Goal: Task Accomplishment & Management: Complete application form

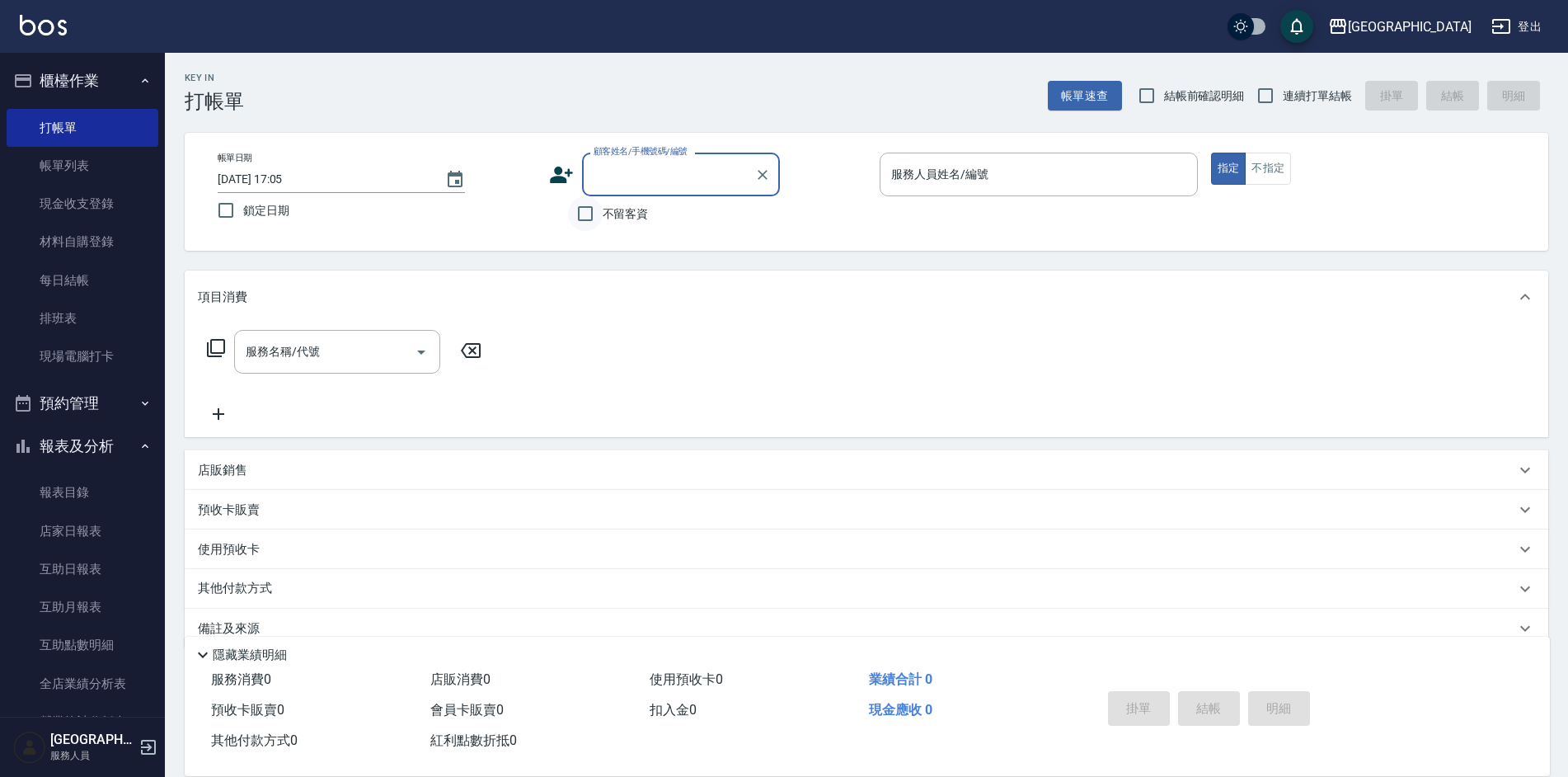
click at [592, 213] on input "不留客資" at bounding box center [585, 214] width 35 height 35
checkbox input "true"
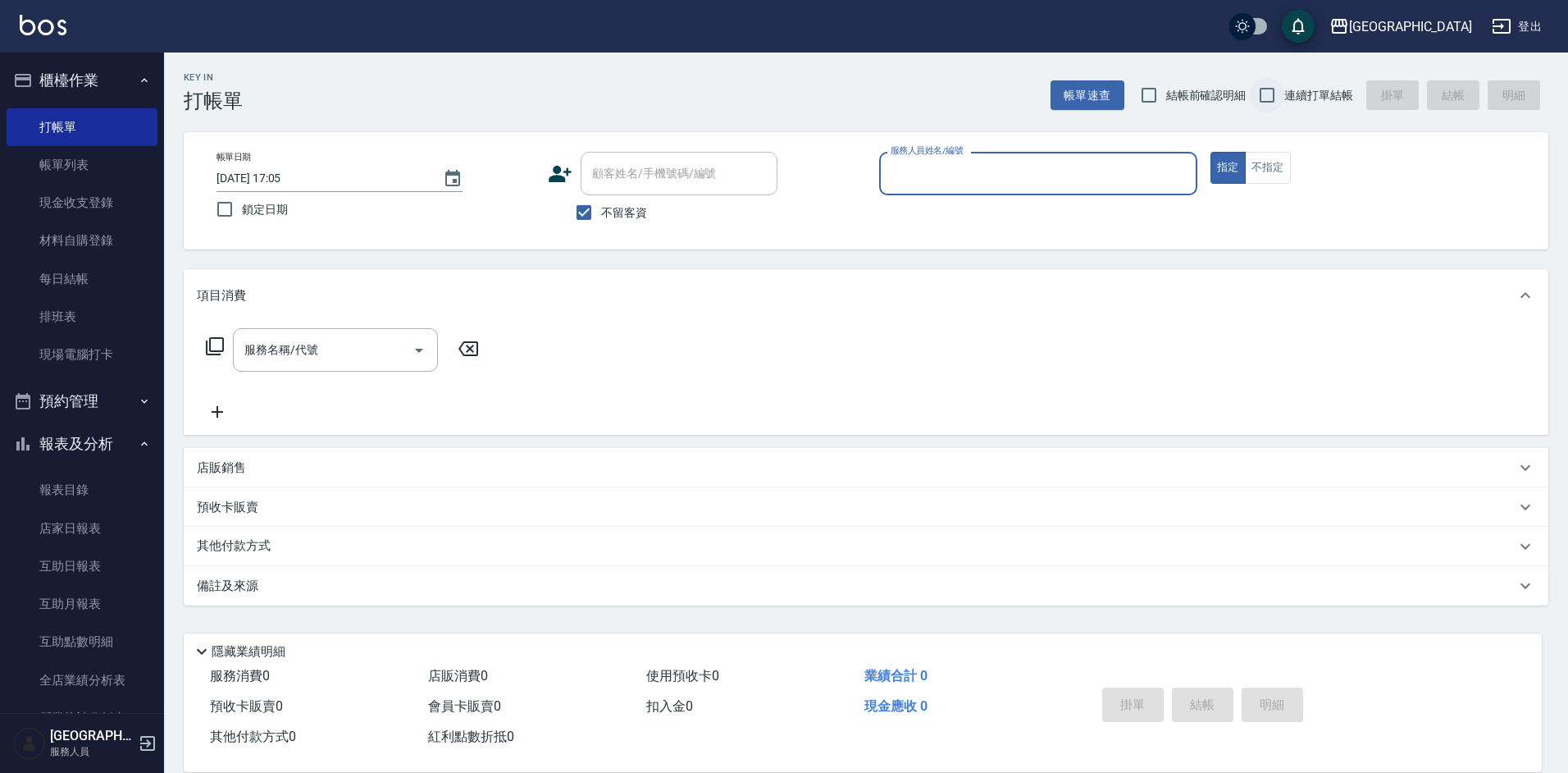
click at [1267, 100] on input "連續打單結帳" at bounding box center [1267, 95] width 35 height 35
checkbox input "true"
click at [996, 171] on input "服務人員姓名/編號" at bounding box center [1038, 173] width 304 height 29
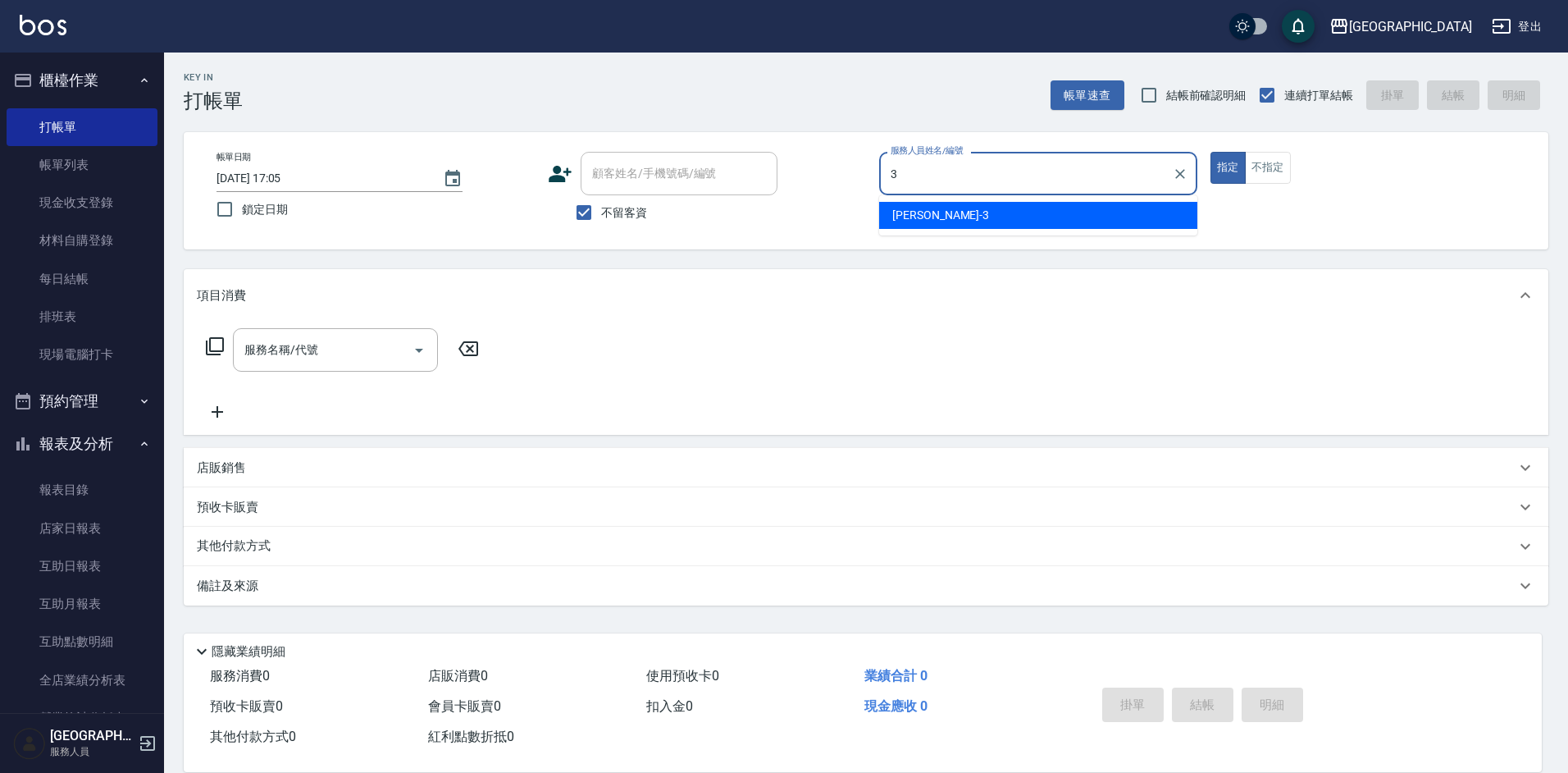
type input "[PERSON_NAME]-3"
type button "true"
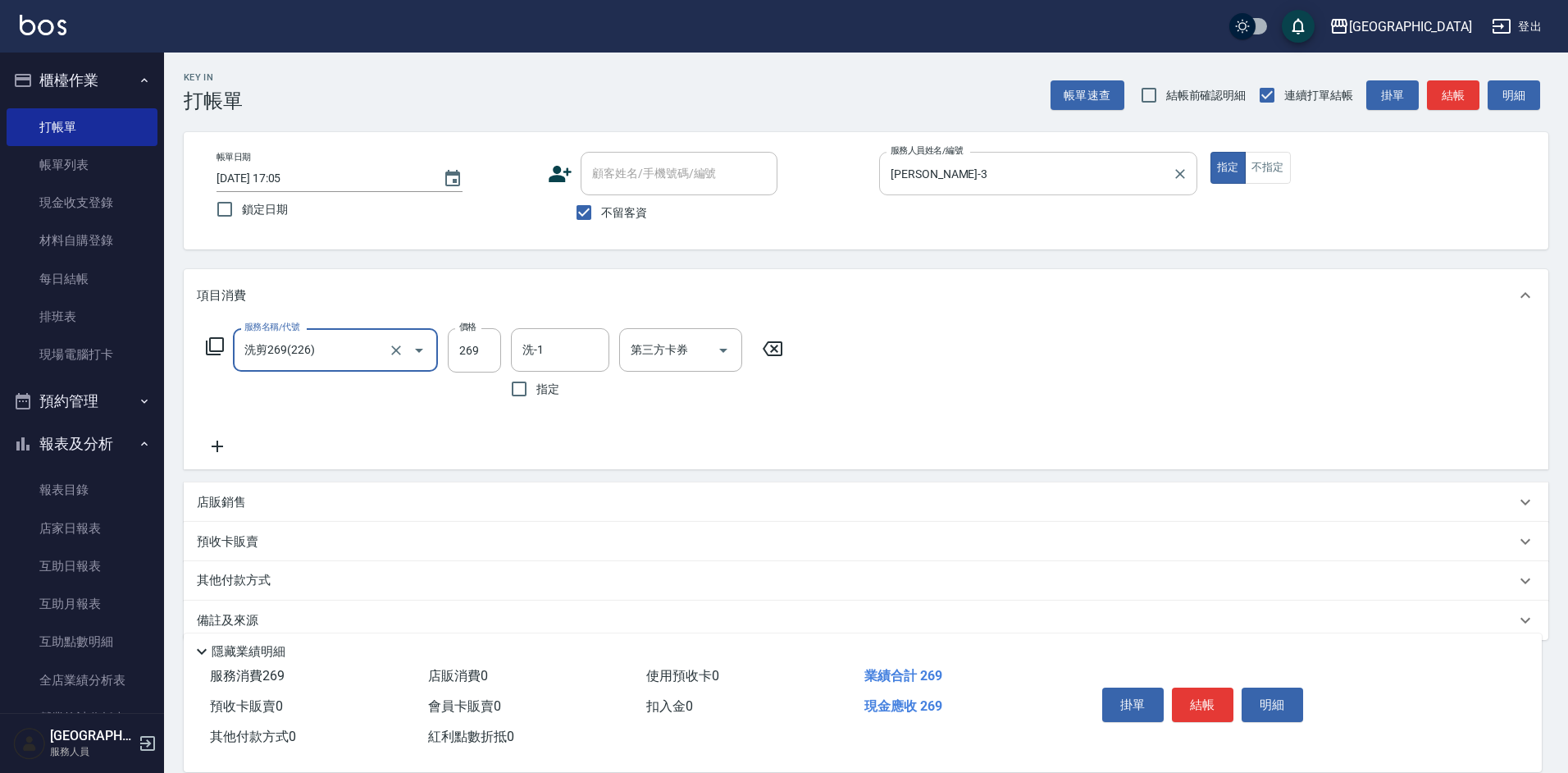
type input "洗剪269(226)"
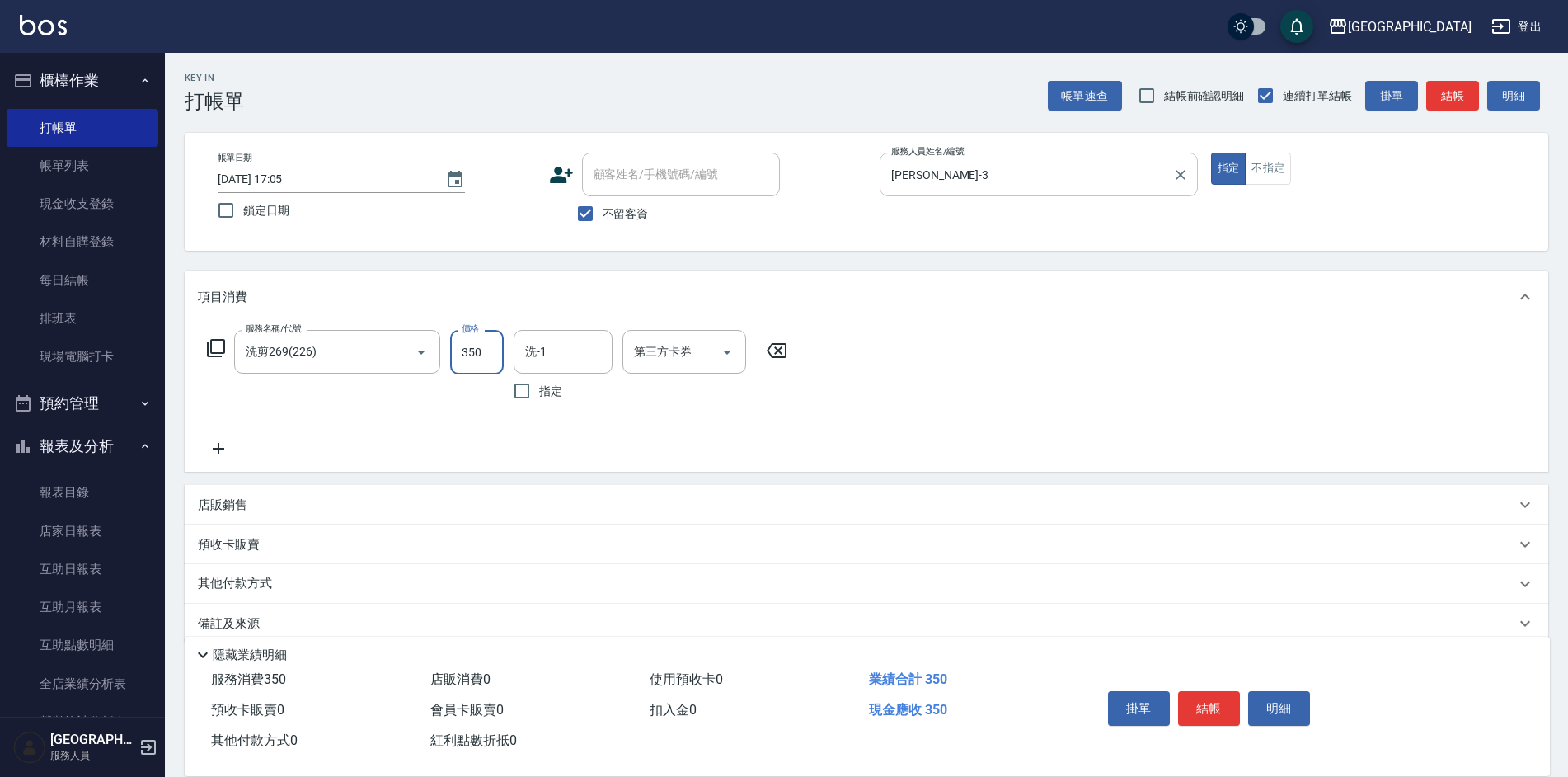
type input "350"
type input "[PERSON_NAME]-3"
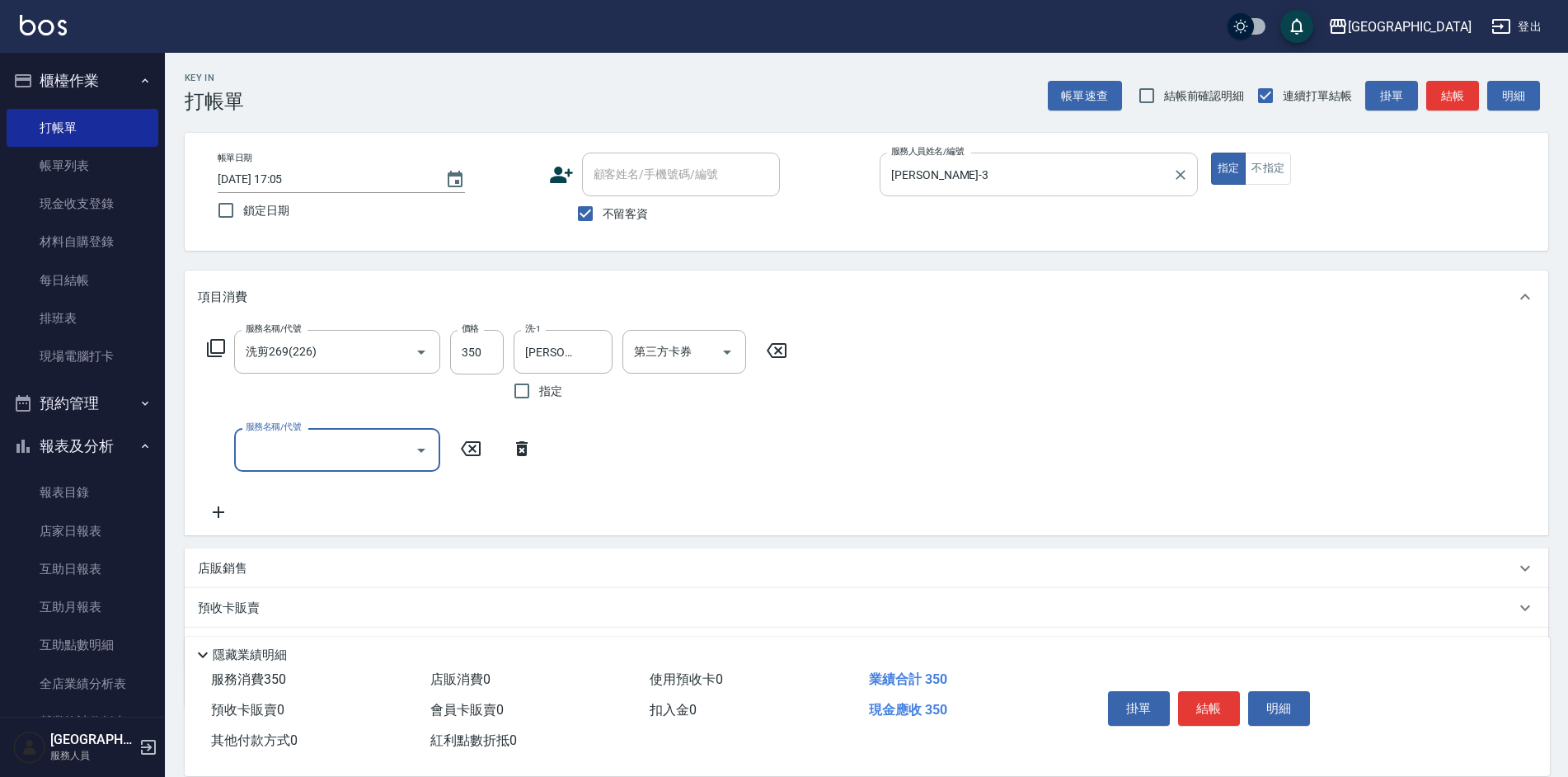
type input "ㄚ"
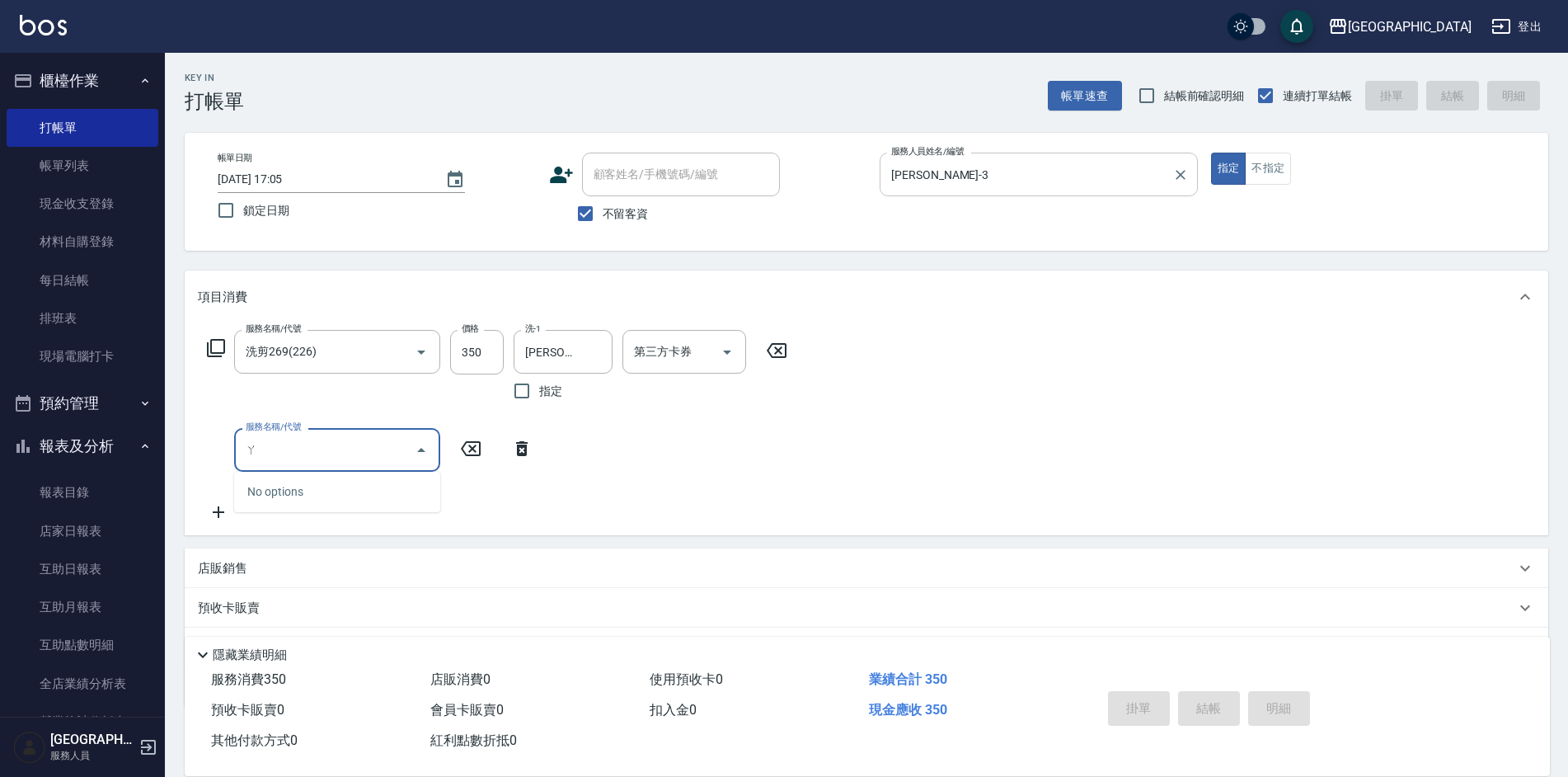
type input "[DATE] 18:04"
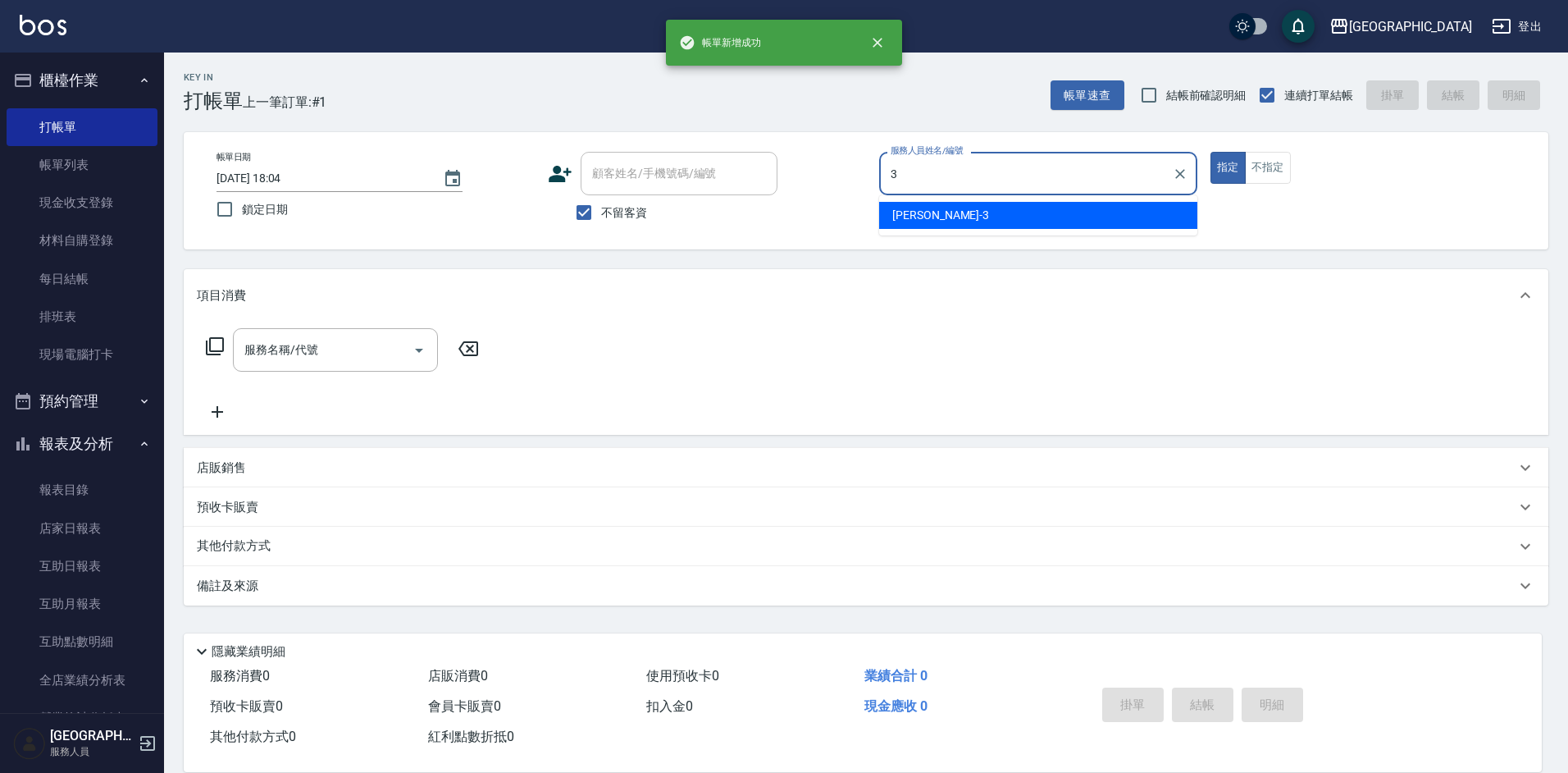
type input "[PERSON_NAME]-3"
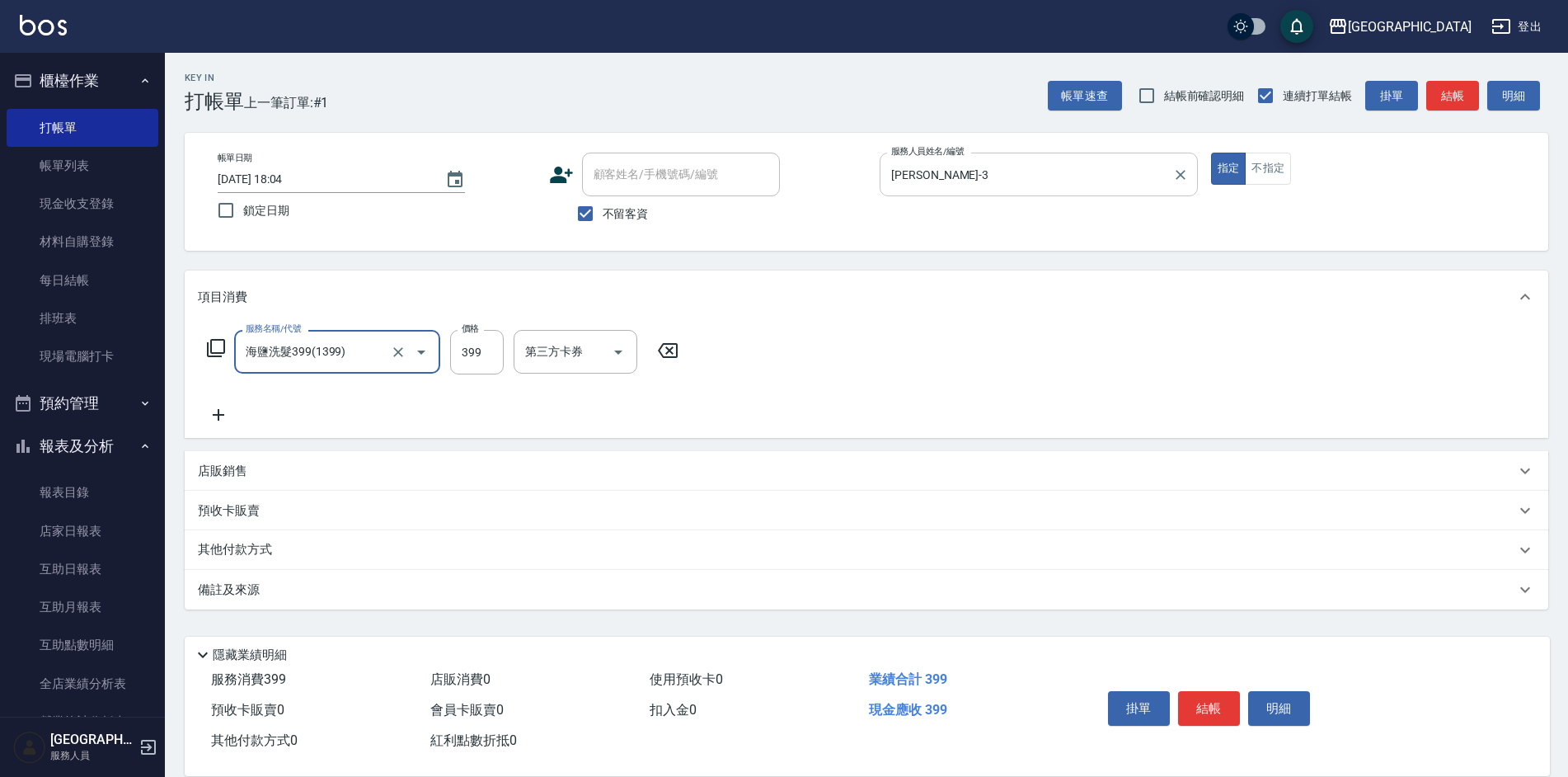
type input "海鹽洗髮399(1399)"
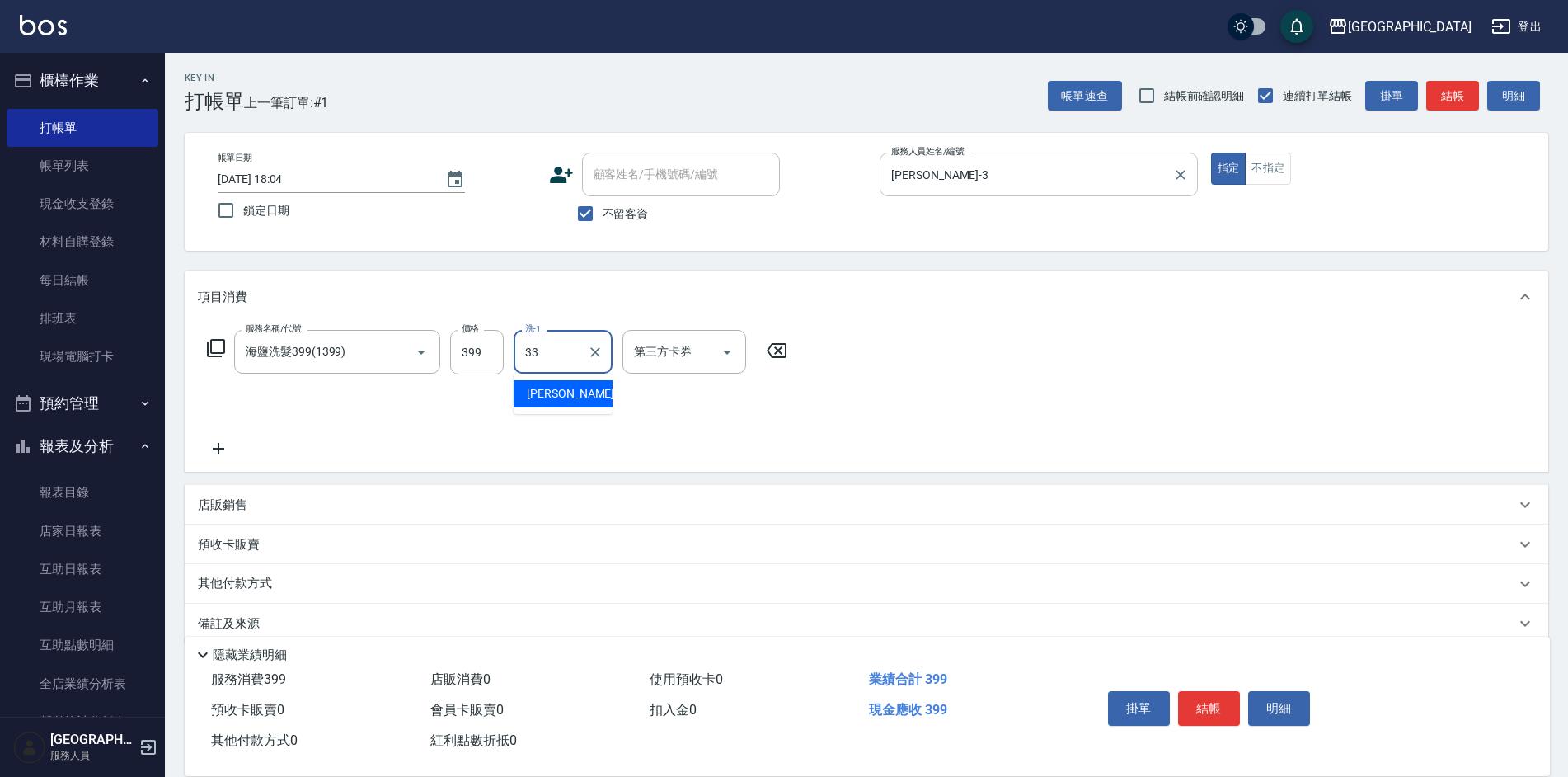
type input "[PERSON_NAME]-33"
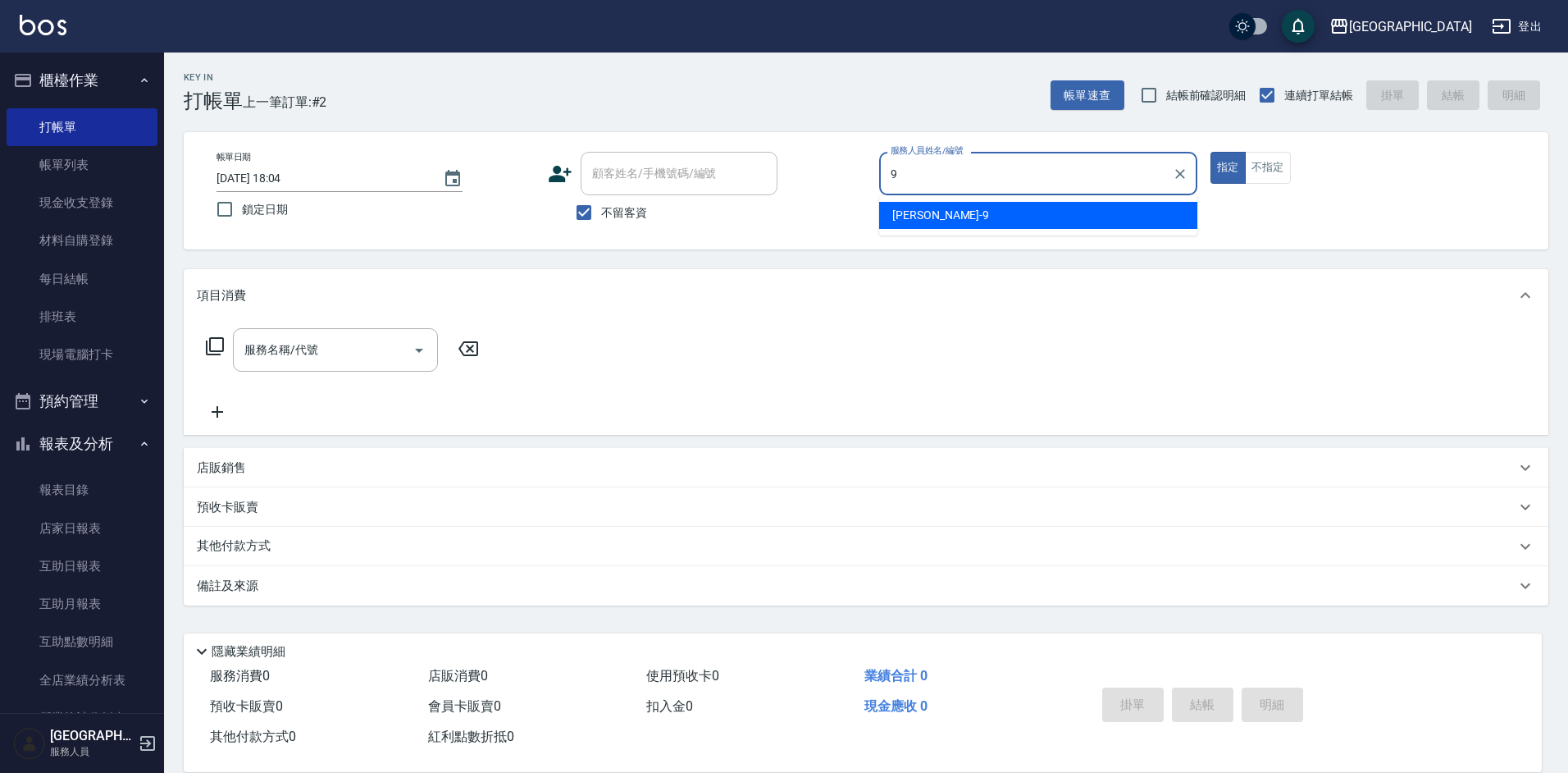
type input "[PERSON_NAME]-9"
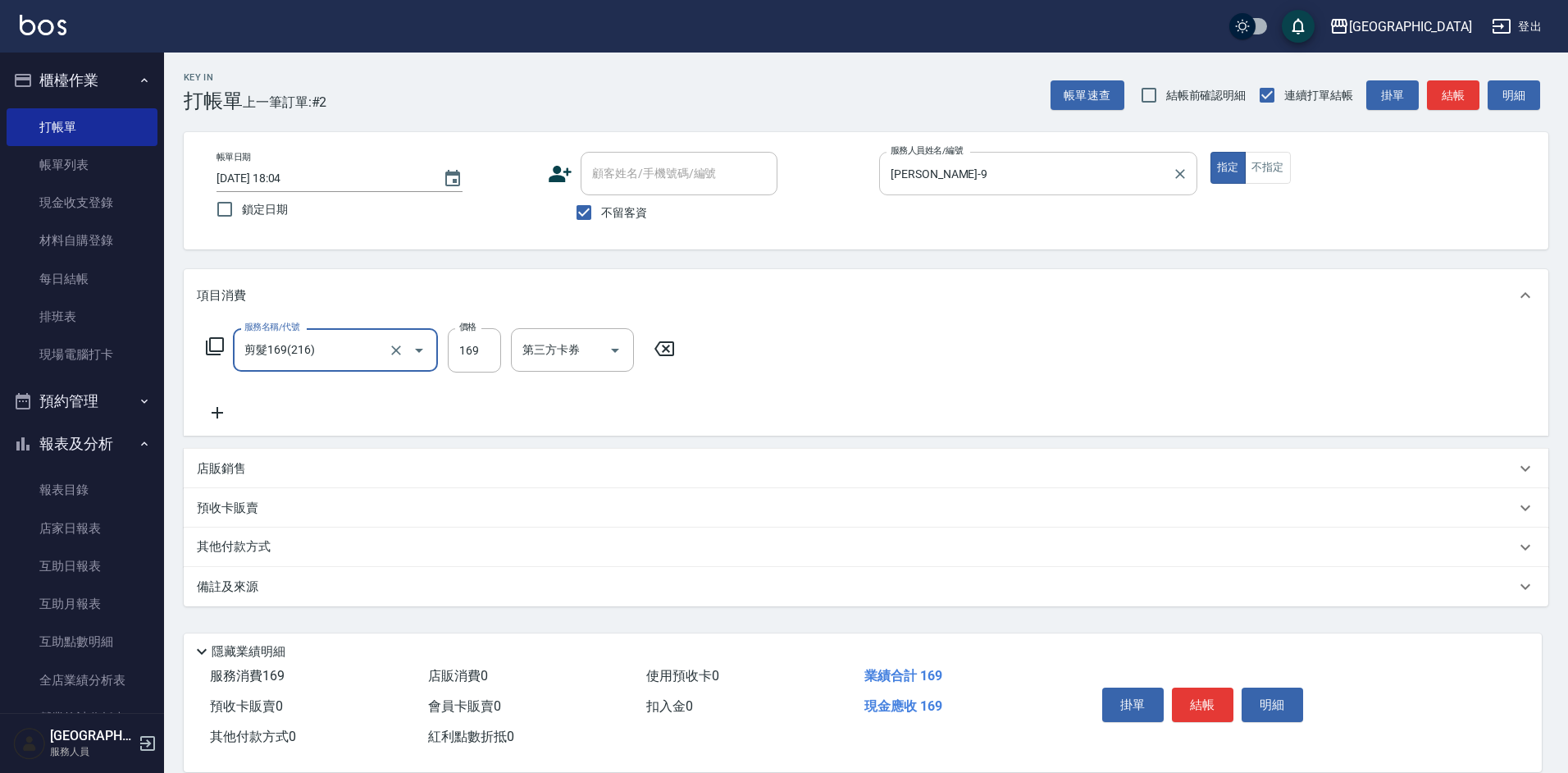
type input "剪髮169(216)"
type input "300"
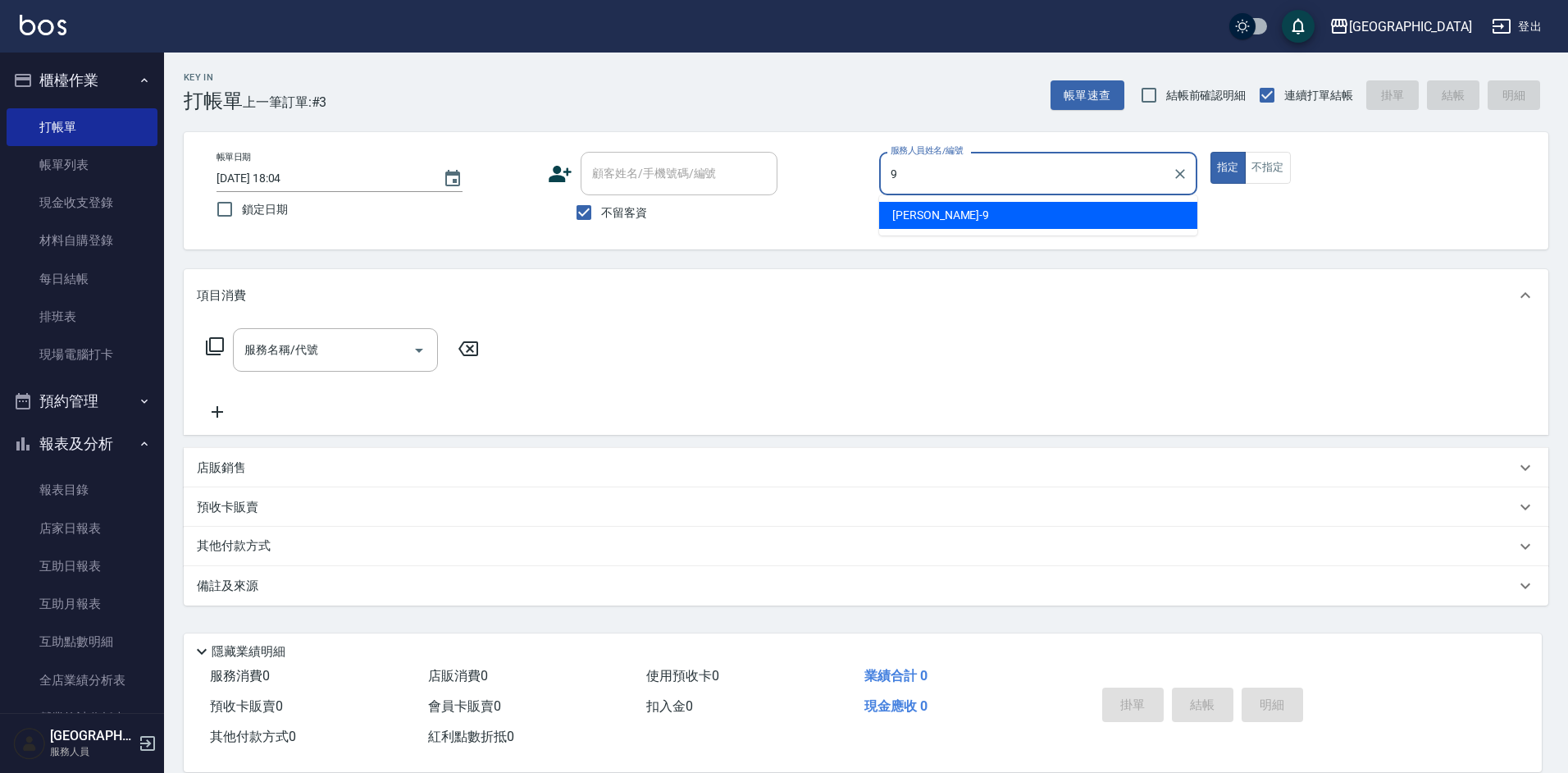
type input "[PERSON_NAME]-9"
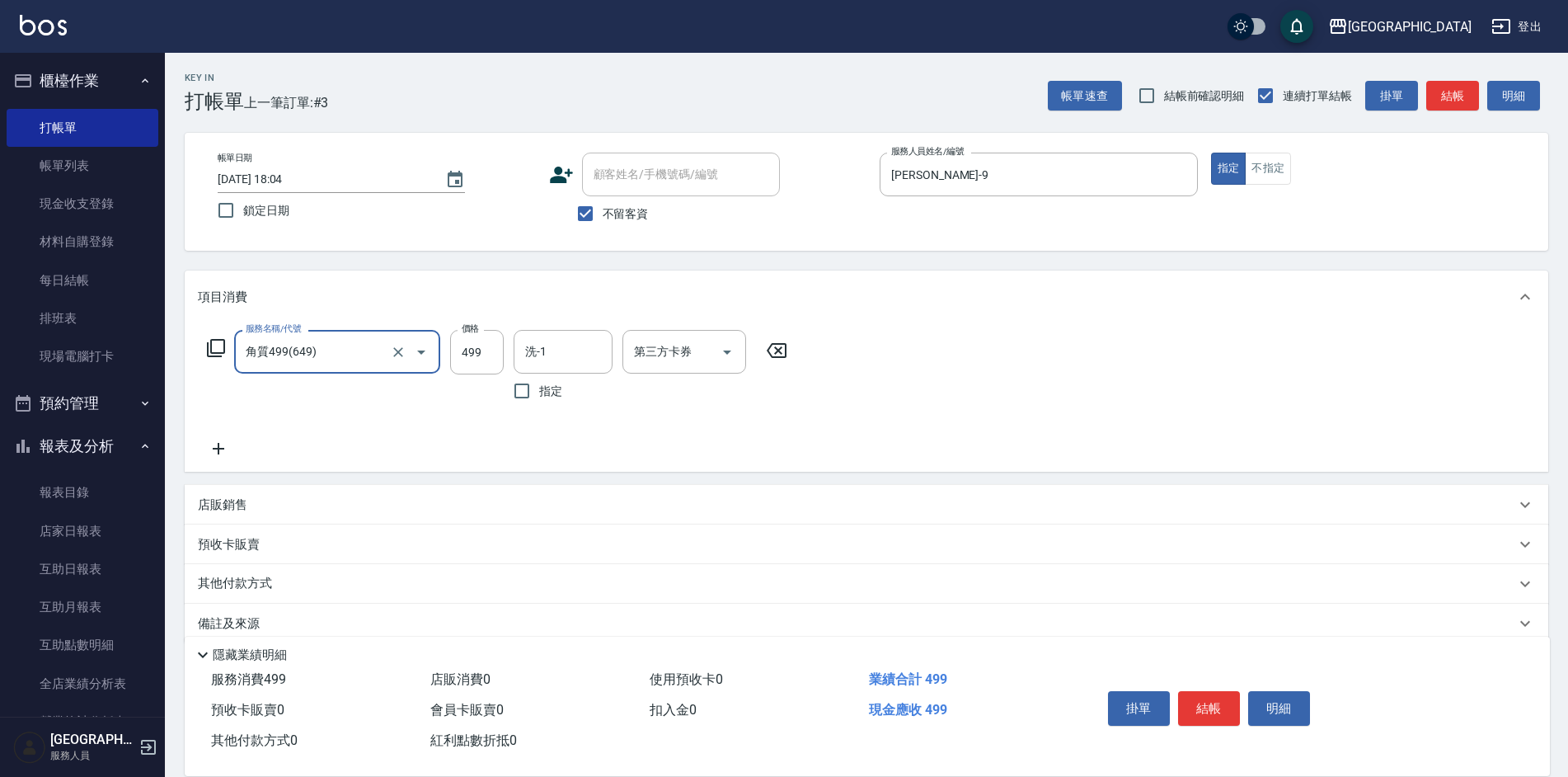
type input "角質499(649)"
type input "[PERSON_NAME]-39"
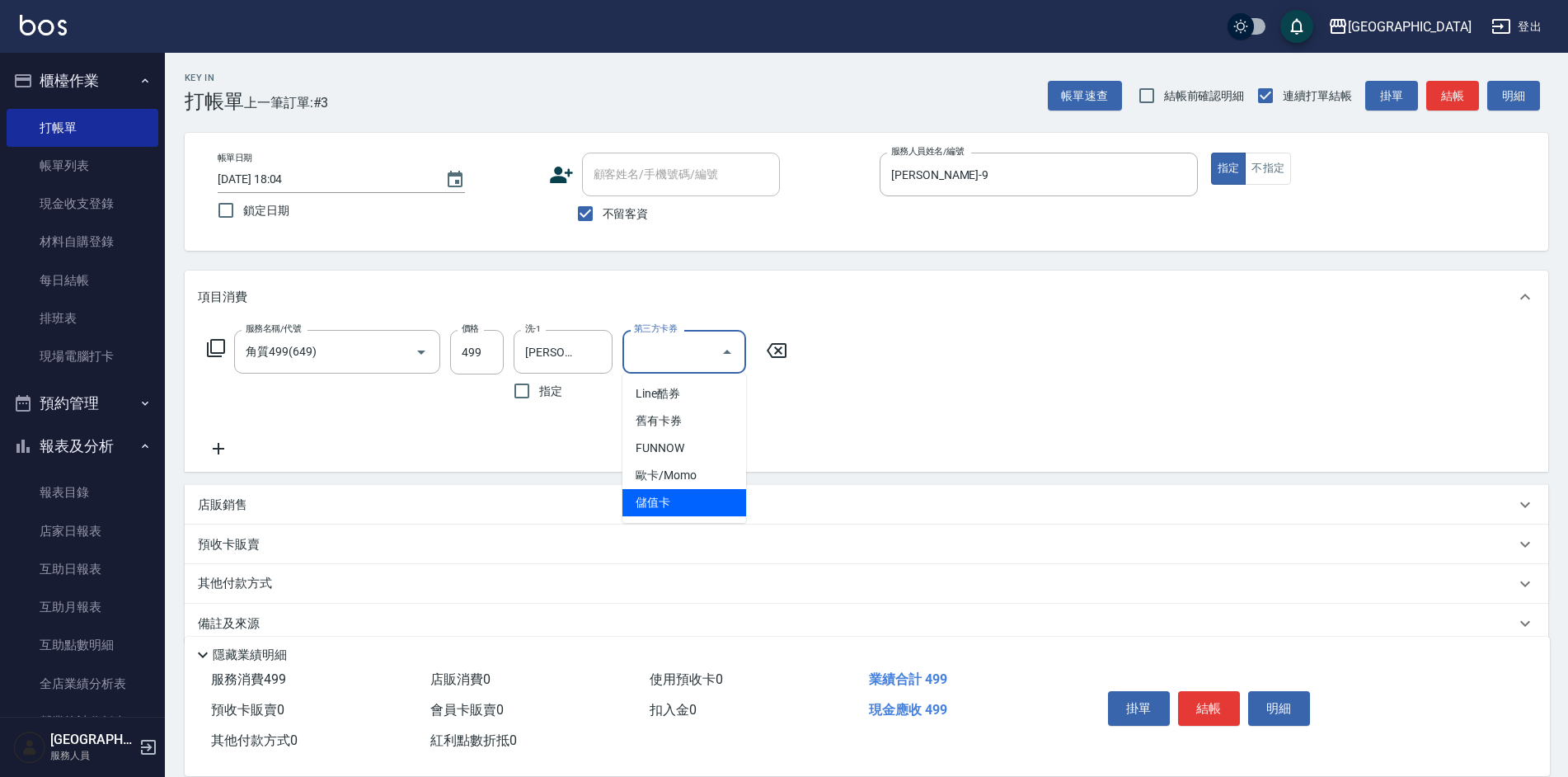
type input "儲值卡"
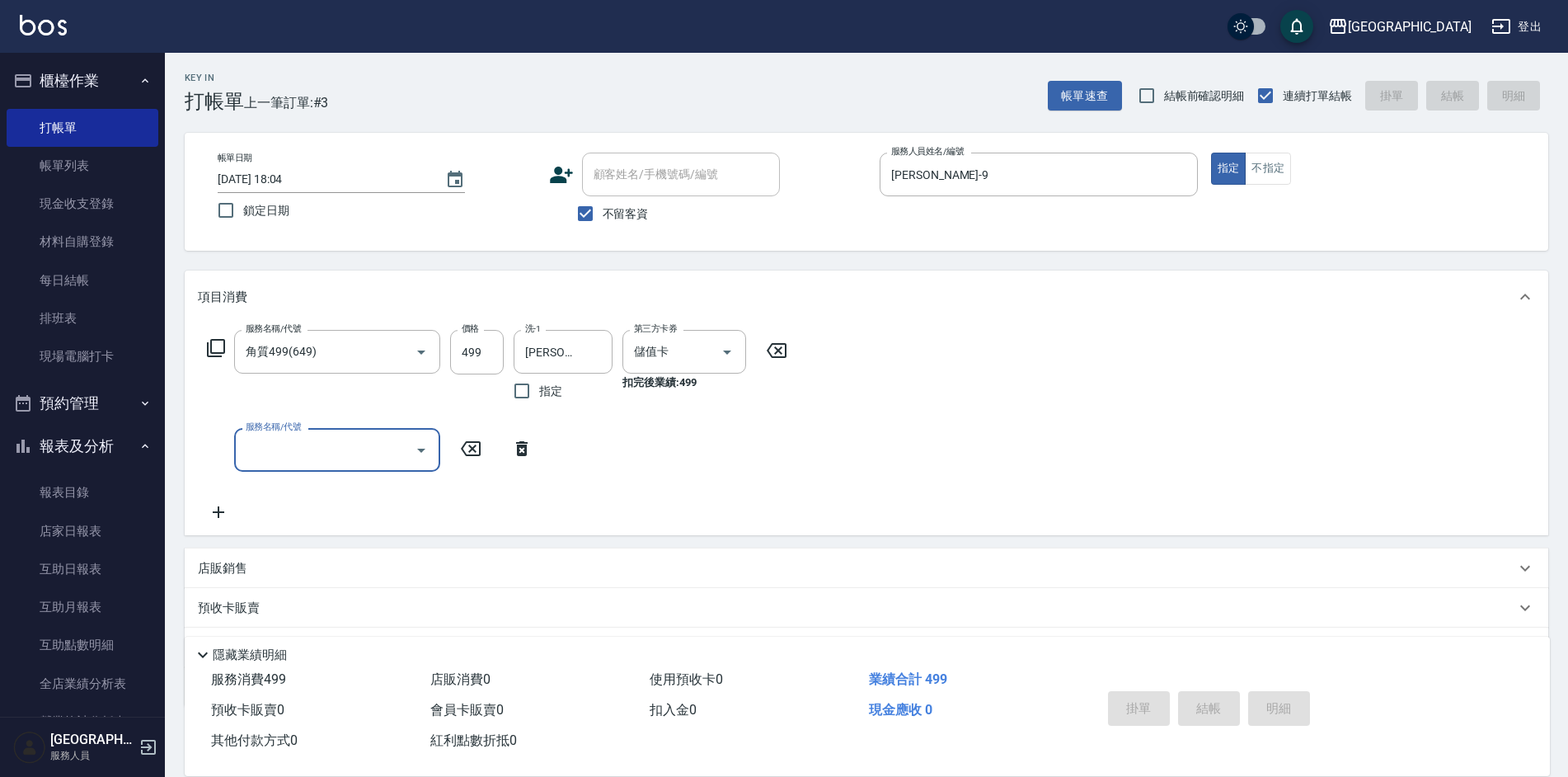
type input "[DATE] 18:05"
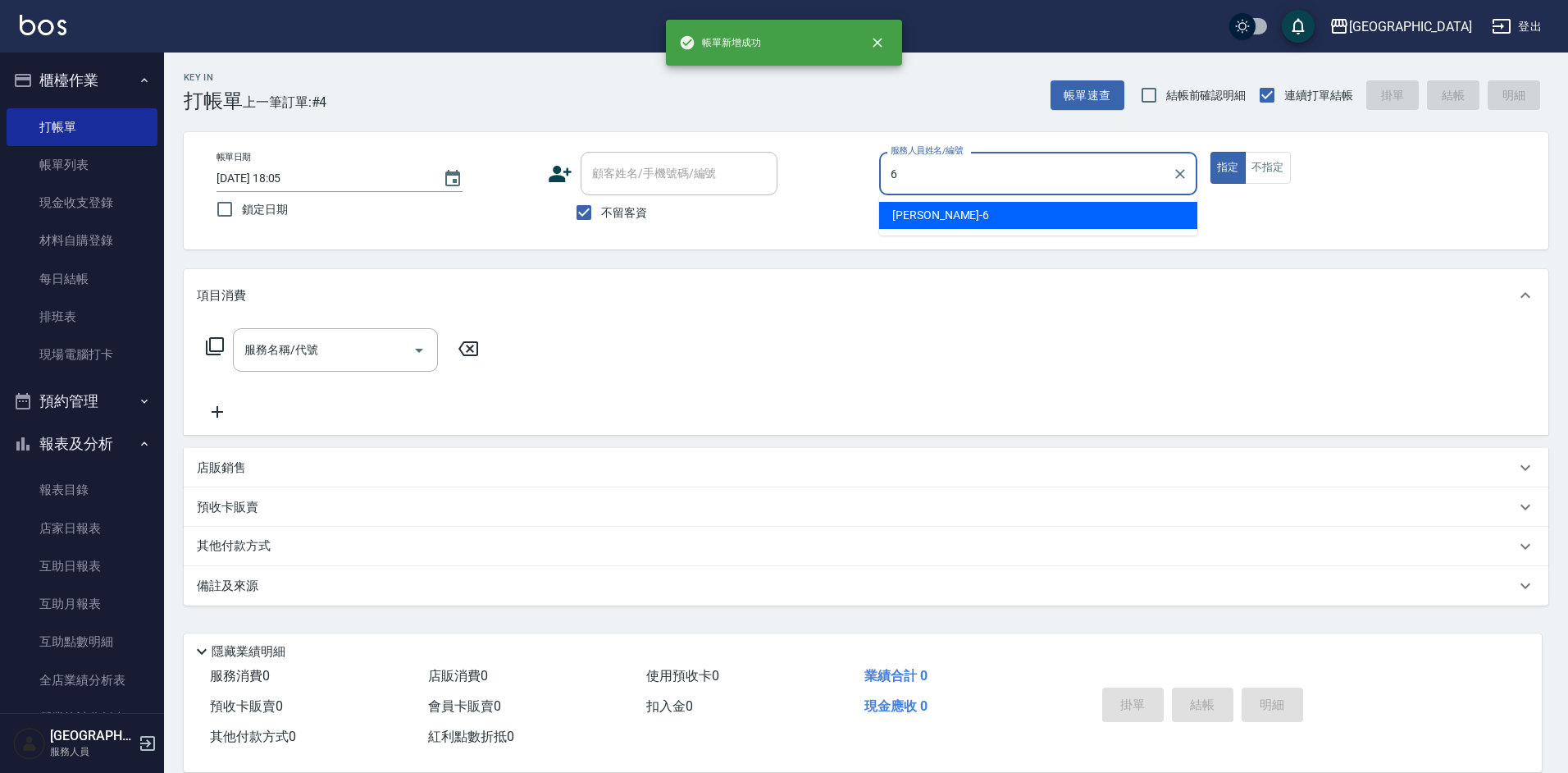
type input "[PERSON_NAME]-6"
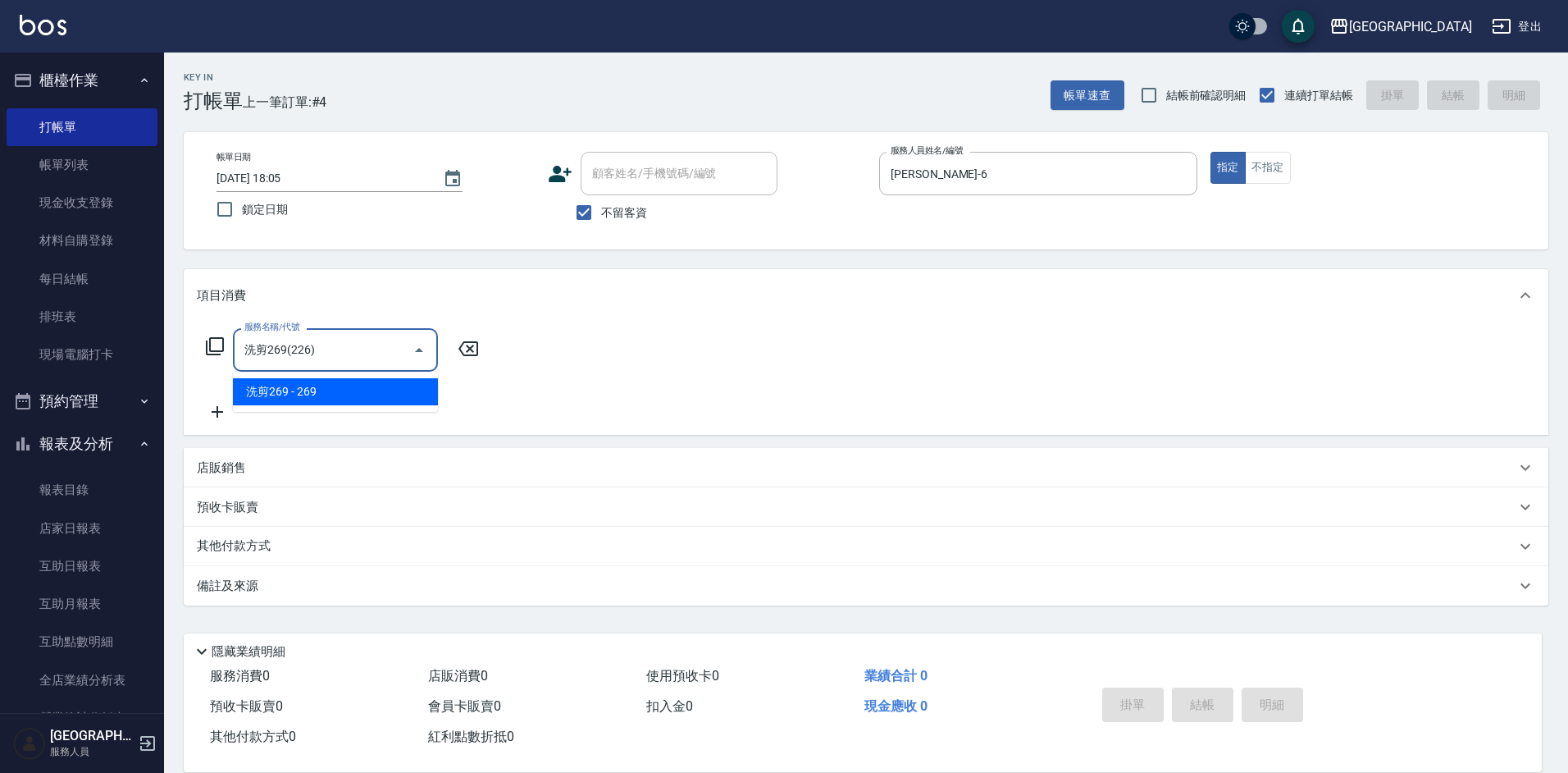
type input "洗剪269(226)"
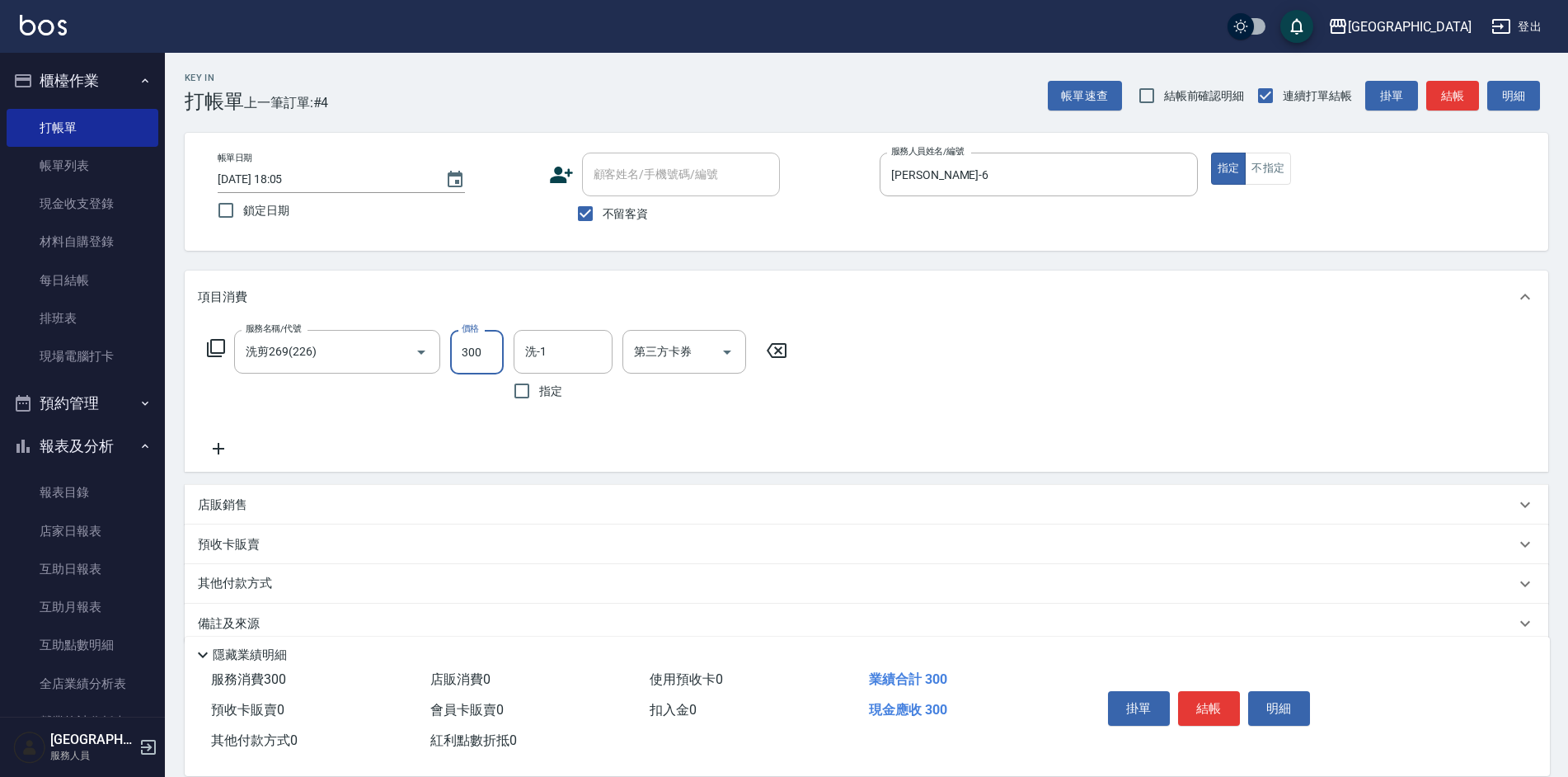
type input "300"
type input "[PERSON_NAME]25"
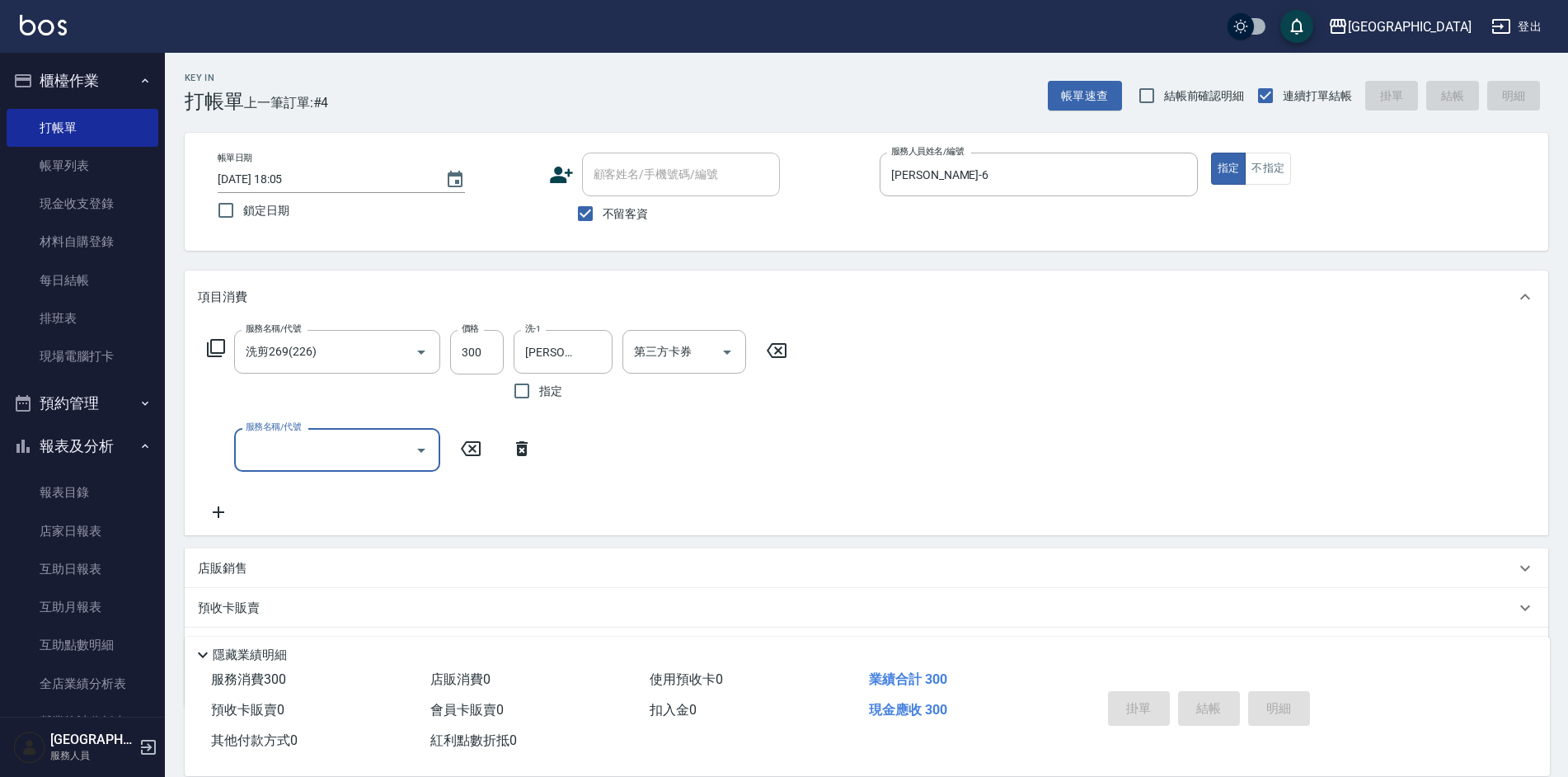
type input "[DATE] 18:06"
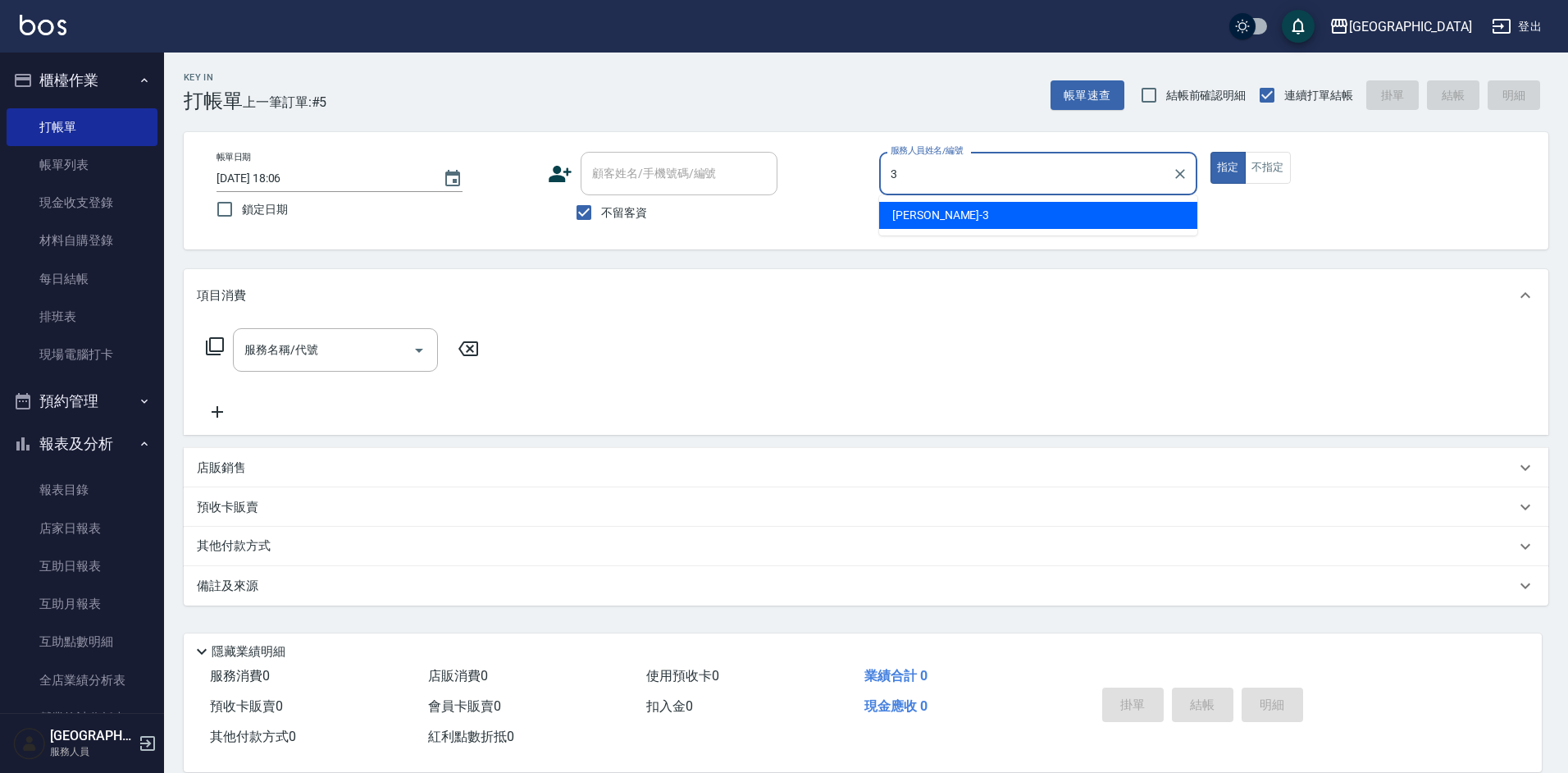
type input "[PERSON_NAME]-3"
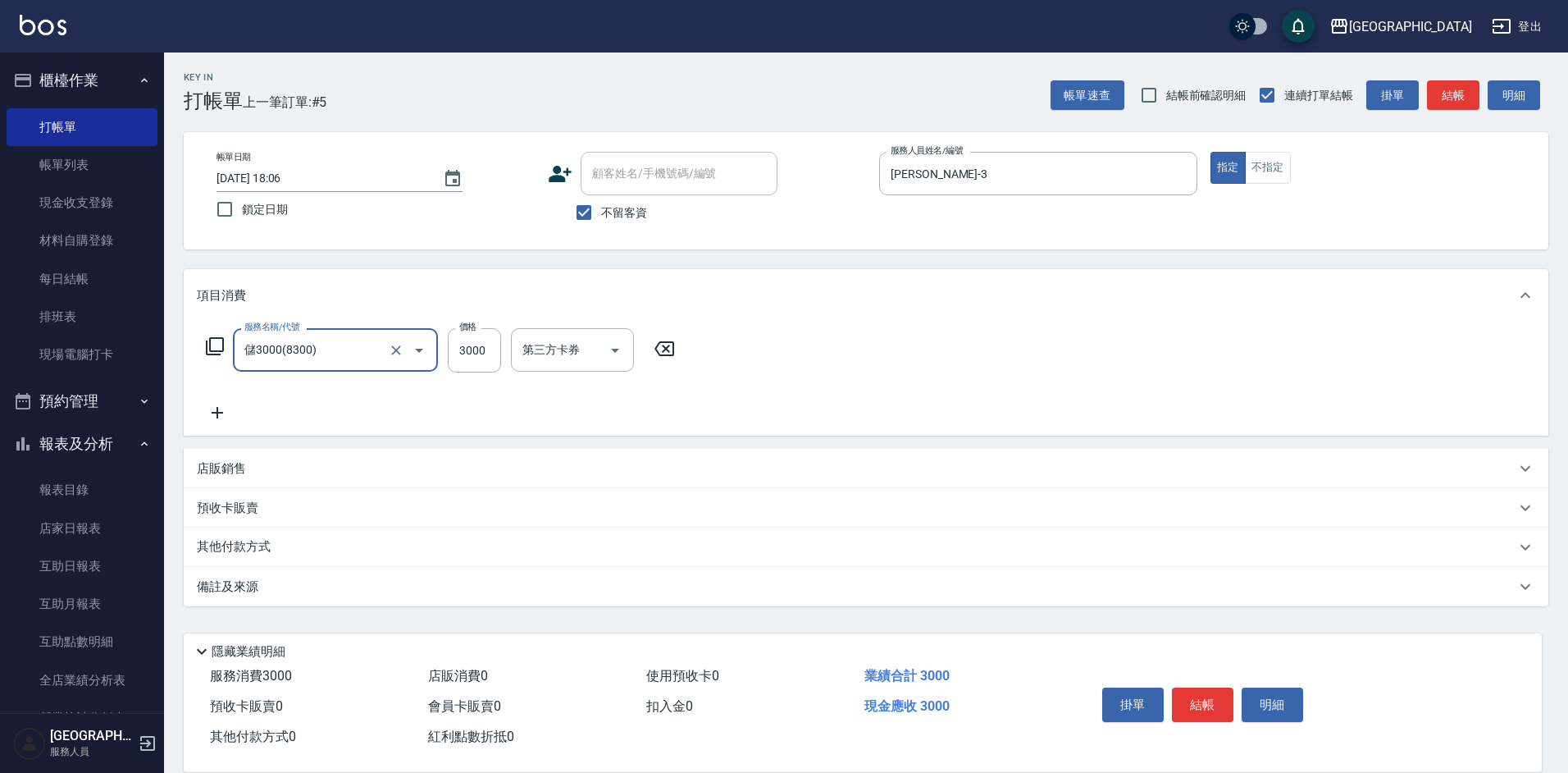
type input "儲3000(8300)"
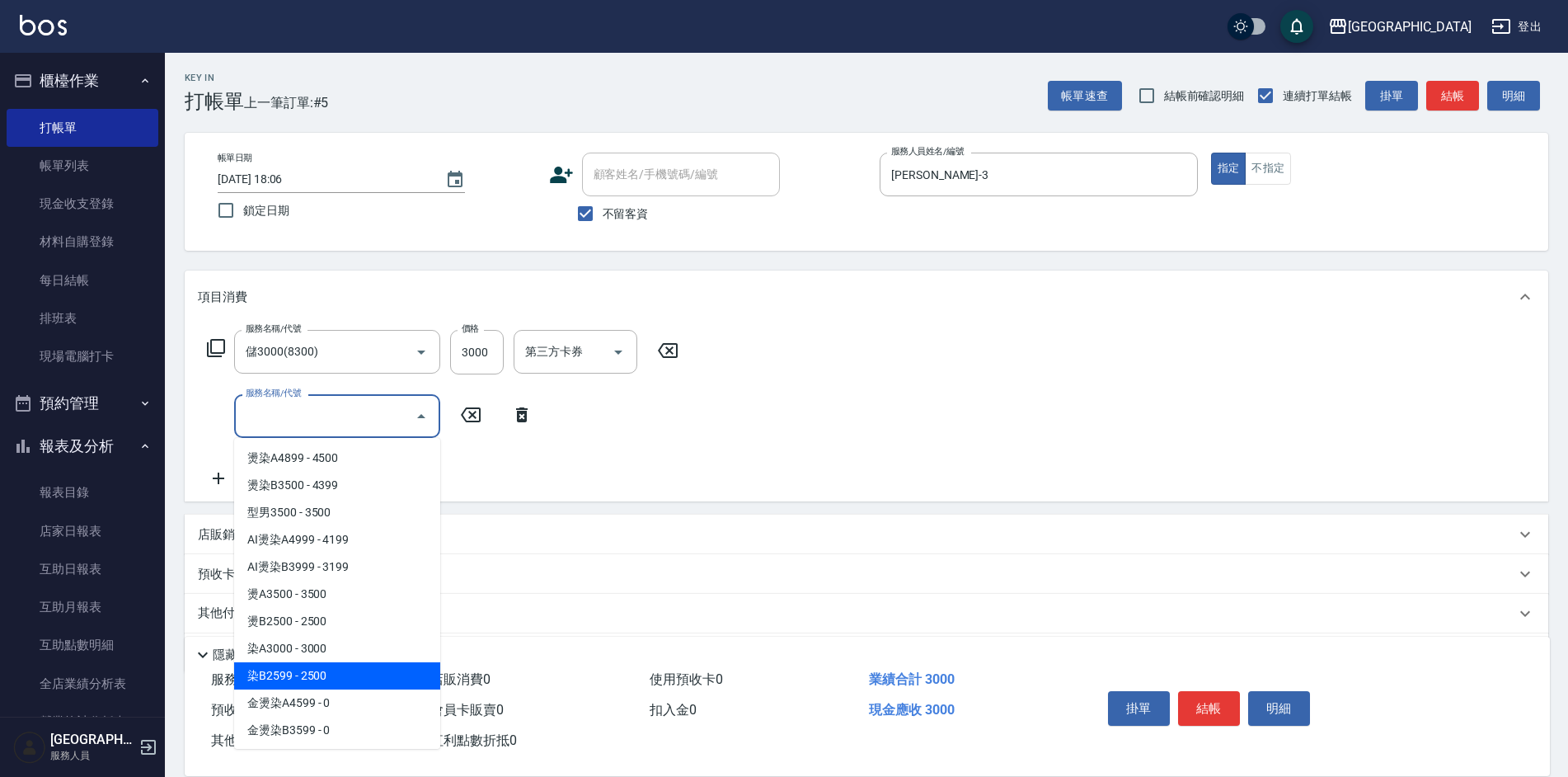
type input "染B2599(42)"
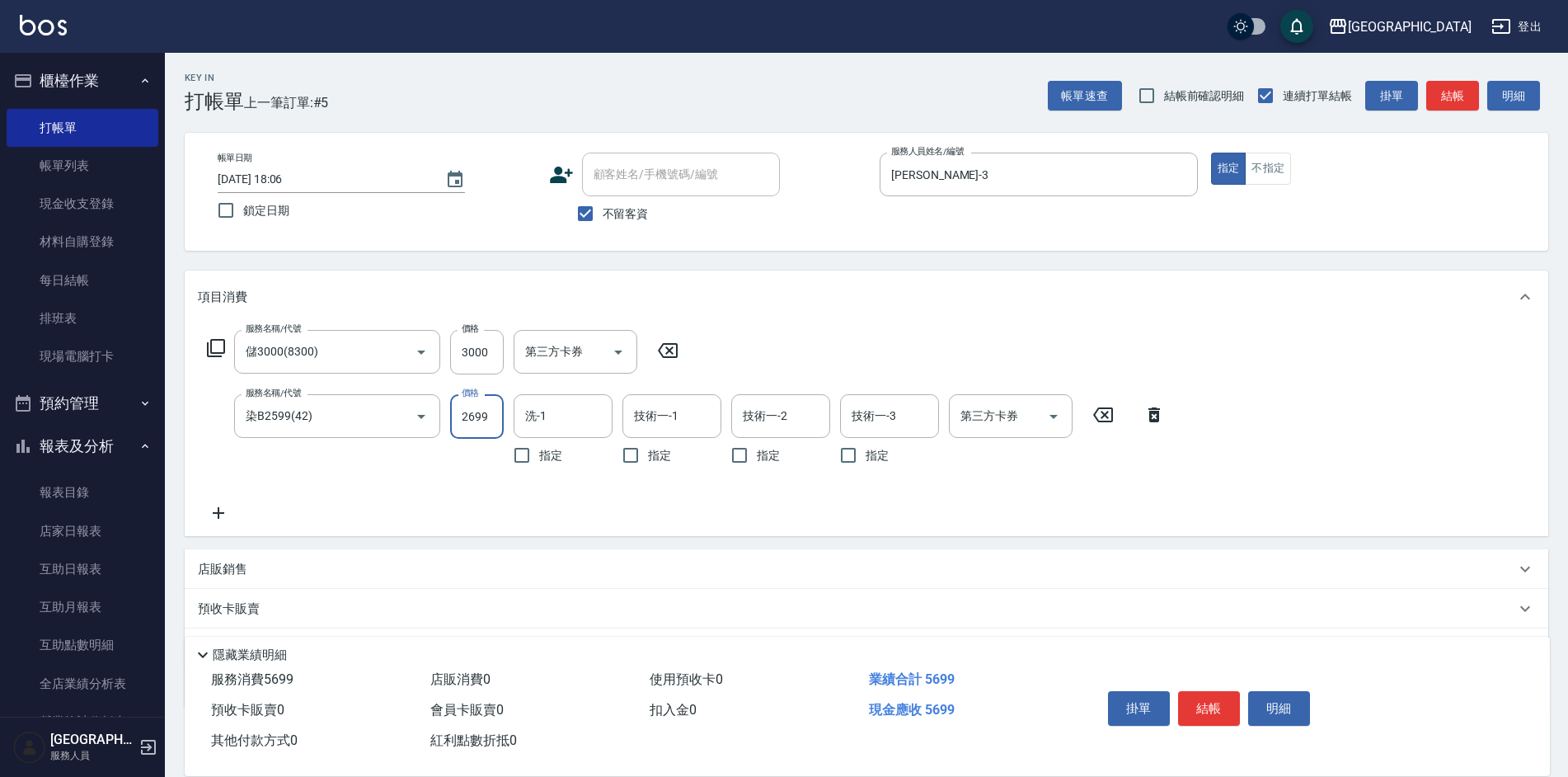
type input "2699"
type input "[PERSON_NAME]-33"
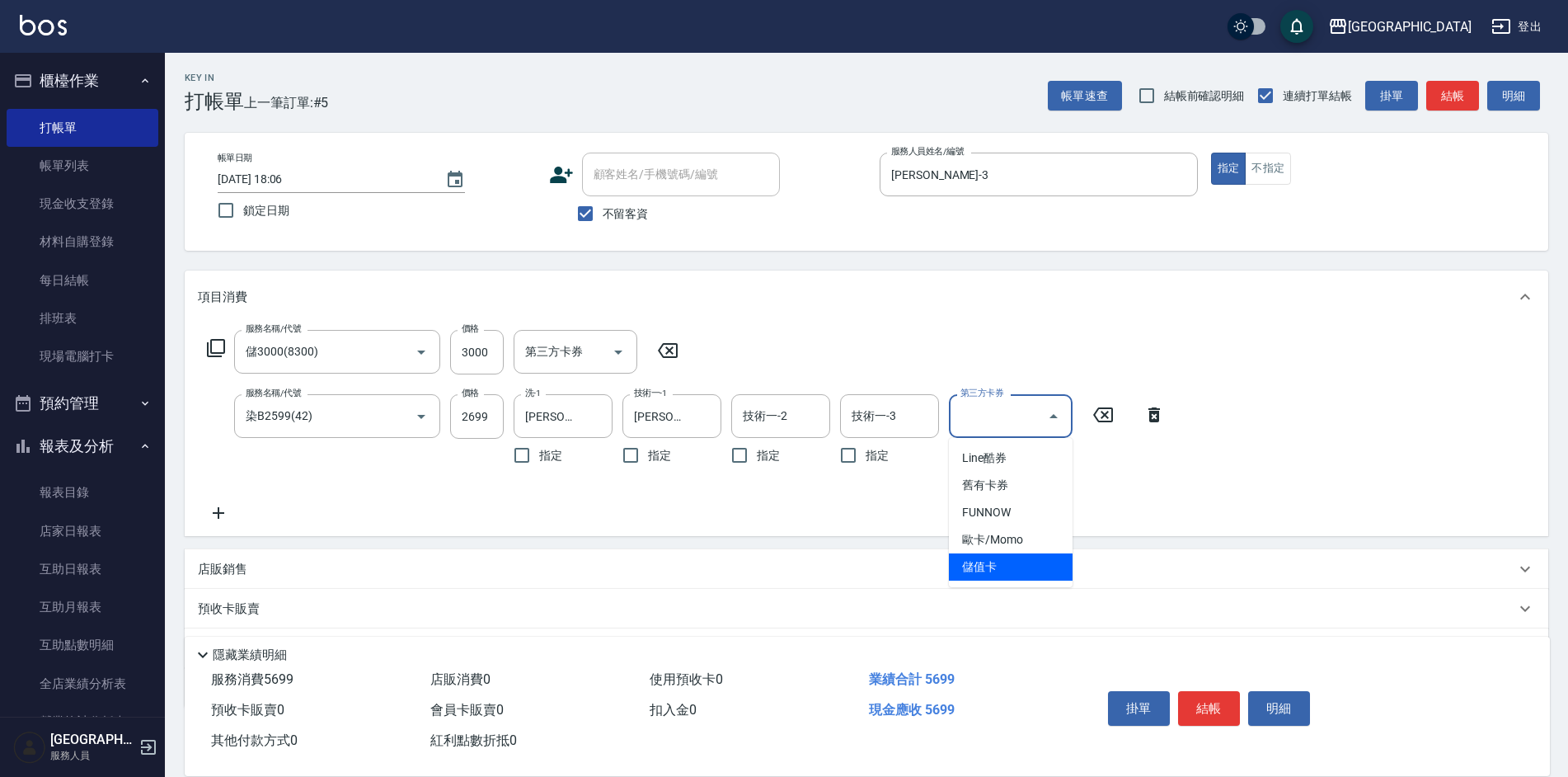
type input "儲值卡"
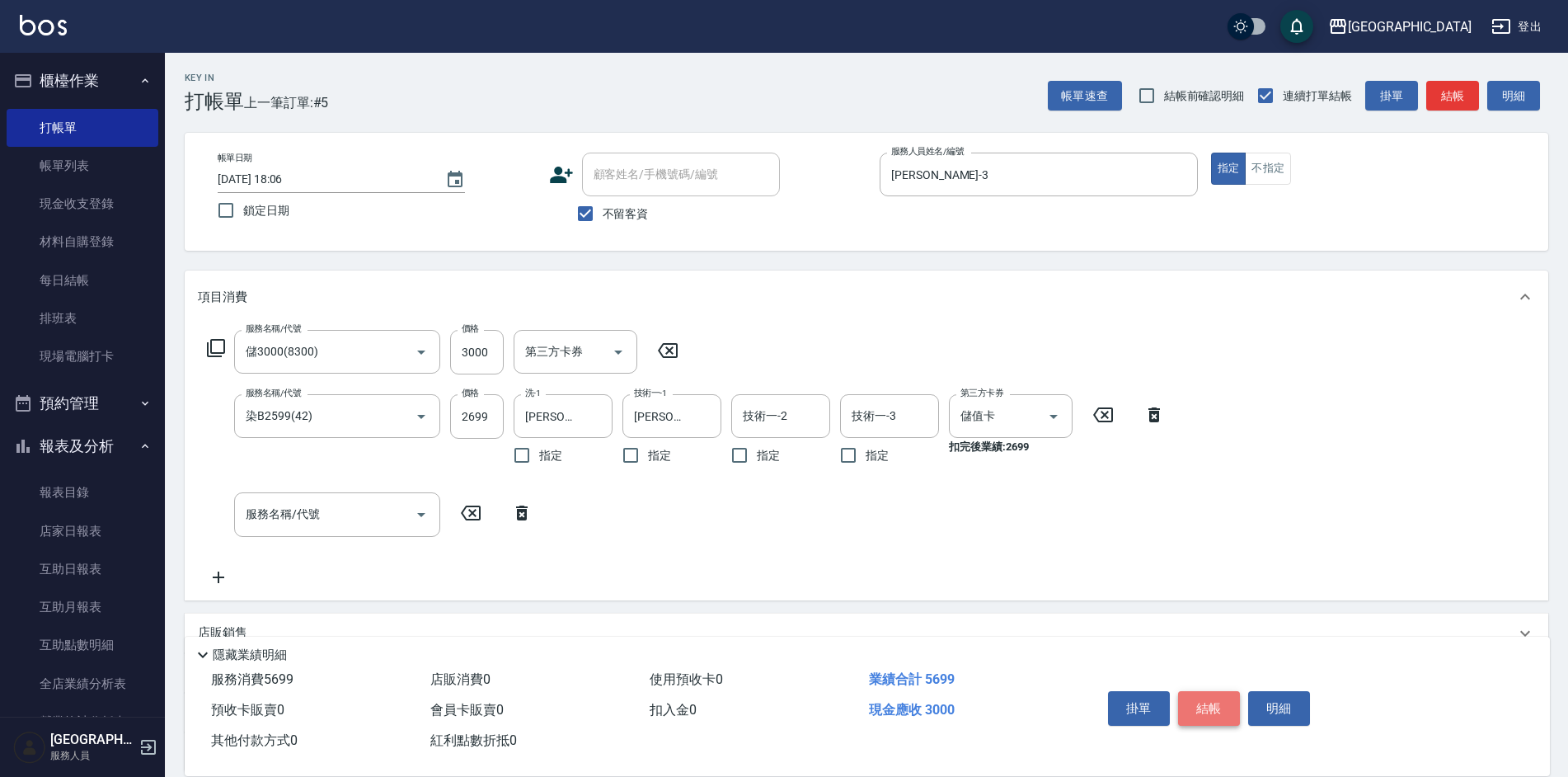
click at [1202, 705] on button "結帳" at bounding box center [1209, 708] width 61 height 35
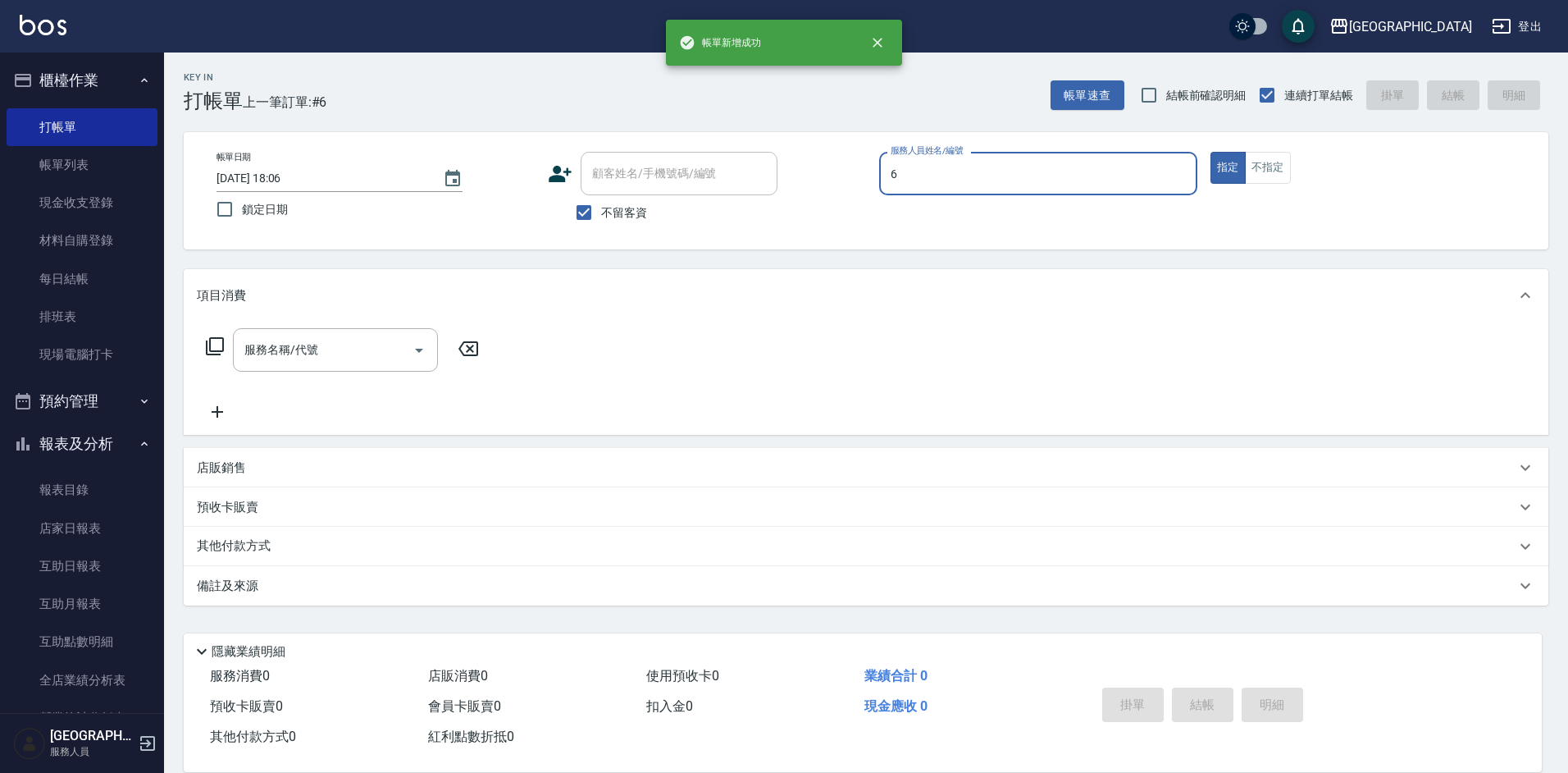
type input "[PERSON_NAME]-6"
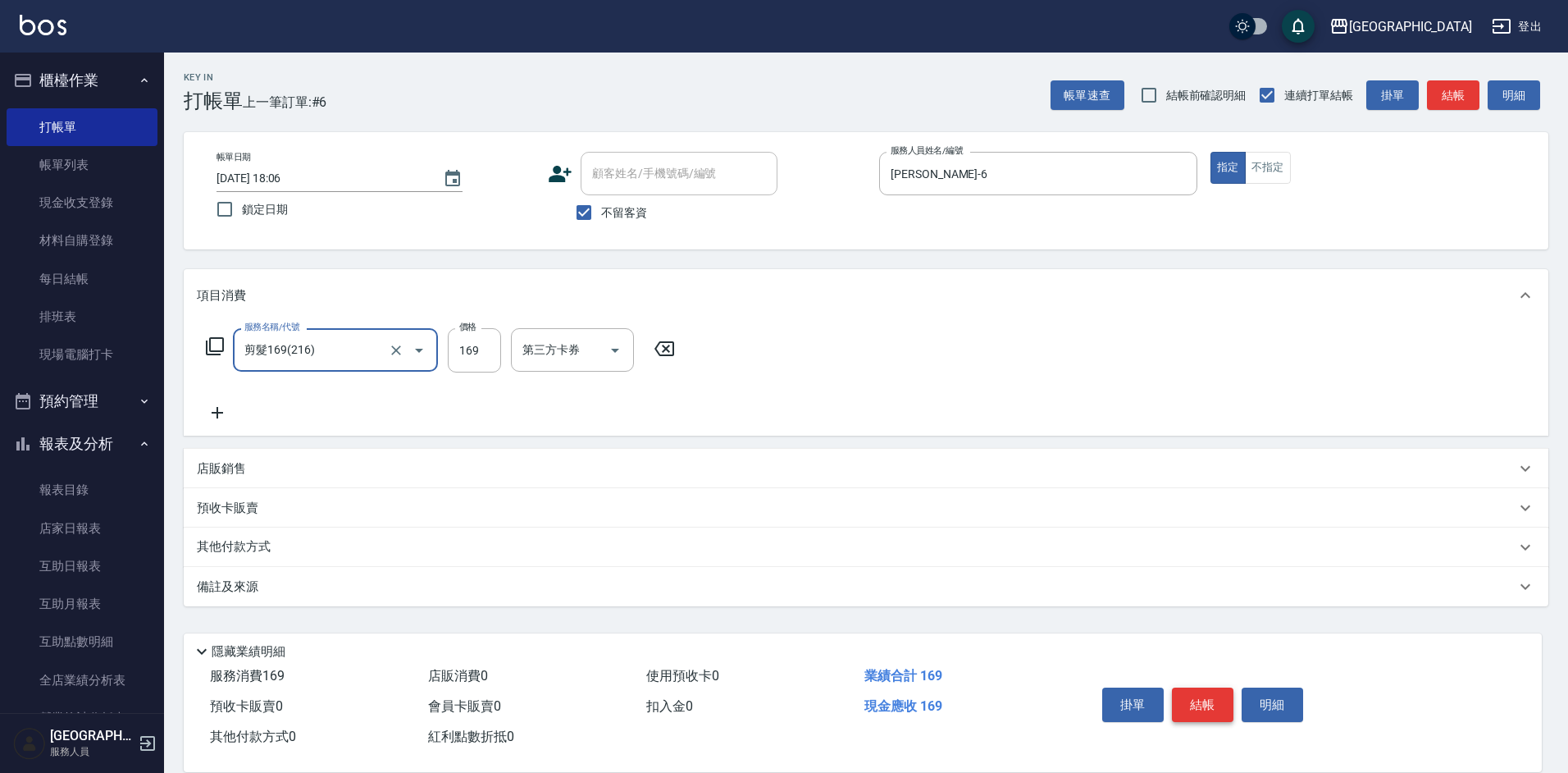
type input "剪髮169(216)"
type input "200"
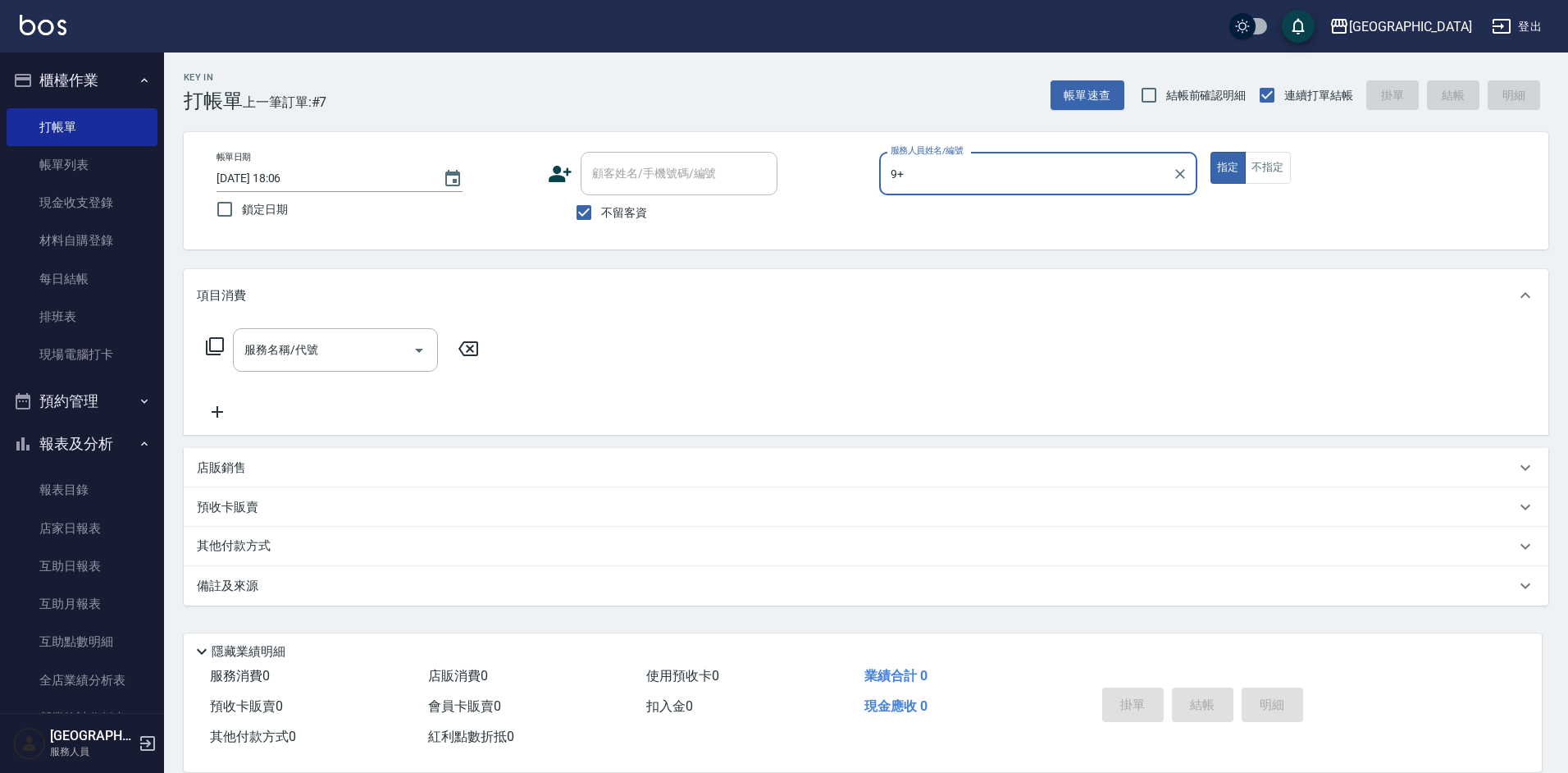
type input "9+"
click at [1211, 151] on button "指定" at bounding box center [1229, 167] width 36 height 32
click at [916, 163] on div "服務人員姓名/編號 服務人員姓名/編號" at bounding box center [1038, 173] width 319 height 43
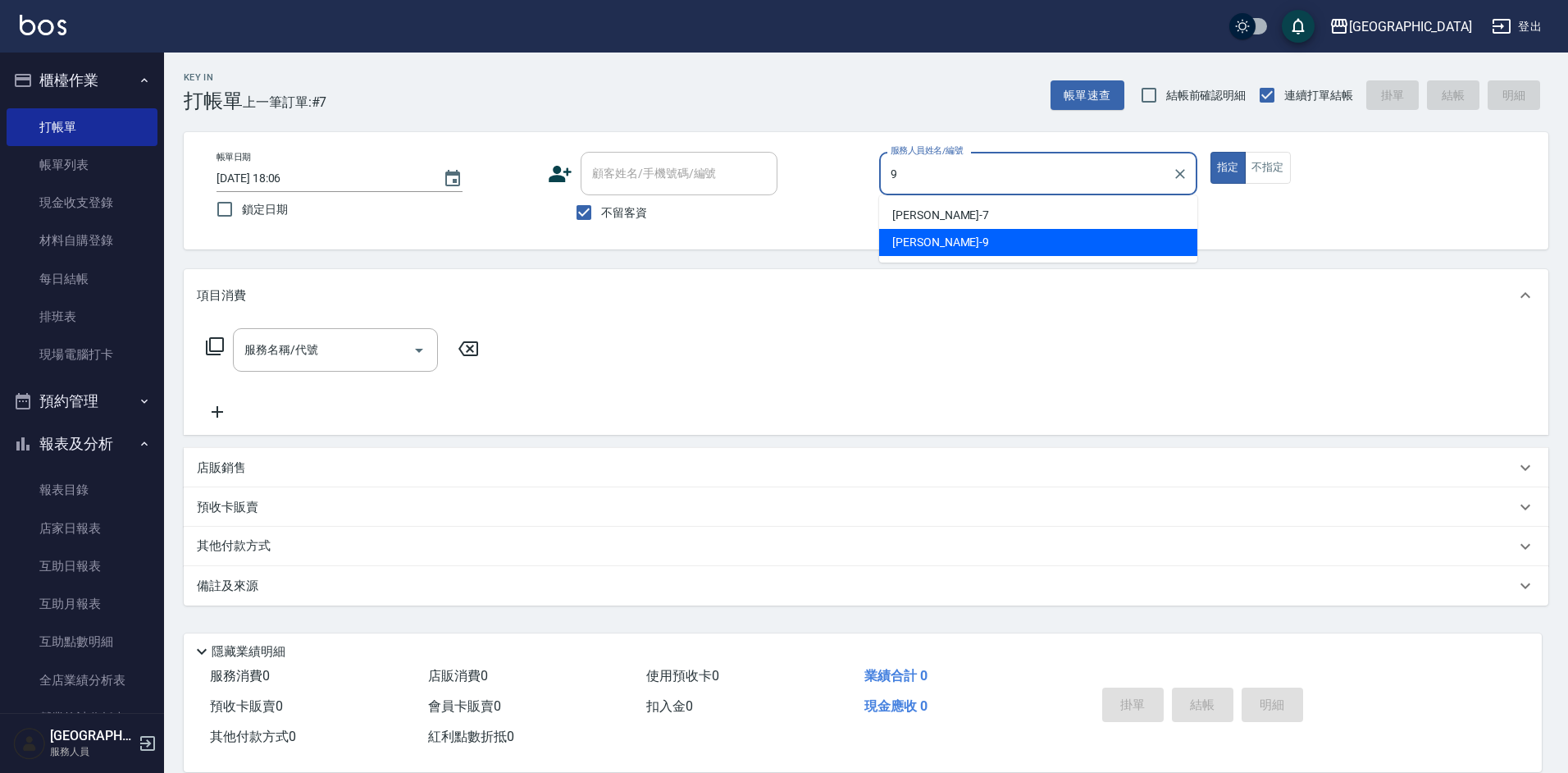
type input "[PERSON_NAME]-9"
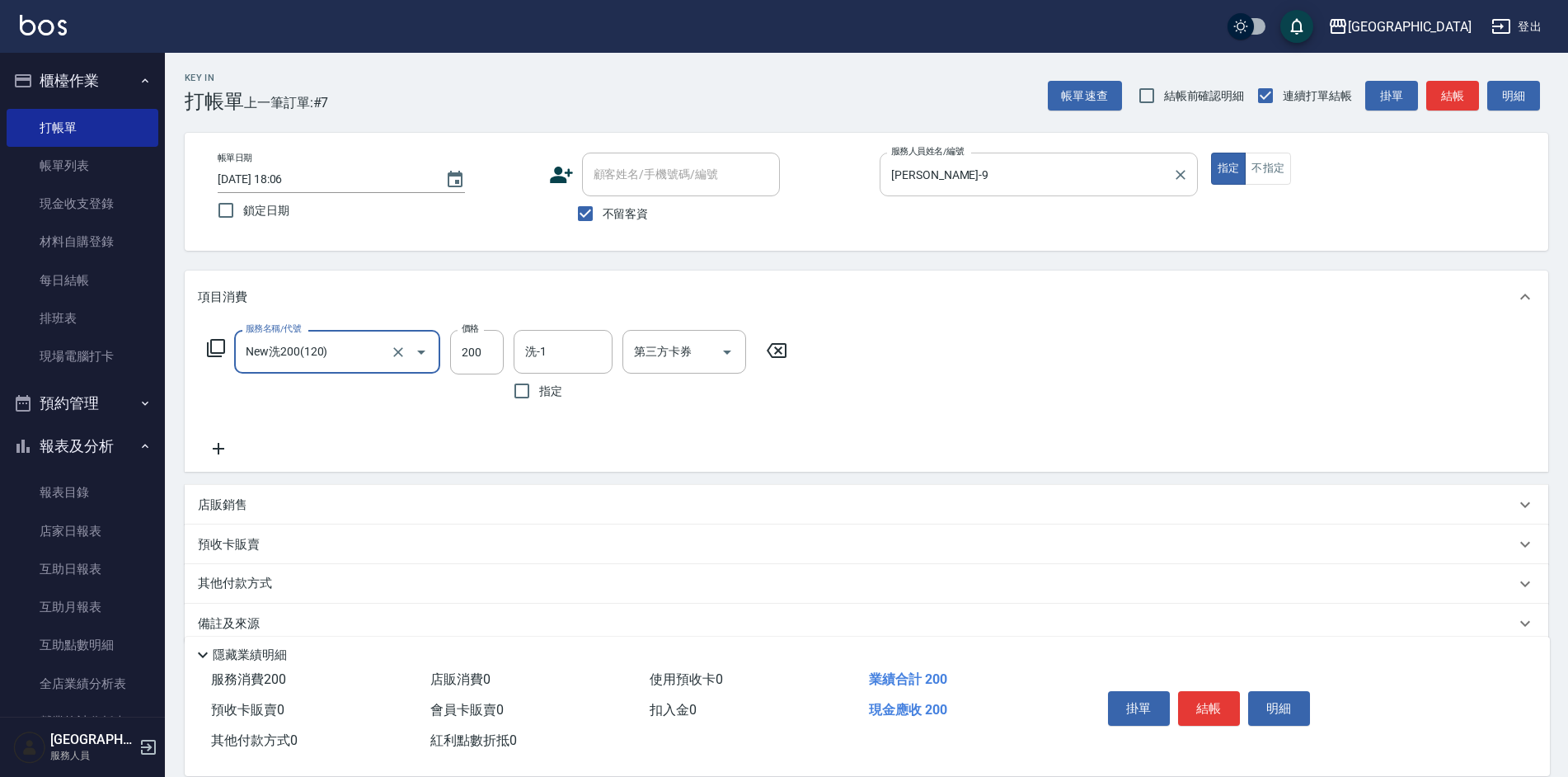
type input "New洗200(120)"
type input "[PERSON_NAME]25"
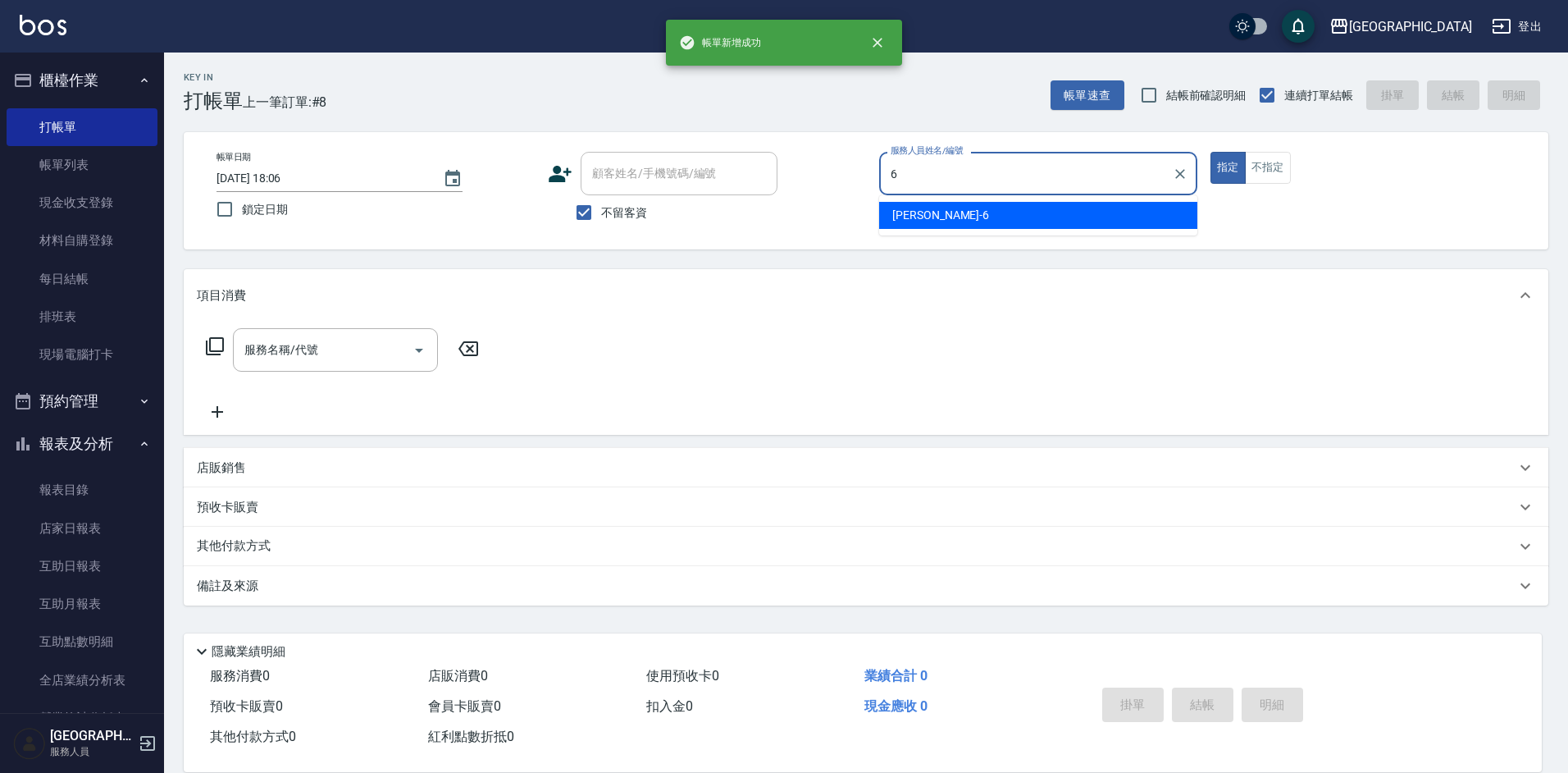
type input "[PERSON_NAME]-6"
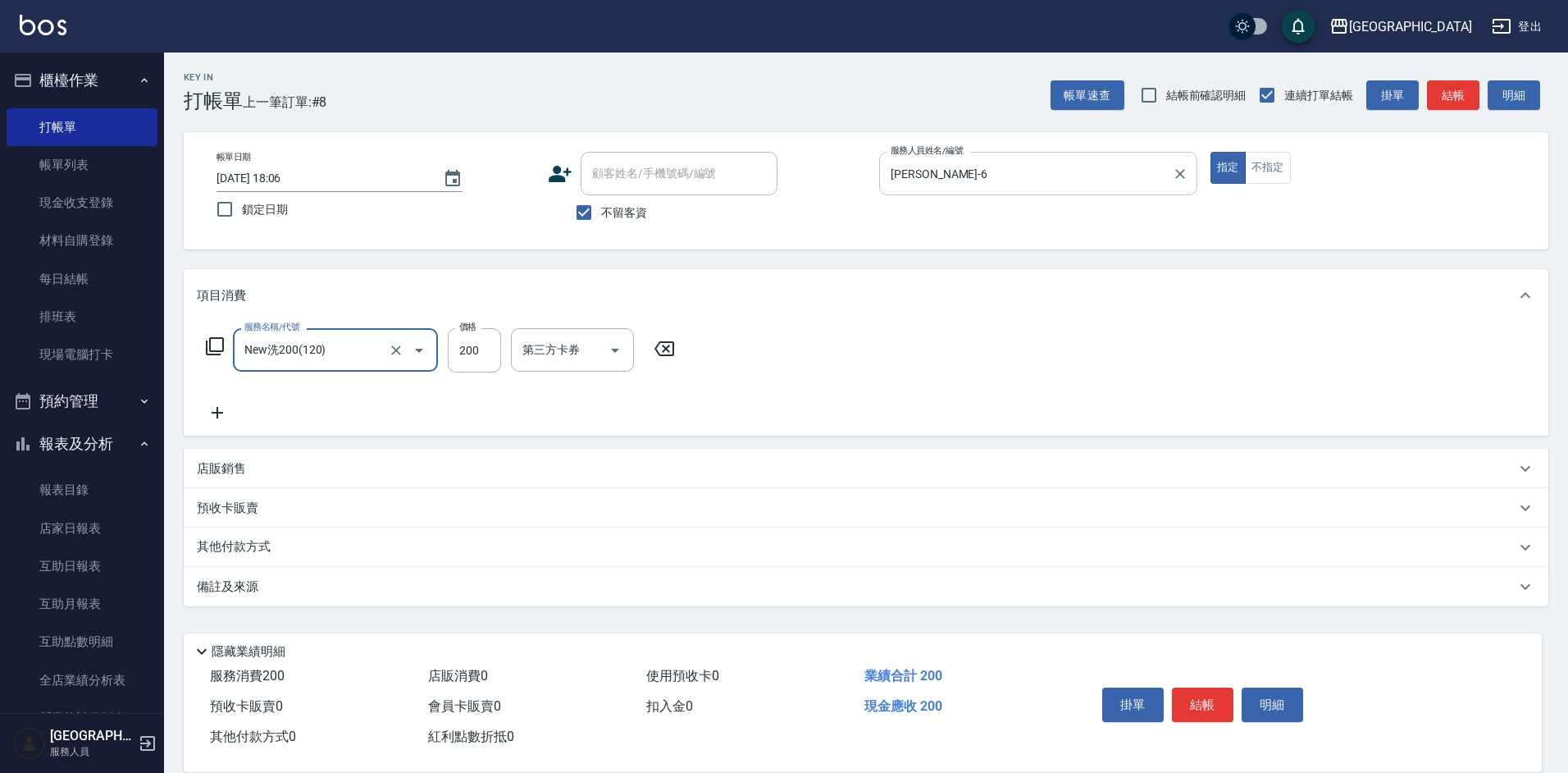
type input "New洗200(120)"
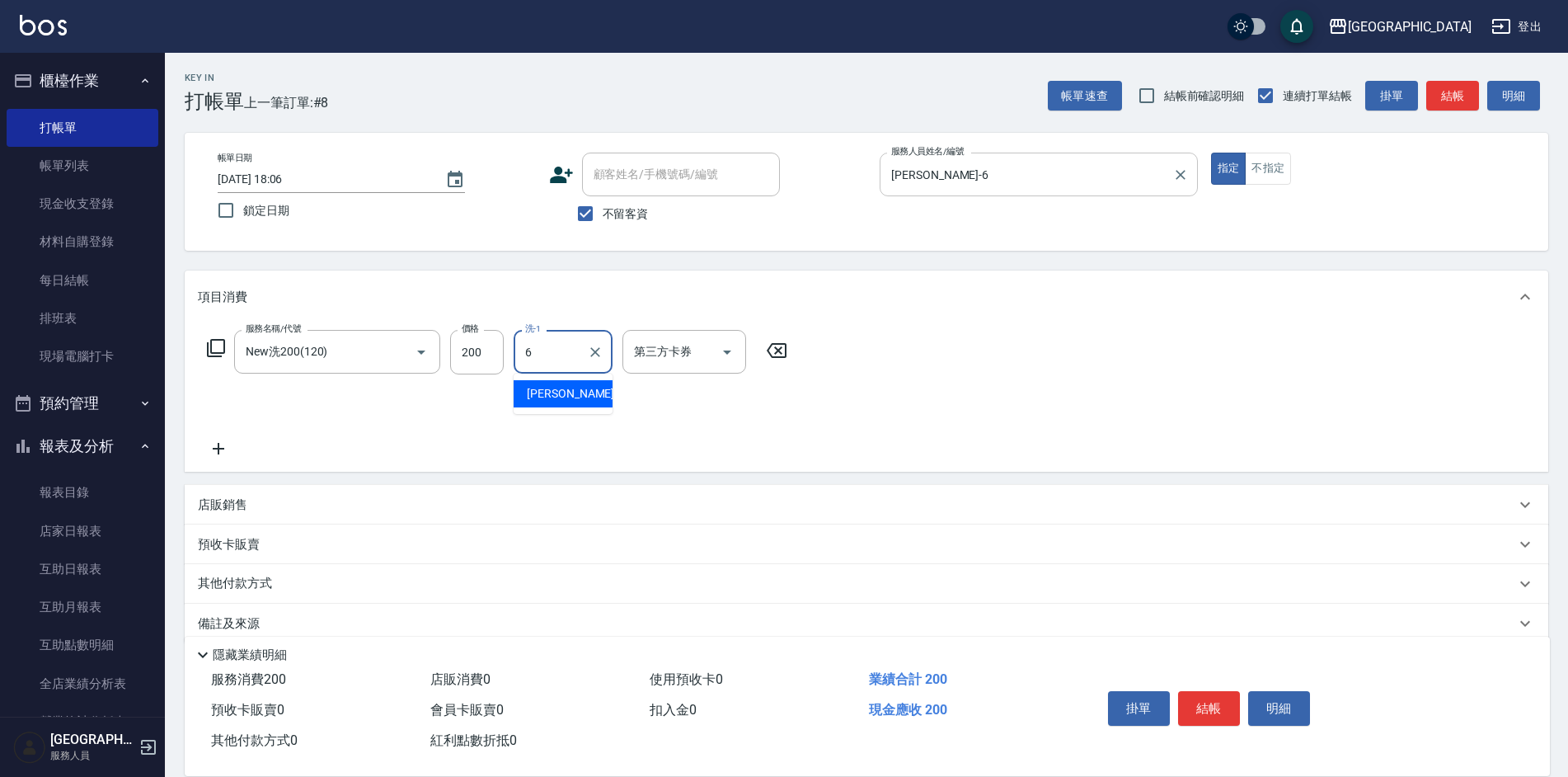
type input "[PERSON_NAME]-6"
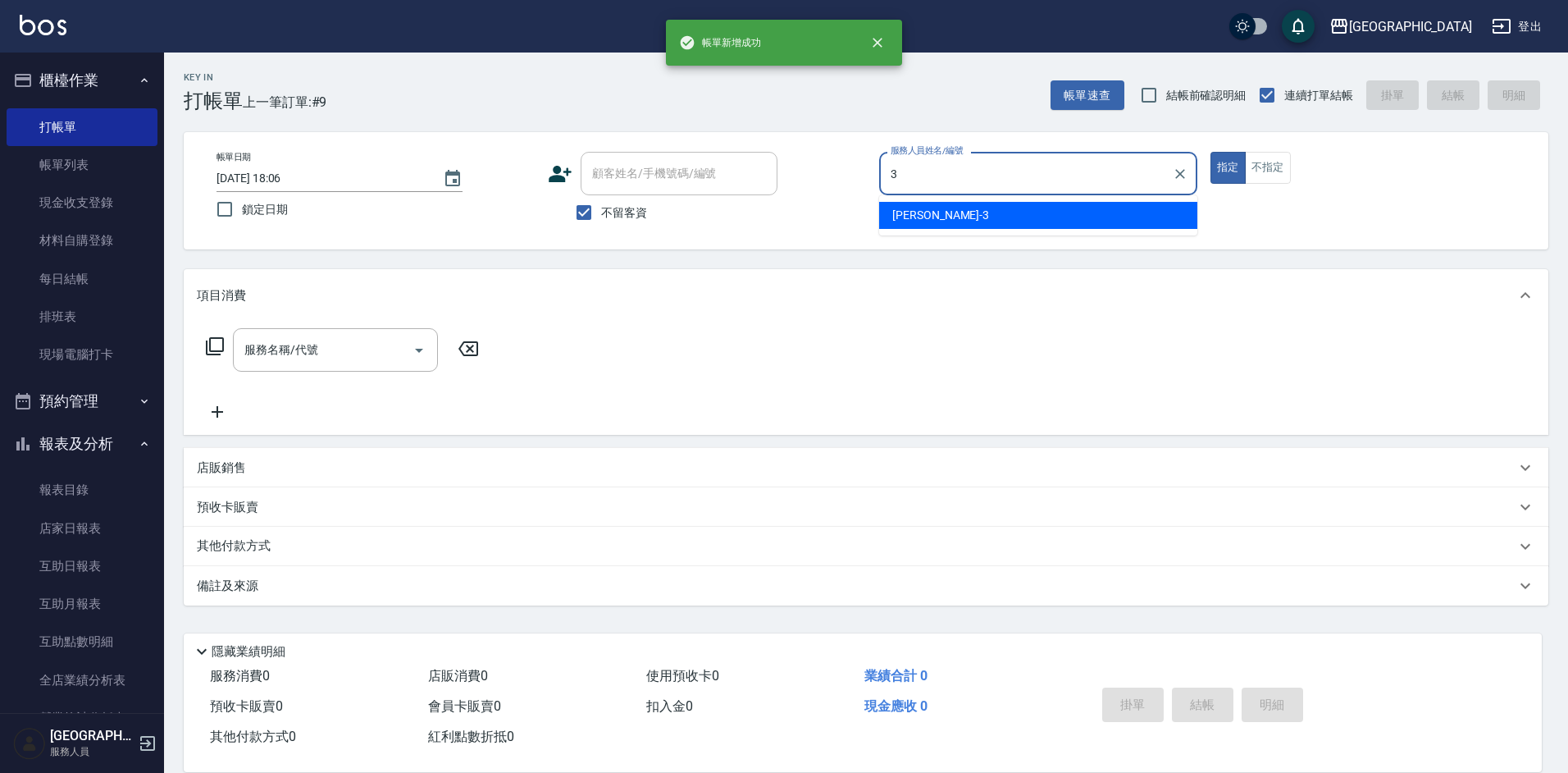
type input "[PERSON_NAME]-3"
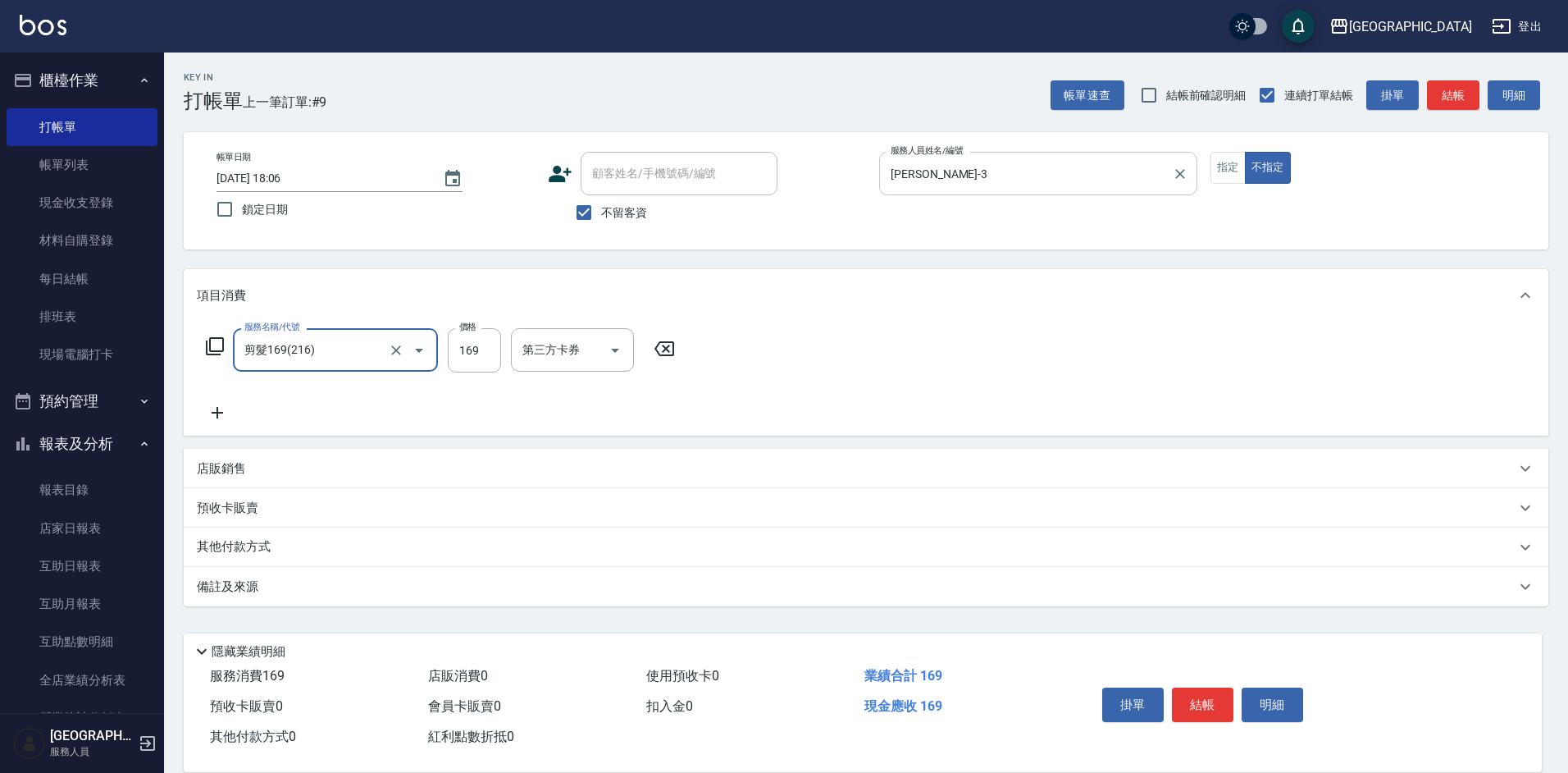
type input "剪髮169(216)"
type input "200"
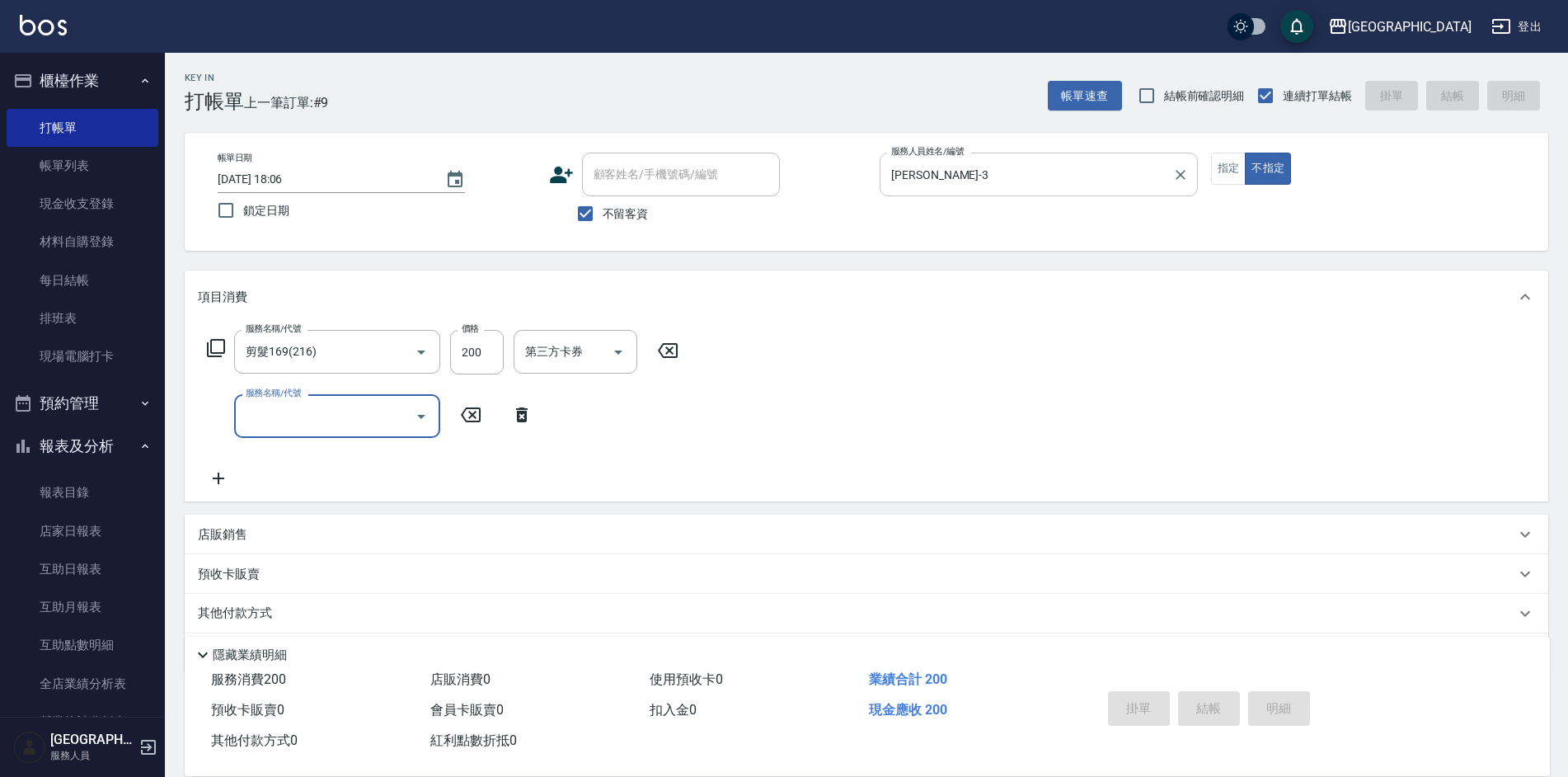
type input "[DATE] 18:07"
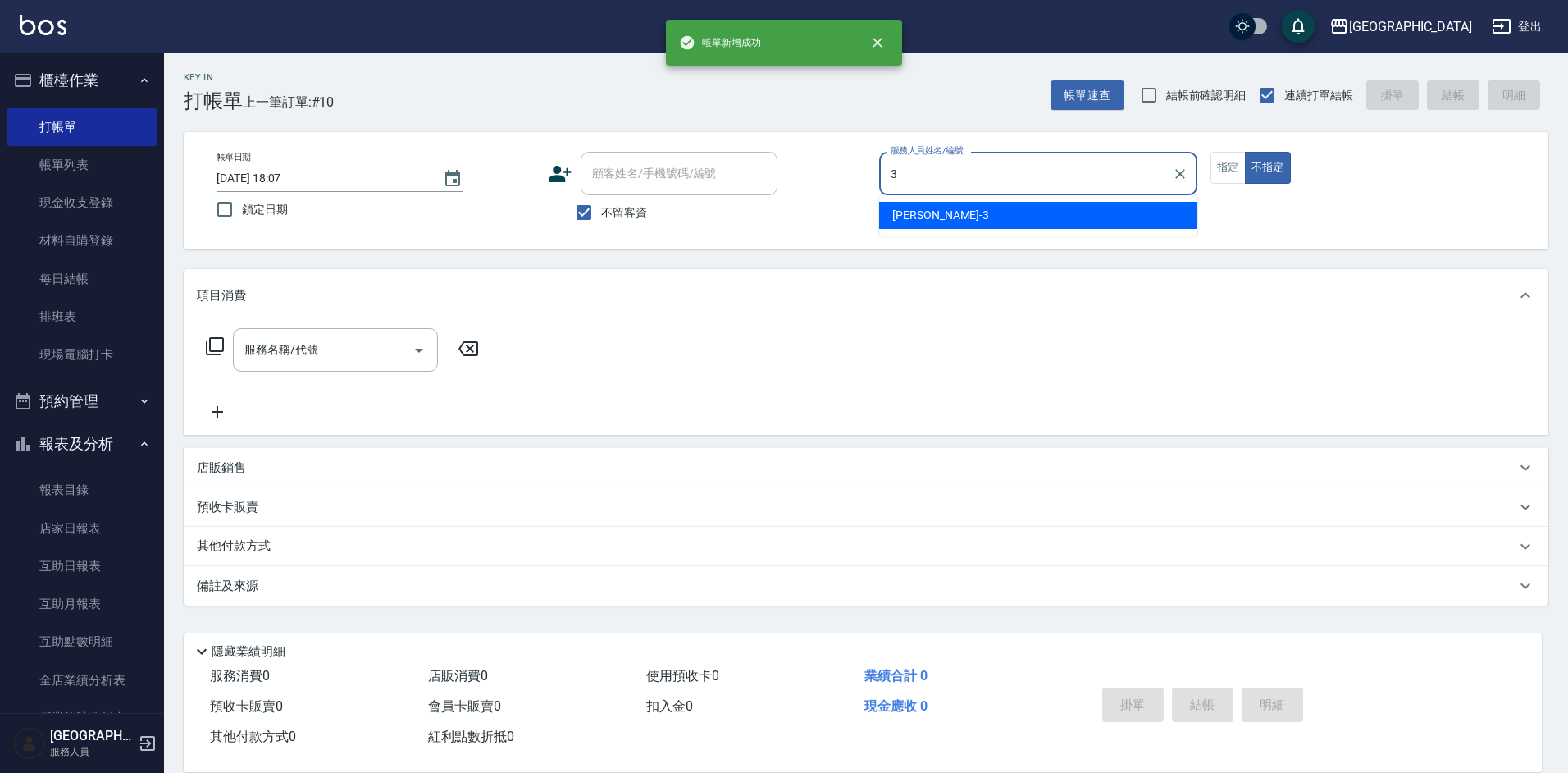
type input "[PERSON_NAME]-3"
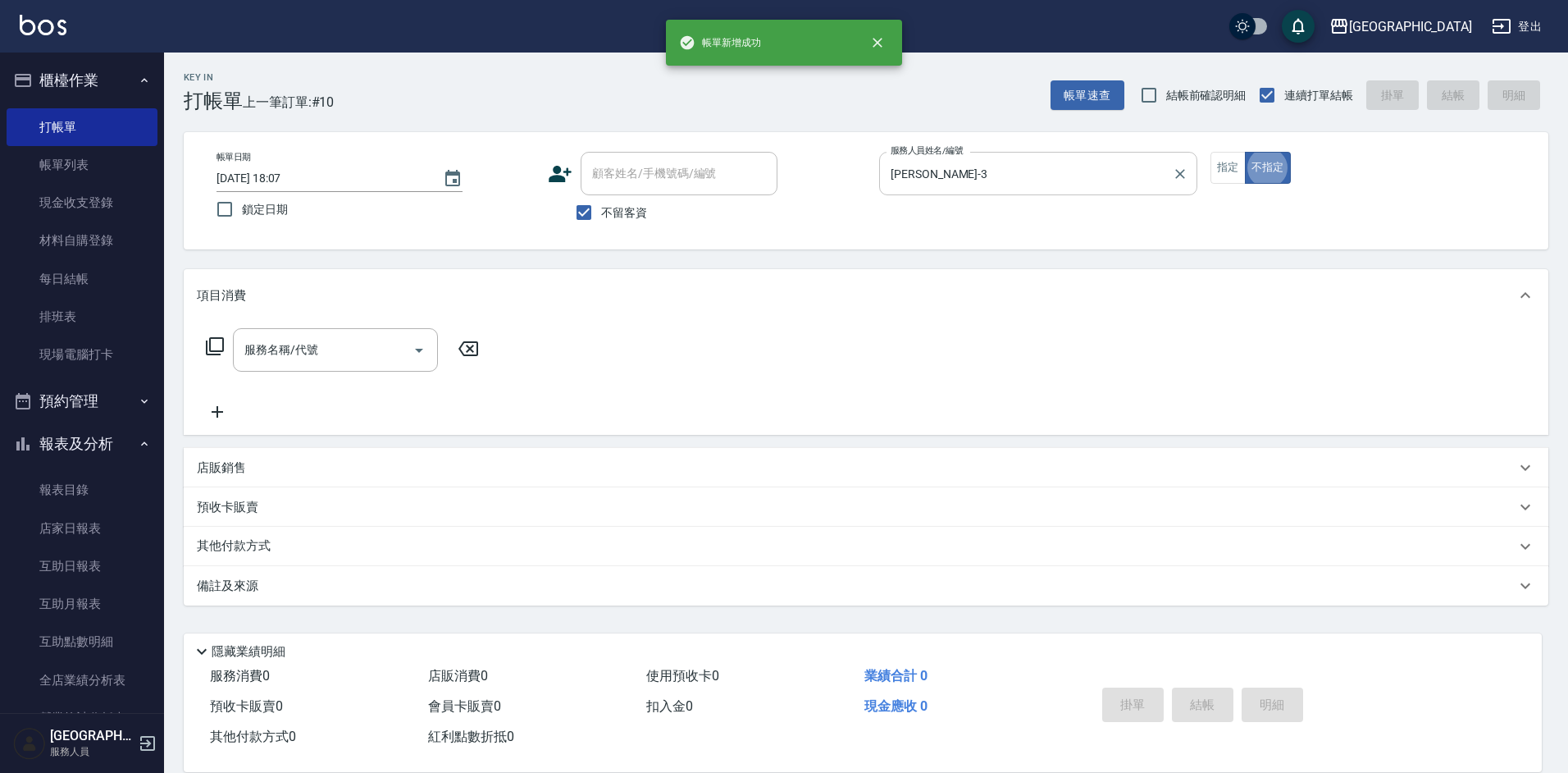
type button "false"
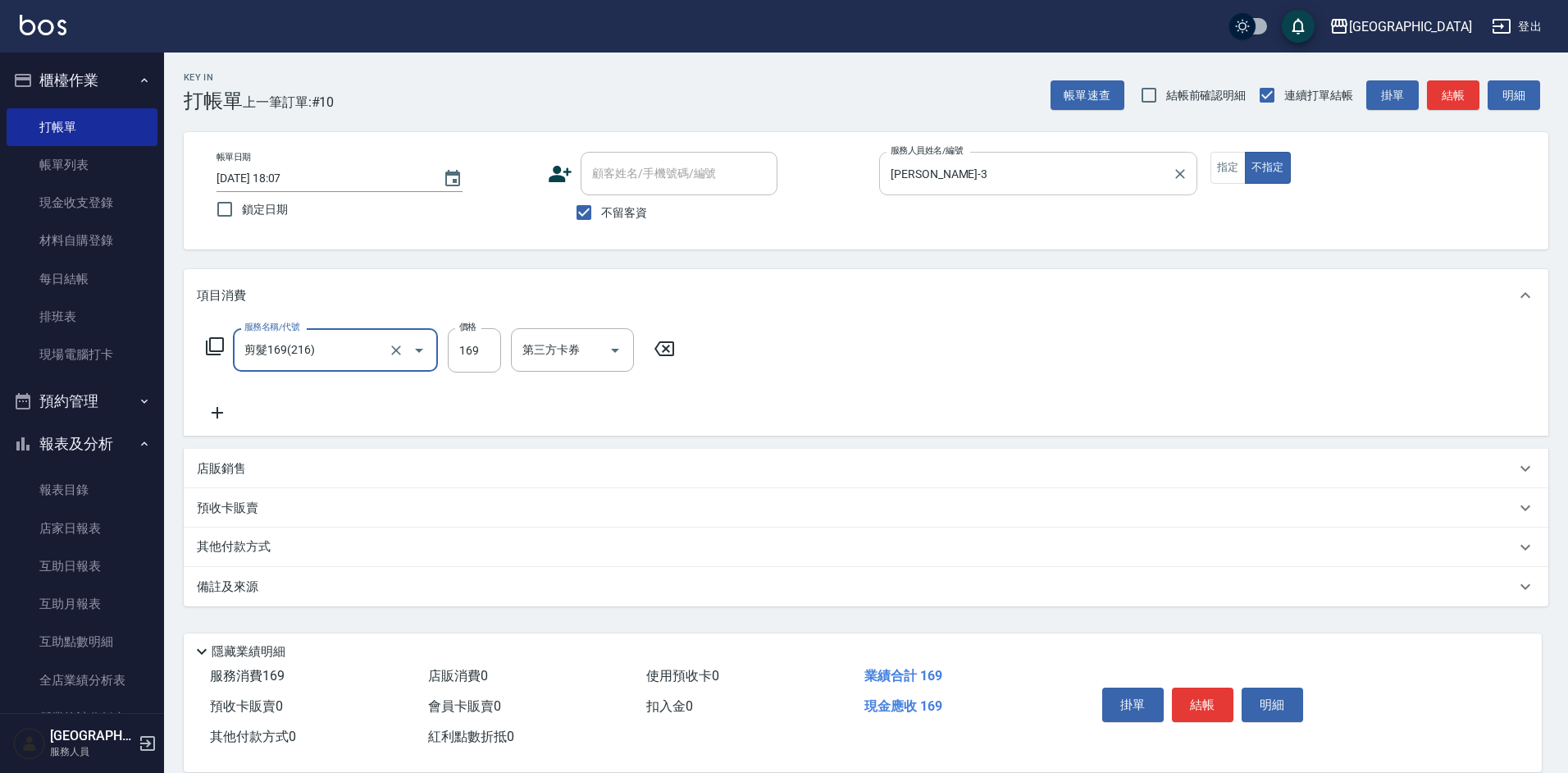
type input "剪髮169(216)"
type input "200"
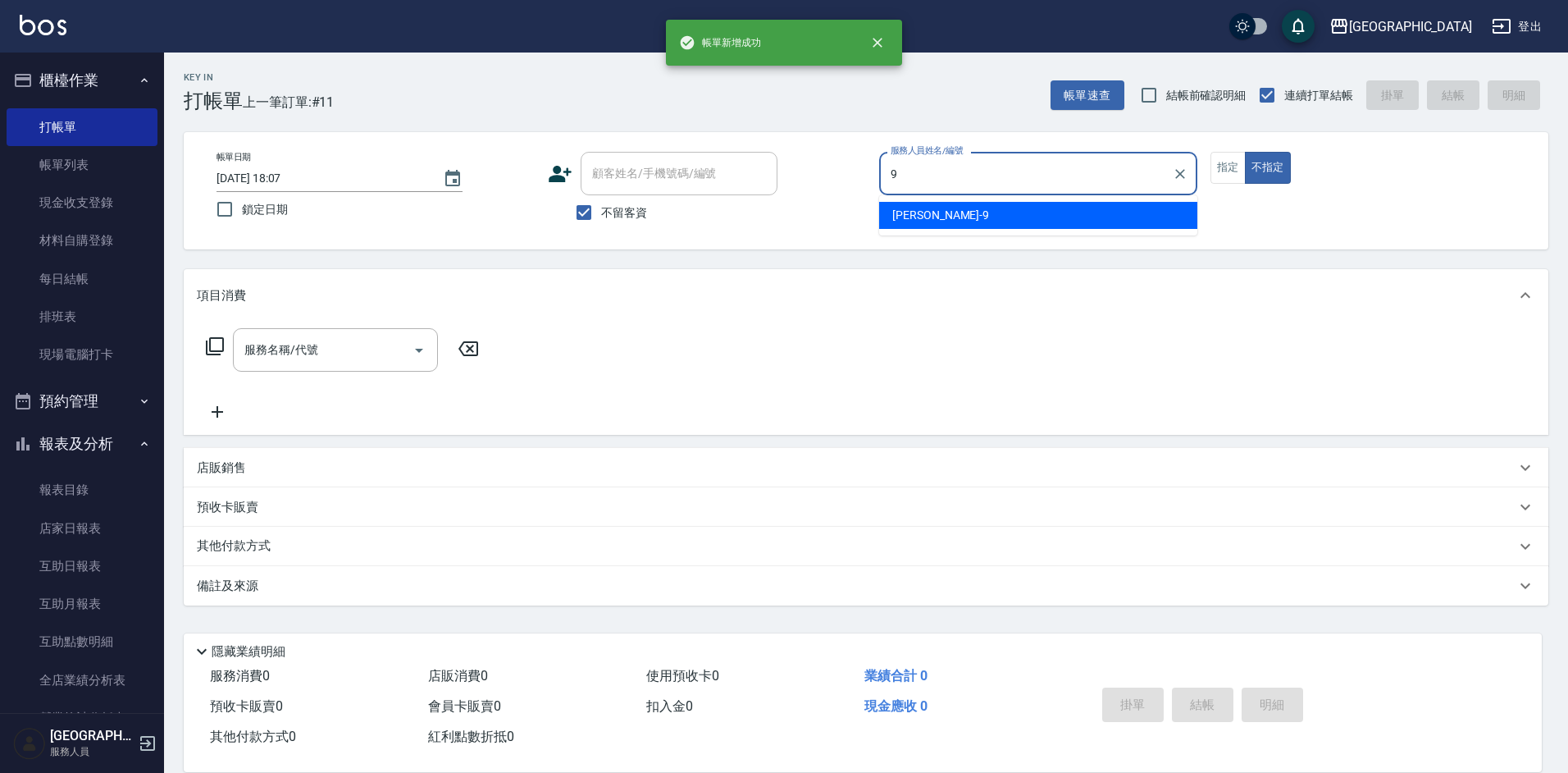
type input "[PERSON_NAME]-9"
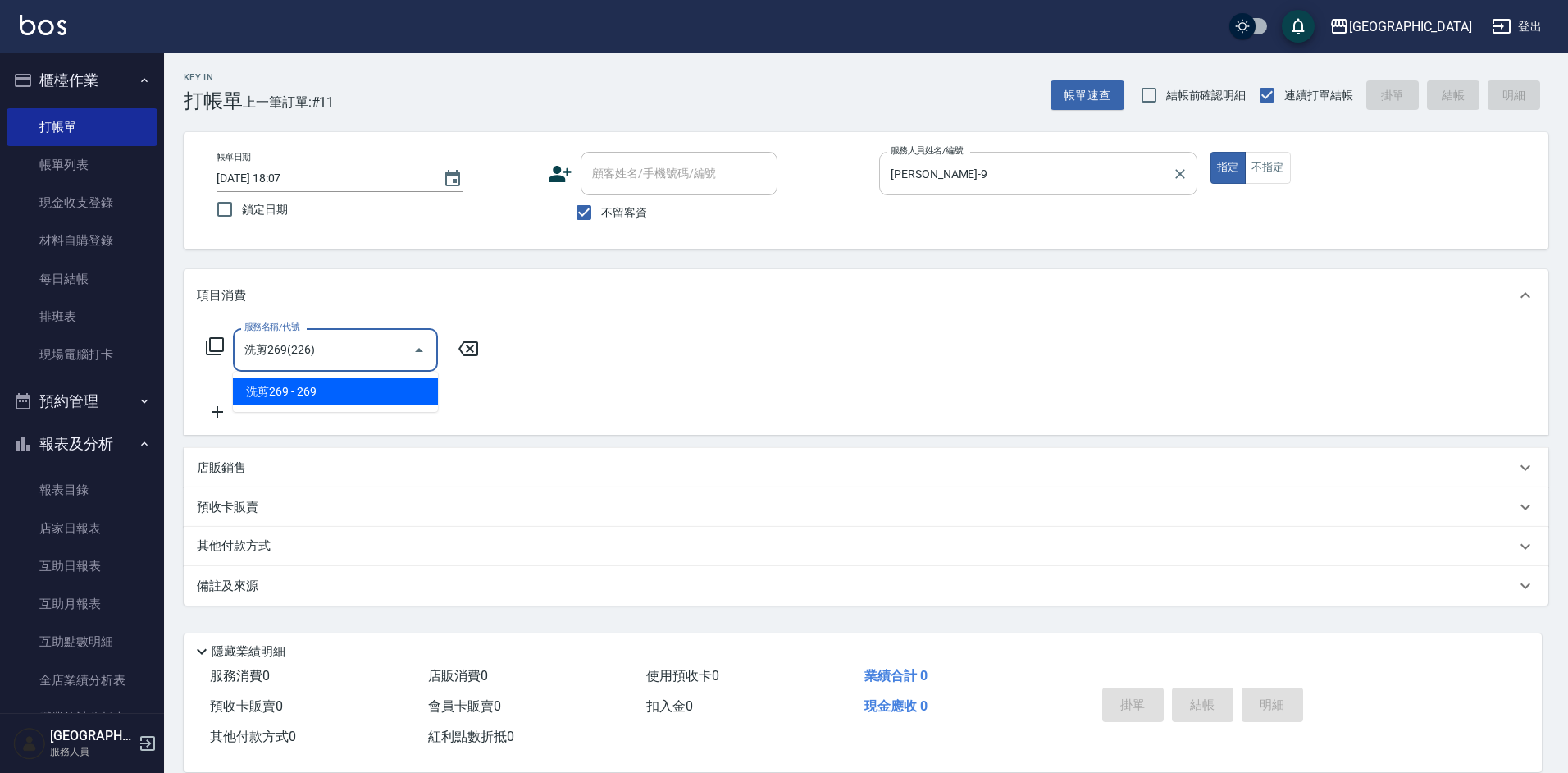
type input "洗剪269(226)"
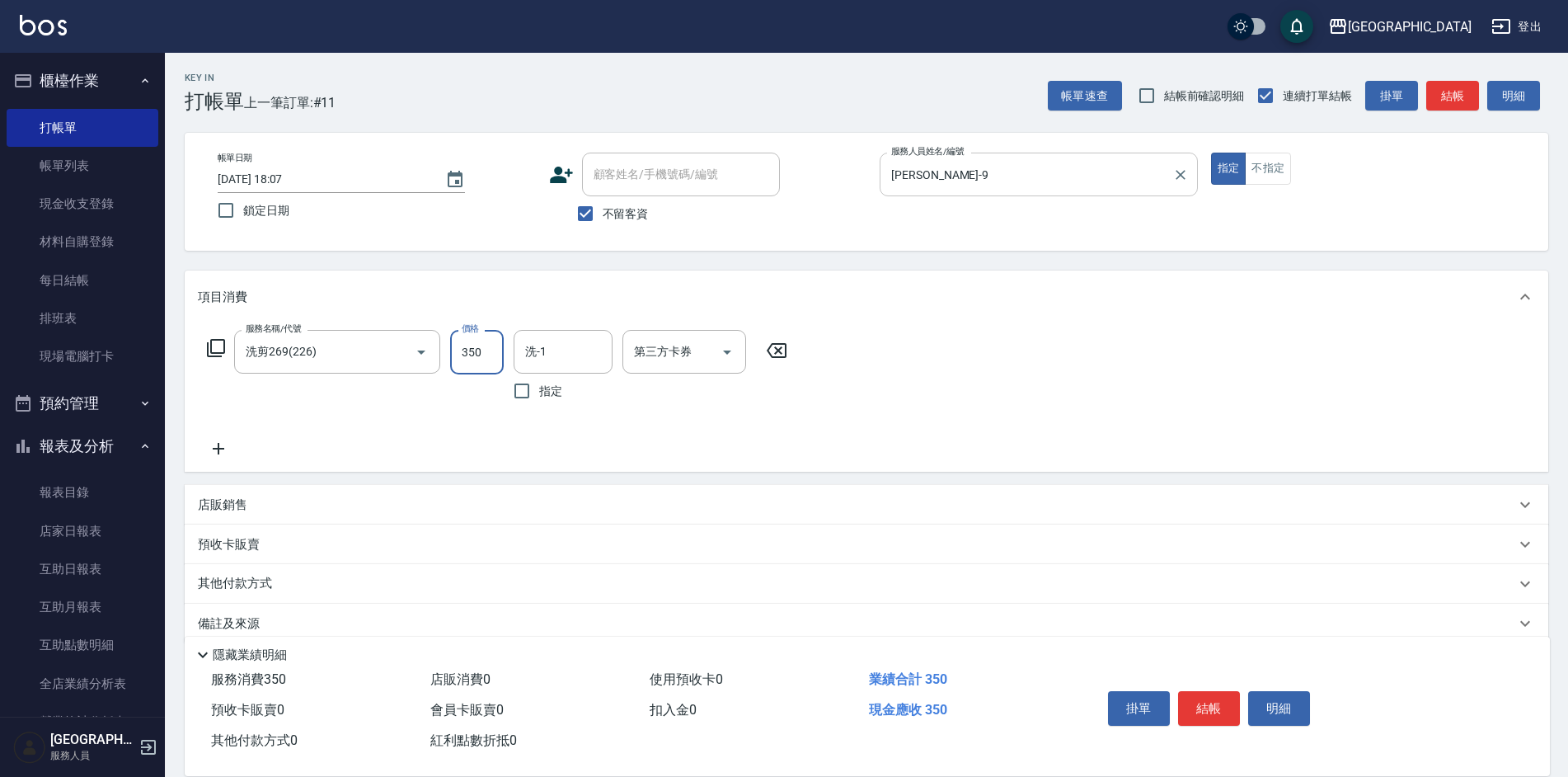
type input "350"
type input "[PERSON_NAME]25"
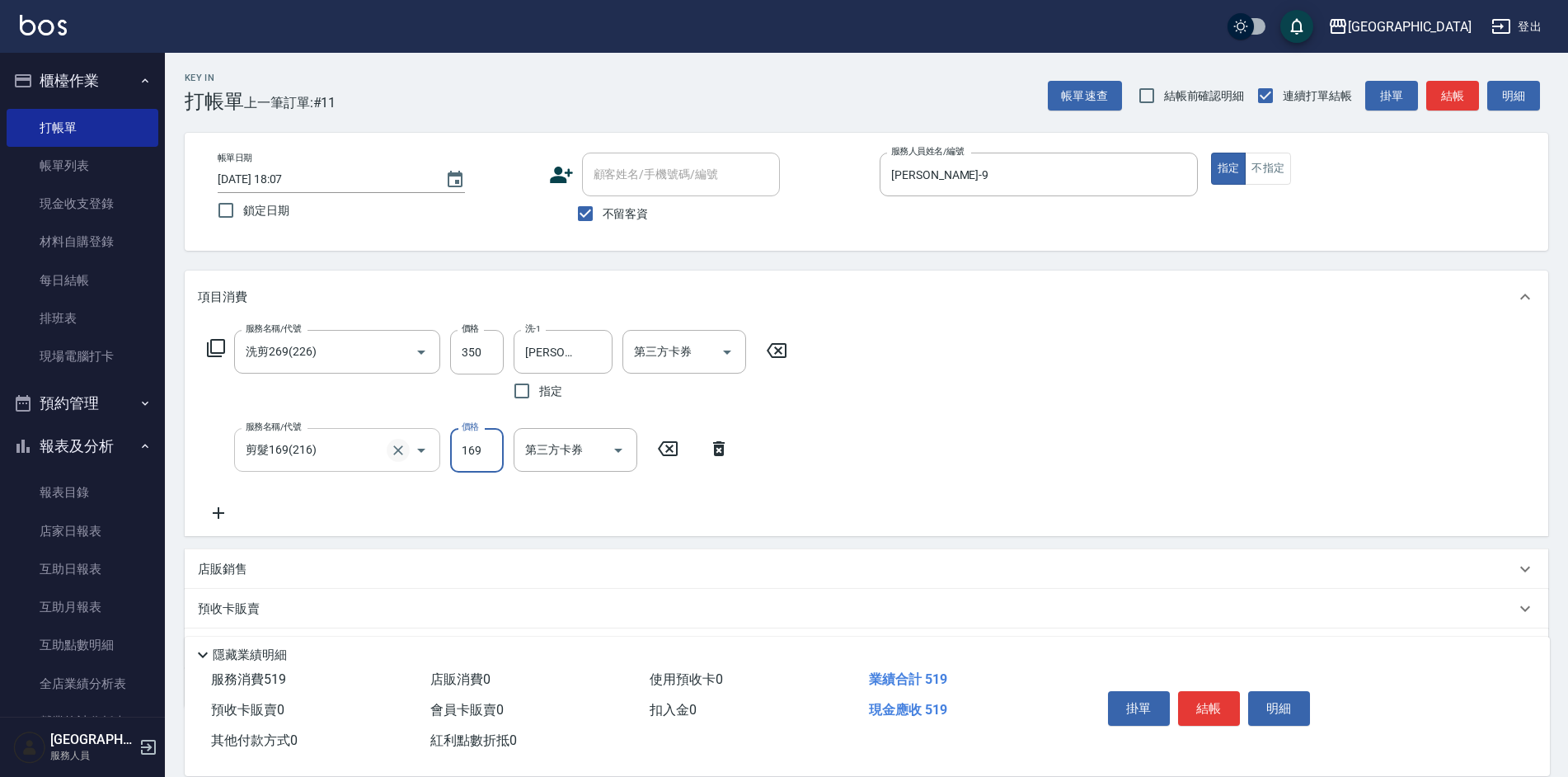
click at [401, 447] on icon "Clear" at bounding box center [398, 450] width 16 height 16
type input "剪髮169(216)"
type input "精油50(105)"
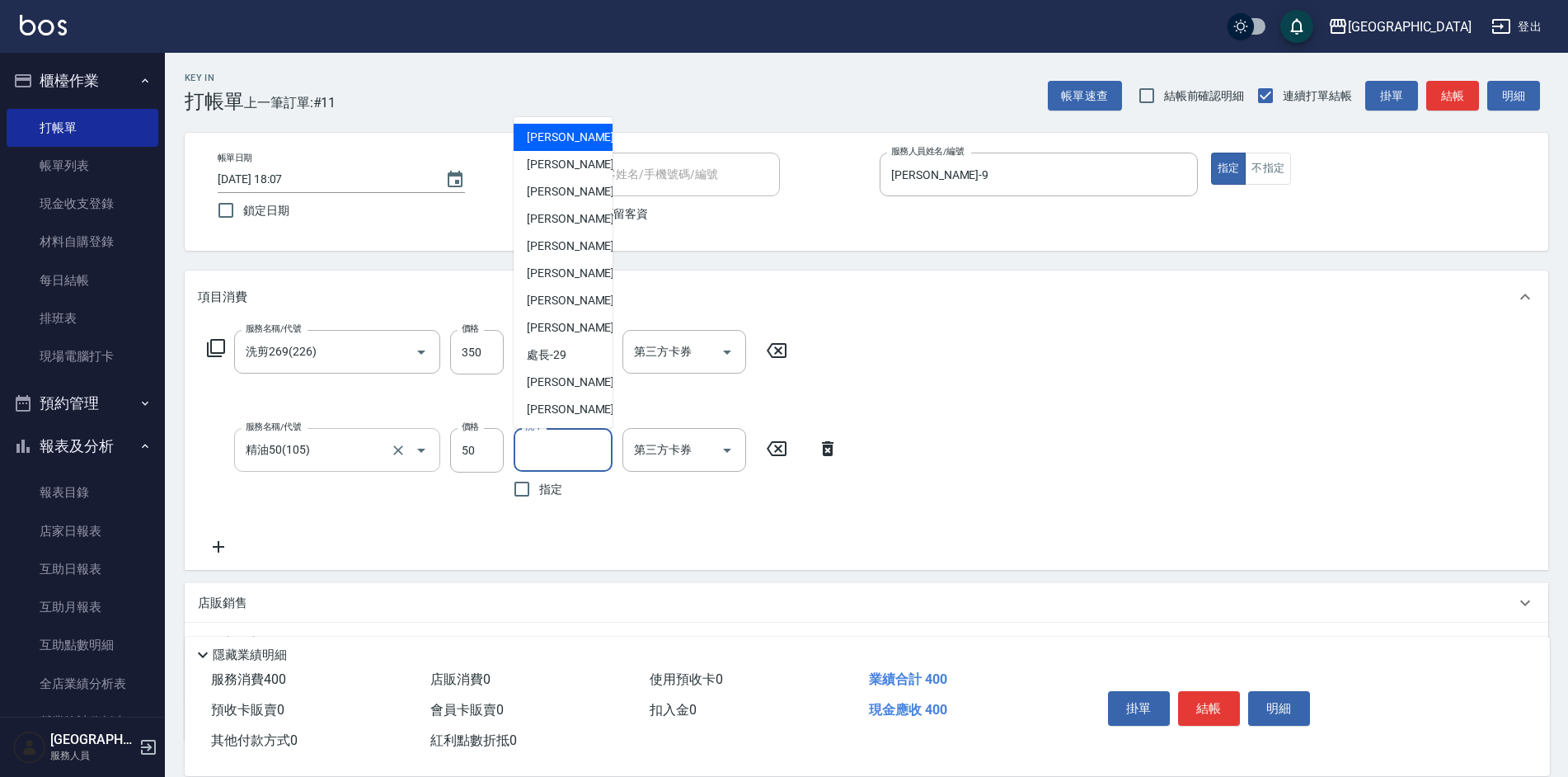
click at [550, 448] on input "洗-1" at bounding box center [562, 450] width 84 height 29
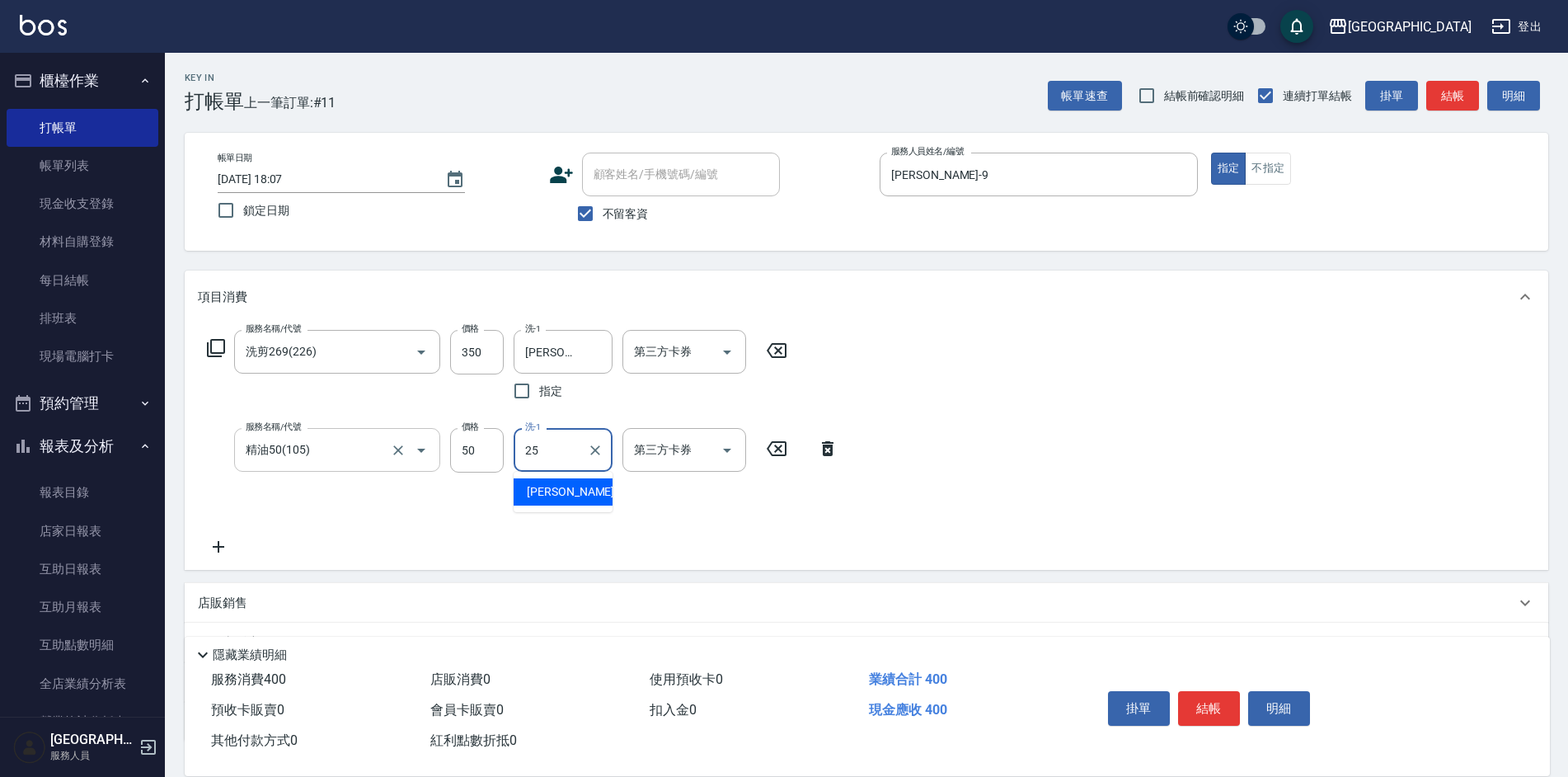
type input "[PERSON_NAME]25"
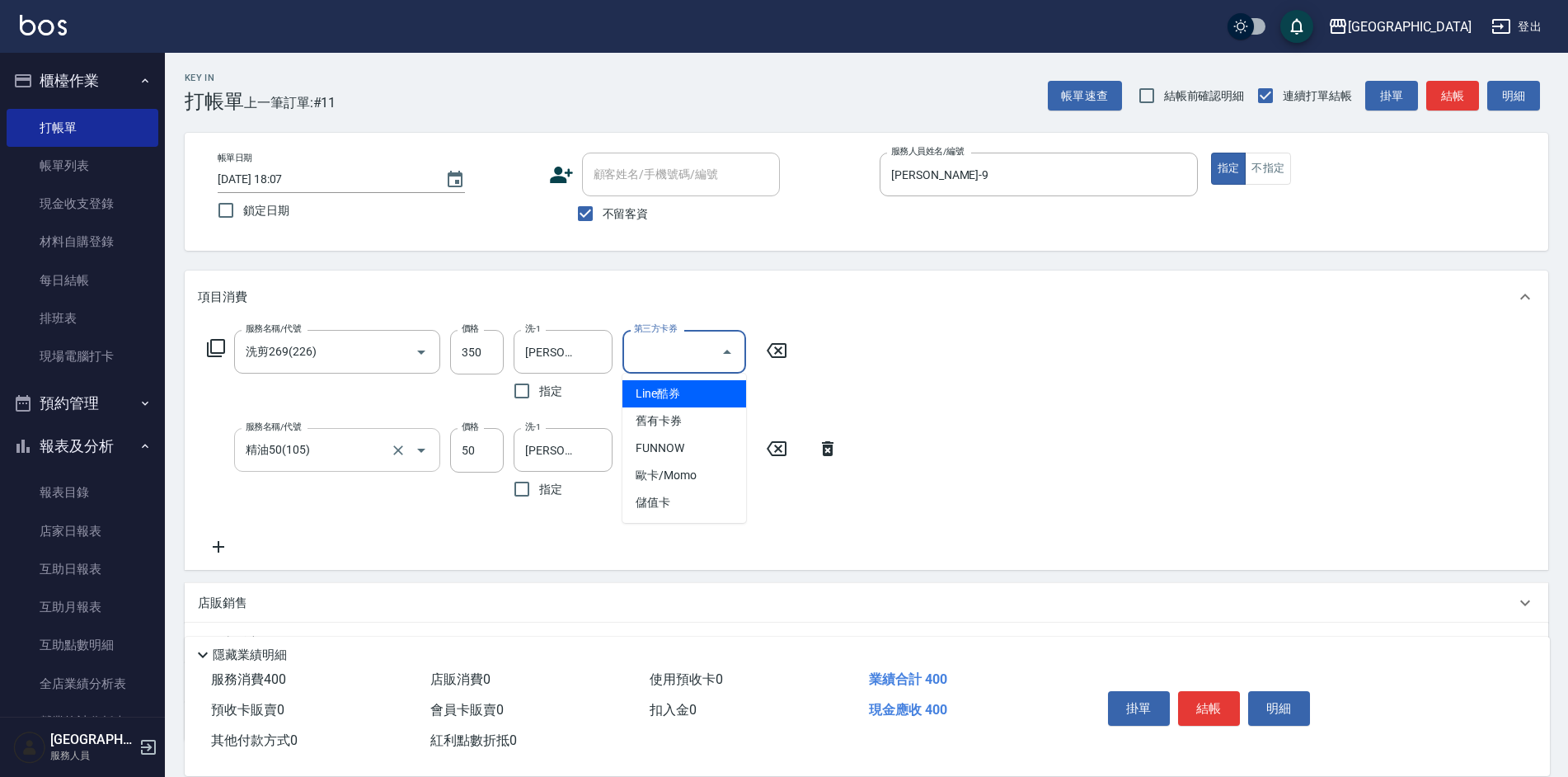
click at [689, 362] on input "第三方卡券" at bounding box center [672, 352] width 84 height 29
click at [683, 499] on span "儲值卡" at bounding box center [684, 502] width 124 height 27
type input "儲值卡"
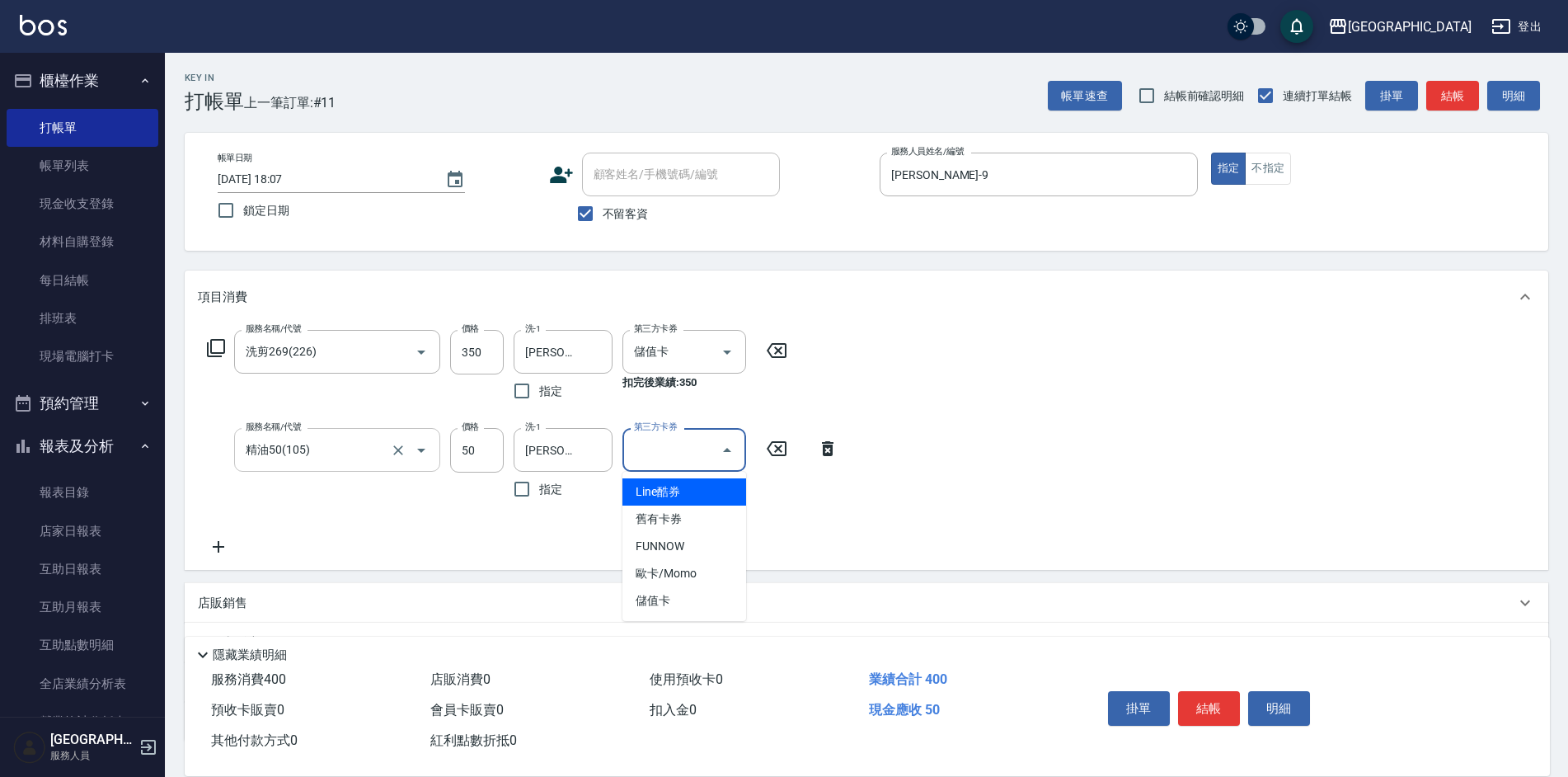
drag, startPoint x: 664, startPoint y: 449, endPoint x: 665, endPoint y: 470, distance: 21.0
click at [663, 449] on input "第三方卡券" at bounding box center [672, 450] width 84 height 29
click at [670, 604] on span "儲值卡" at bounding box center [684, 600] width 124 height 27
type input "儲值卡"
click at [1063, 392] on div "服務名稱/代號 洗剪269(226) 服務名稱/代號 價格 350 價格 洗-1 [PERSON_NAME]-25 洗-1 指定 第三方卡券 儲值卡 第三方卡…" at bounding box center [866, 446] width 1364 height 247
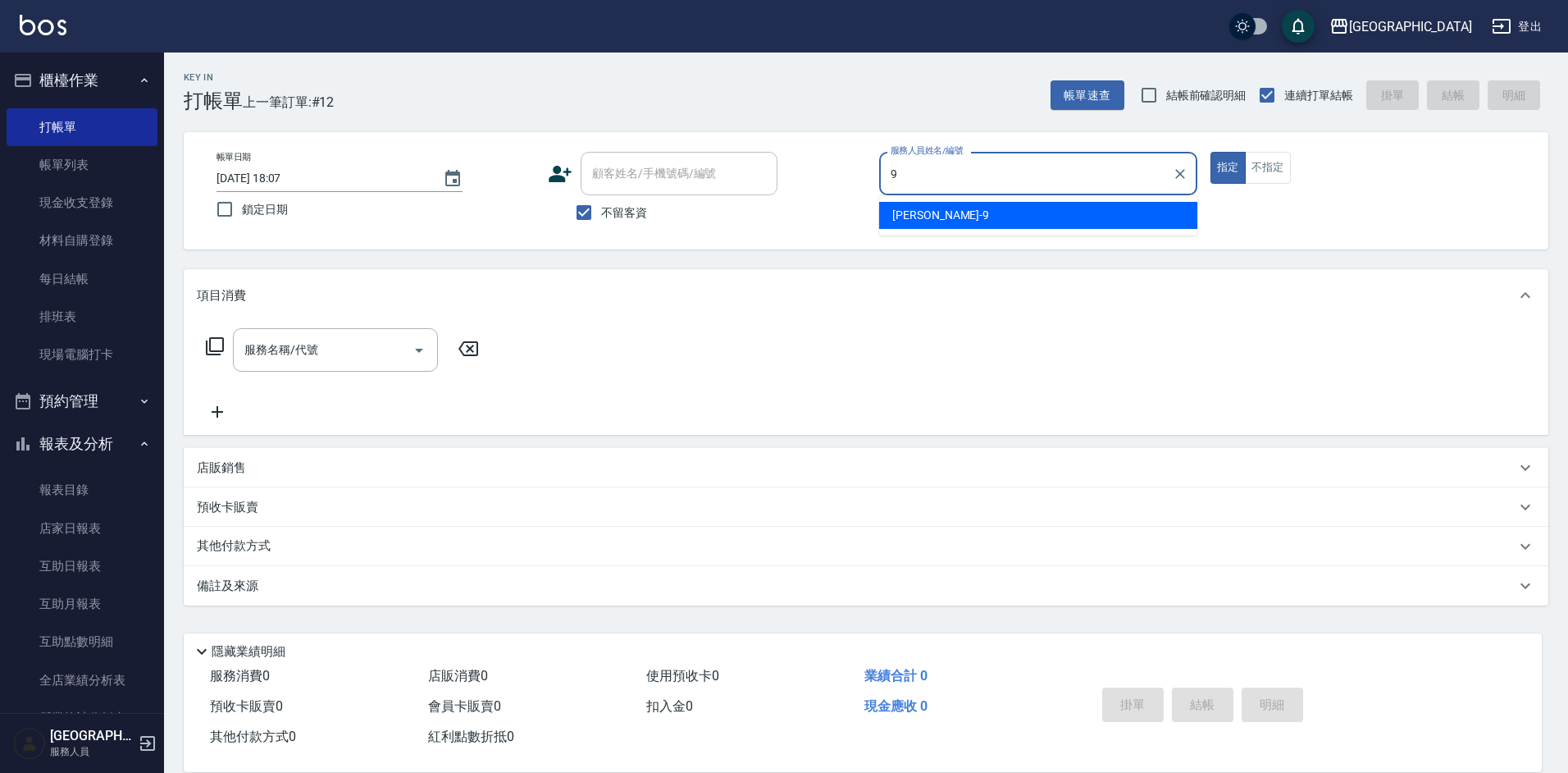
type input "[PERSON_NAME]-9"
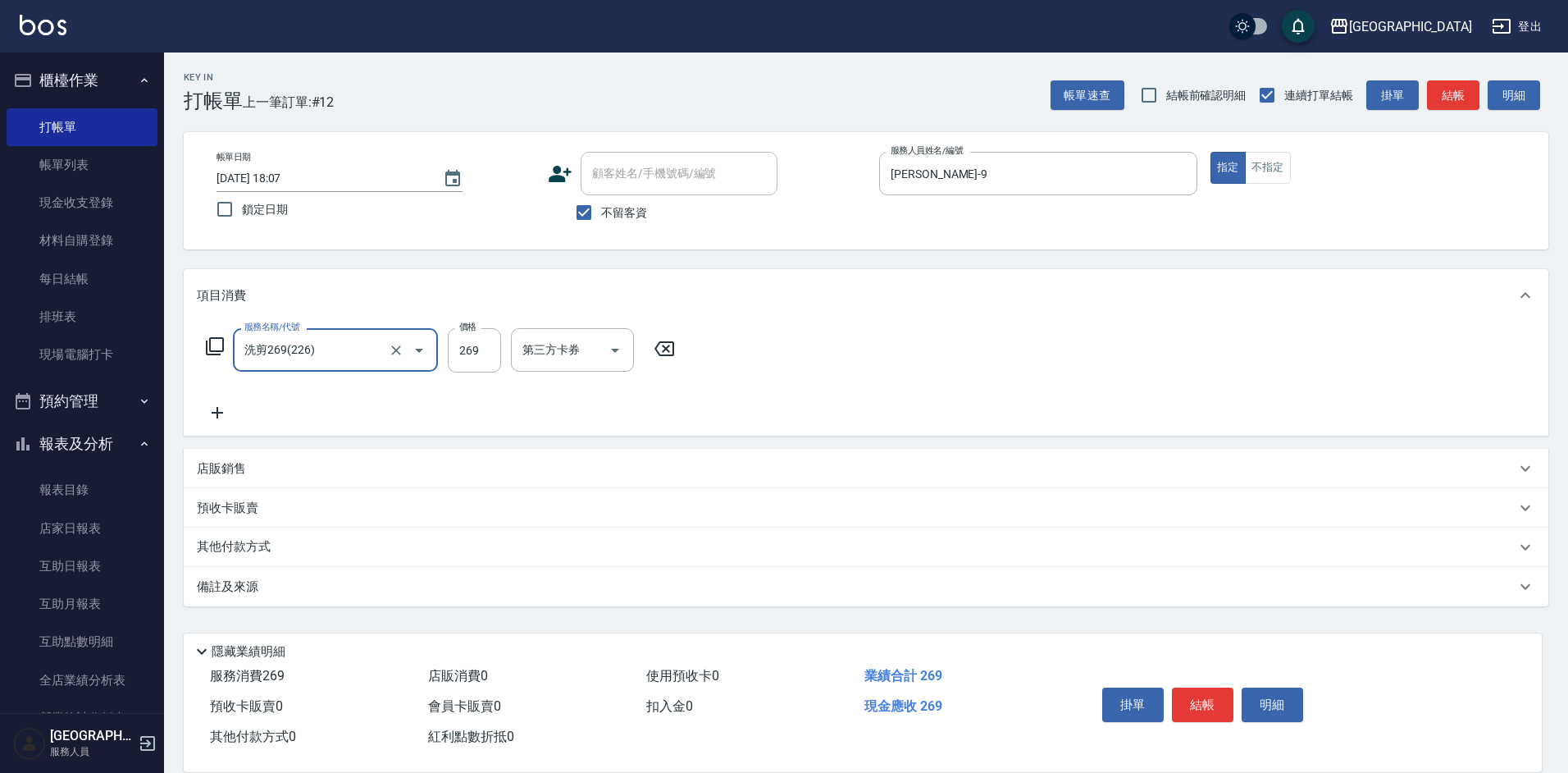
type input "洗剪269(226)"
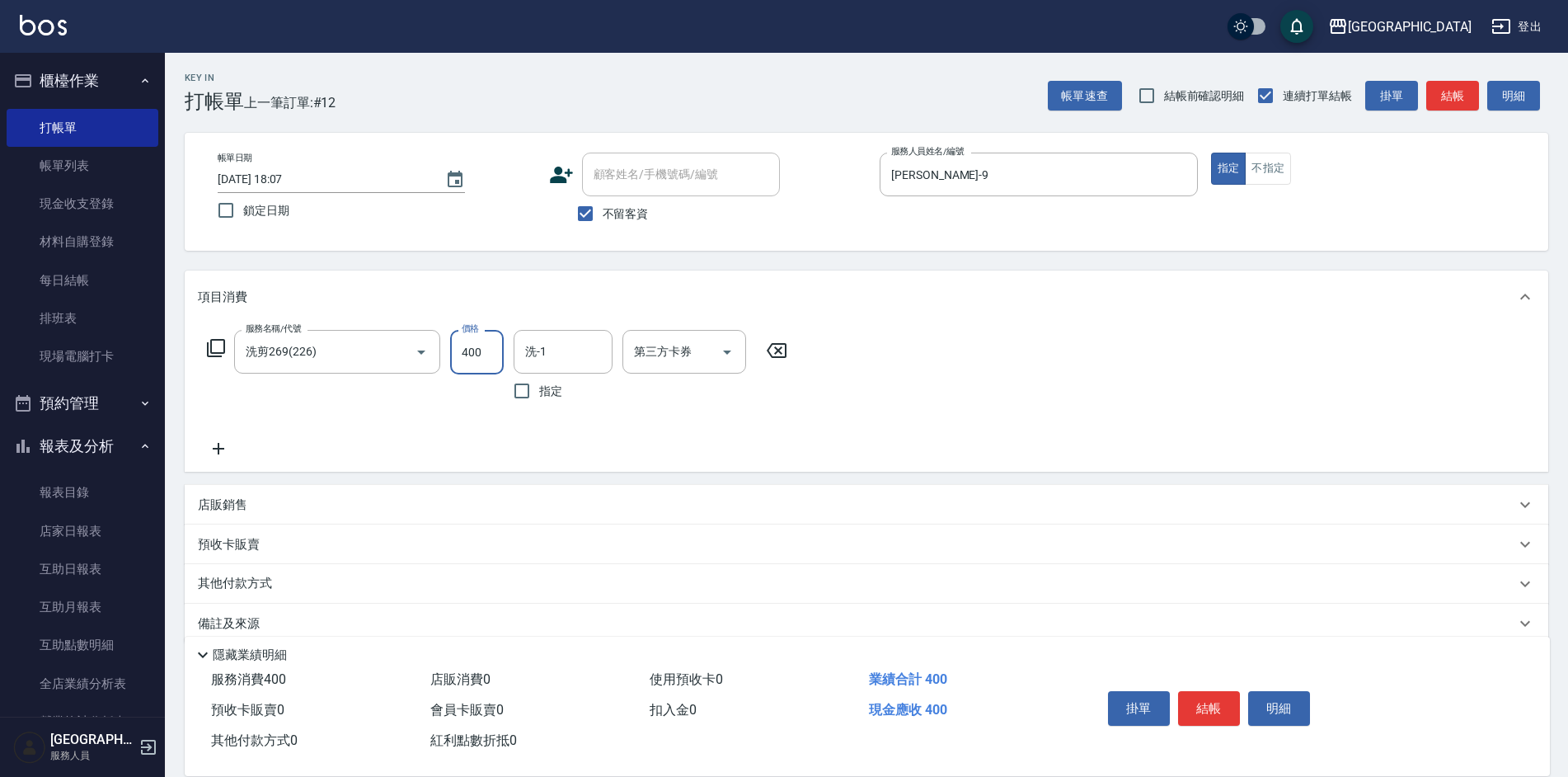
type input "400"
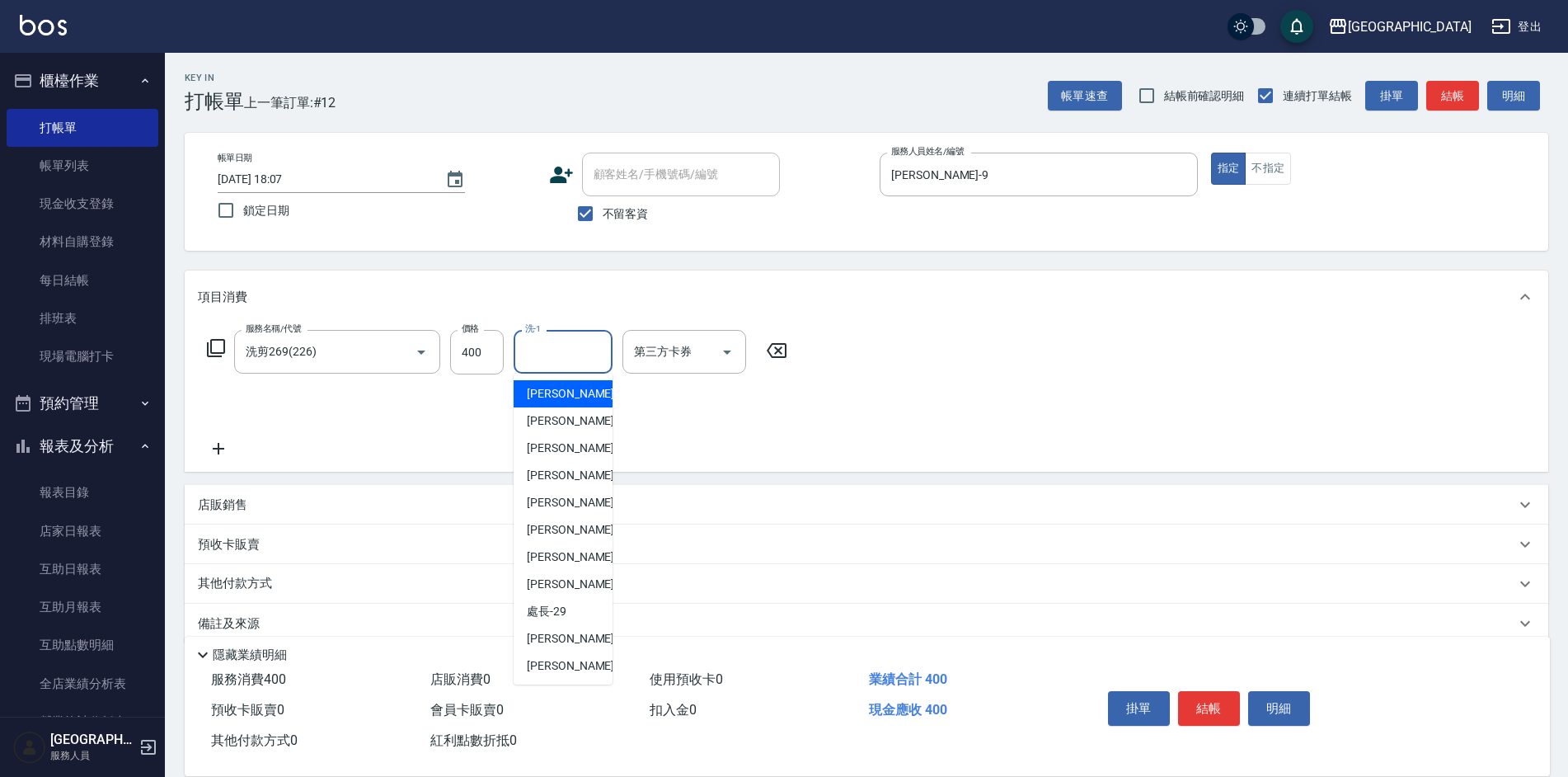
click at [541, 341] on div "洗-1 洗-1" at bounding box center [563, 352] width 99 height 43
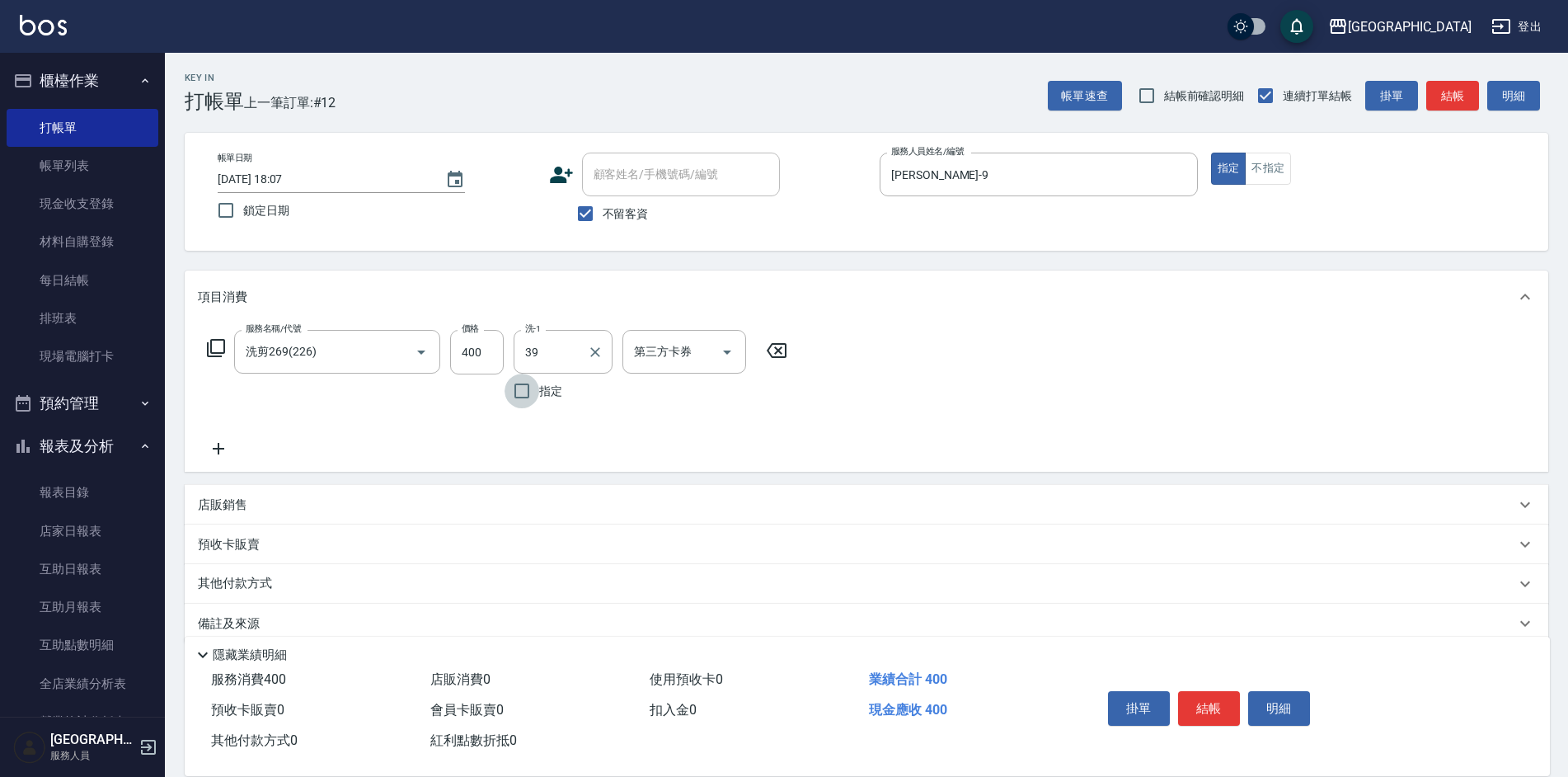
type input "[PERSON_NAME]-39"
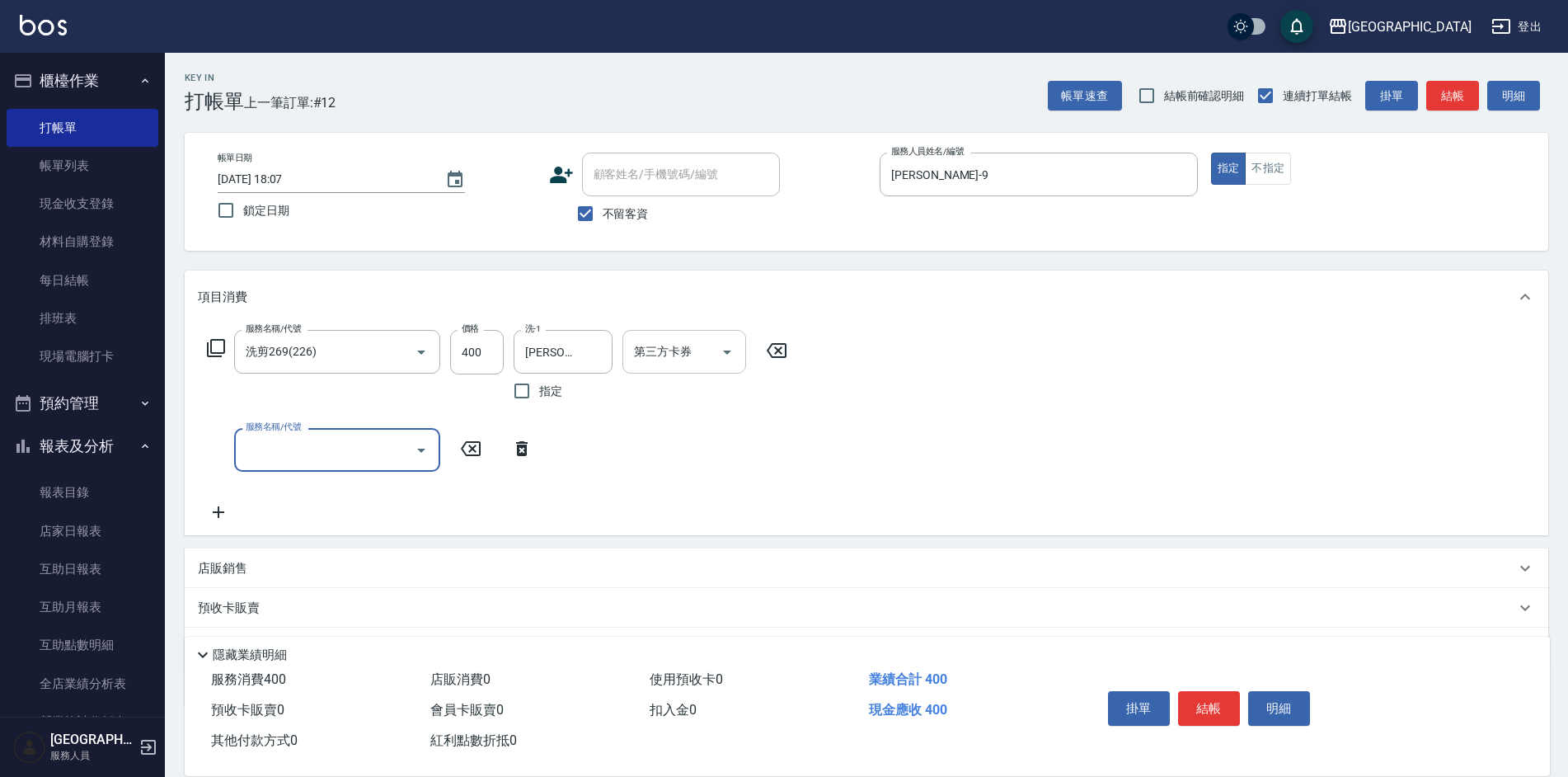
click at [644, 353] on div "第三方卡券 第三方卡券" at bounding box center [684, 352] width 124 height 43
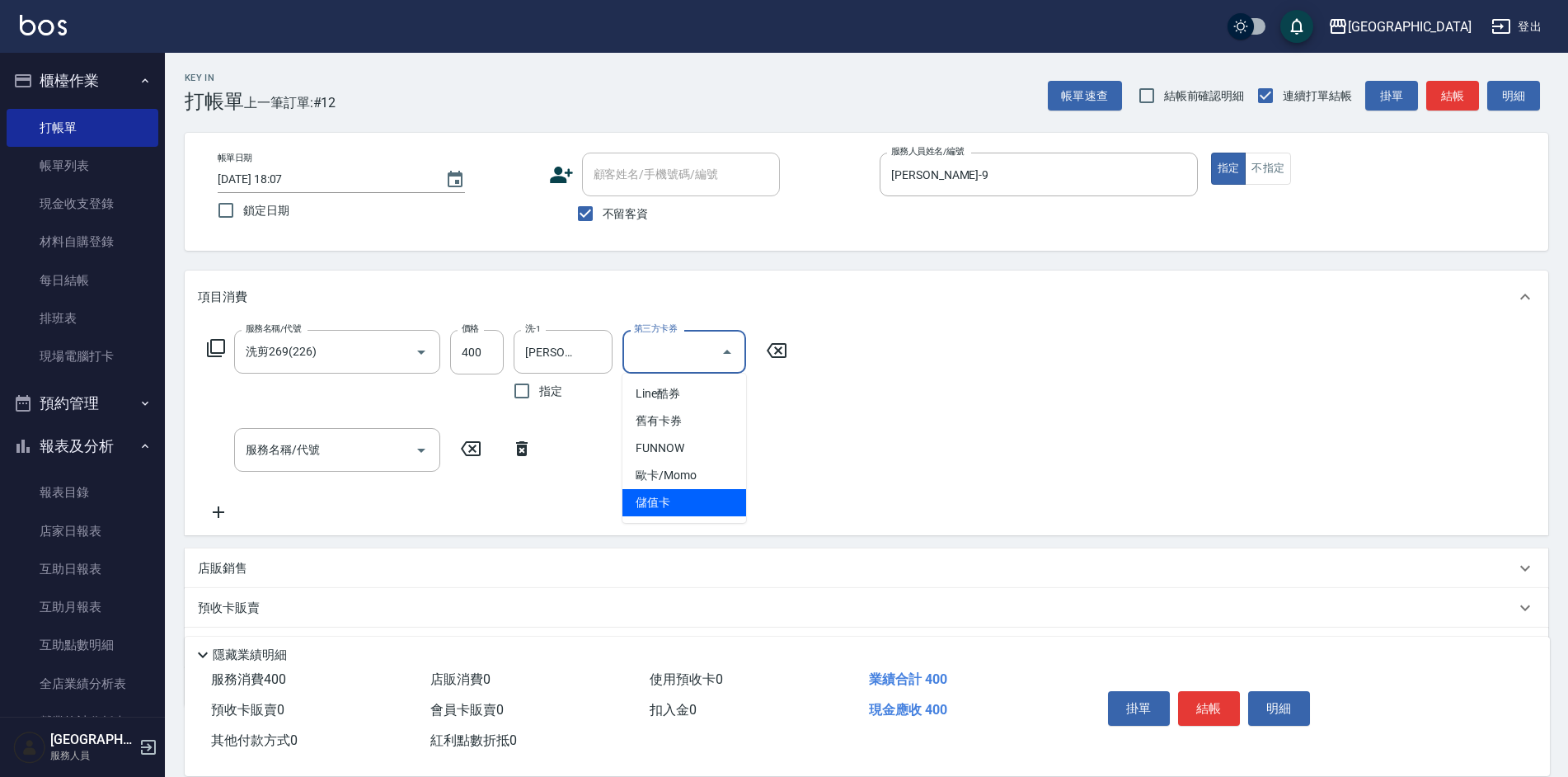
click at [643, 512] on span "儲值卡" at bounding box center [684, 502] width 124 height 27
type input "儲值卡"
click at [329, 455] on input "服務名稱/代號" at bounding box center [325, 450] width 166 height 29
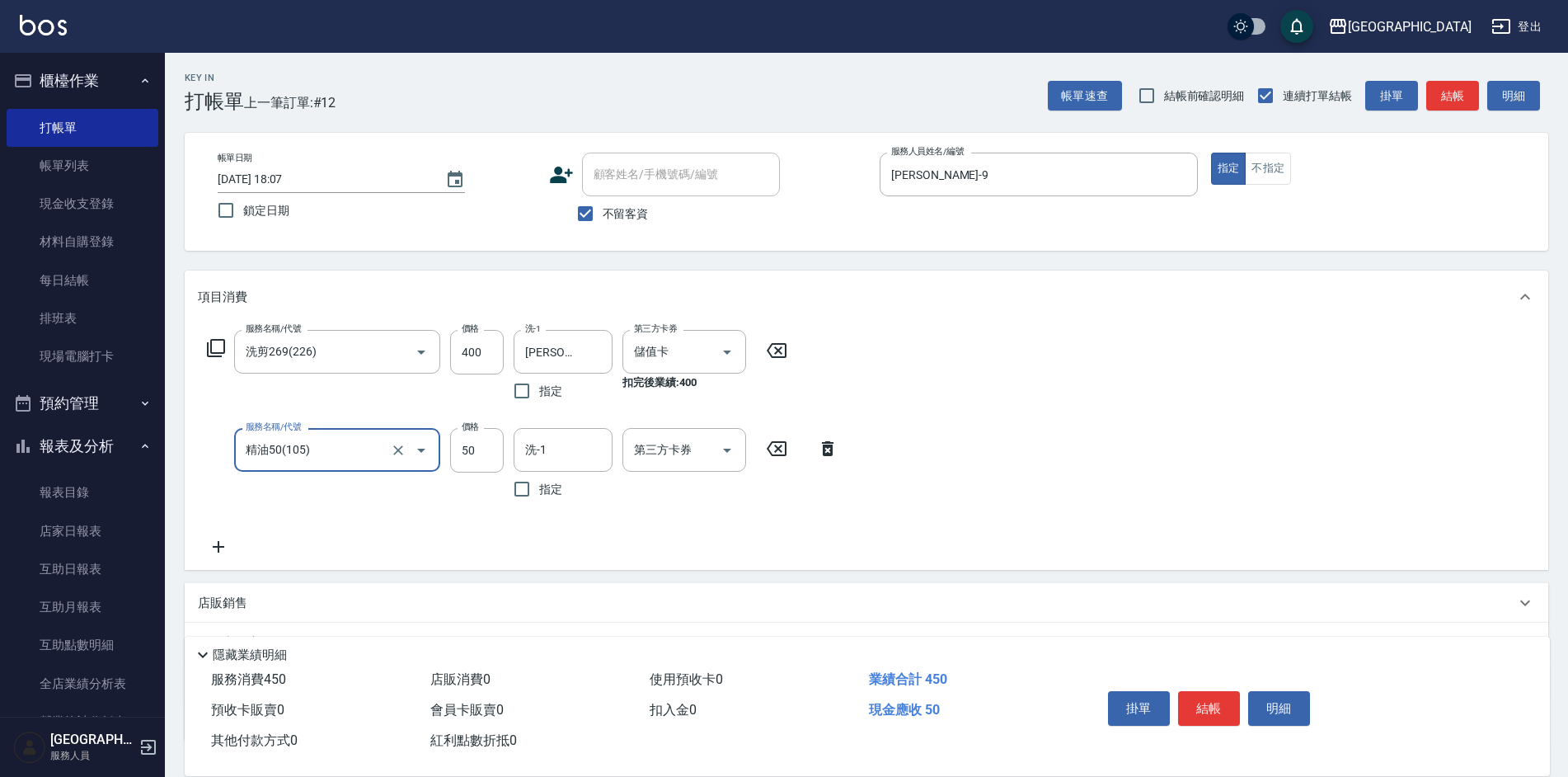
type input "精油50(105)"
type input "[PERSON_NAME]-39"
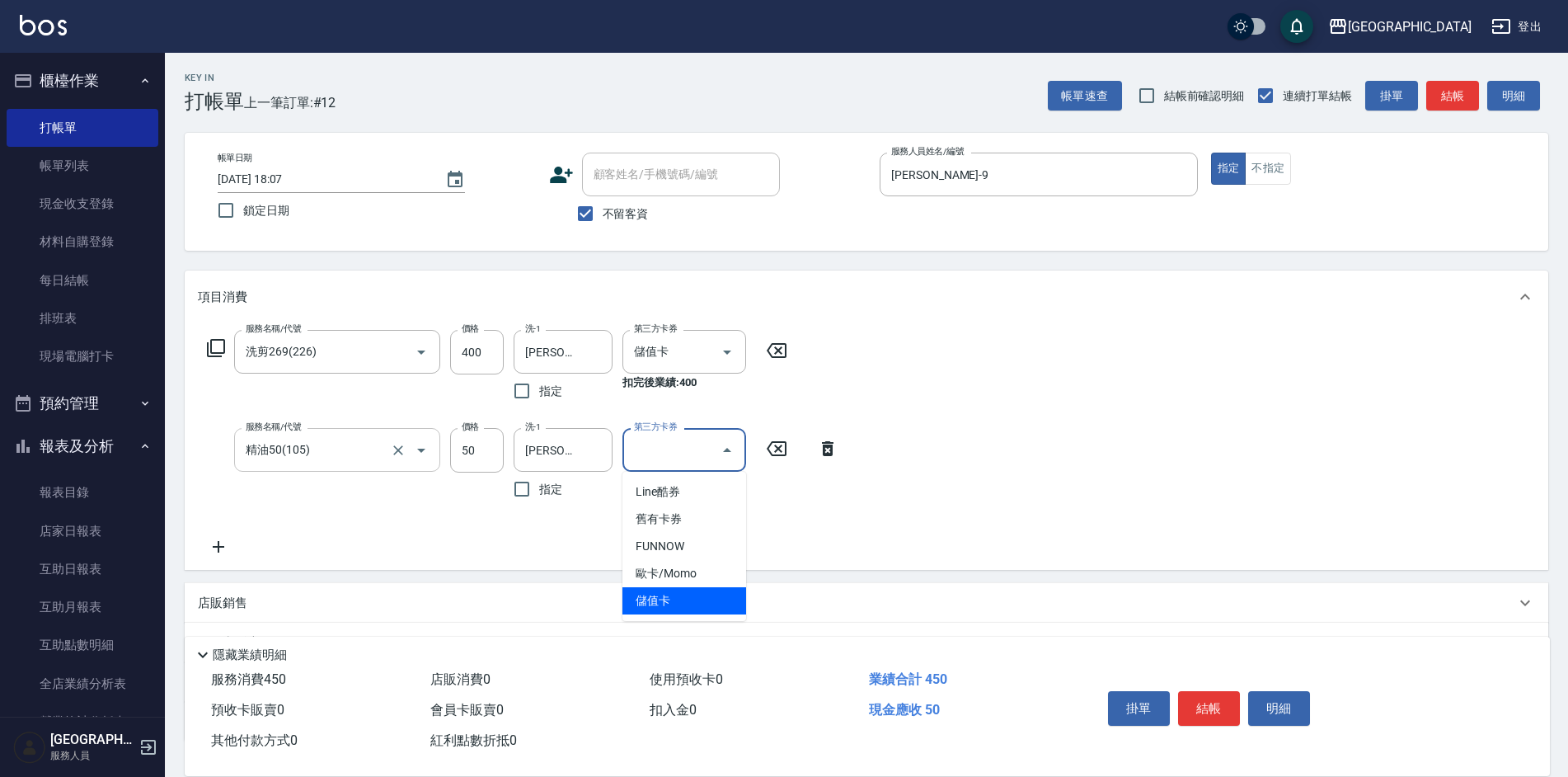
type input "儲值卡"
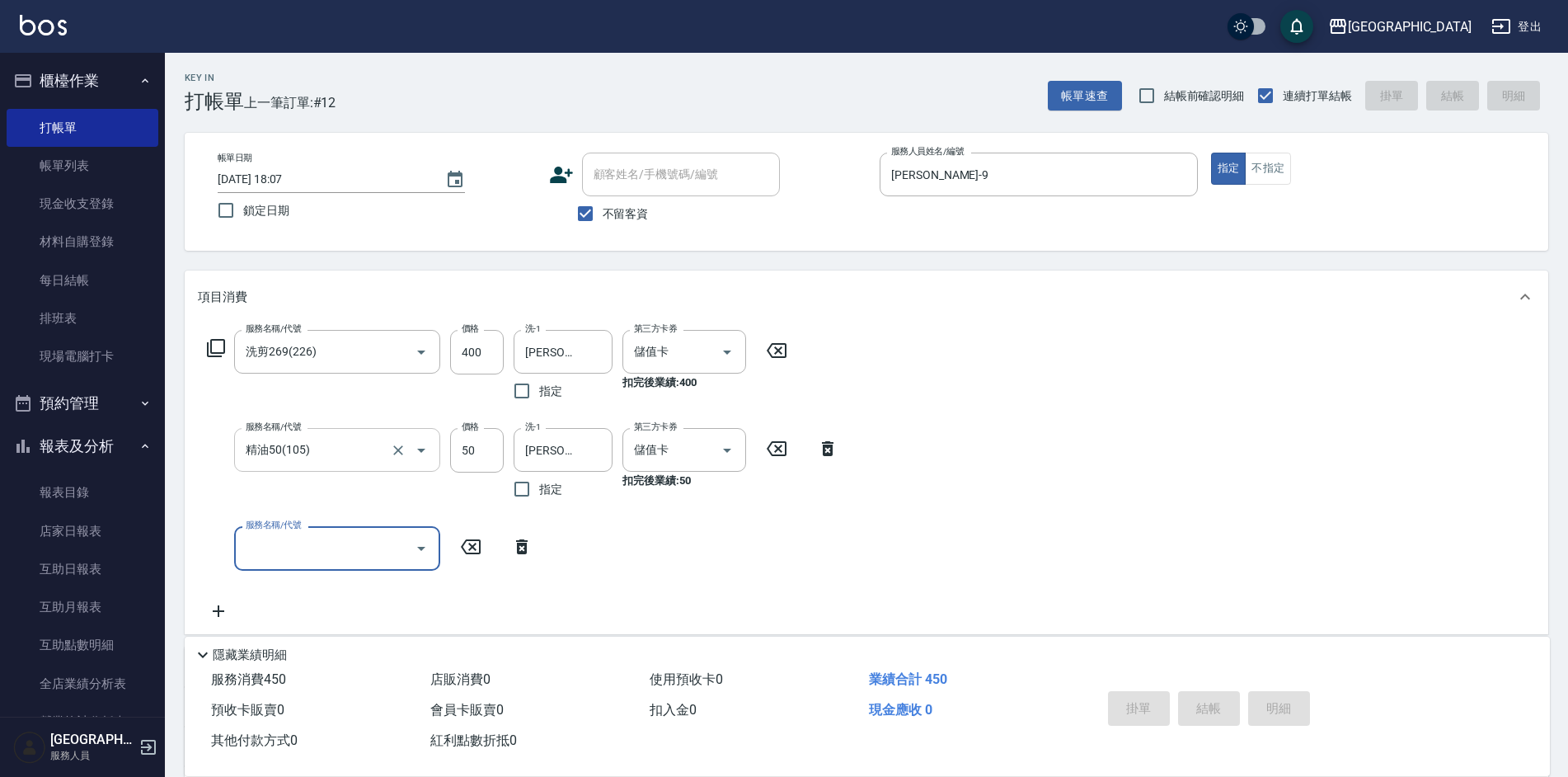
type input "[DATE] 18:08"
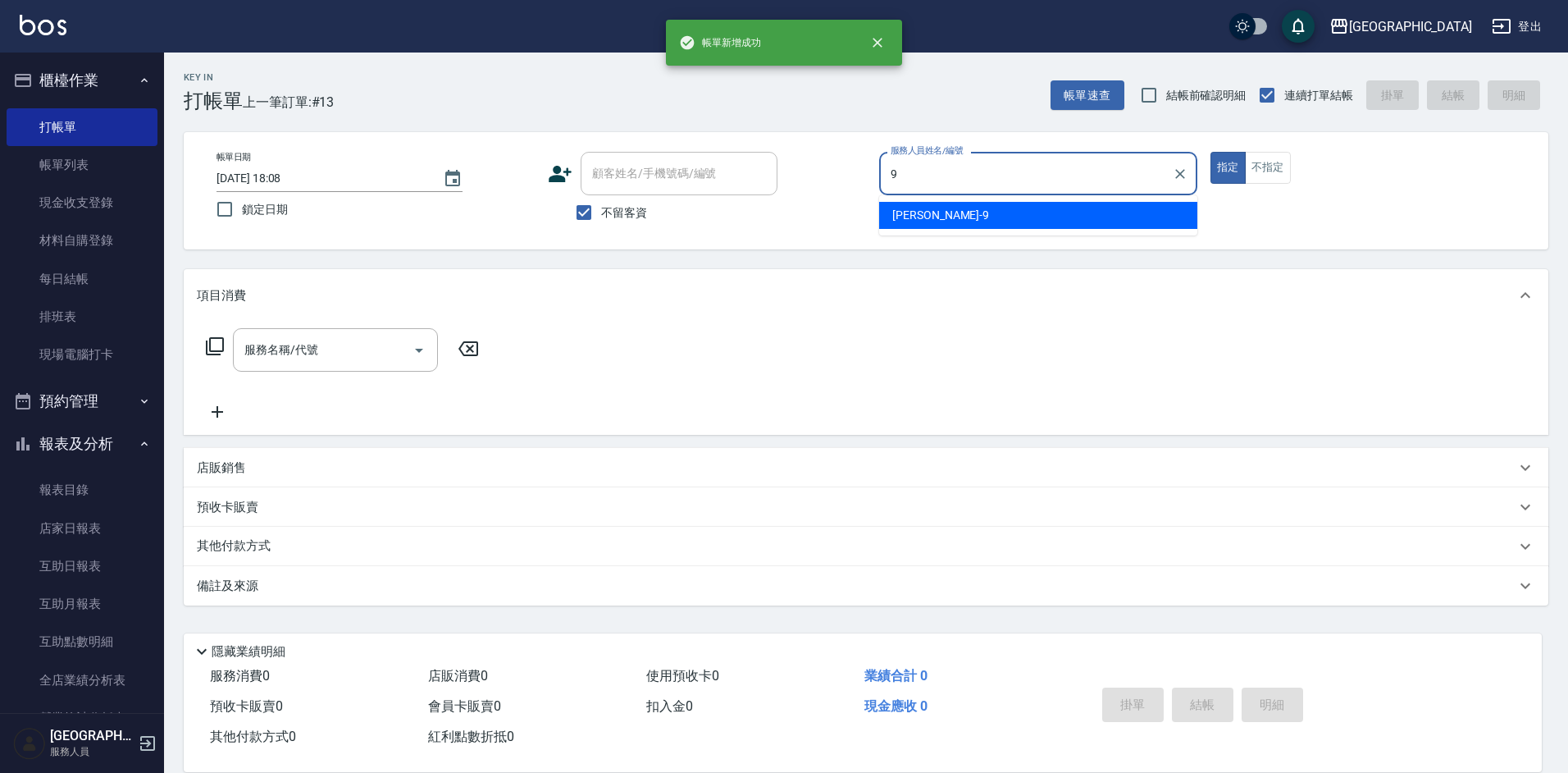
type input "[PERSON_NAME]-9"
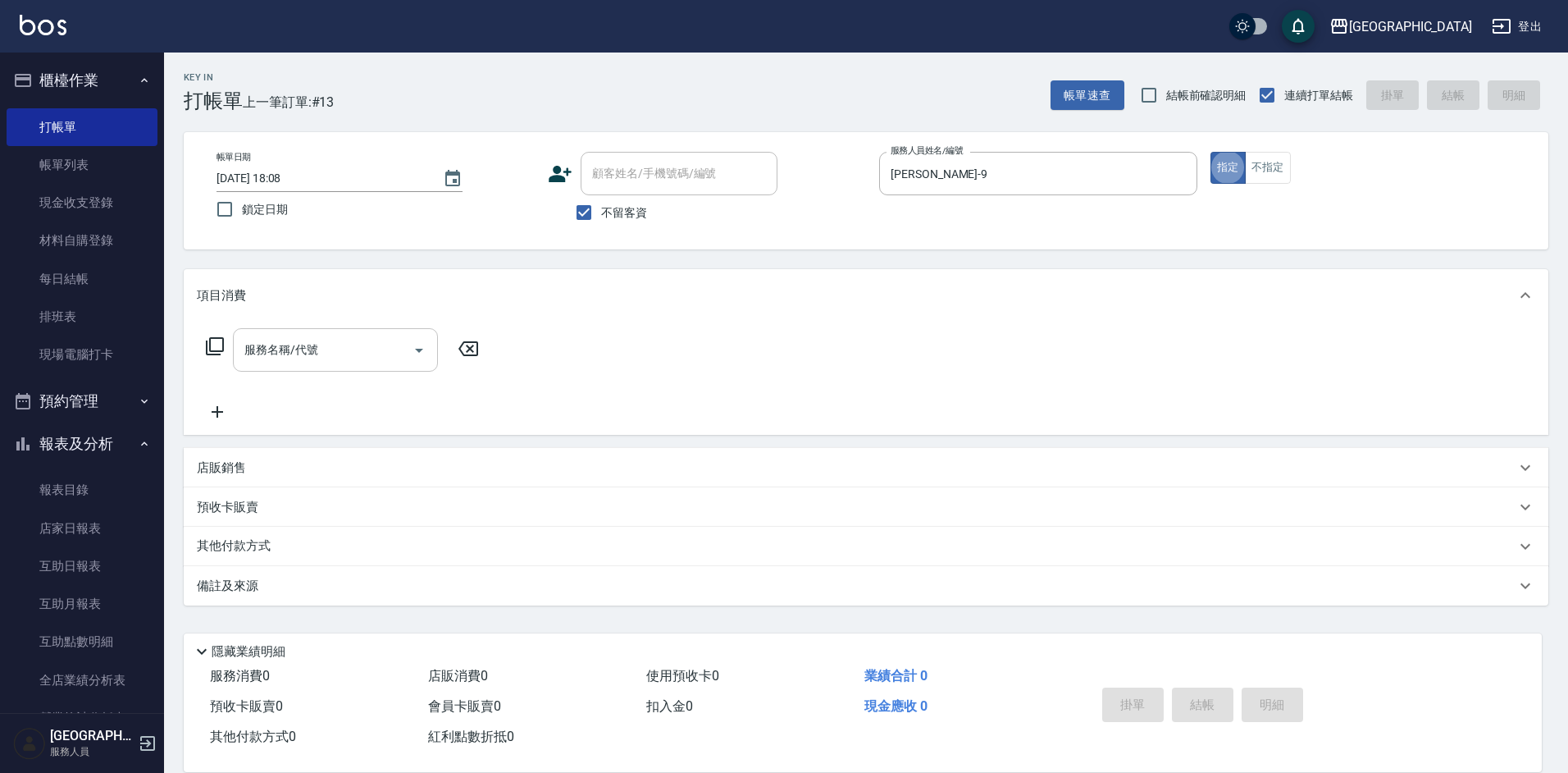
drag, startPoint x: 306, startPoint y: 369, endPoint x: 306, endPoint y: 359, distance: 10.0
click at [306, 366] on div "服務名稱/代號" at bounding box center [336, 350] width 205 height 43
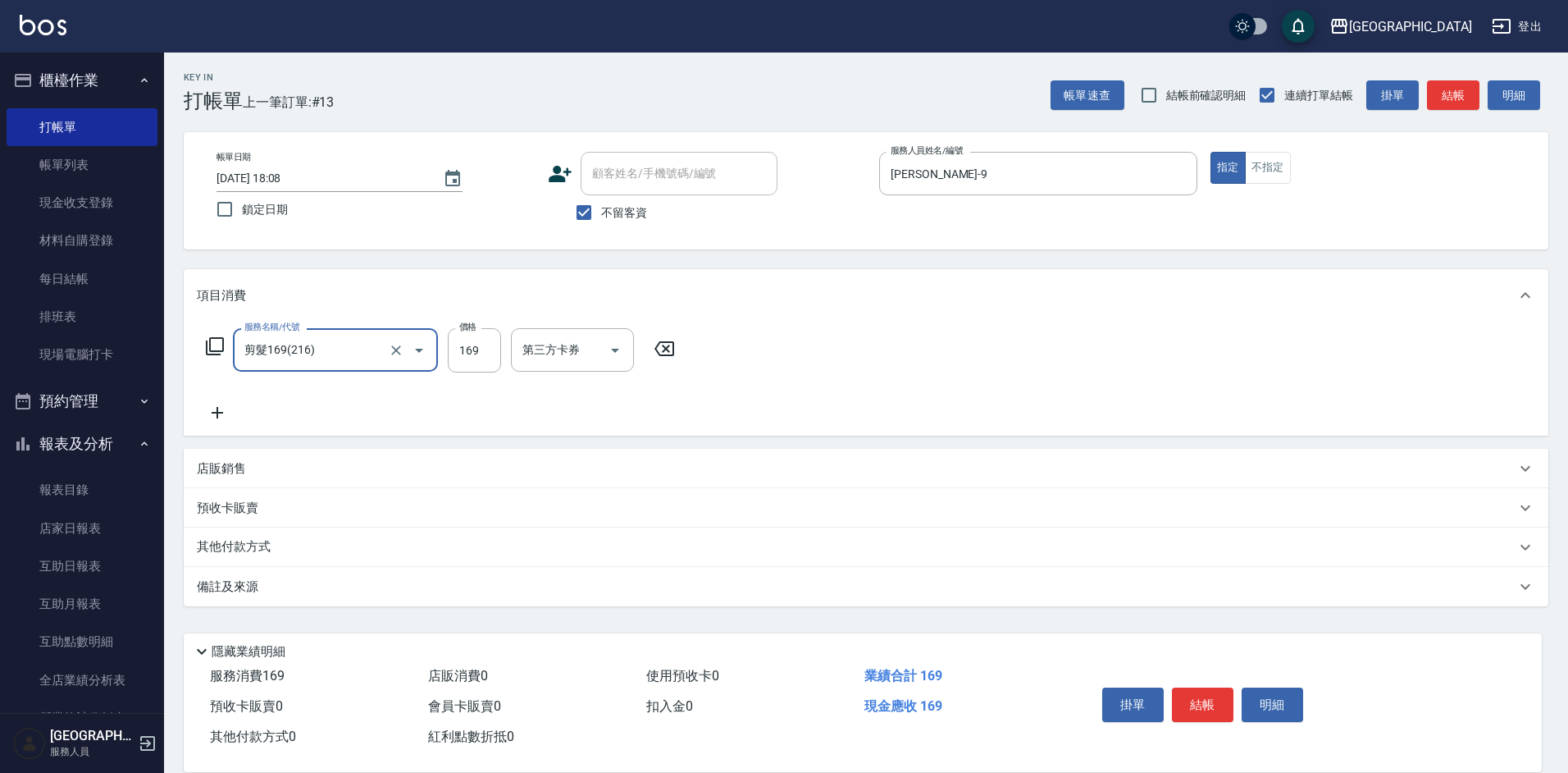
type input "剪髮169(216)"
type input "250"
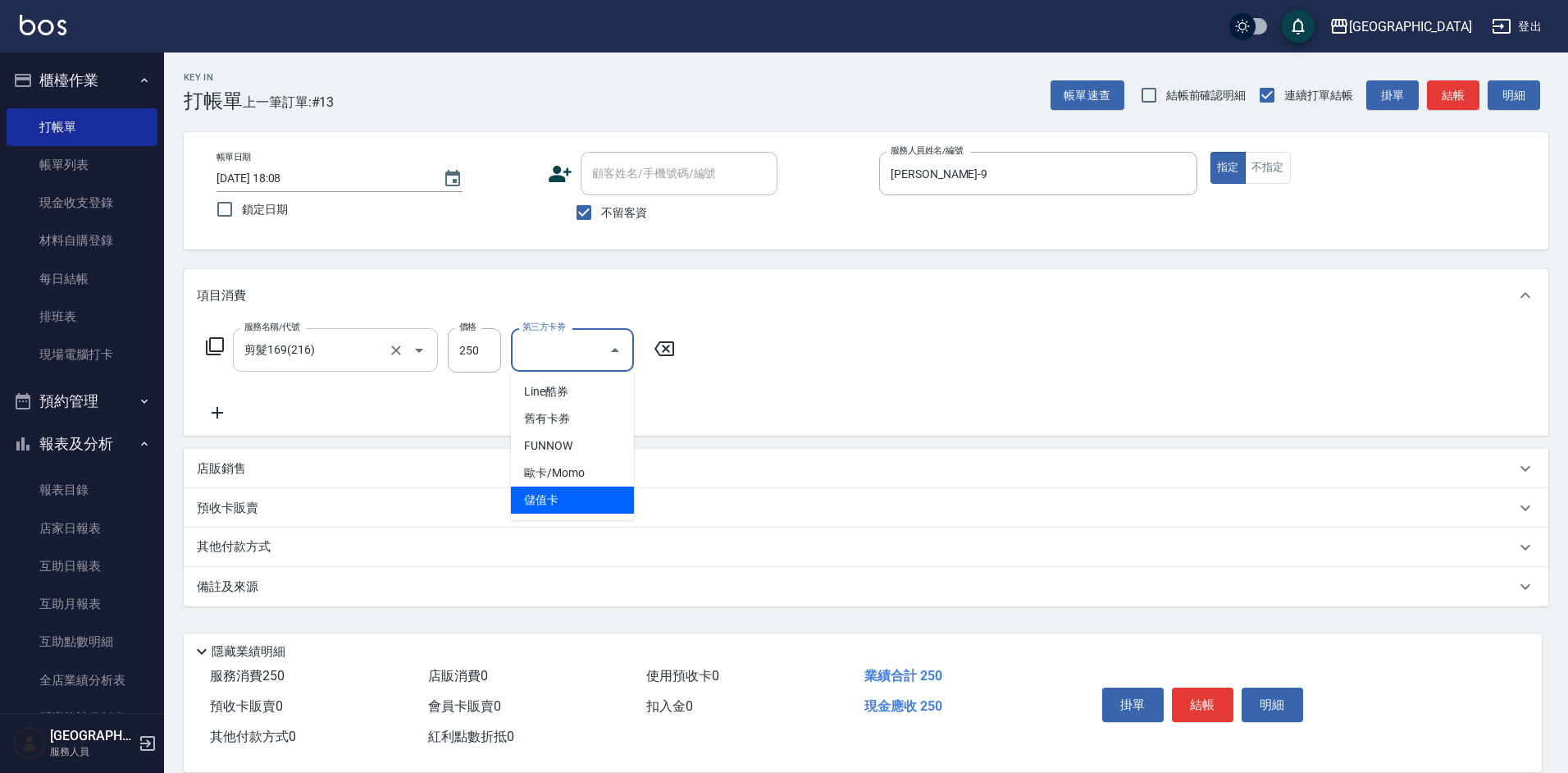
type input "儲值卡"
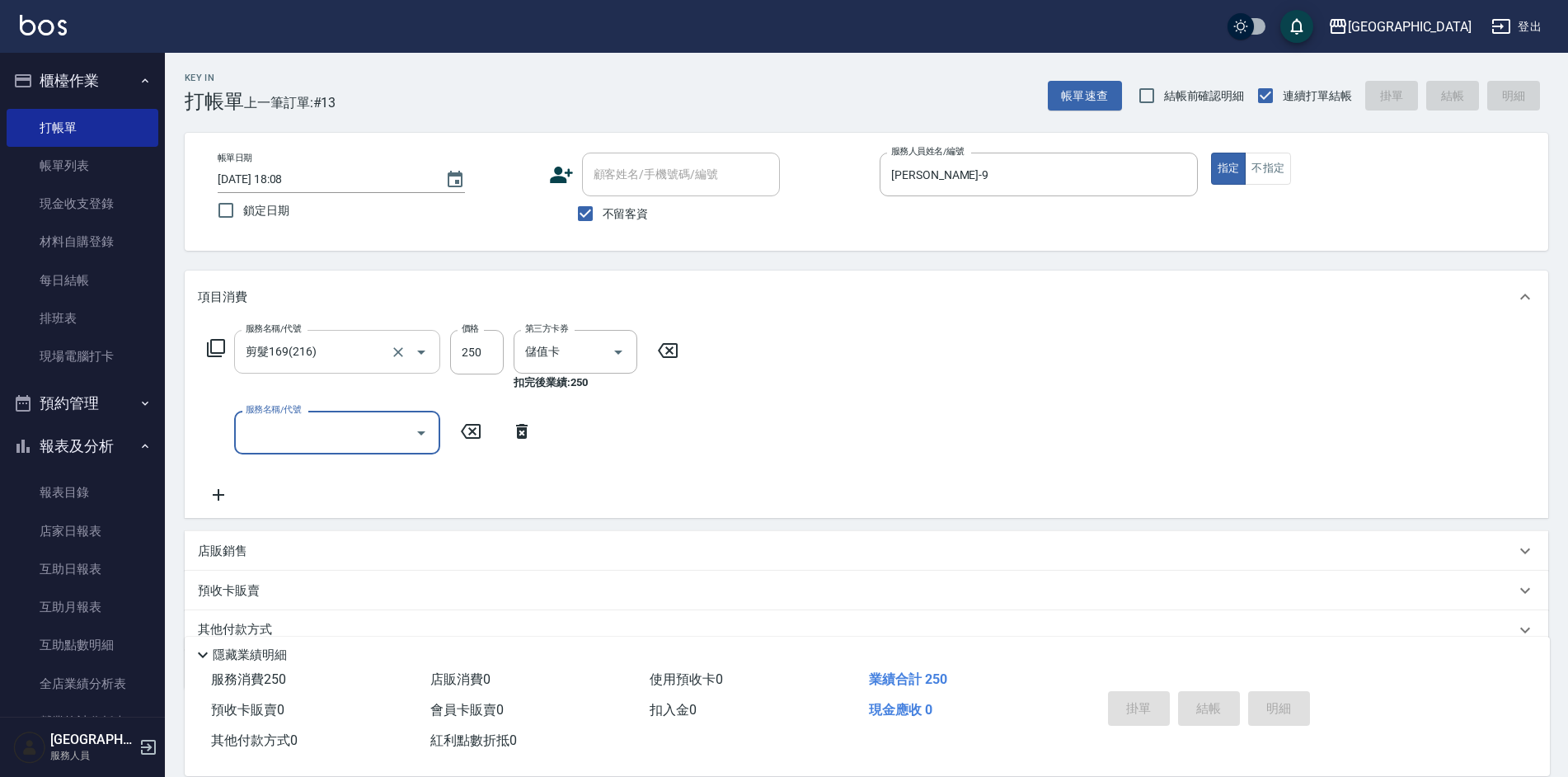
type input "[DATE] 18:09"
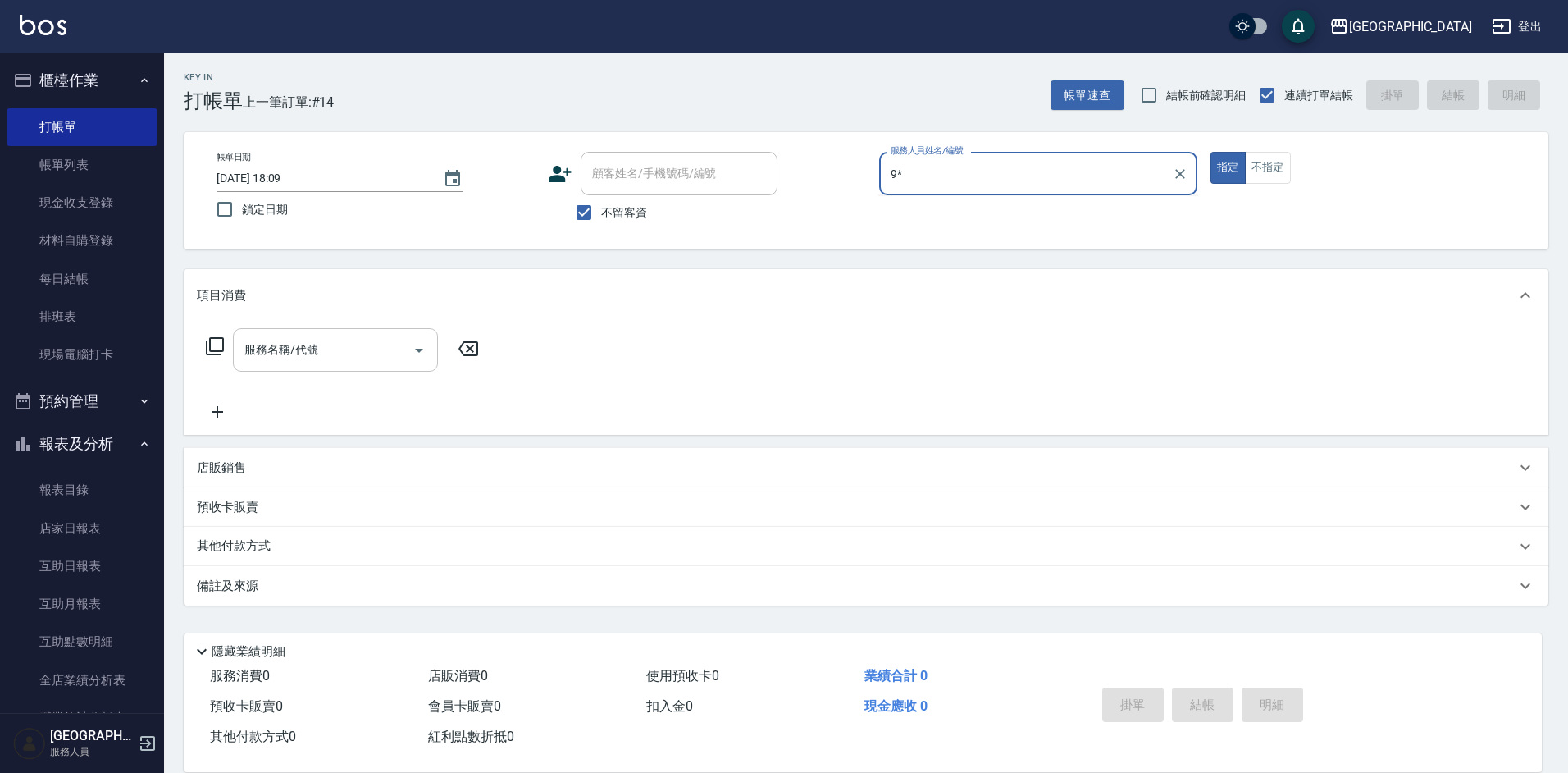
type input "9*"
click at [1211, 151] on button "指定" at bounding box center [1229, 167] width 36 height 32
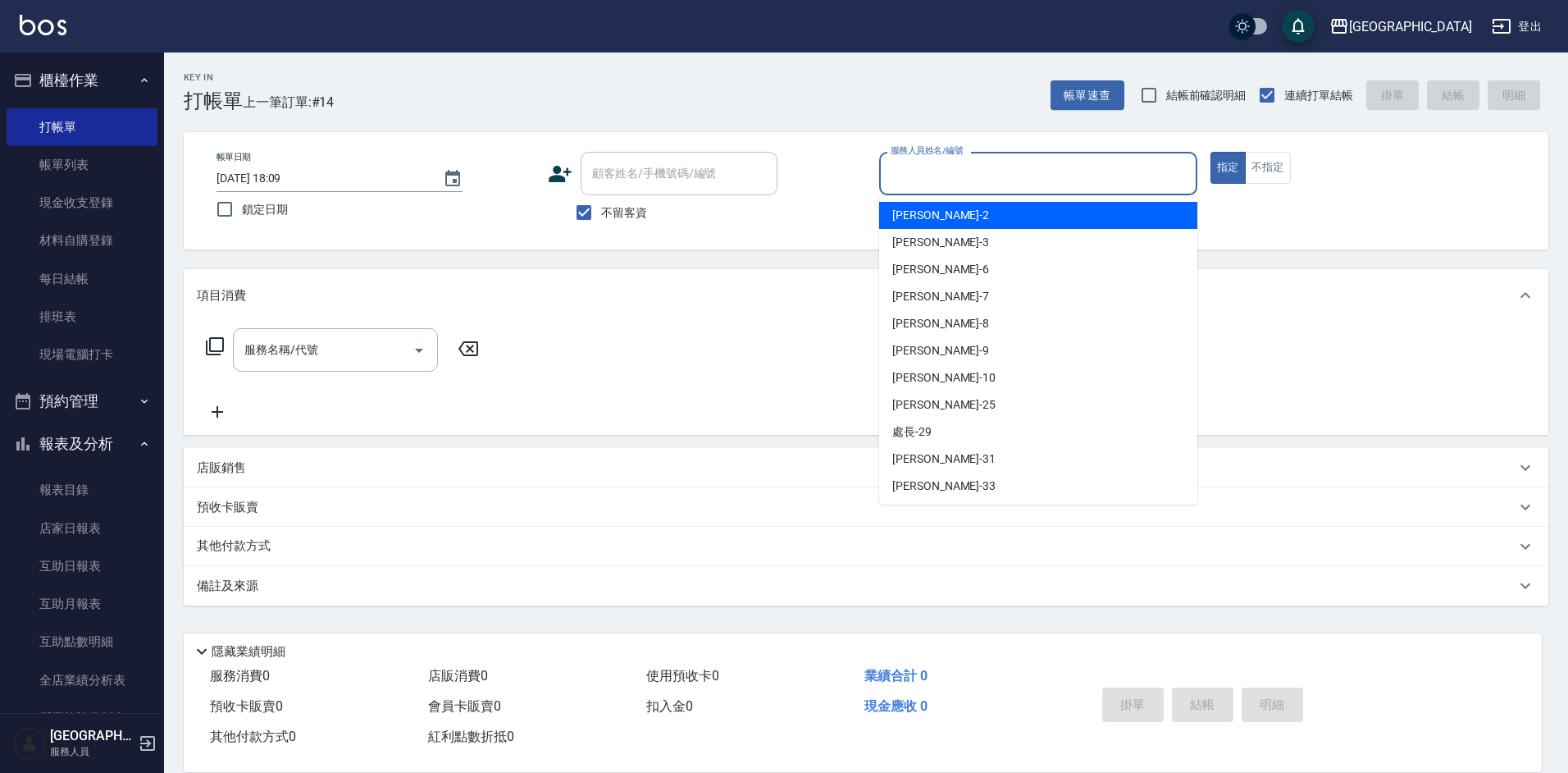
click at [992, 178] on input "服務人員姓名/編號" at bounding box center [1038, 173] width 304 height 29
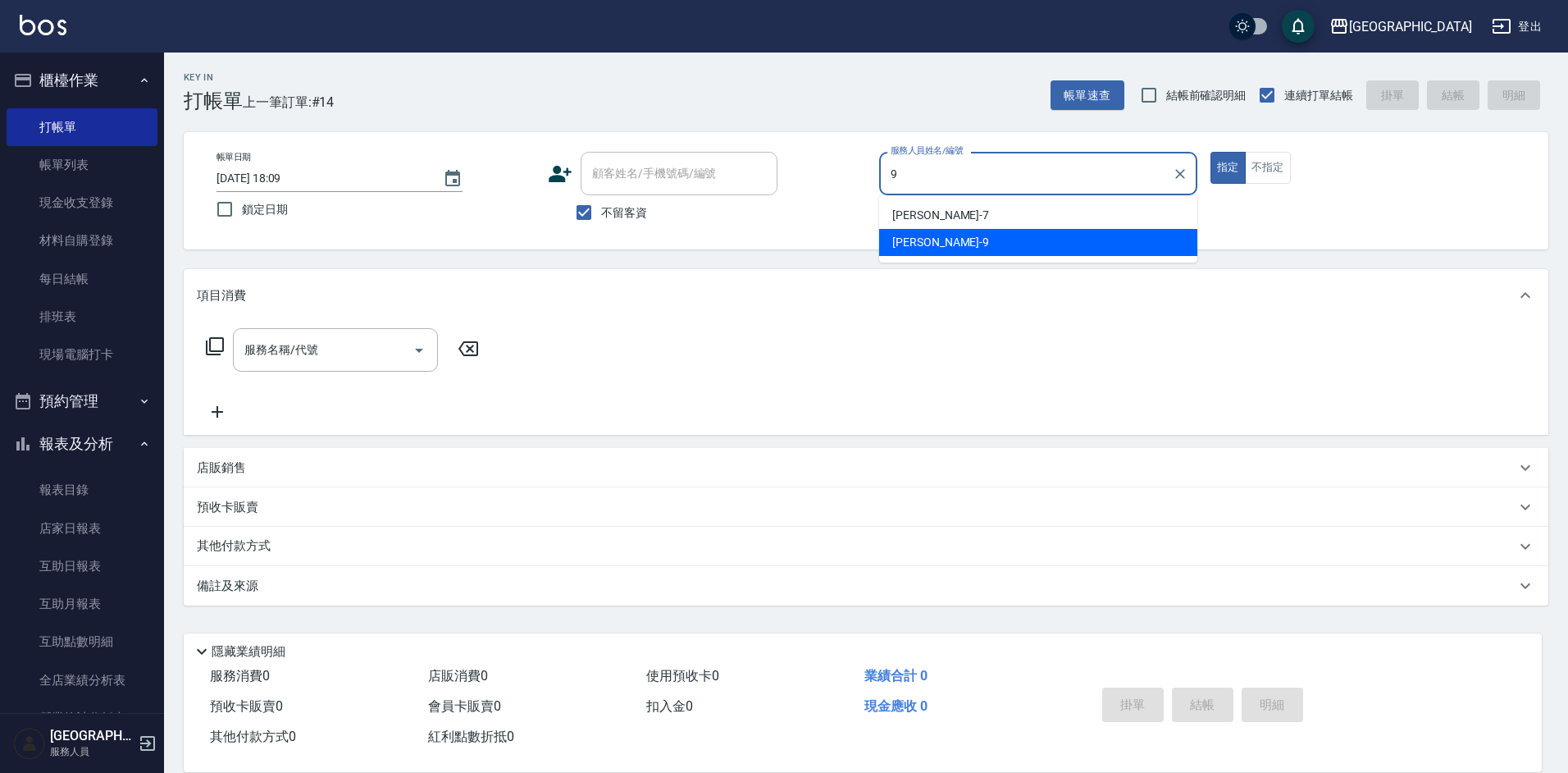
type input "[PERSON_NAME]-9"
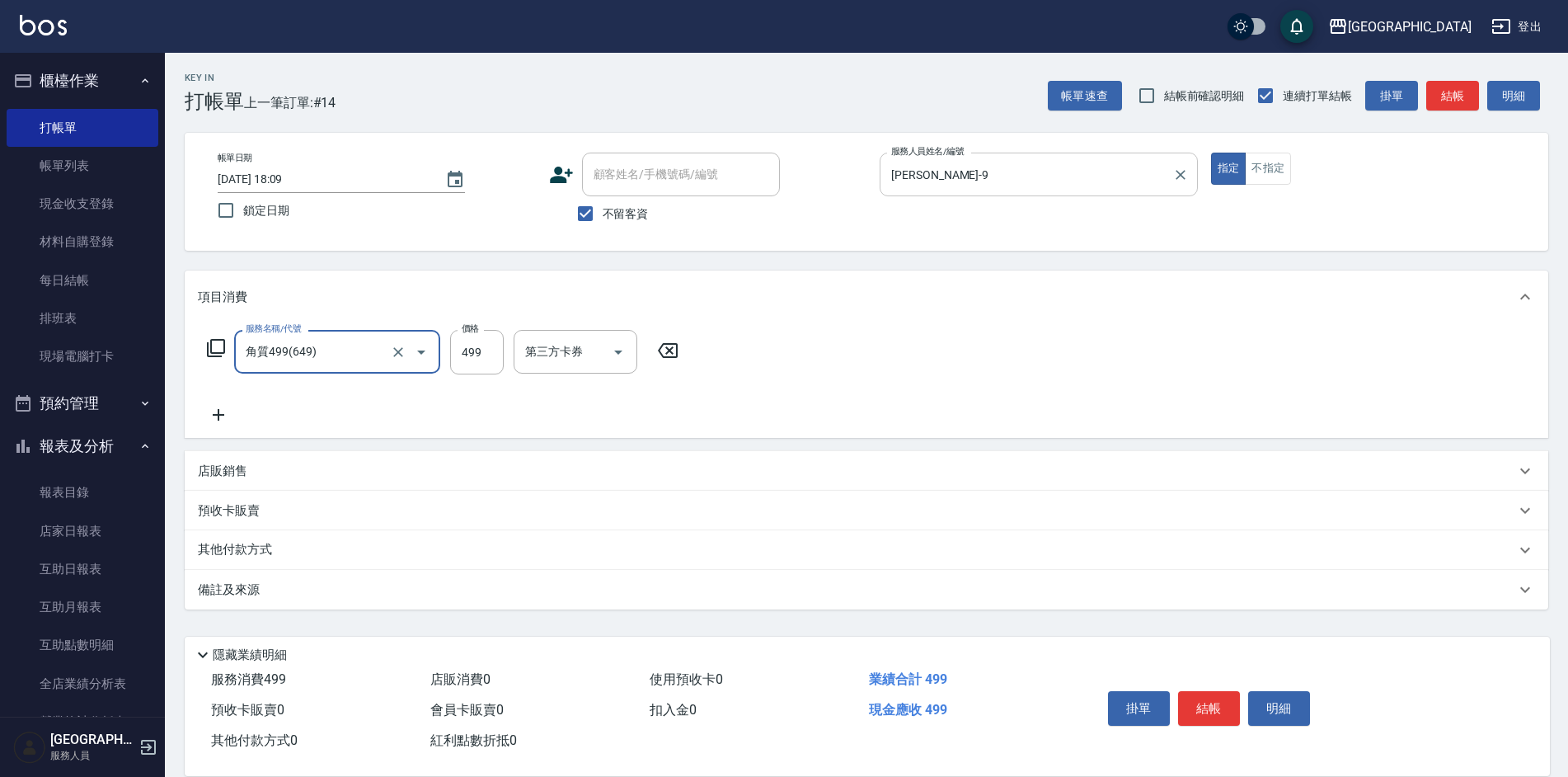
type input "角質499(649)"
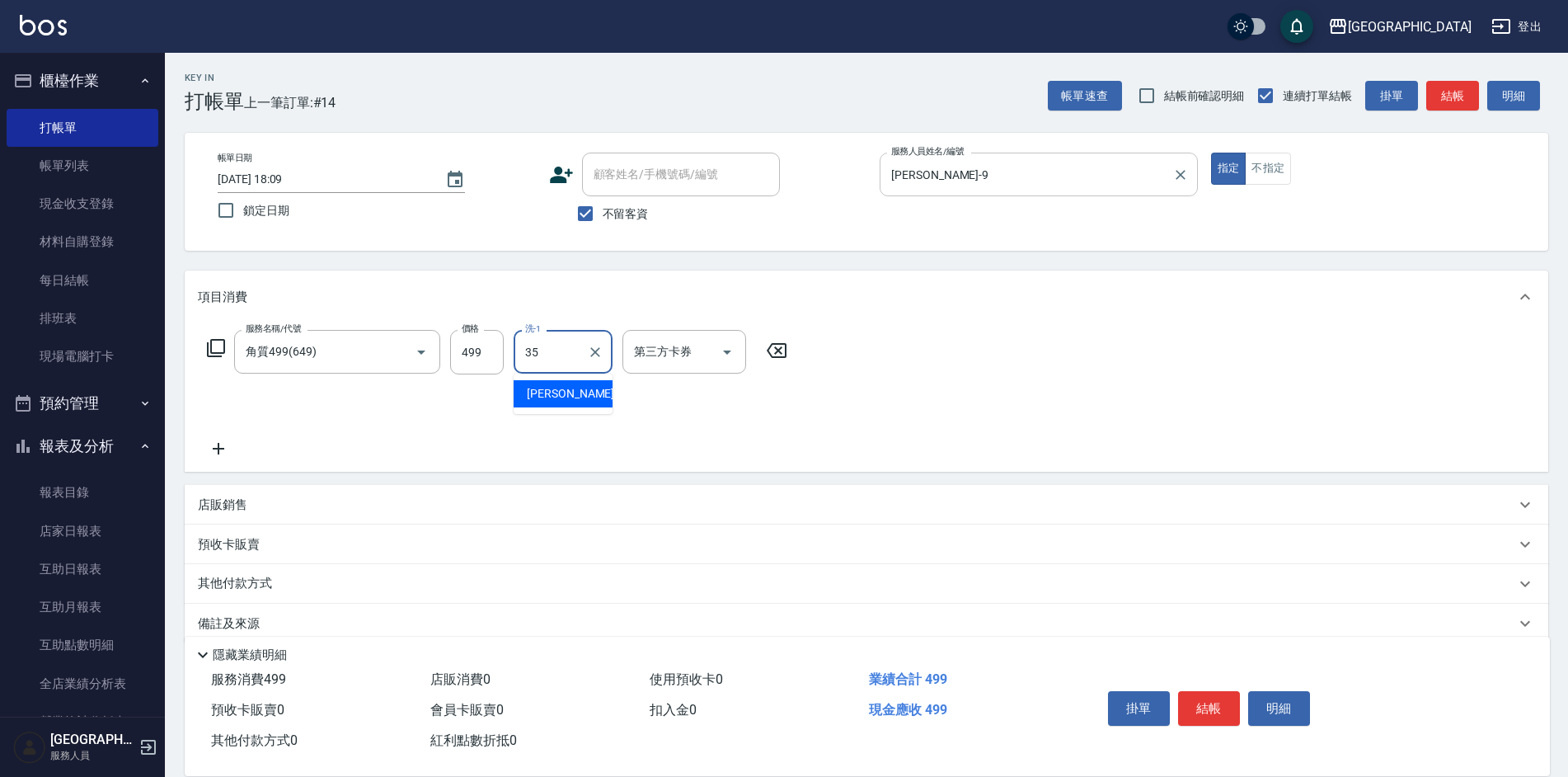
type input "[PERSON_NAME]-35"
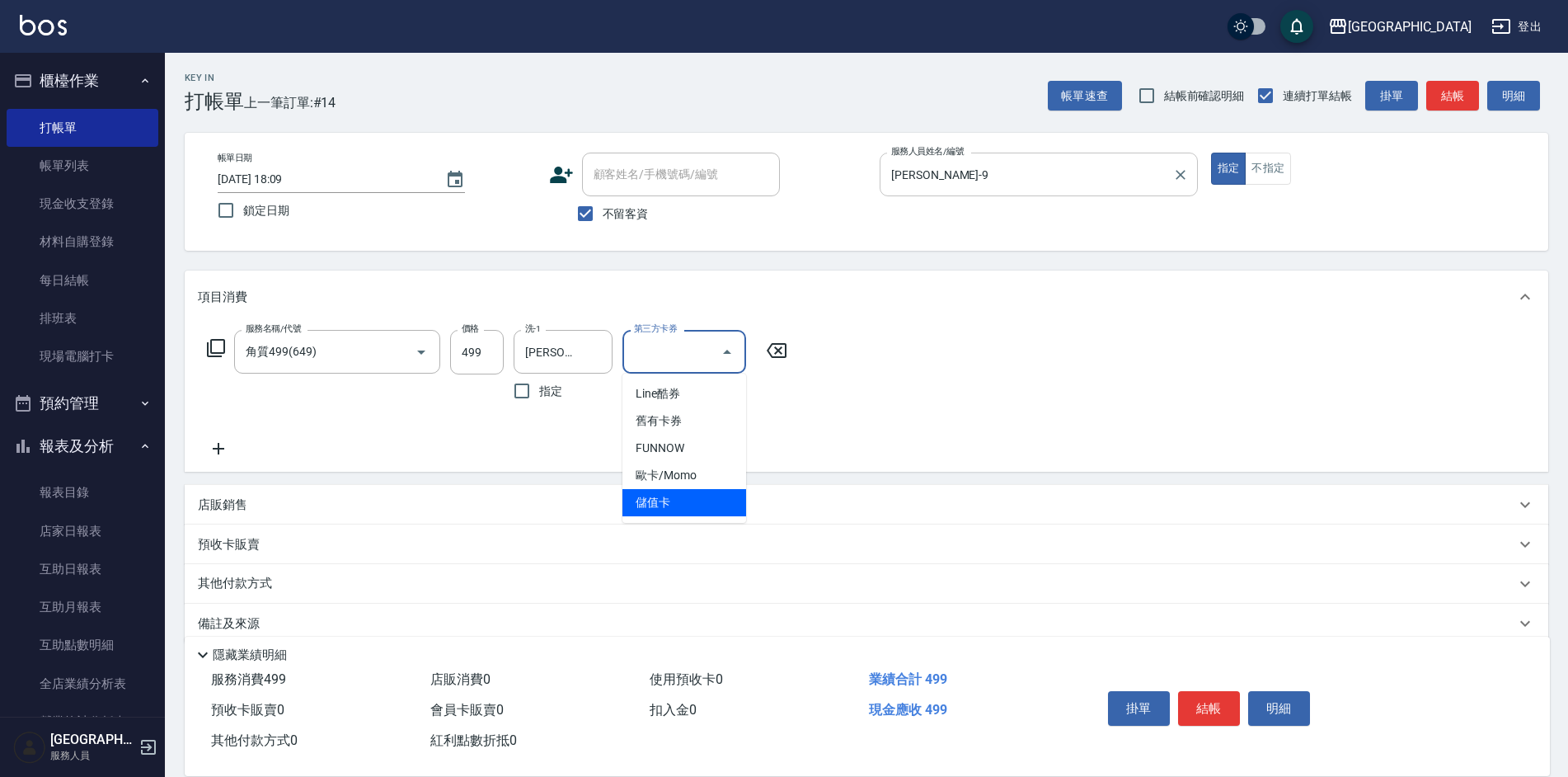
type input "儲值卡"
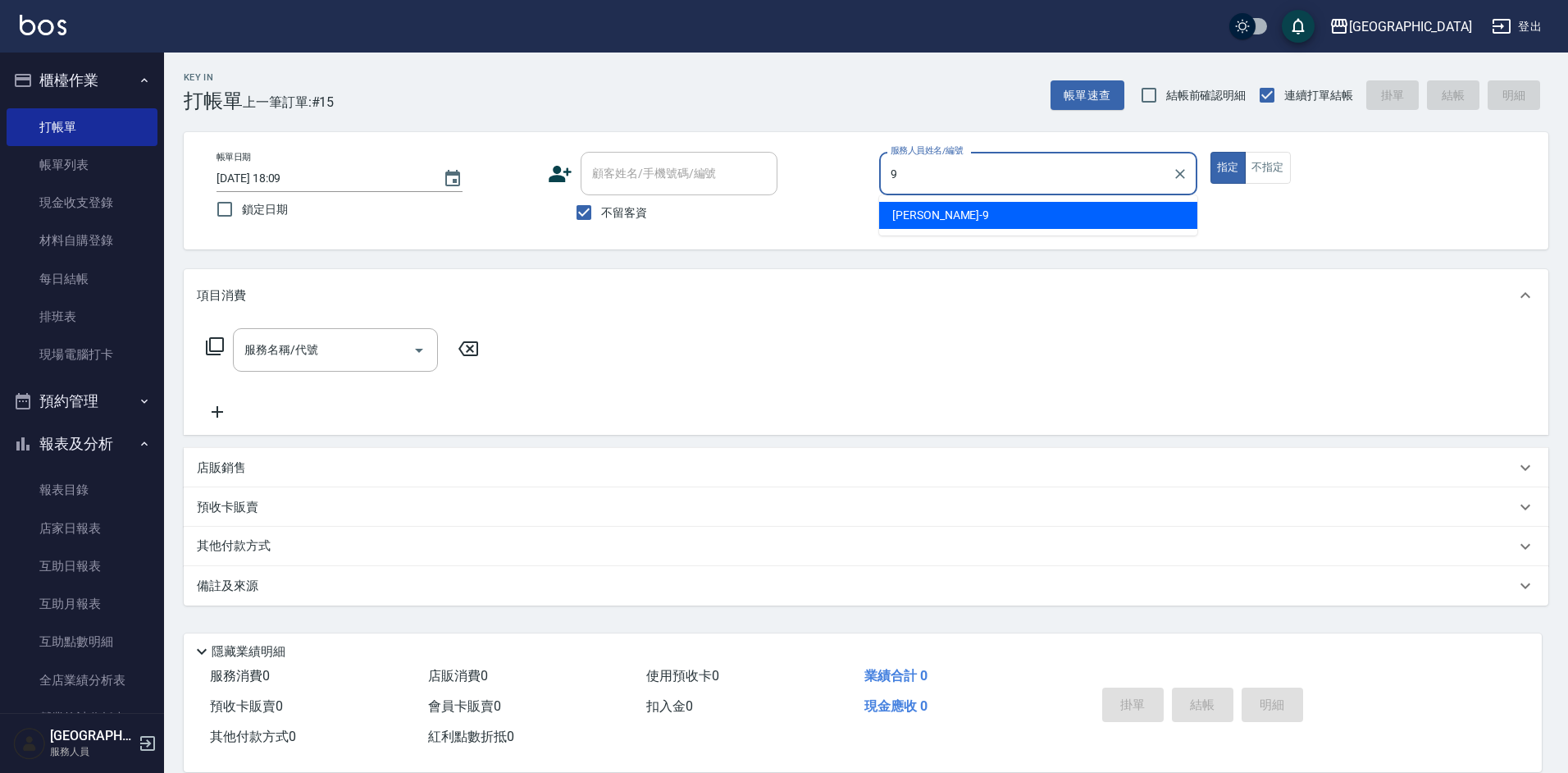
type input "[PERSON_NAME]-9"
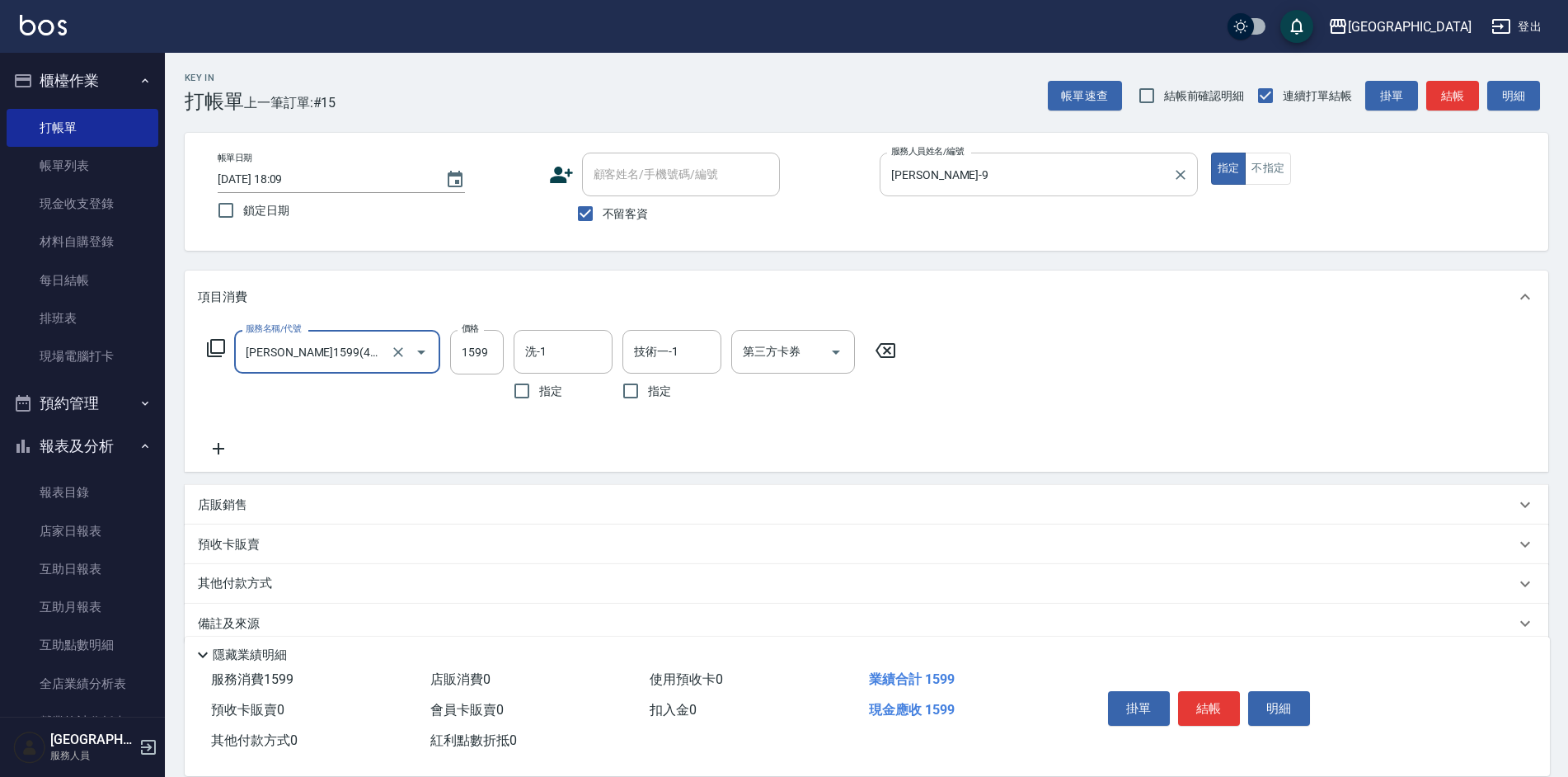
type input "[PERSON_NAME]1599(41599)"
type input "2099"
type input "[PERSON_NAME]25"
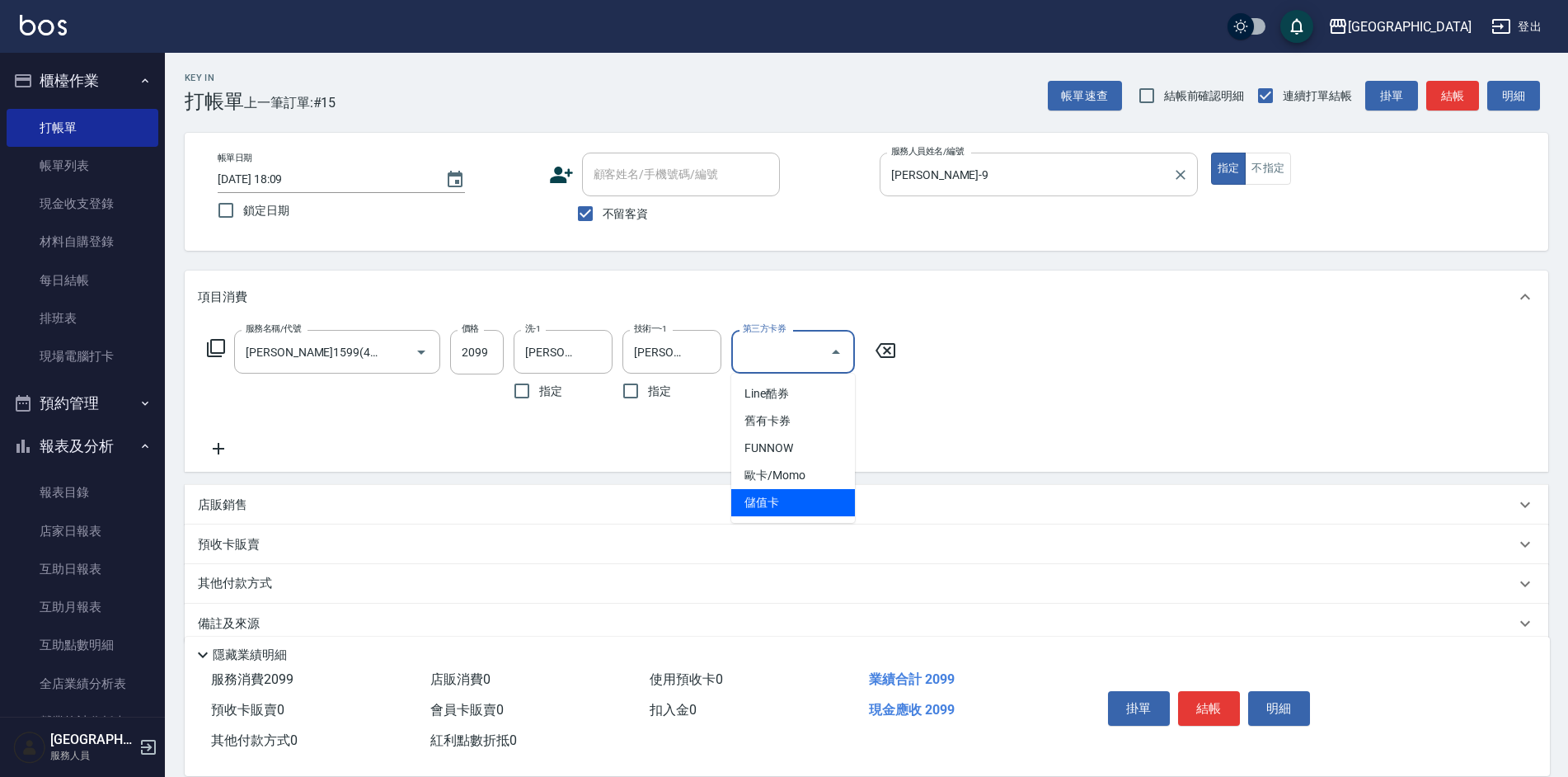
type input "儲值卡"
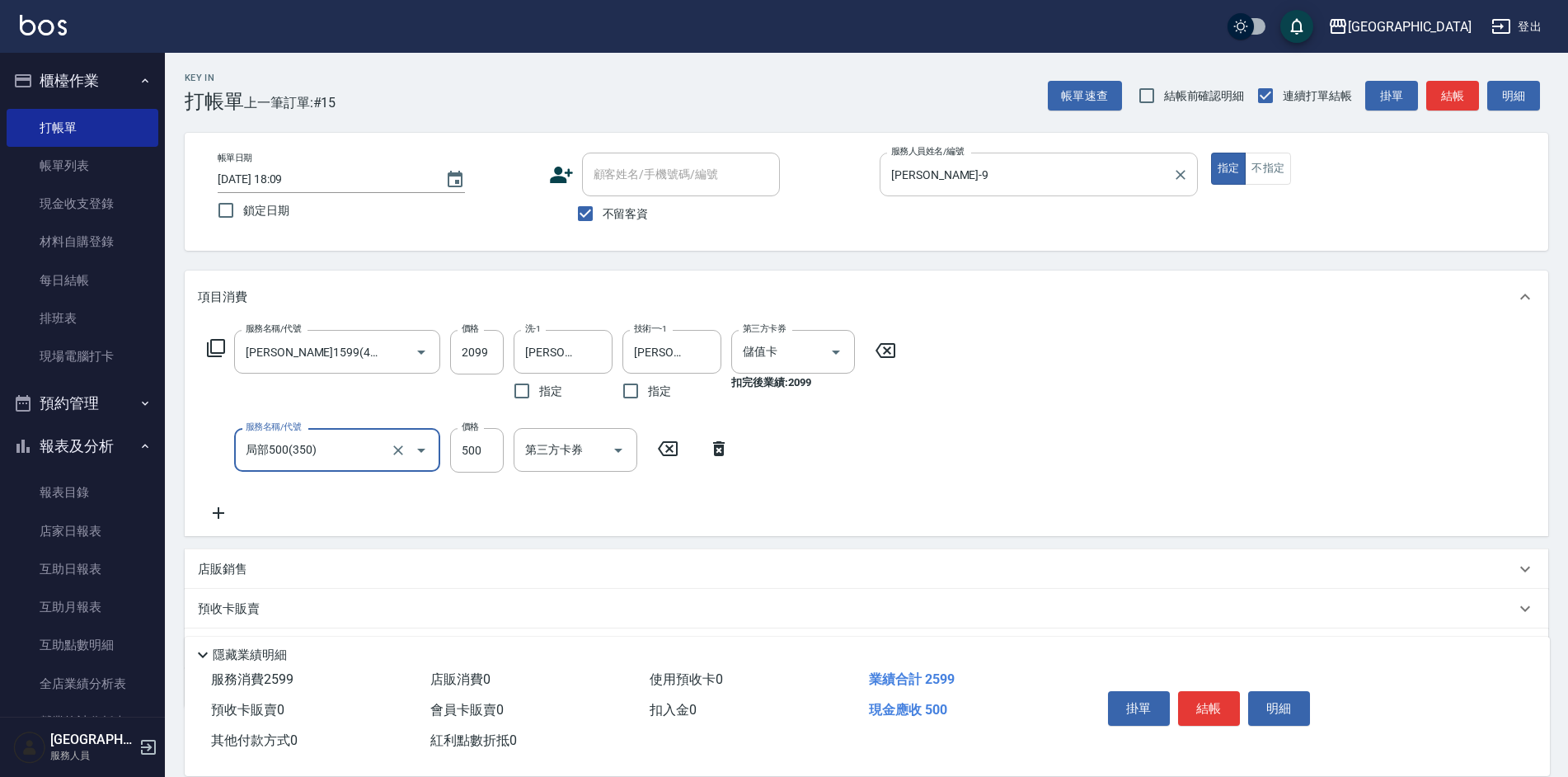
type input "局部500(350)"
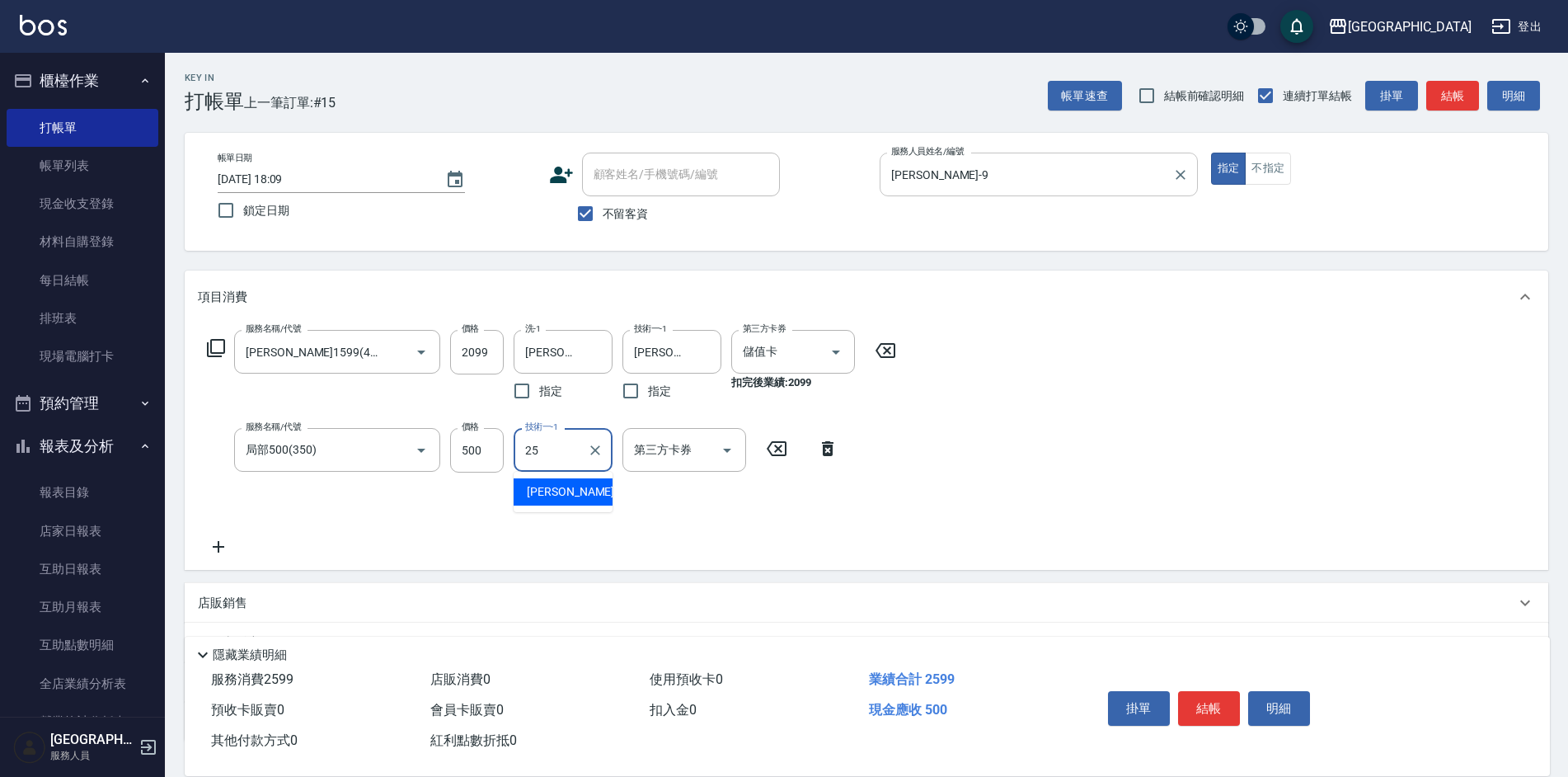
type input "[PERSON_NAME]25"
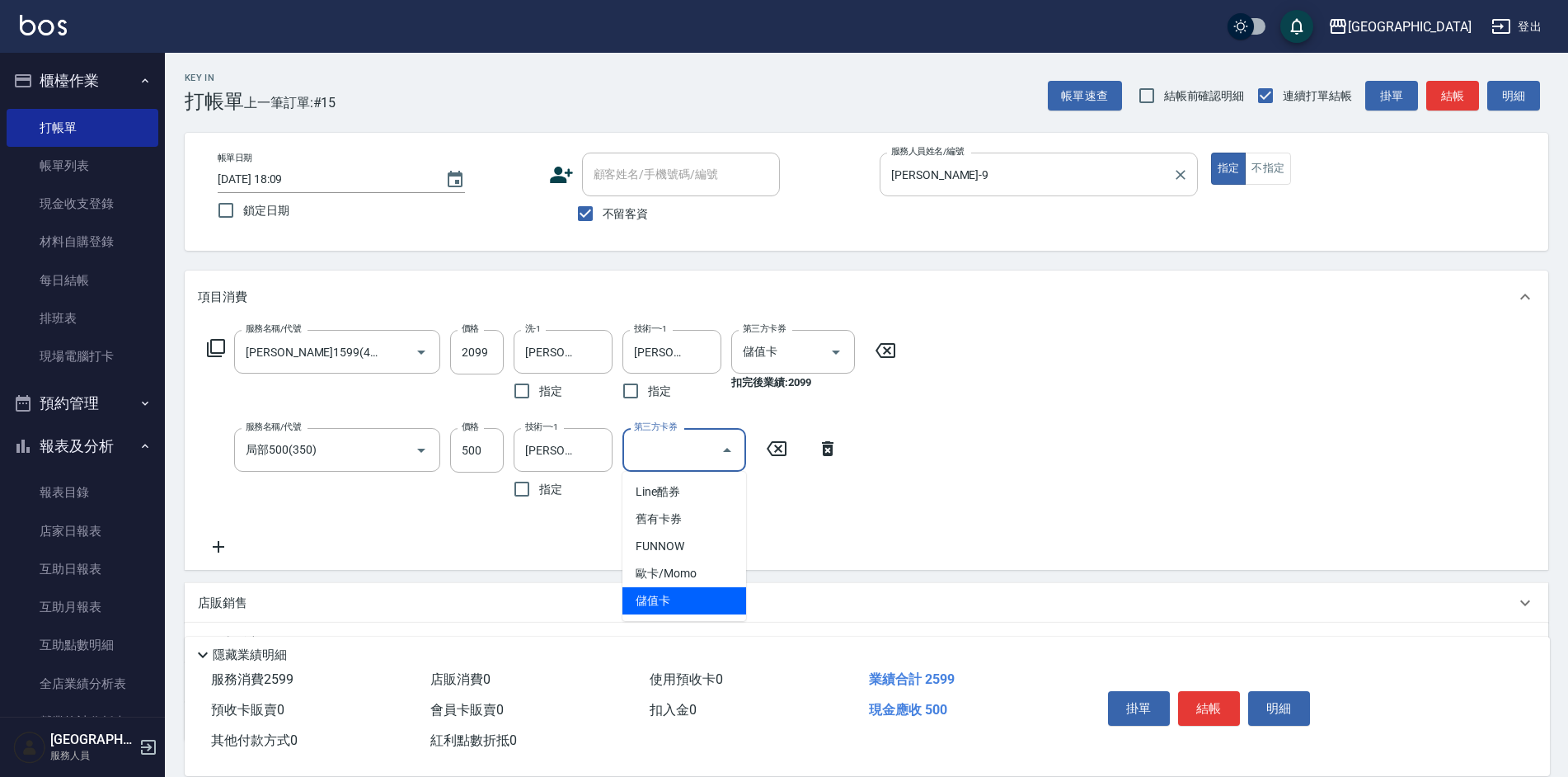
type input "儲值卡"
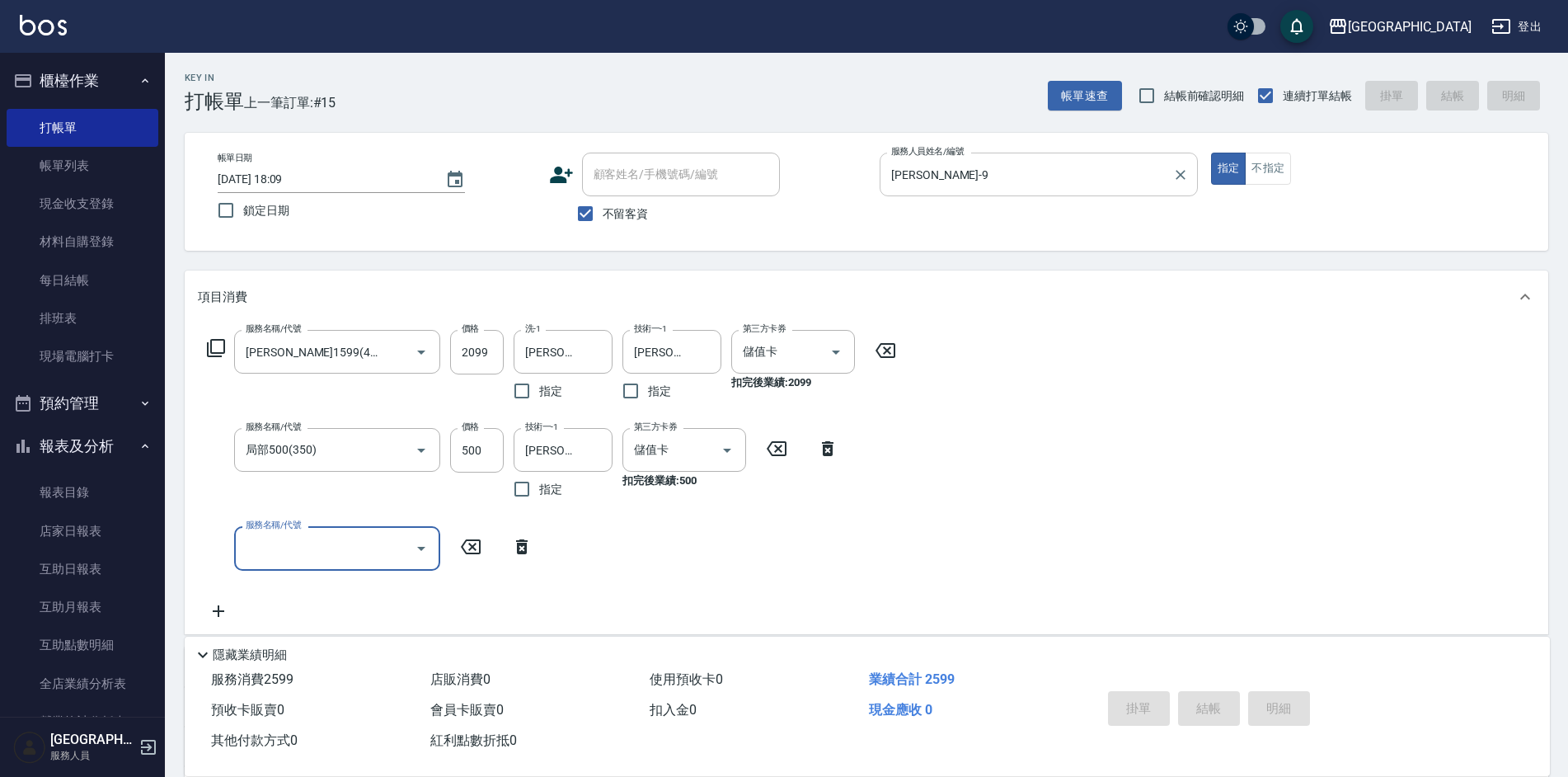
type input "[DATE] 18:10"
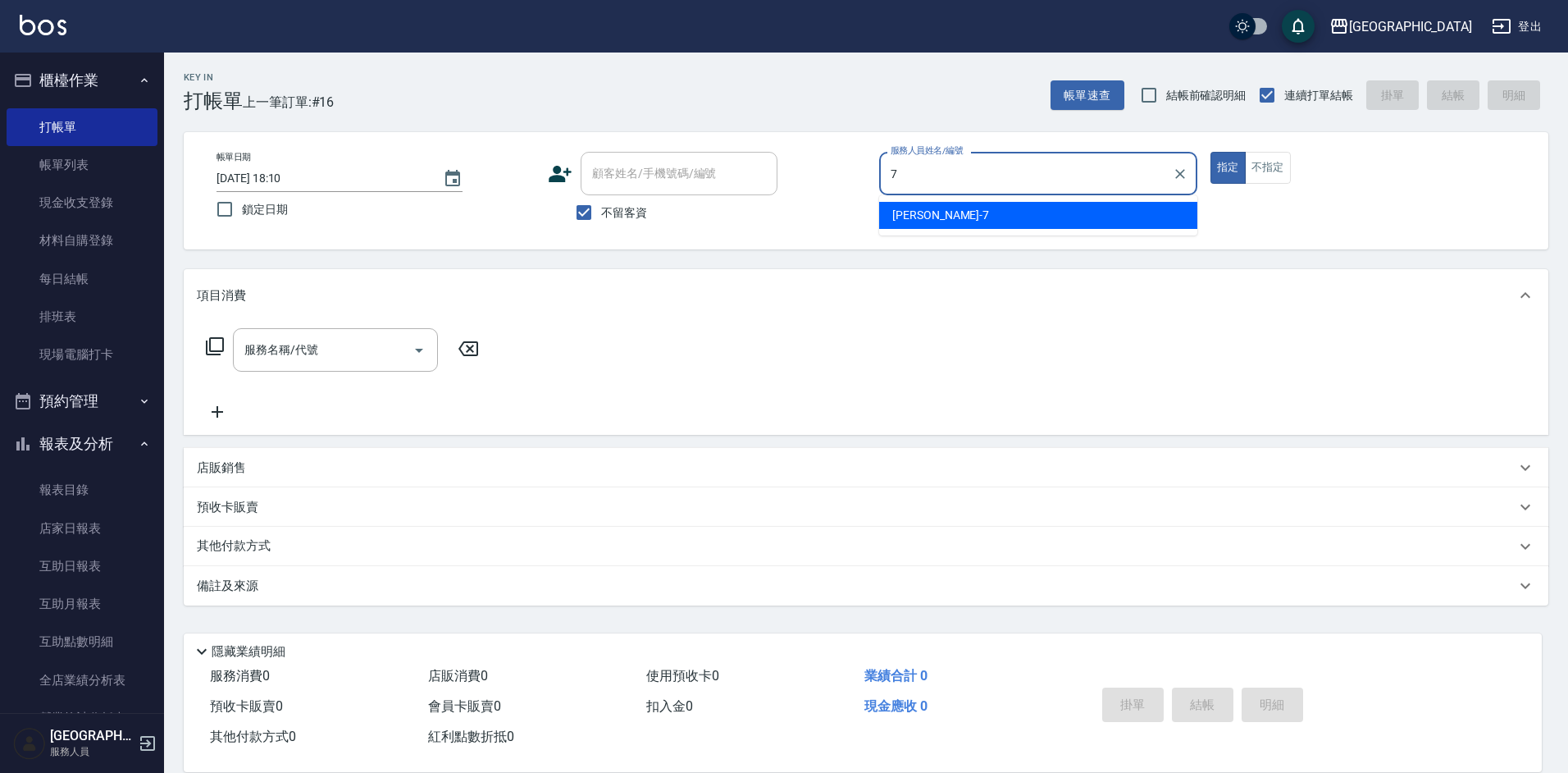
type input "[PERSON_NAME]-7"
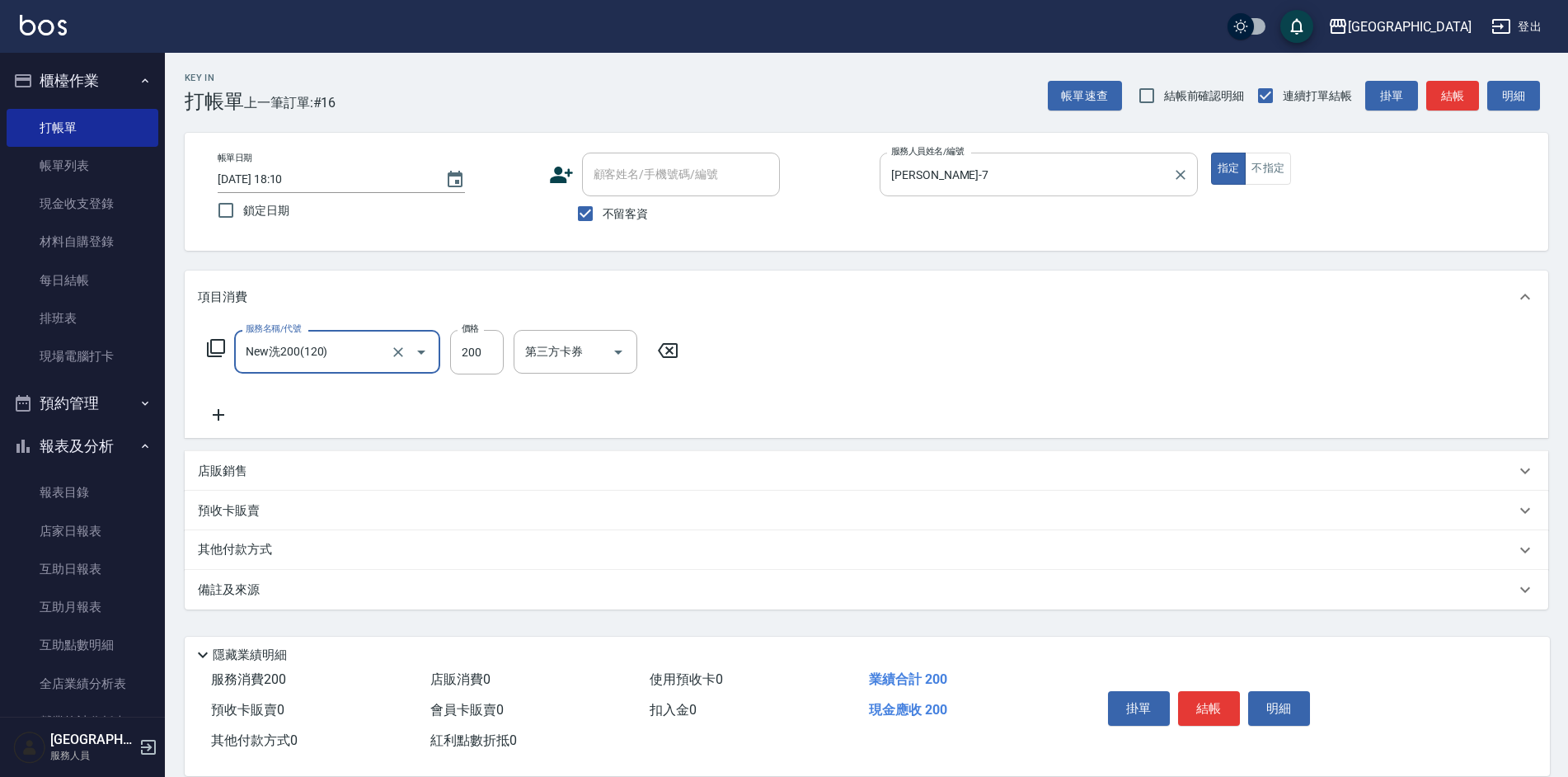
type input "New洗200(120)"
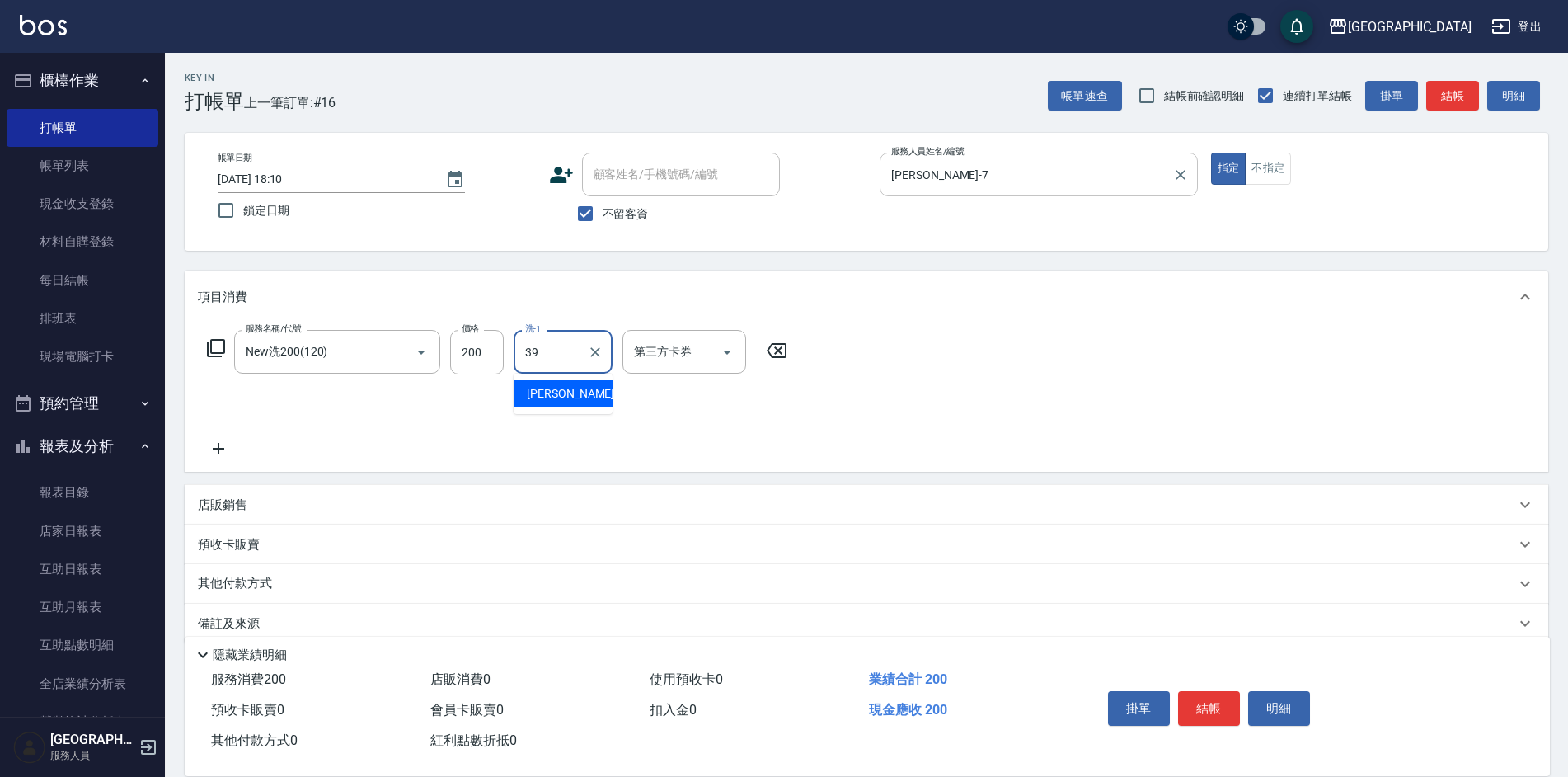
type input "[PERSON_NAME]-39"
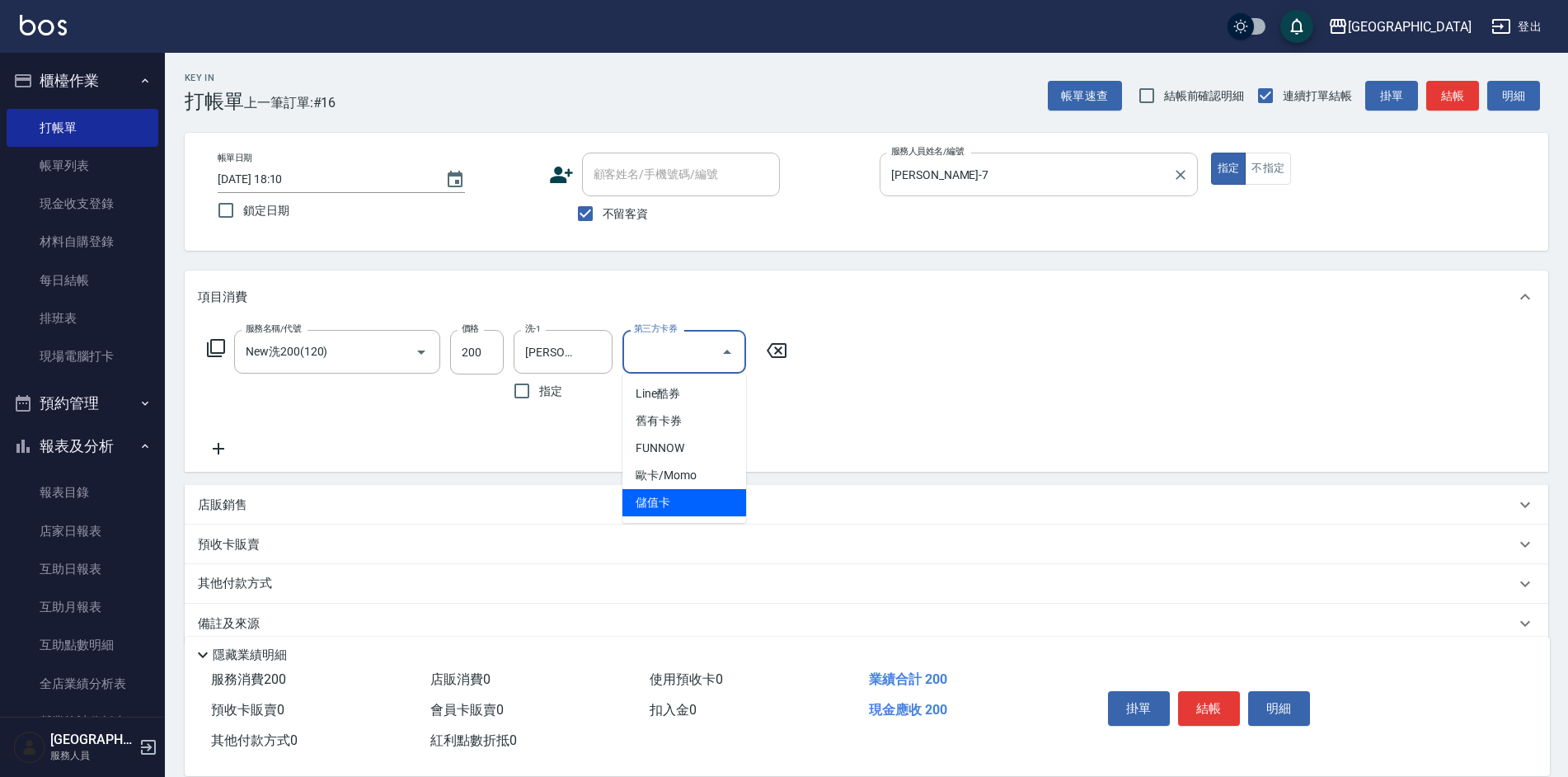
type input "儲值卡"
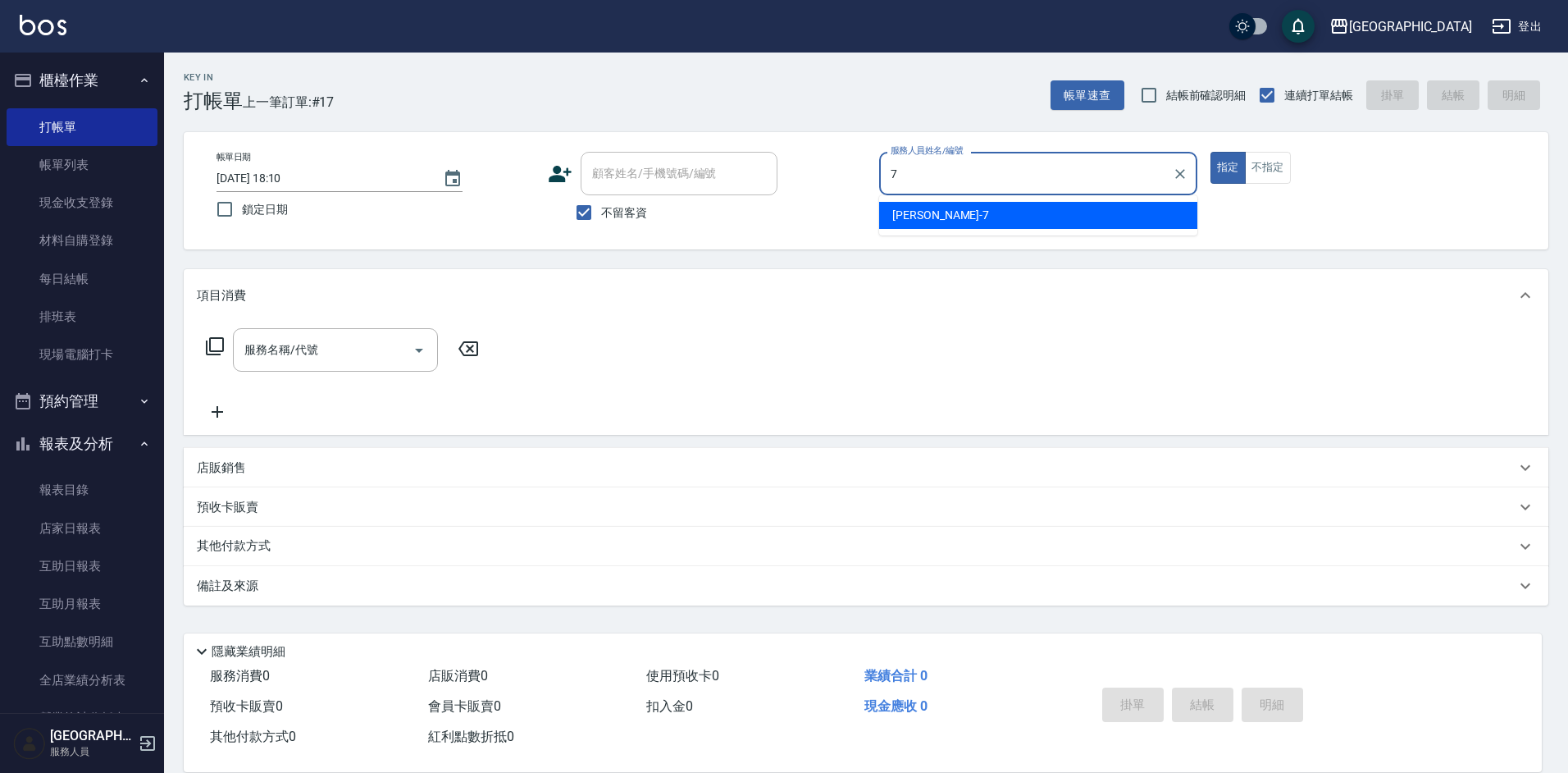
type input "[PERSON_NAME]-7"
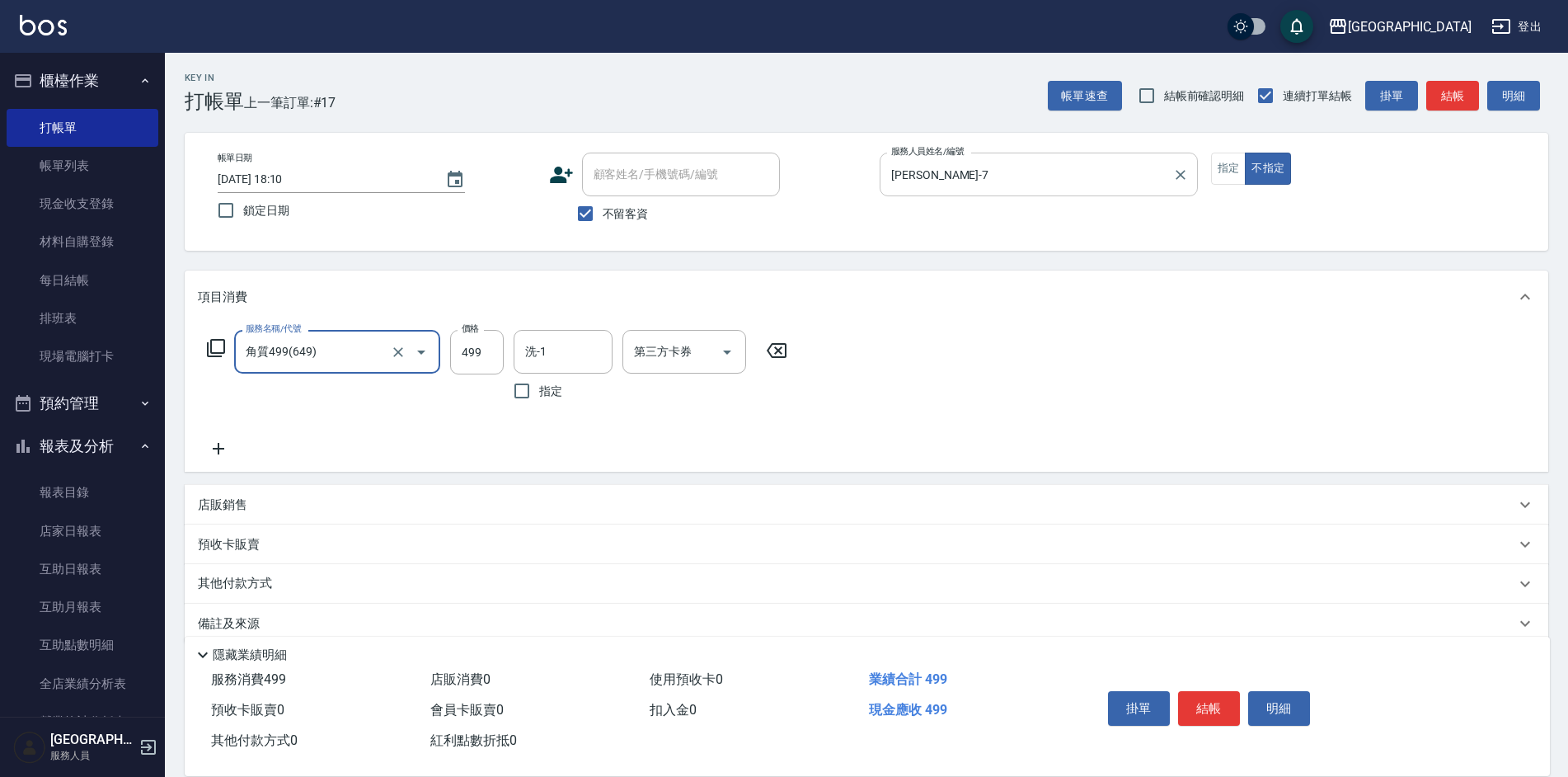
type input "角質499(649)"
type input "[PERSON_NAME]-39"
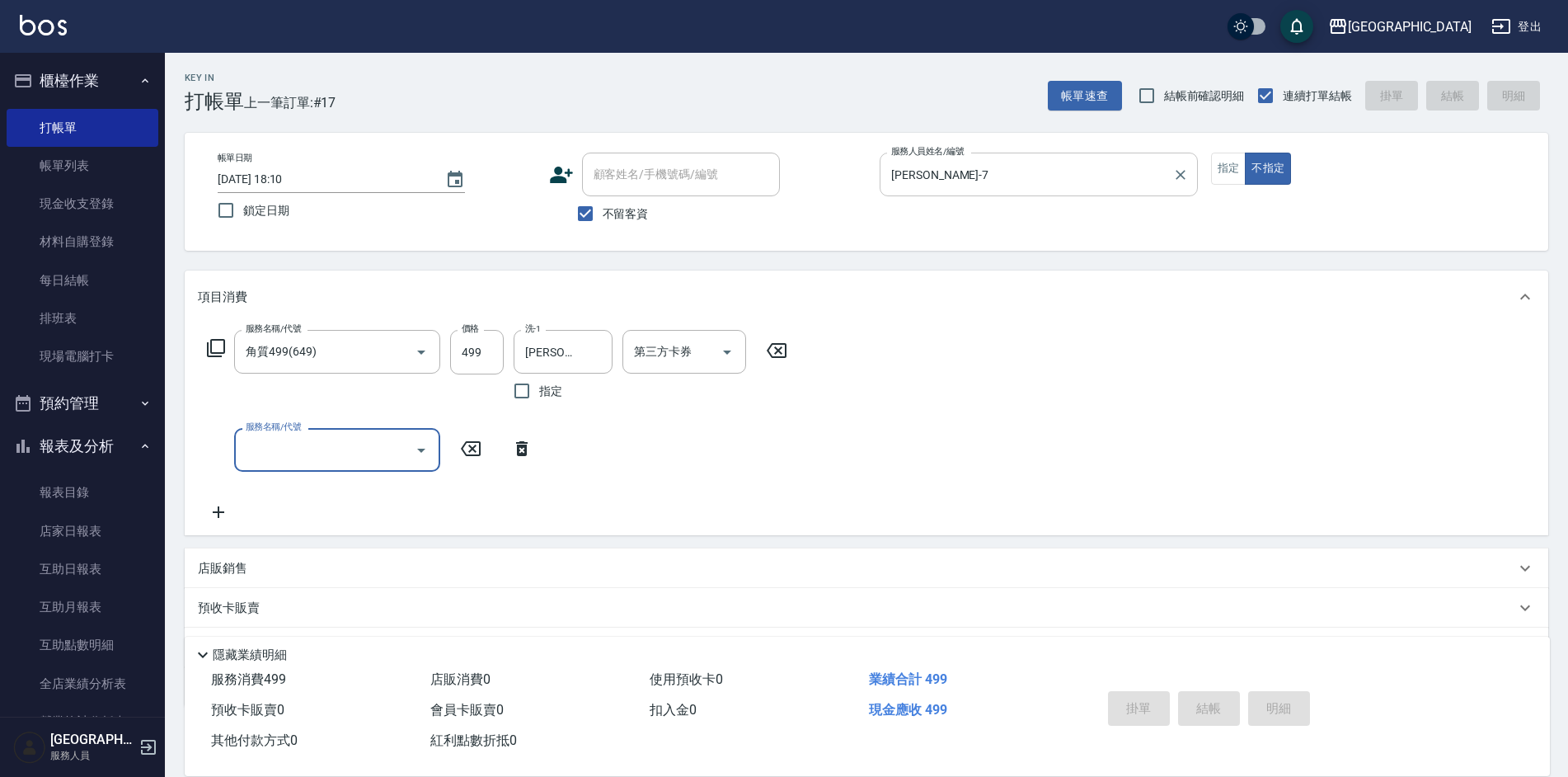
type input "[DATE] 18:11"
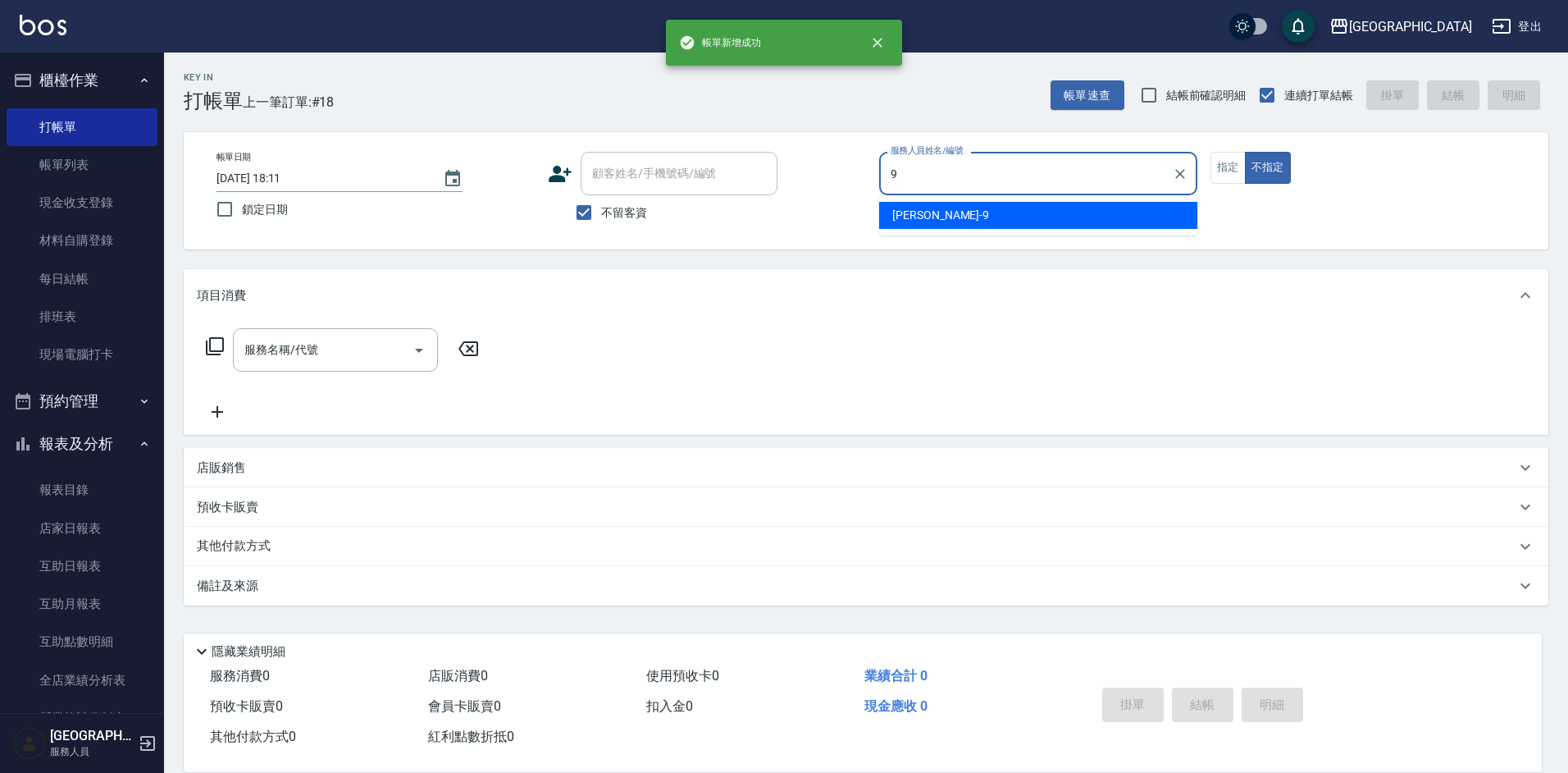
type input "[PERSON_NAME]-9"
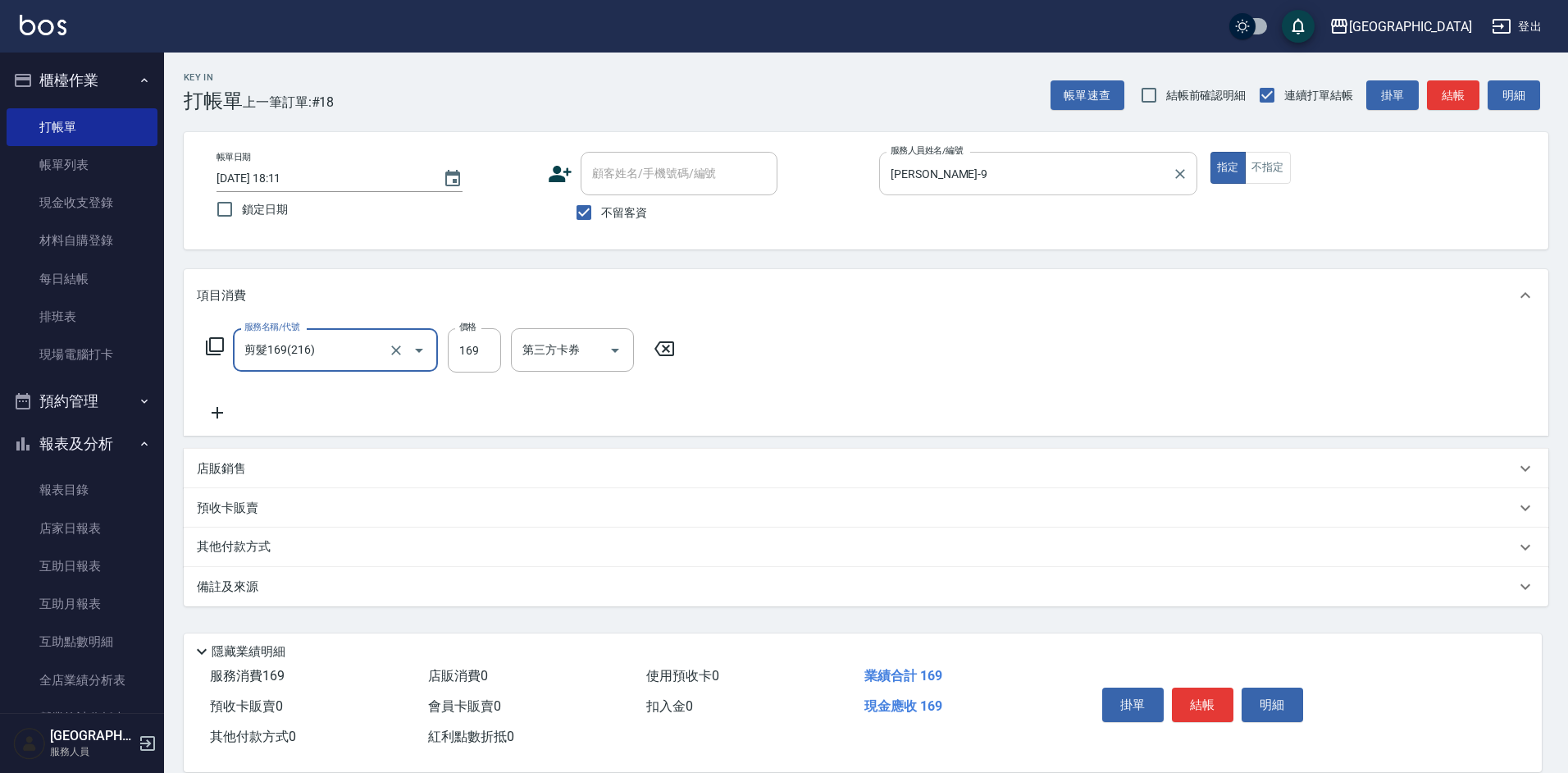
type input "剪髮169(216)"
type input "250"
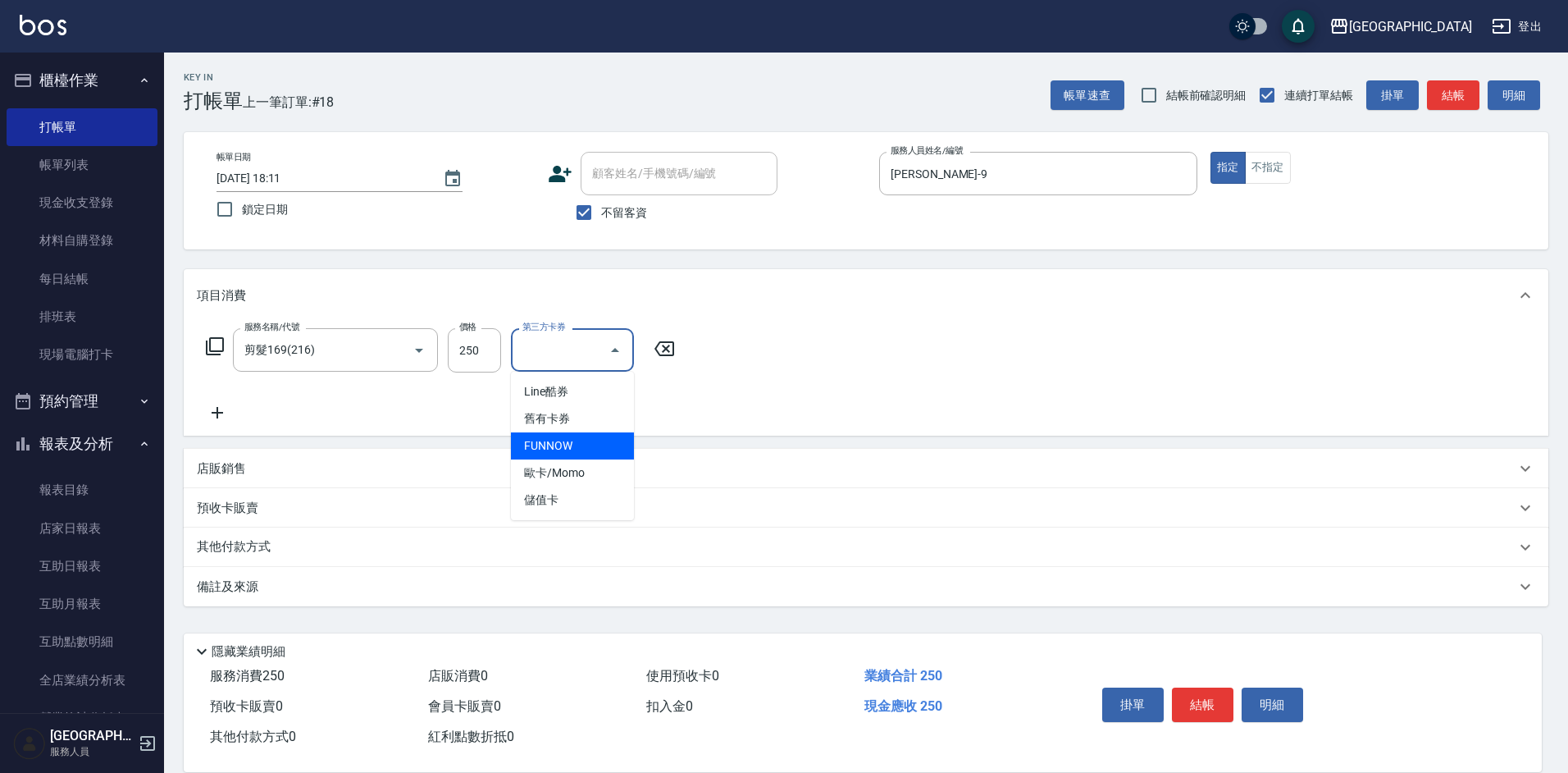
click at [809, 373] on div "服務名稱/代號 剪髮169(216) 服務名稱/代號 價格 250 價格 第三方卡券 第三方卡券" at bounding box center [866, 378] width 1365 height 114
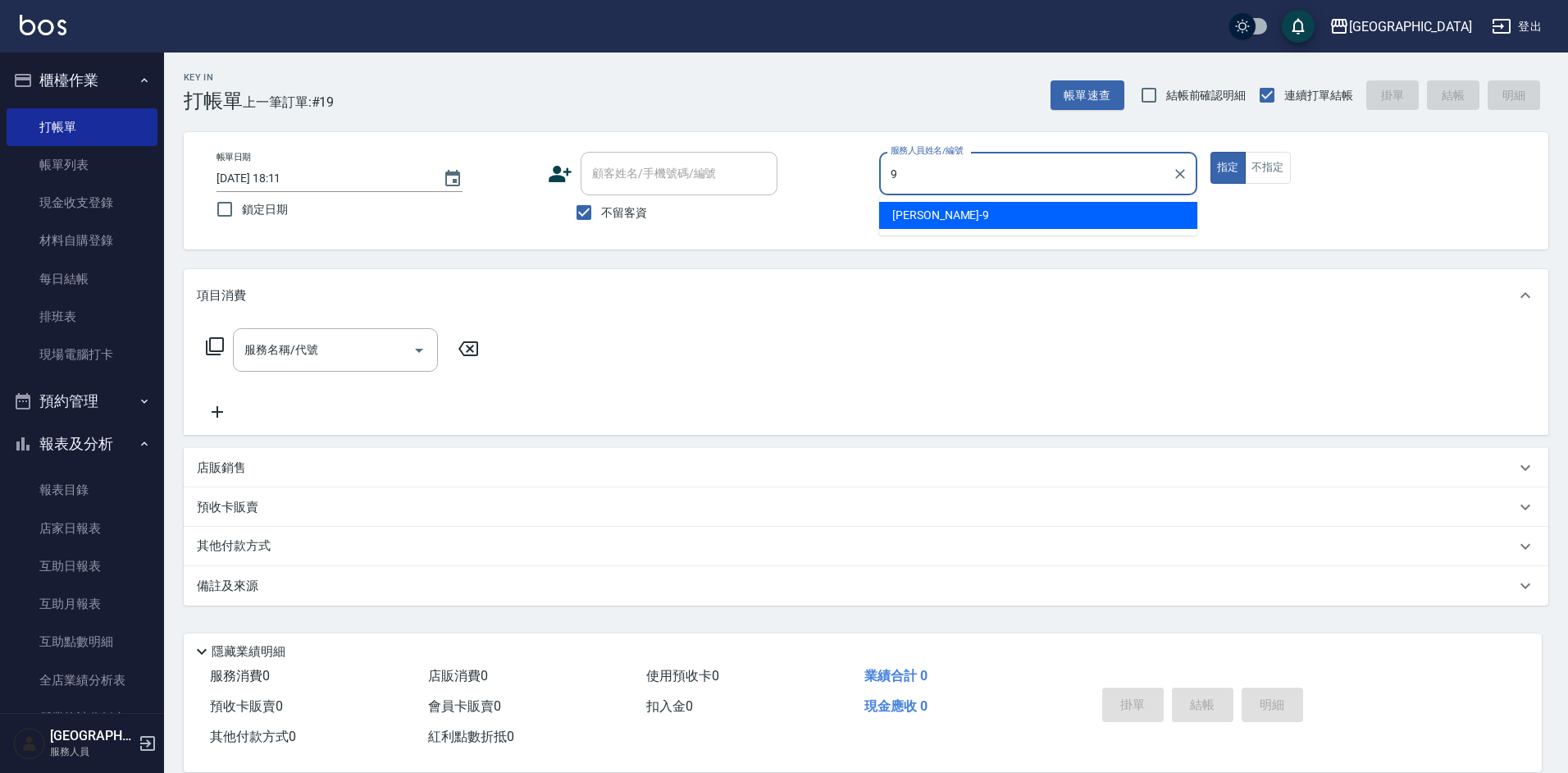
type input "[PERSON_NAME]-9"
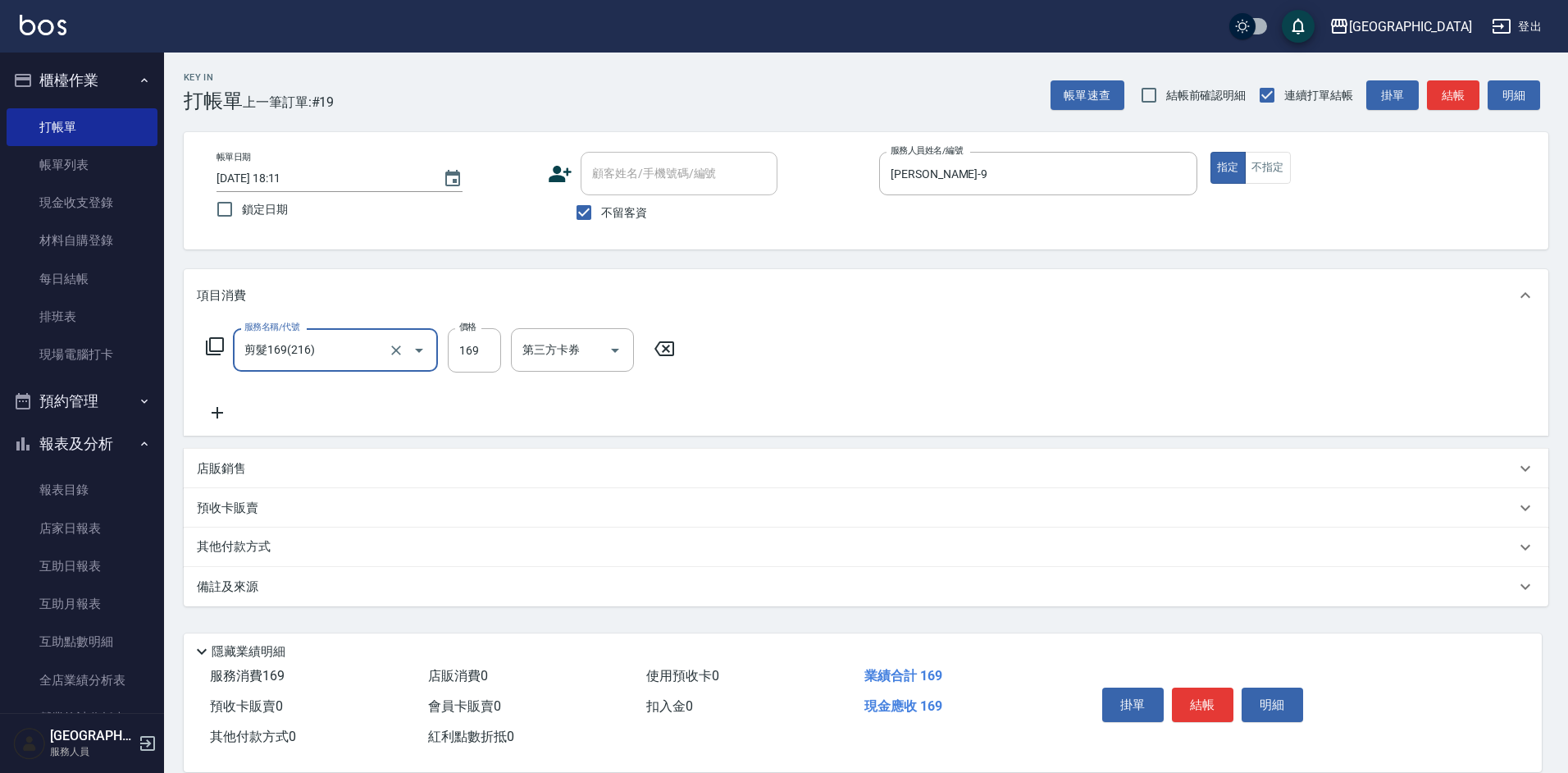
type input "剪髮169(216)"
type input "250"
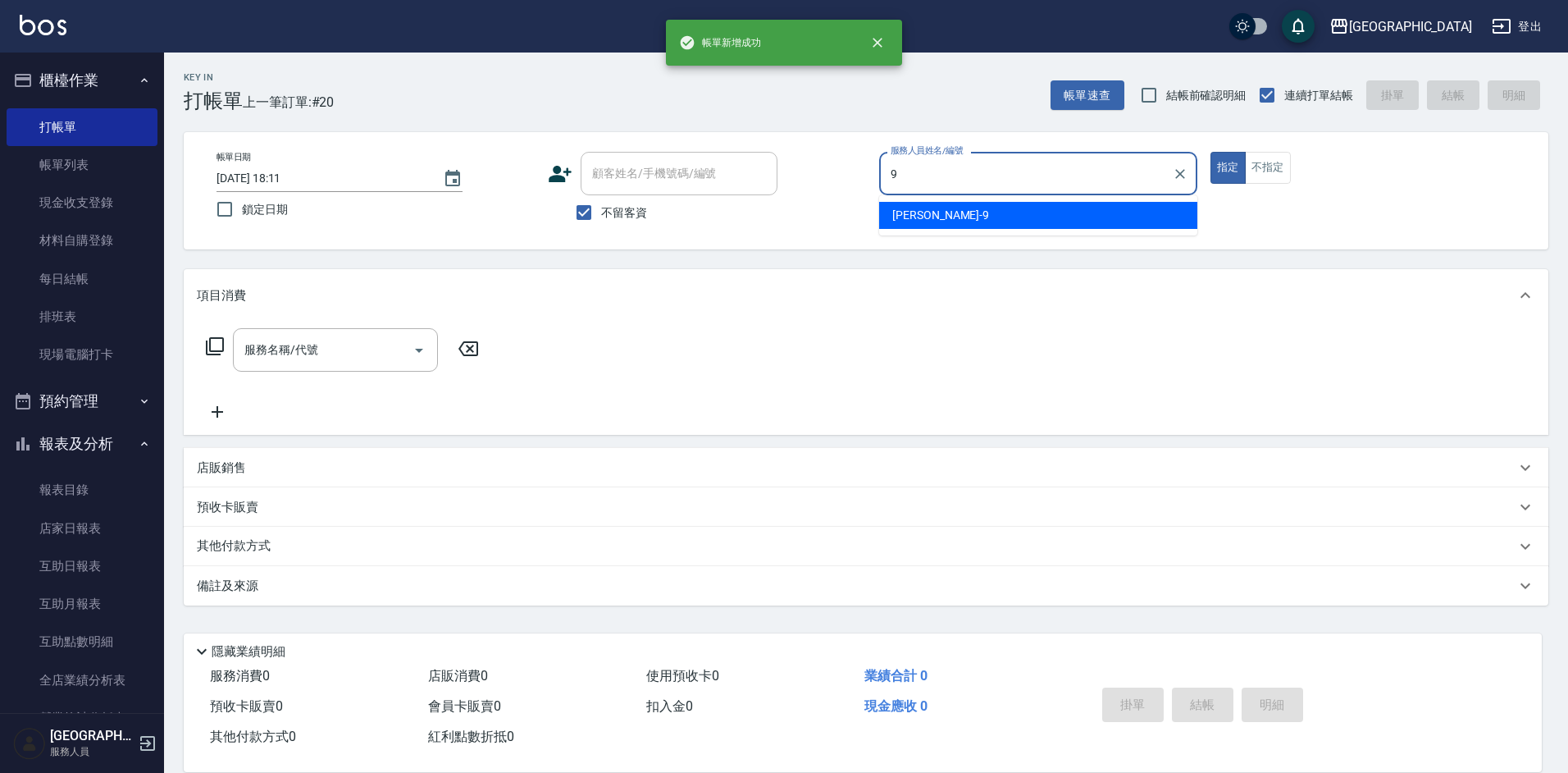
type input "[PERSON_NAME]-9"
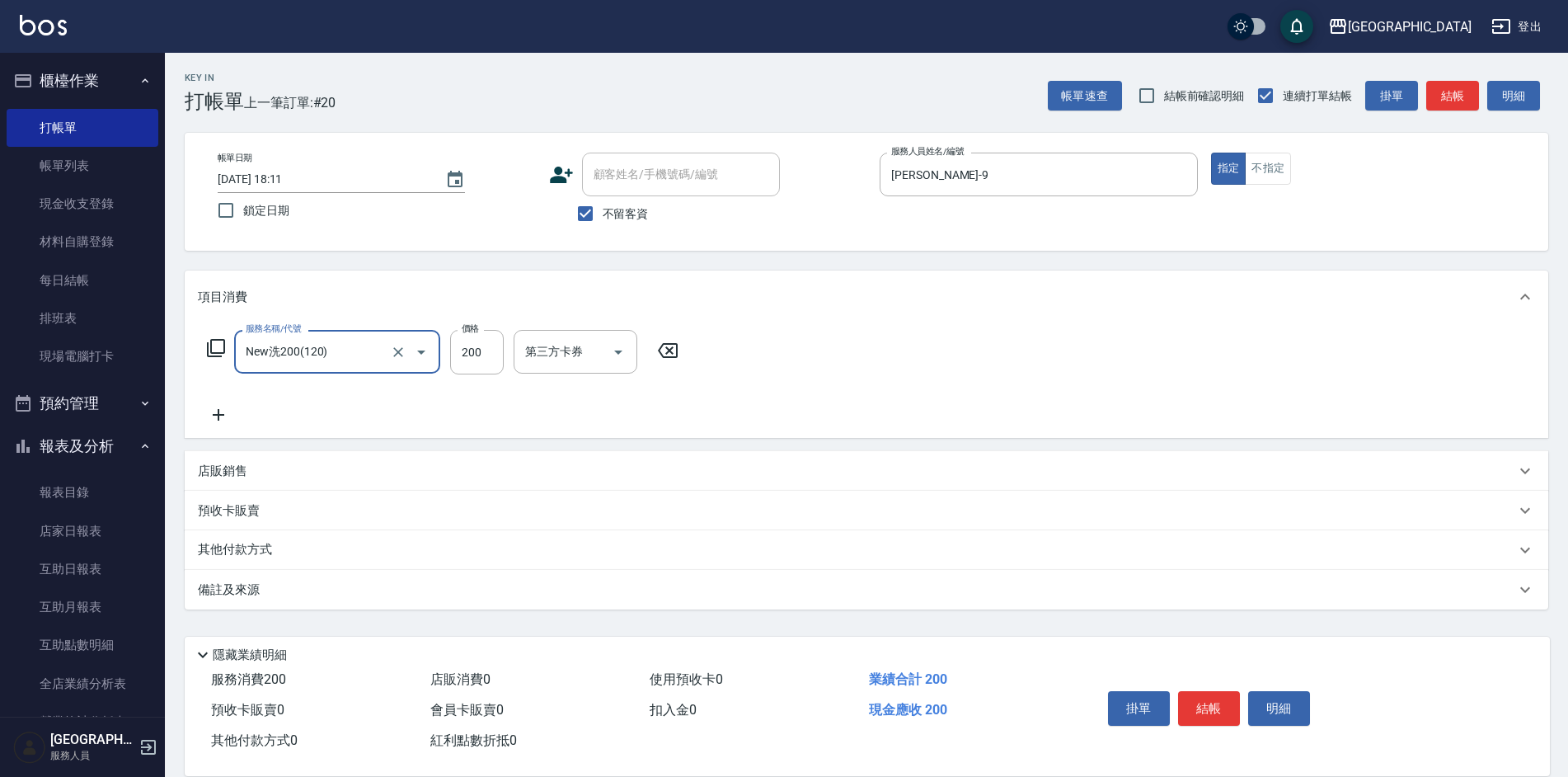
type input "New洗200(120)"
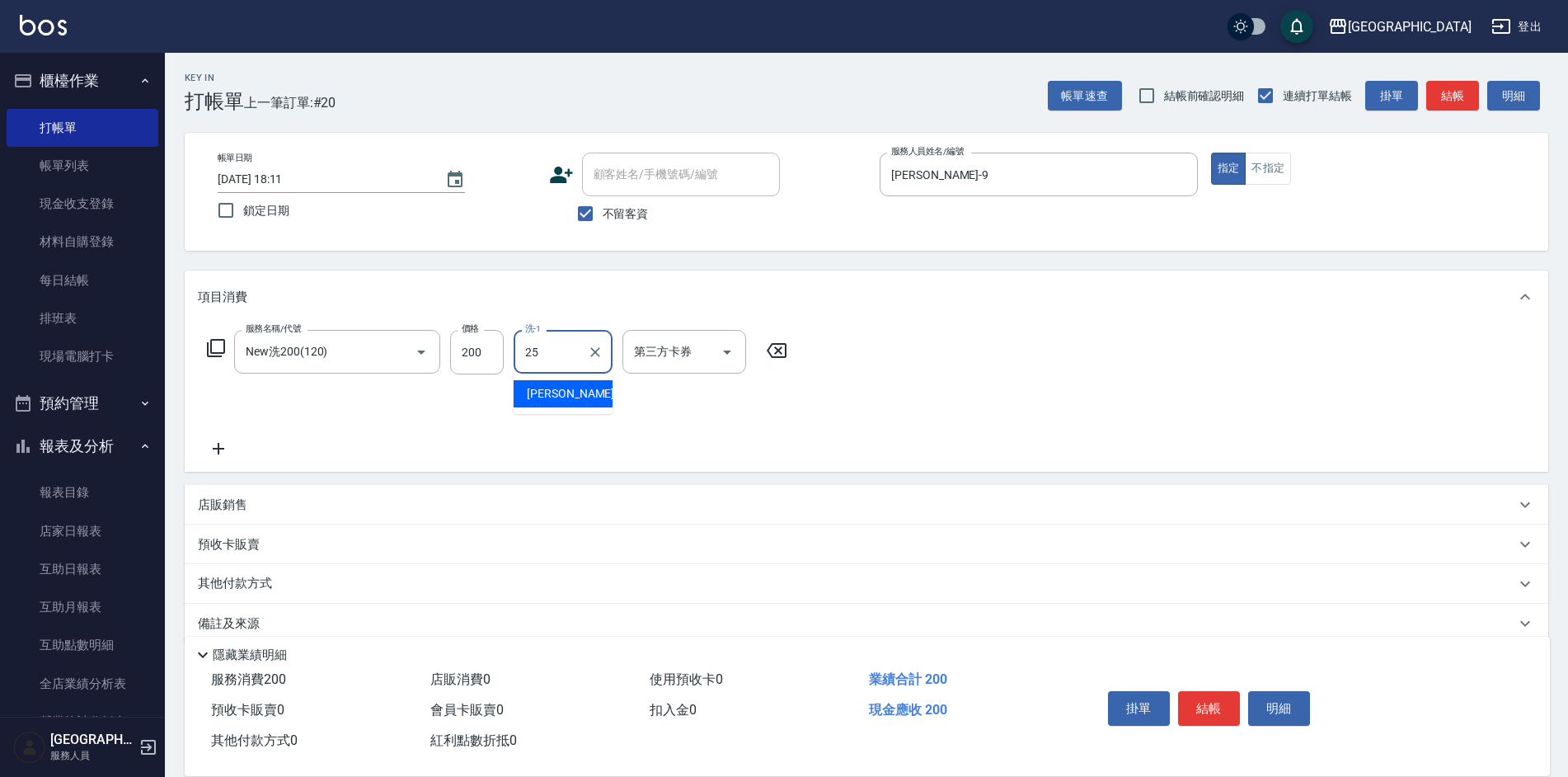
type input "[PERSON_NAME]25"
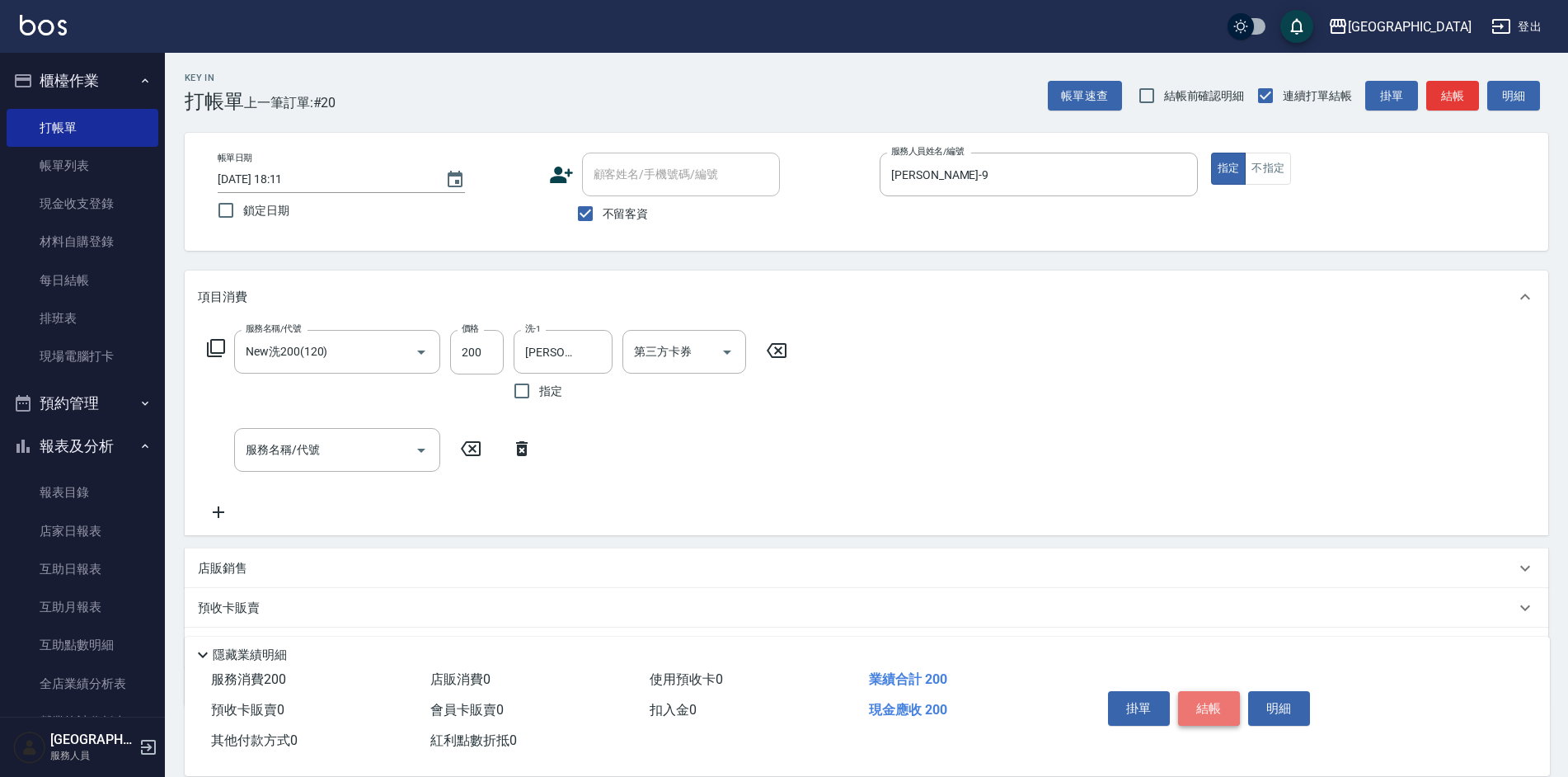
drag, startPoint x: 814, startPoint y: 374, endPoint x: 1224, endPoint y: 704, distance: 526.3
click at [1224, 704] on button "結帳" at bounding box center [1209, 708] width 61 height 35
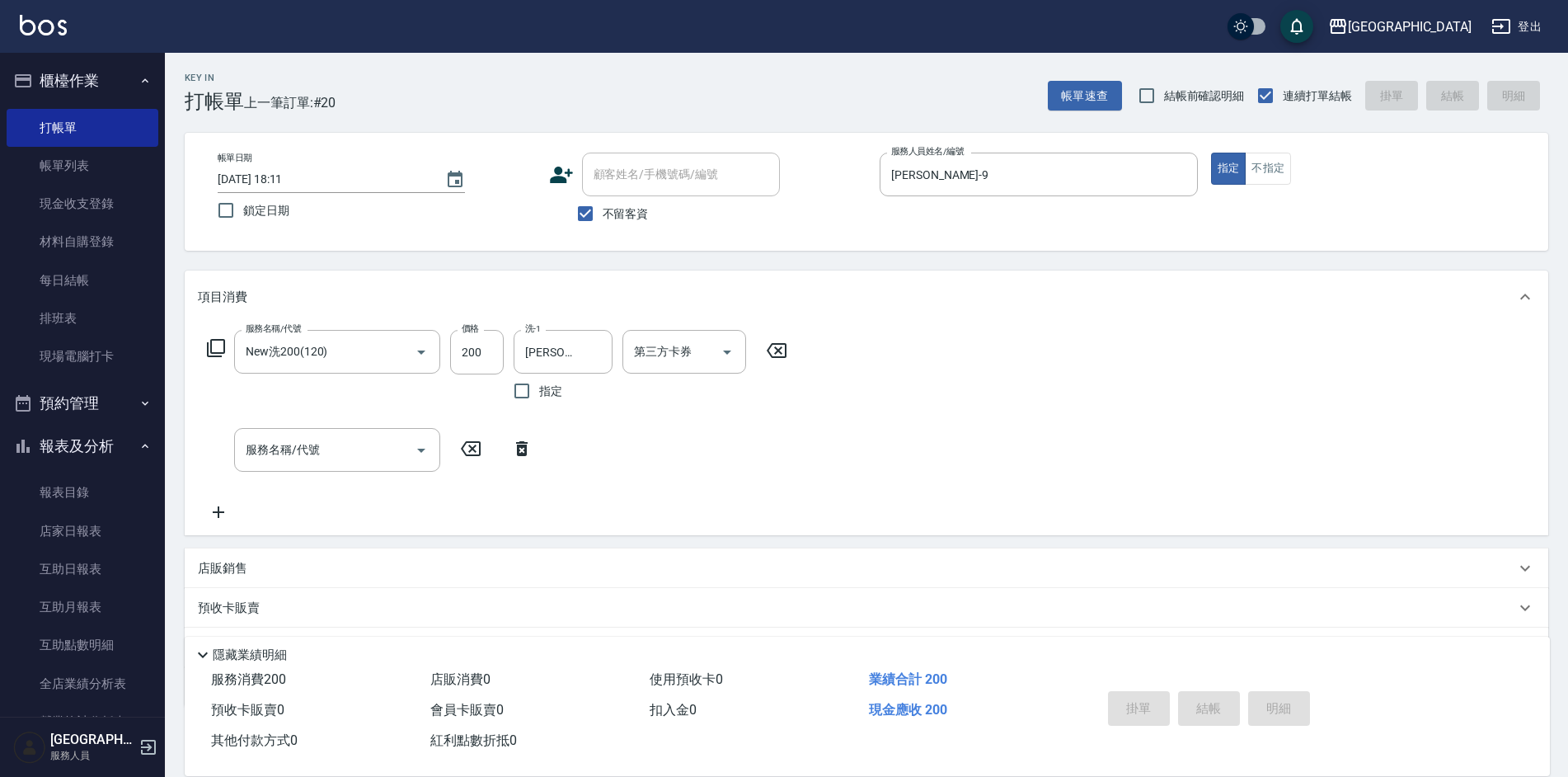
type input "[DATE] 18:12"
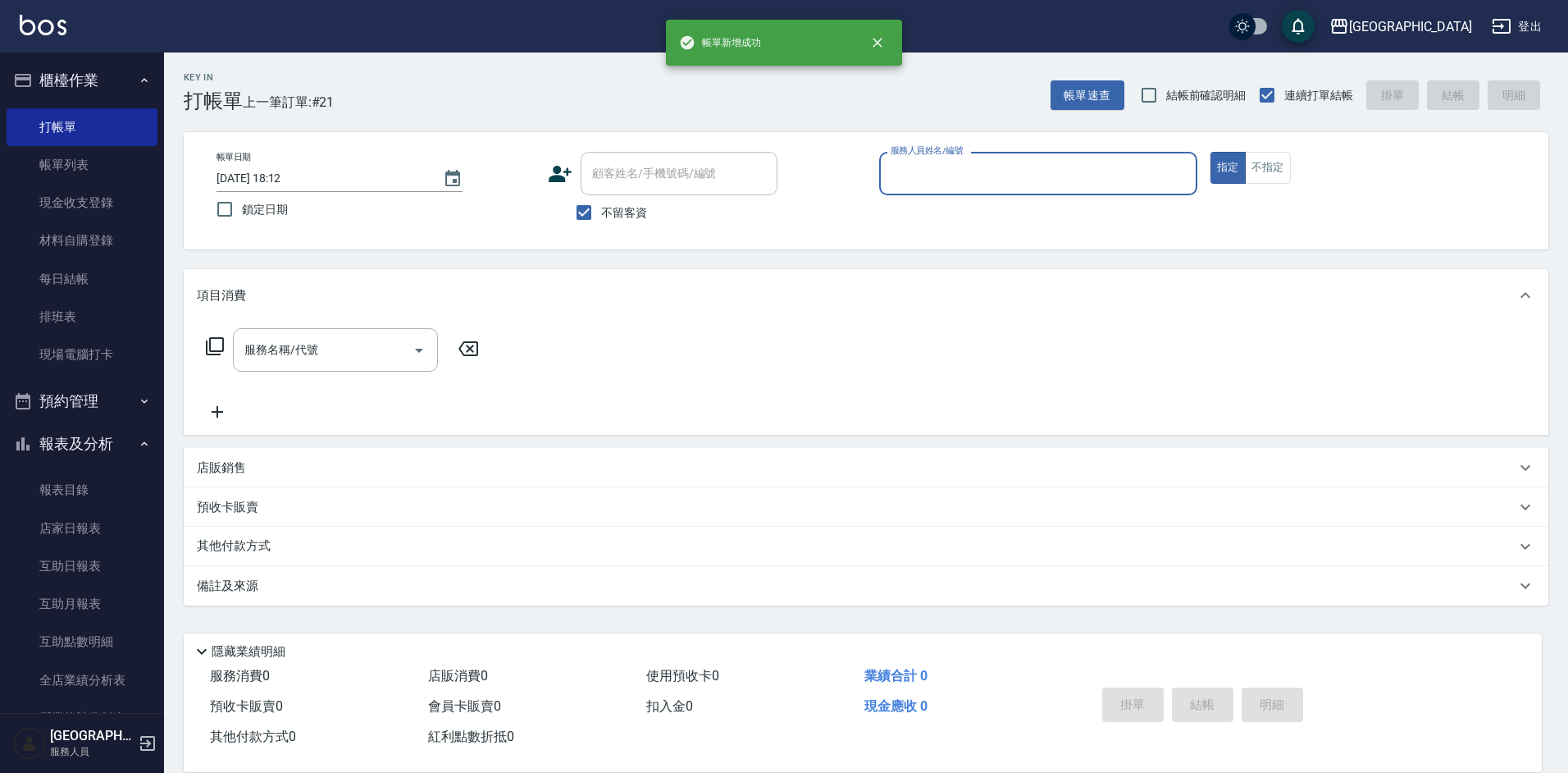
click at [950, 182] on input "服務人員姓名/編號" at bounding box center [1038, 173] width 304 height 29
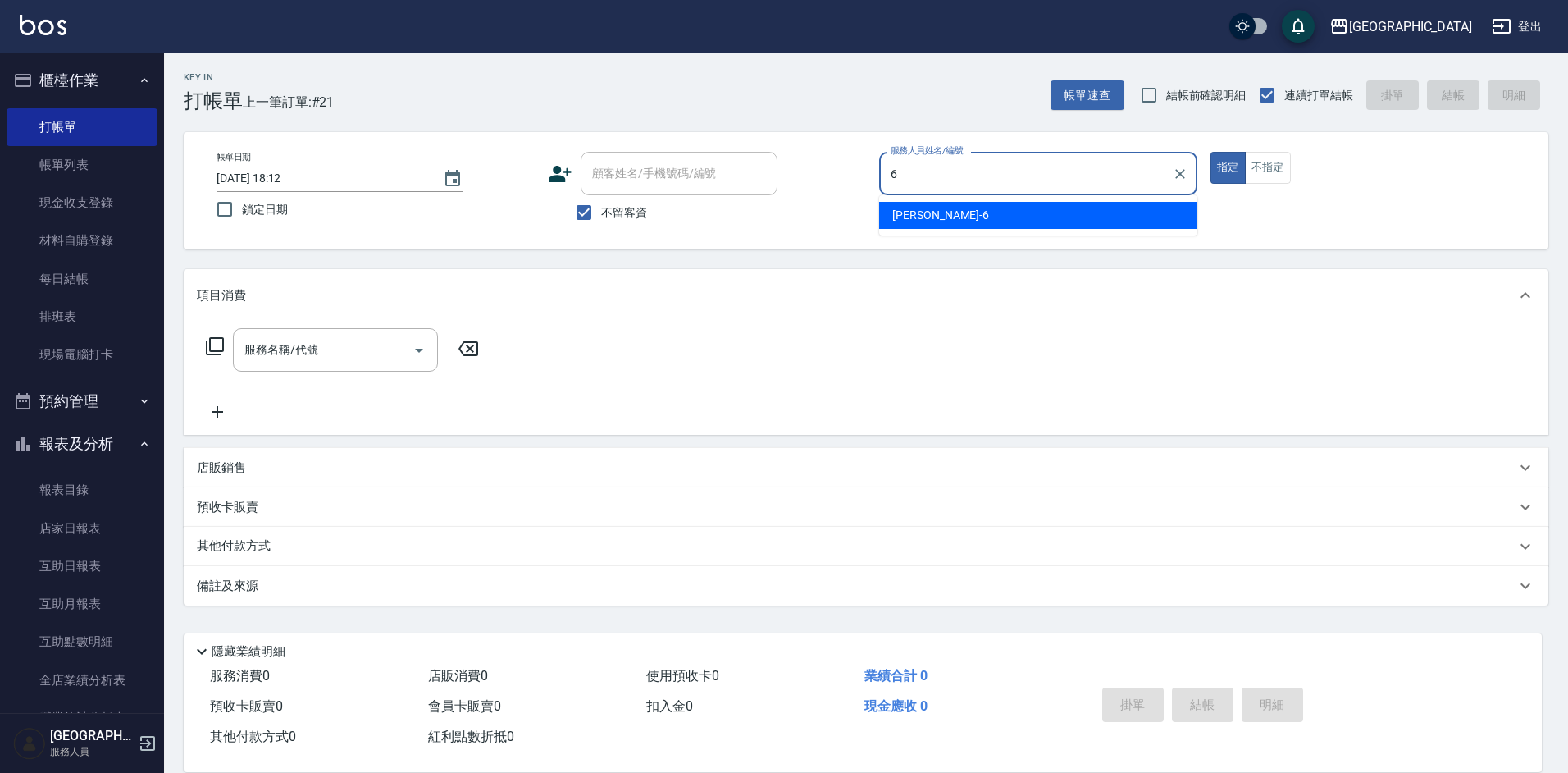
type input "[PERSON_NAME]-6"
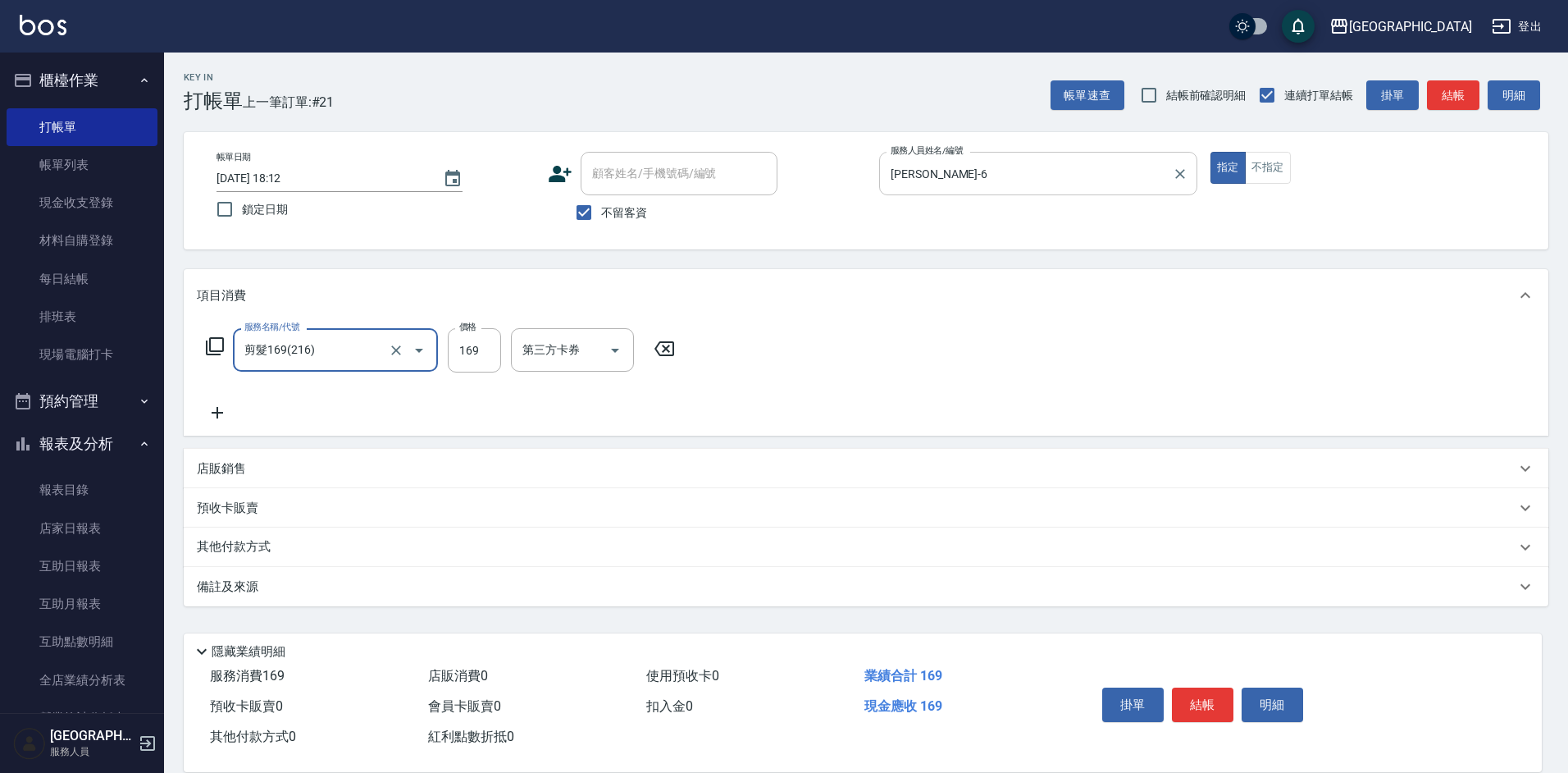
type input "剪髮169(216)"
type input "200"
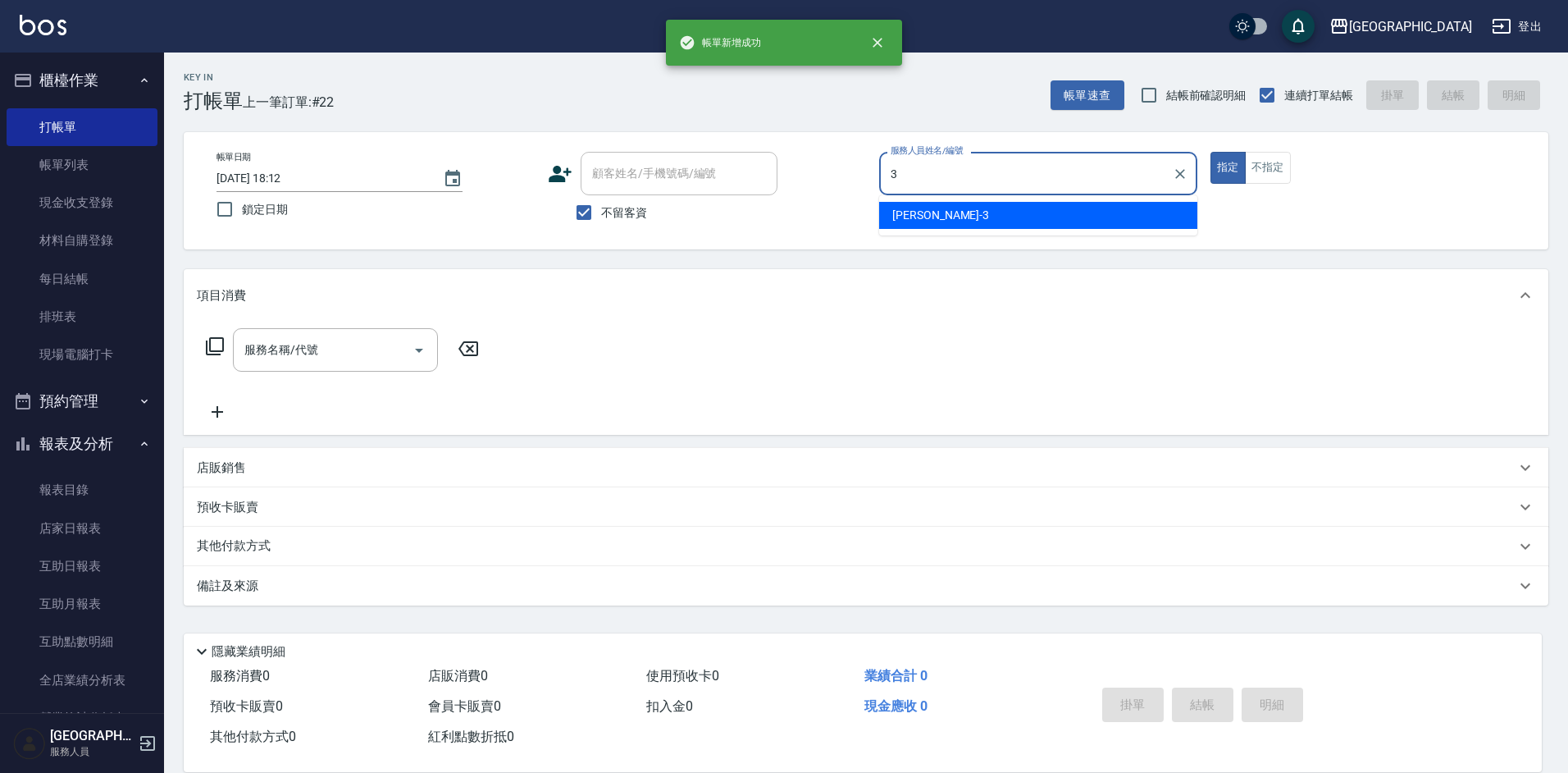
type input "[PERSON_NAME]-3"
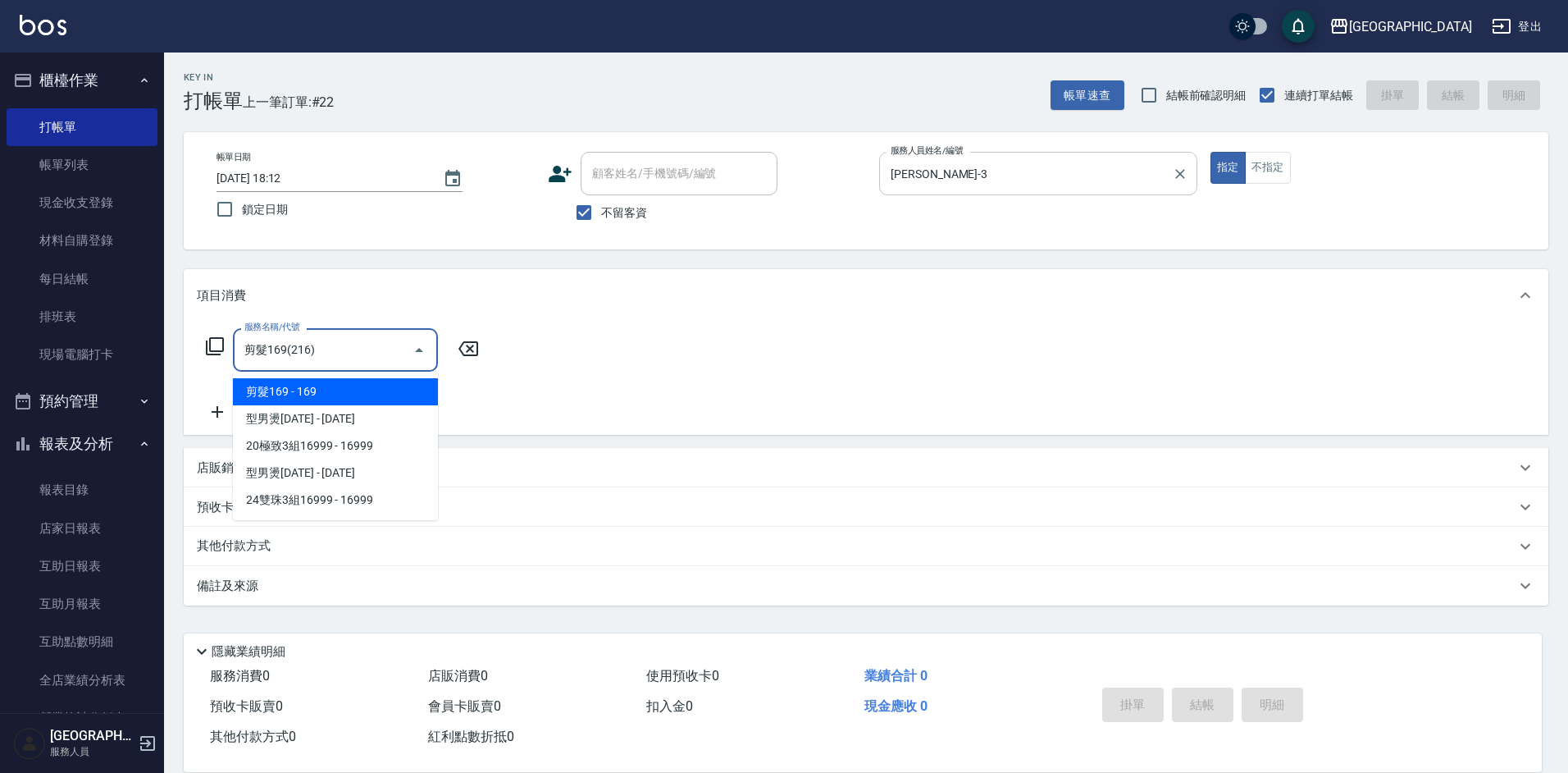
type input "剪髮169(216)"
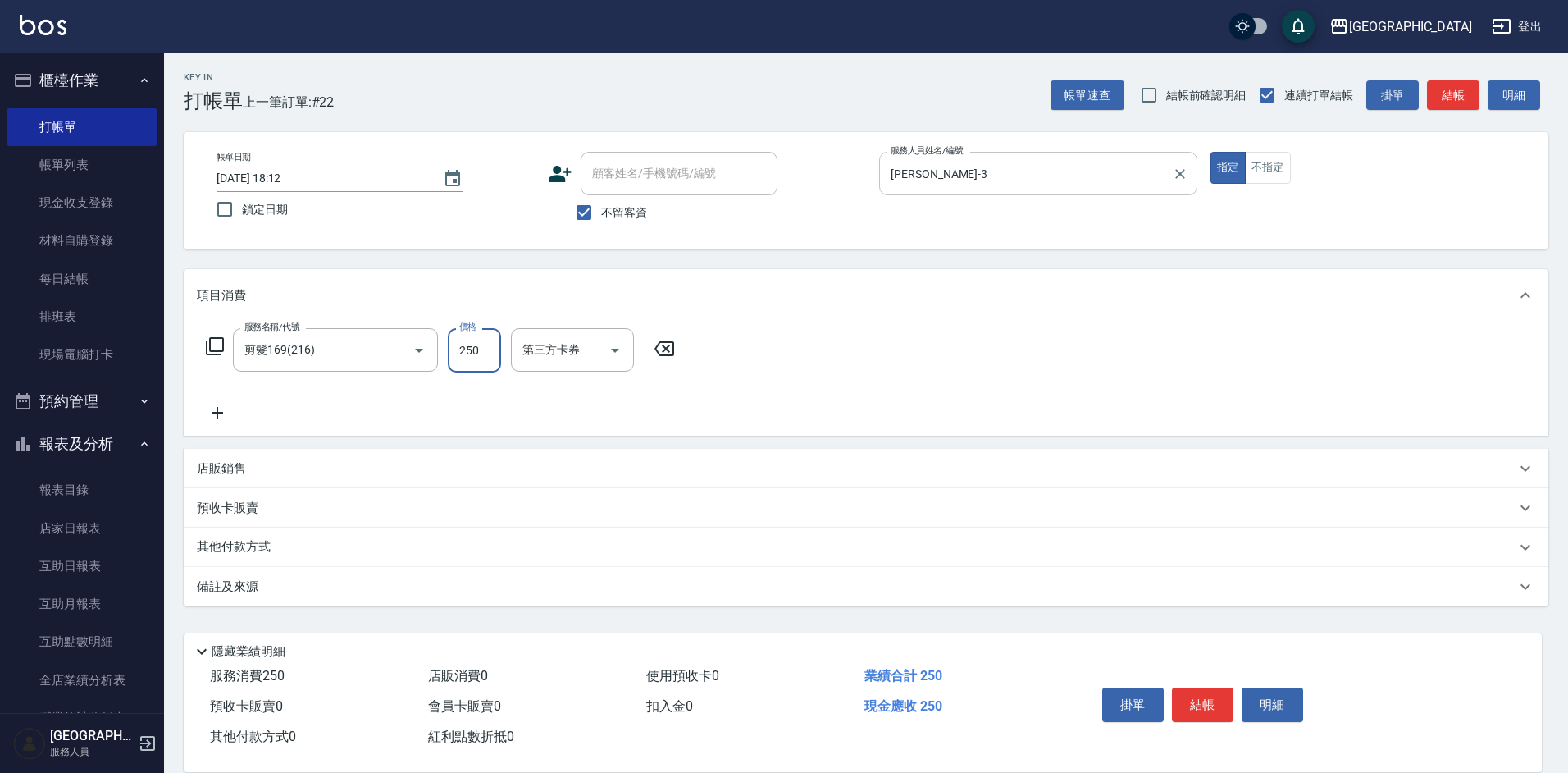
type input "250"
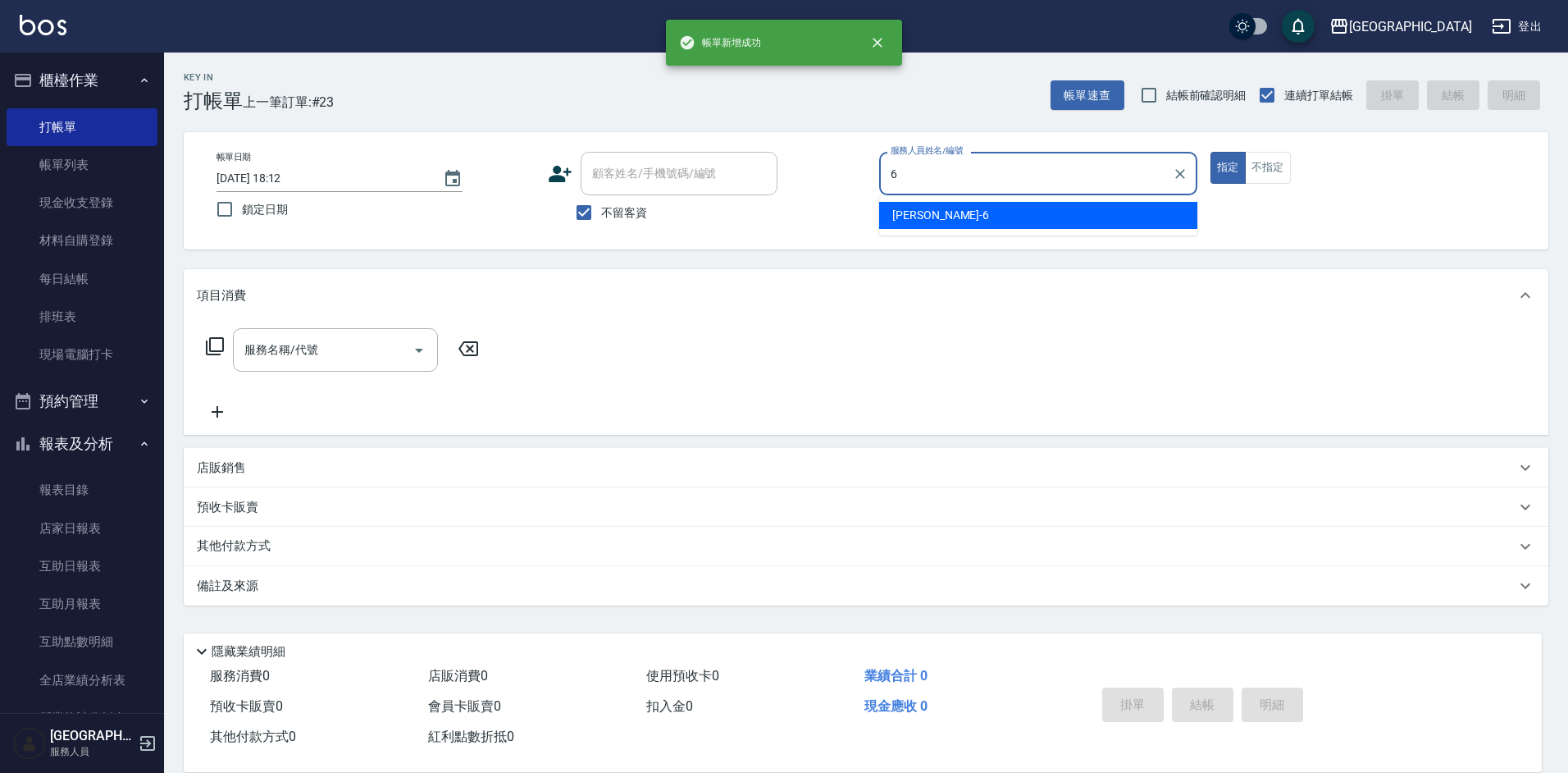
type input "[PERSON_NAME]-6"
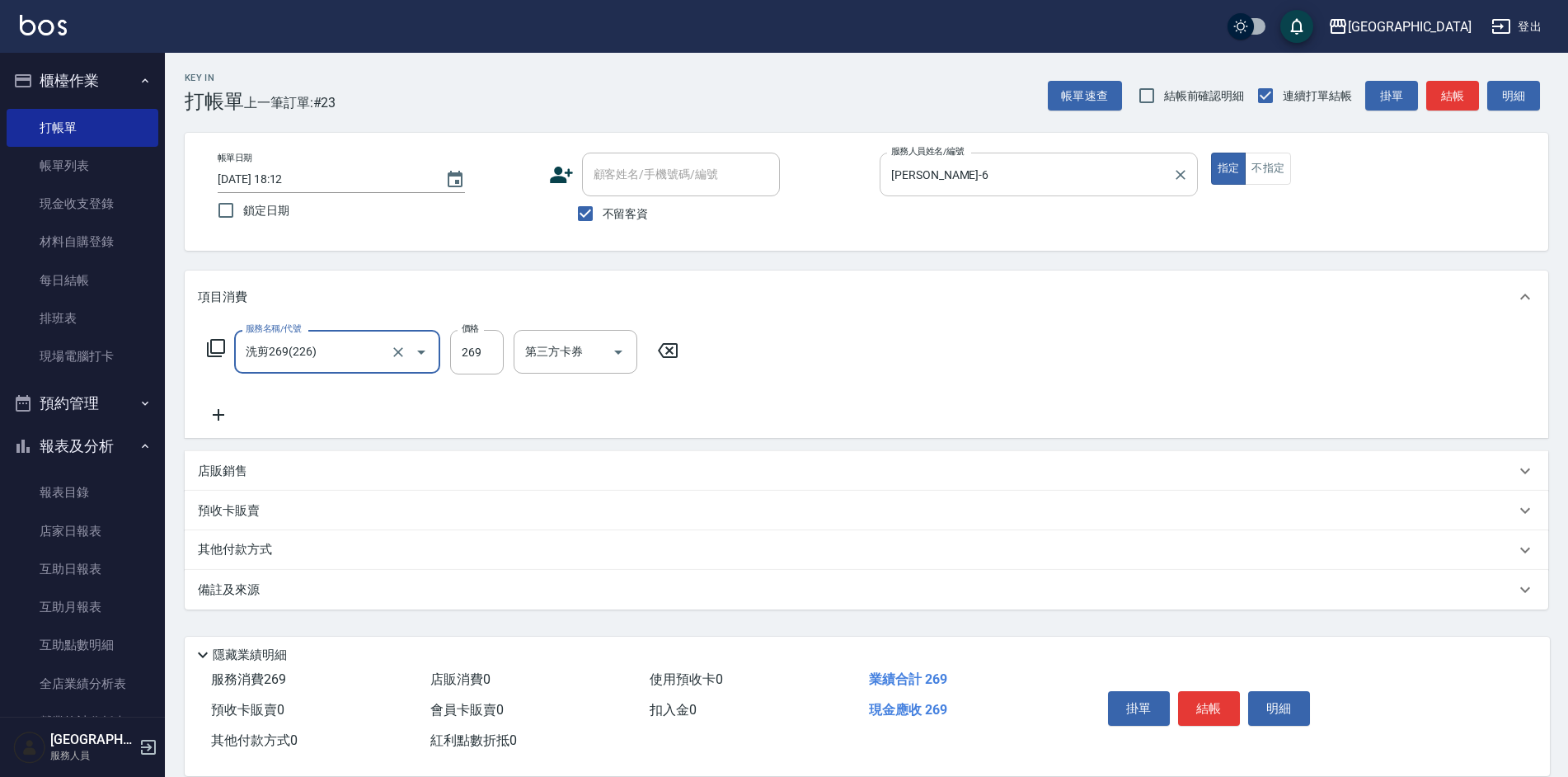
type input "洗剪269(226)"
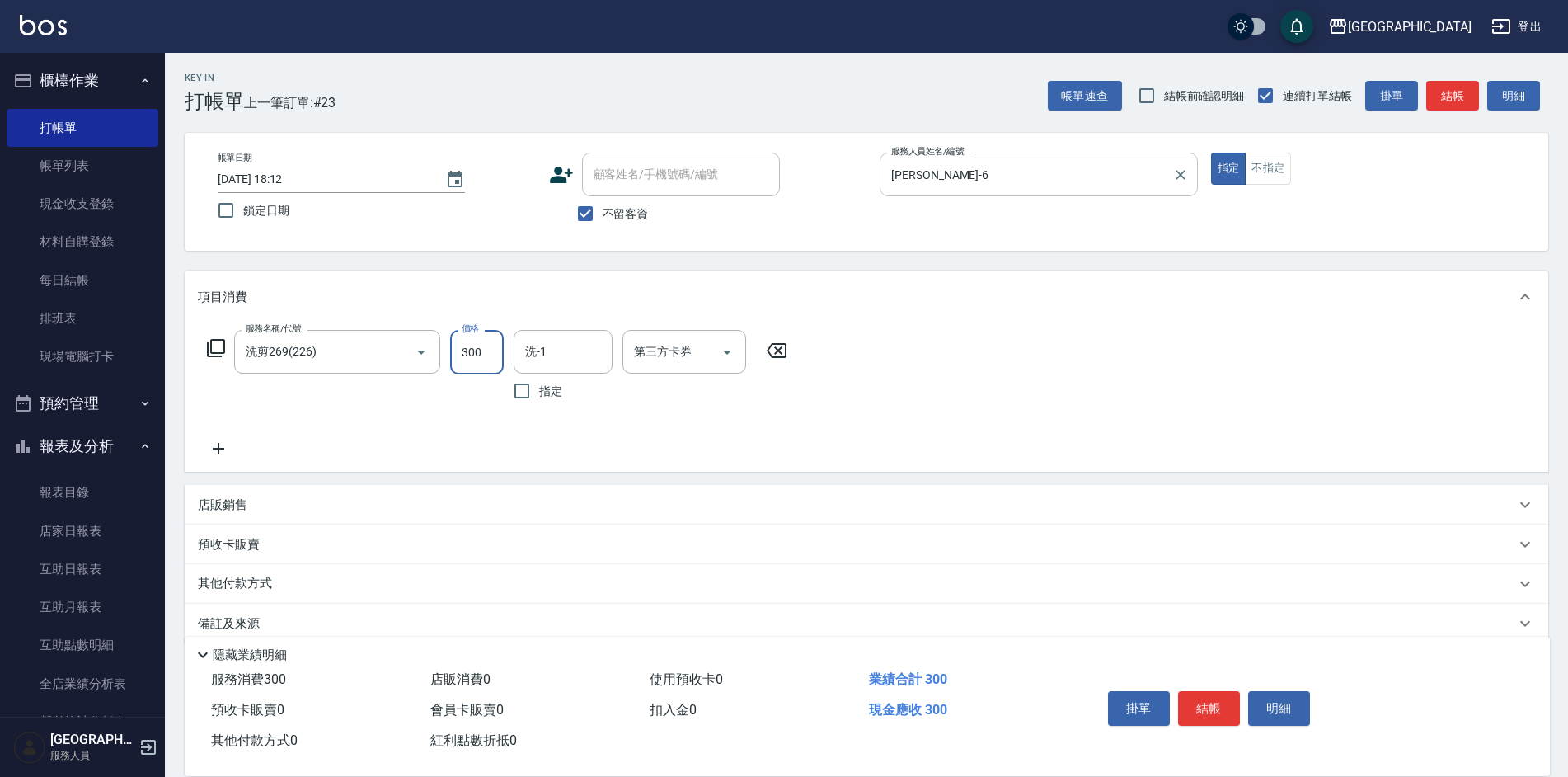
type input "300"
type input "[PERSON_NAME]-6"
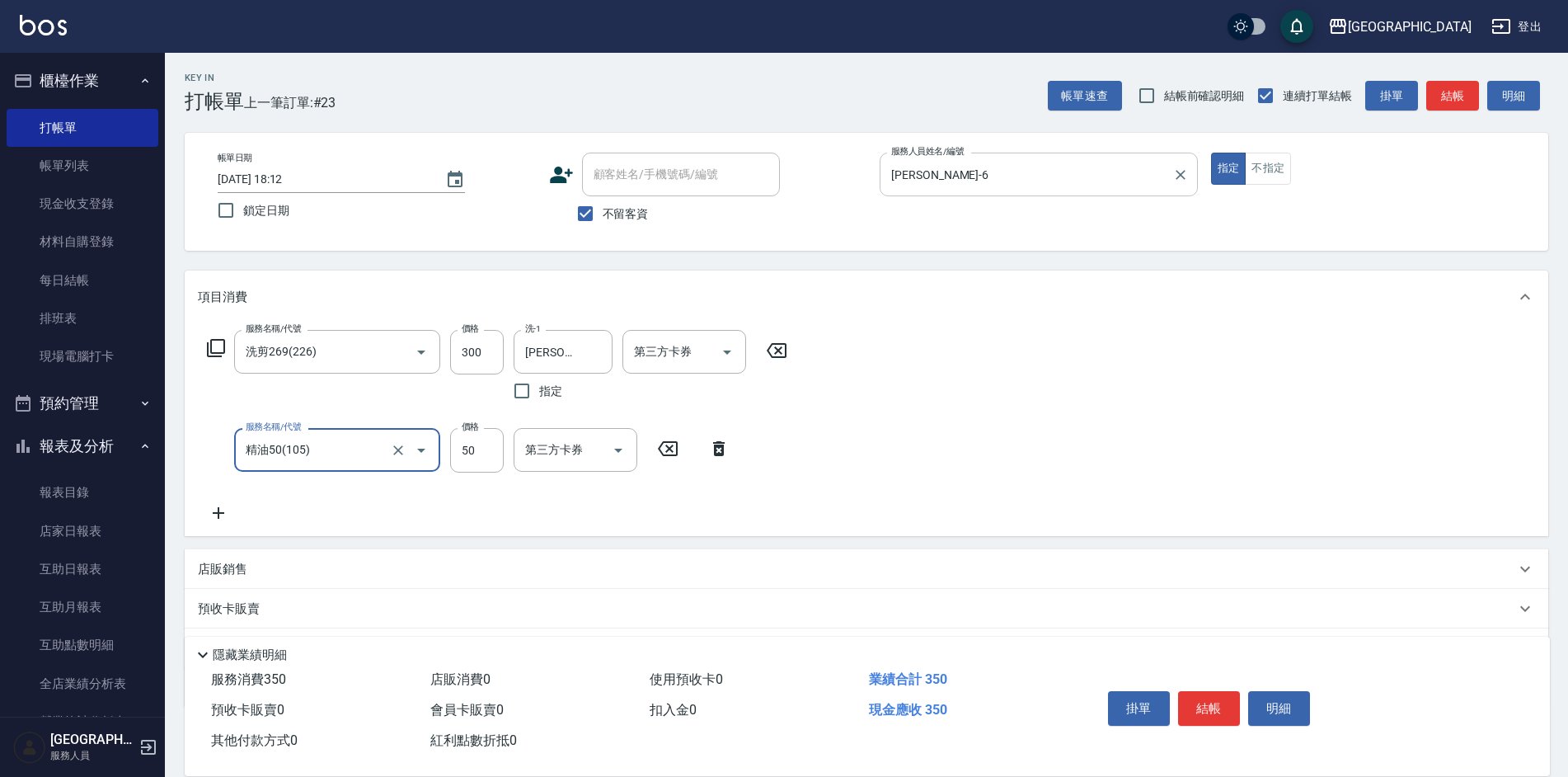
type input "精油50(105)"
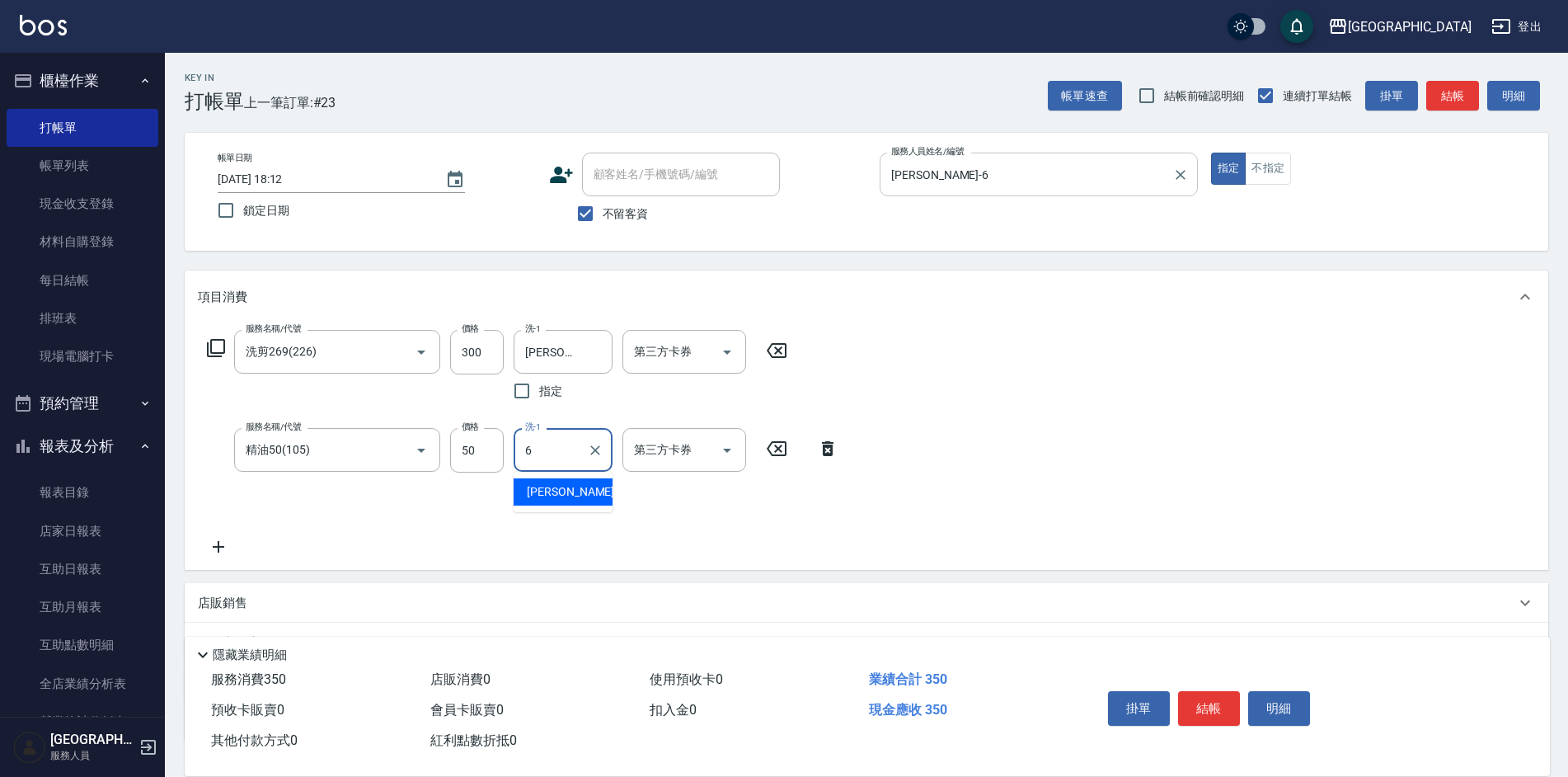
type input "[PERSON_NAME]-6"
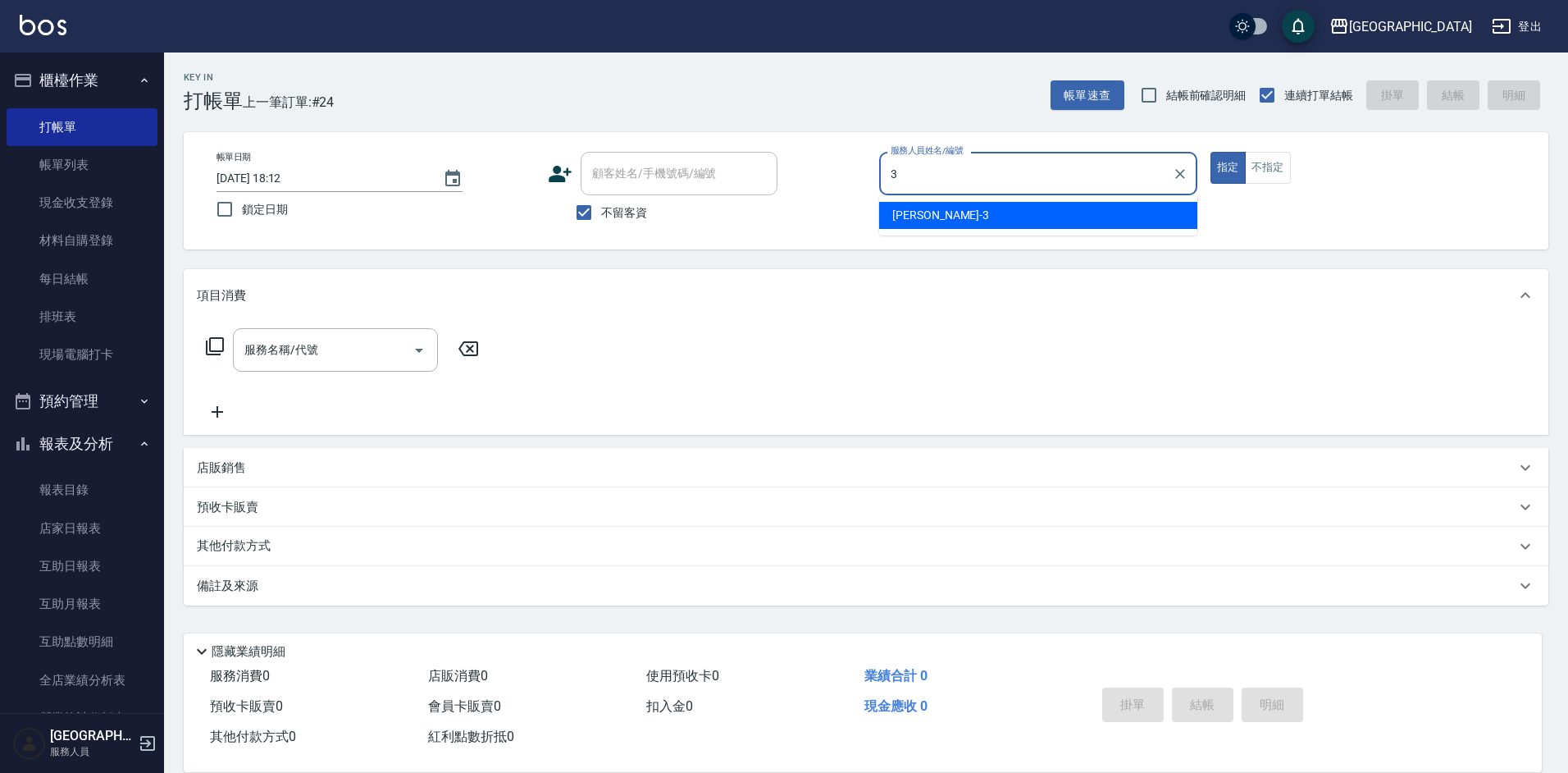
type input "[PERSON_NAME]-3"
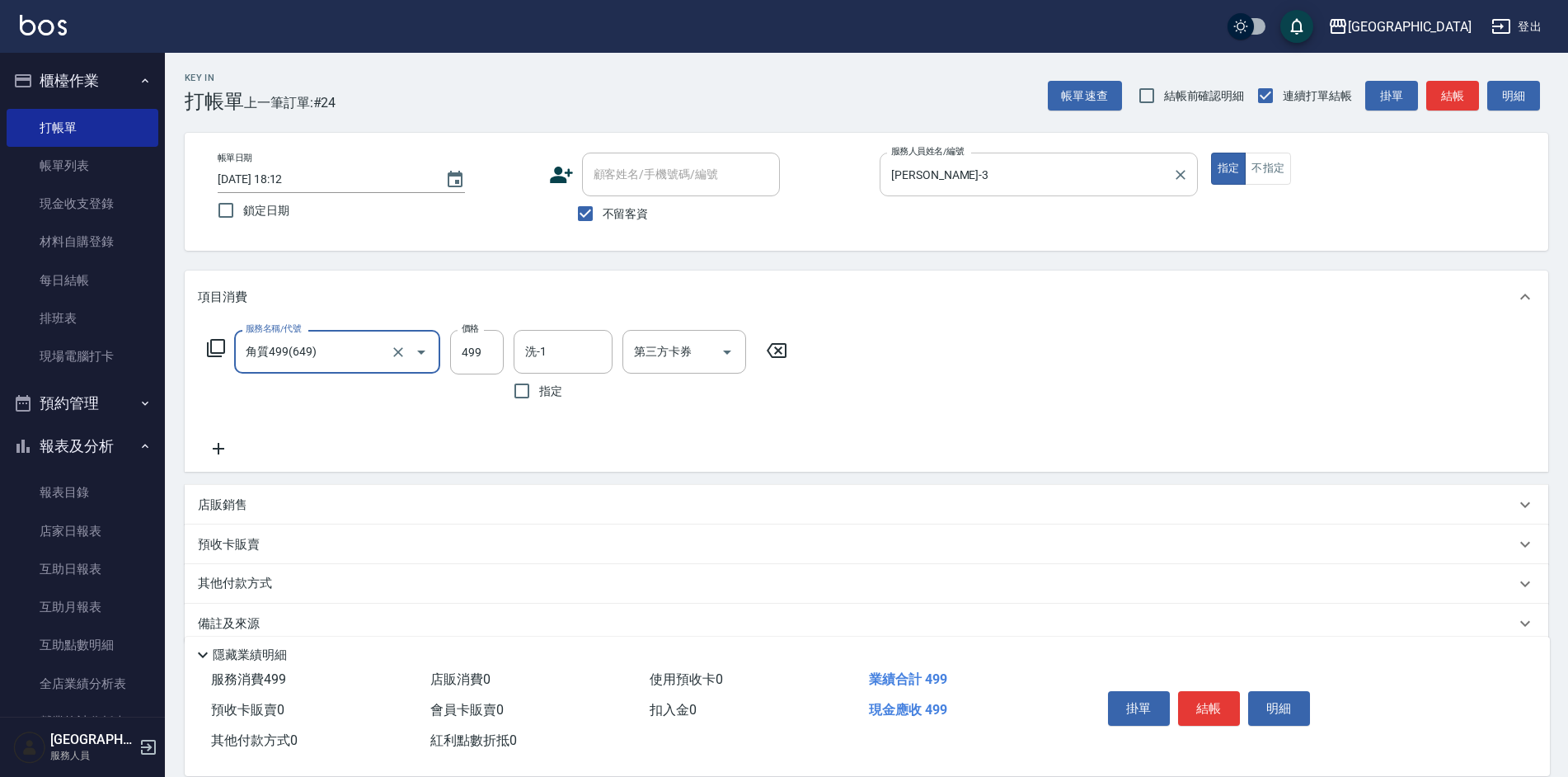
type input "角質499(649)"
type input "[PERSON_NAME]-35"
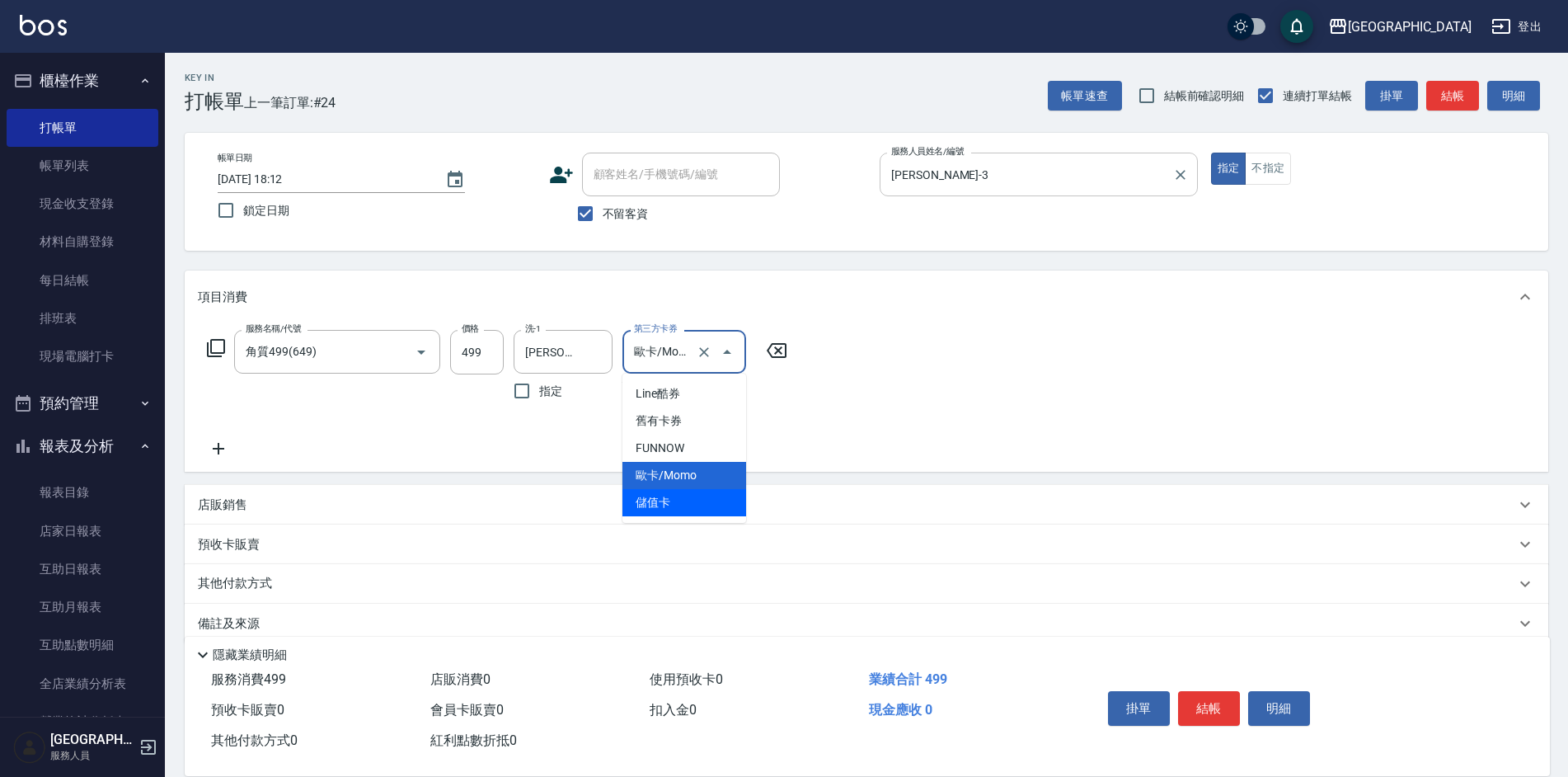
type input "儲值卡"
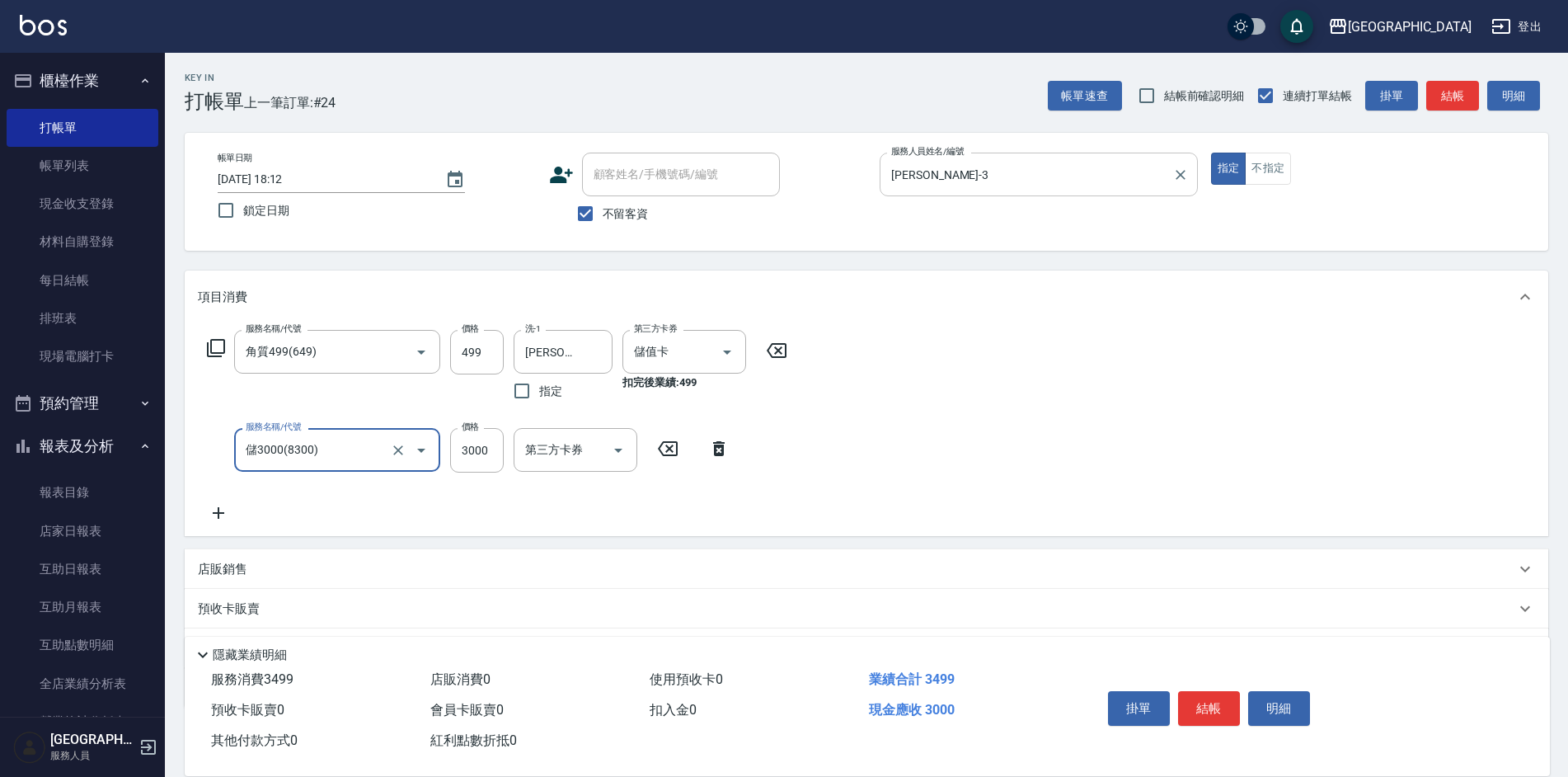
type input "儲3000(8300)"
type input "1000"
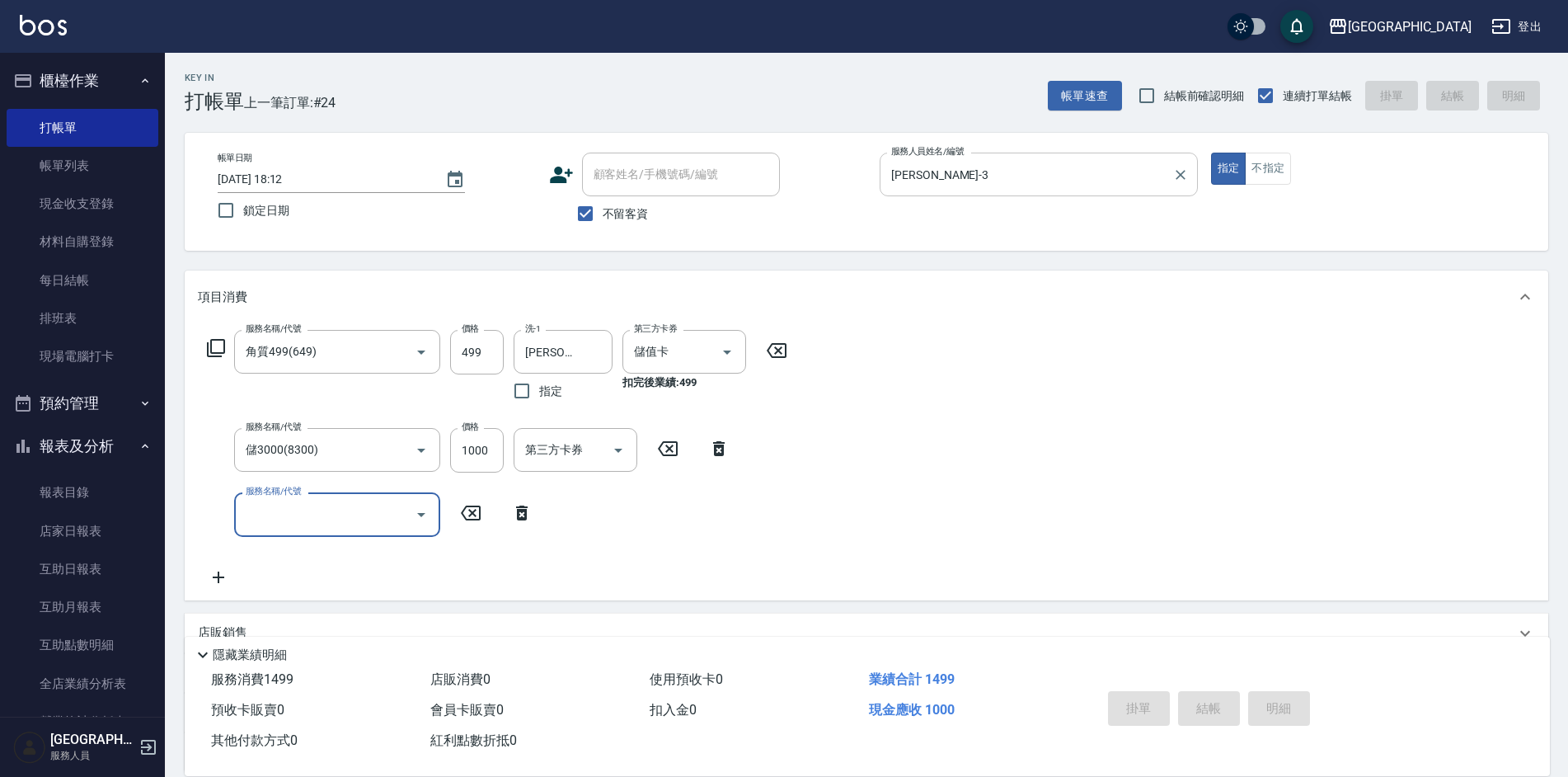
type input "[DATE] 18:13"
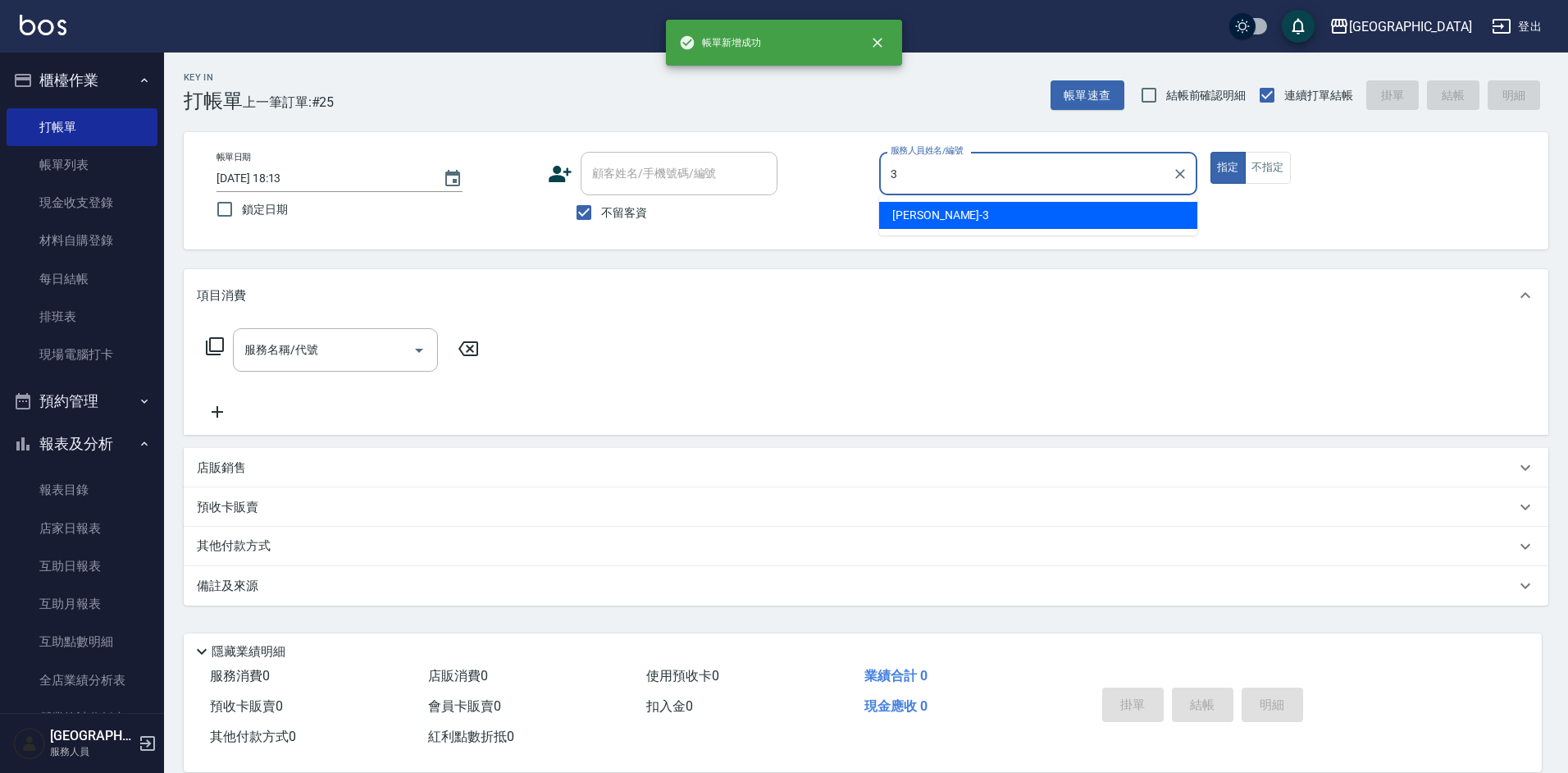
type input "[PERSON_NAME]-3"
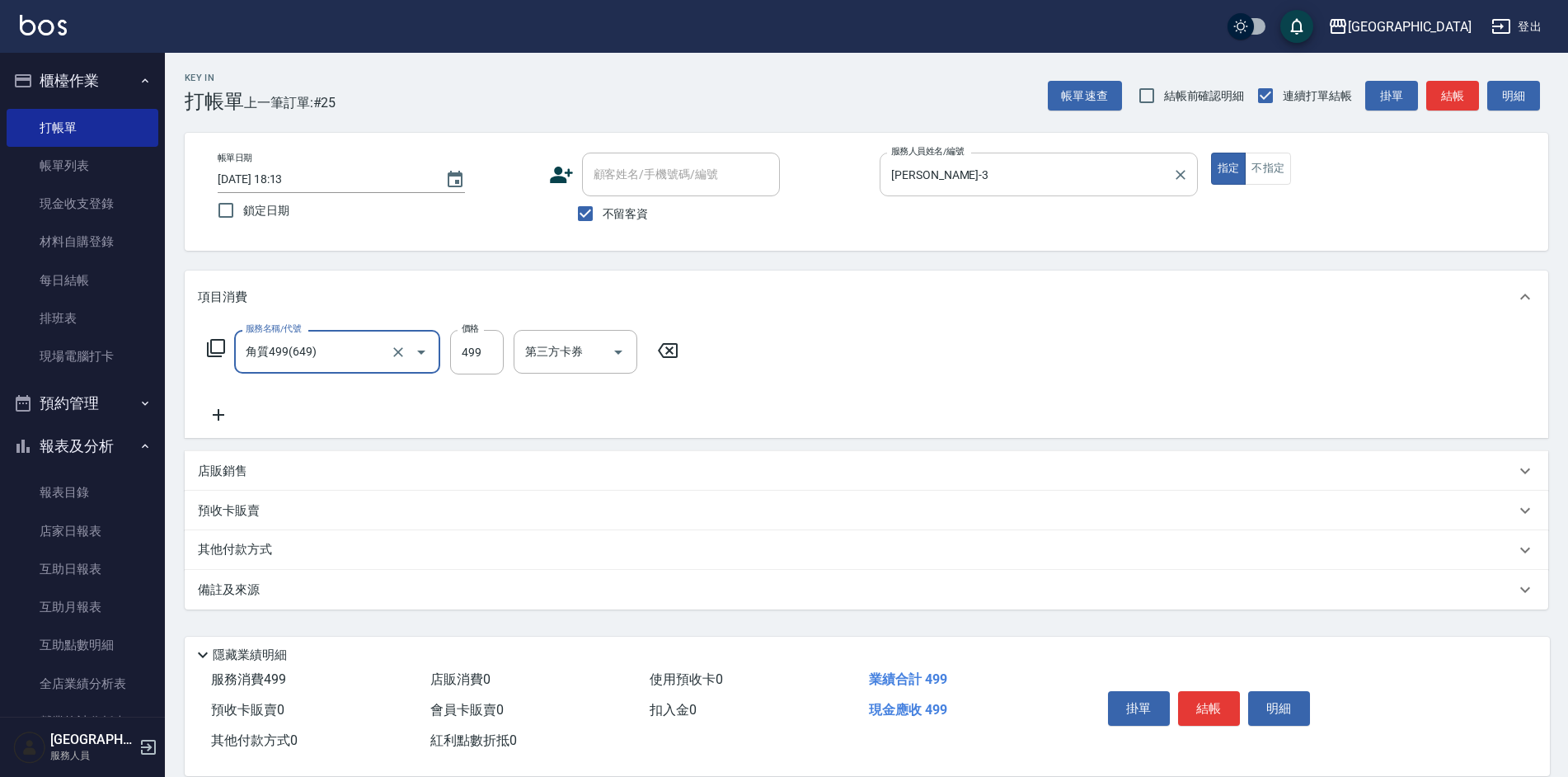
type input "角質499(649)"
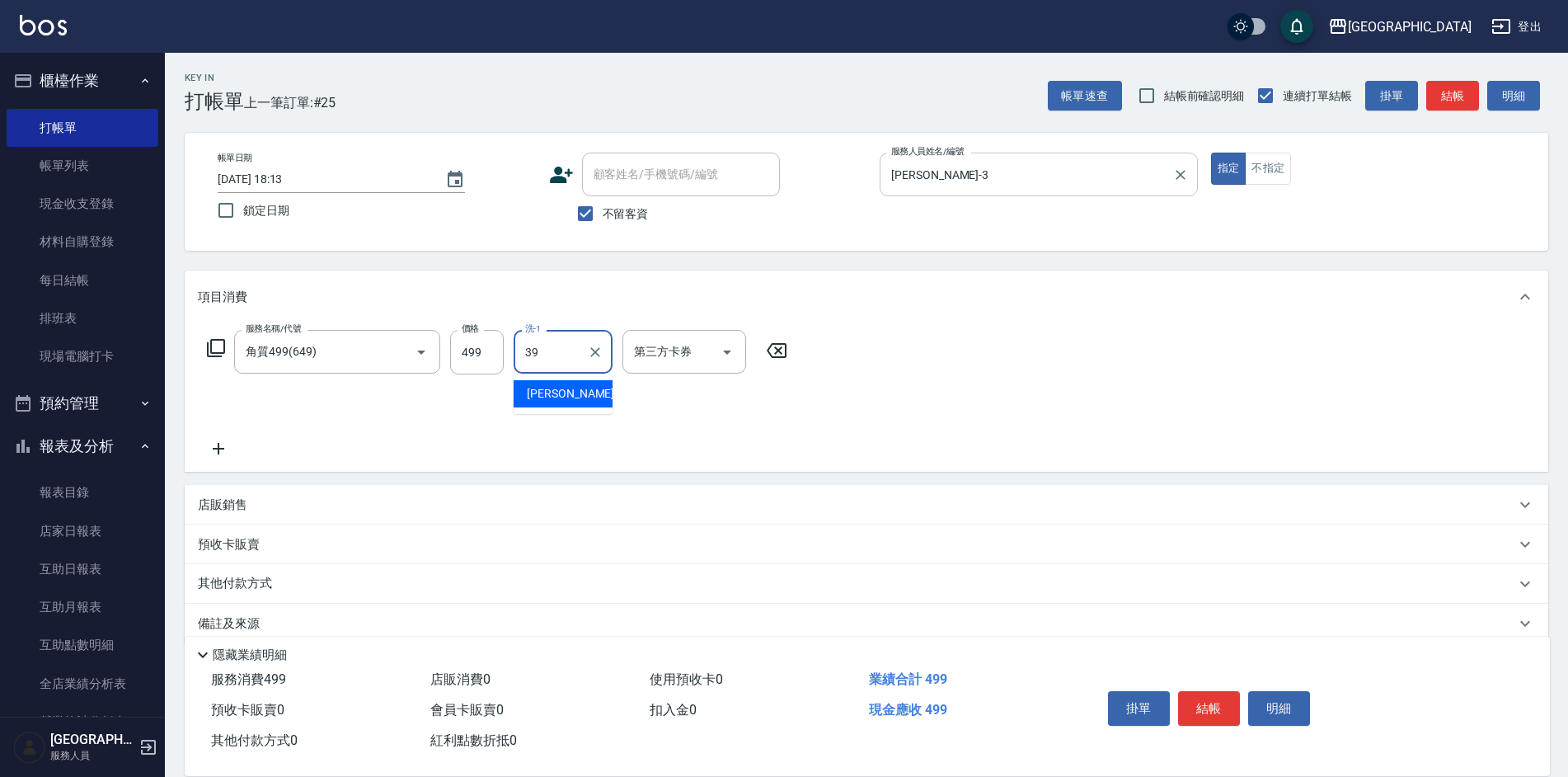
type input "[PERSON_NAME]-39"
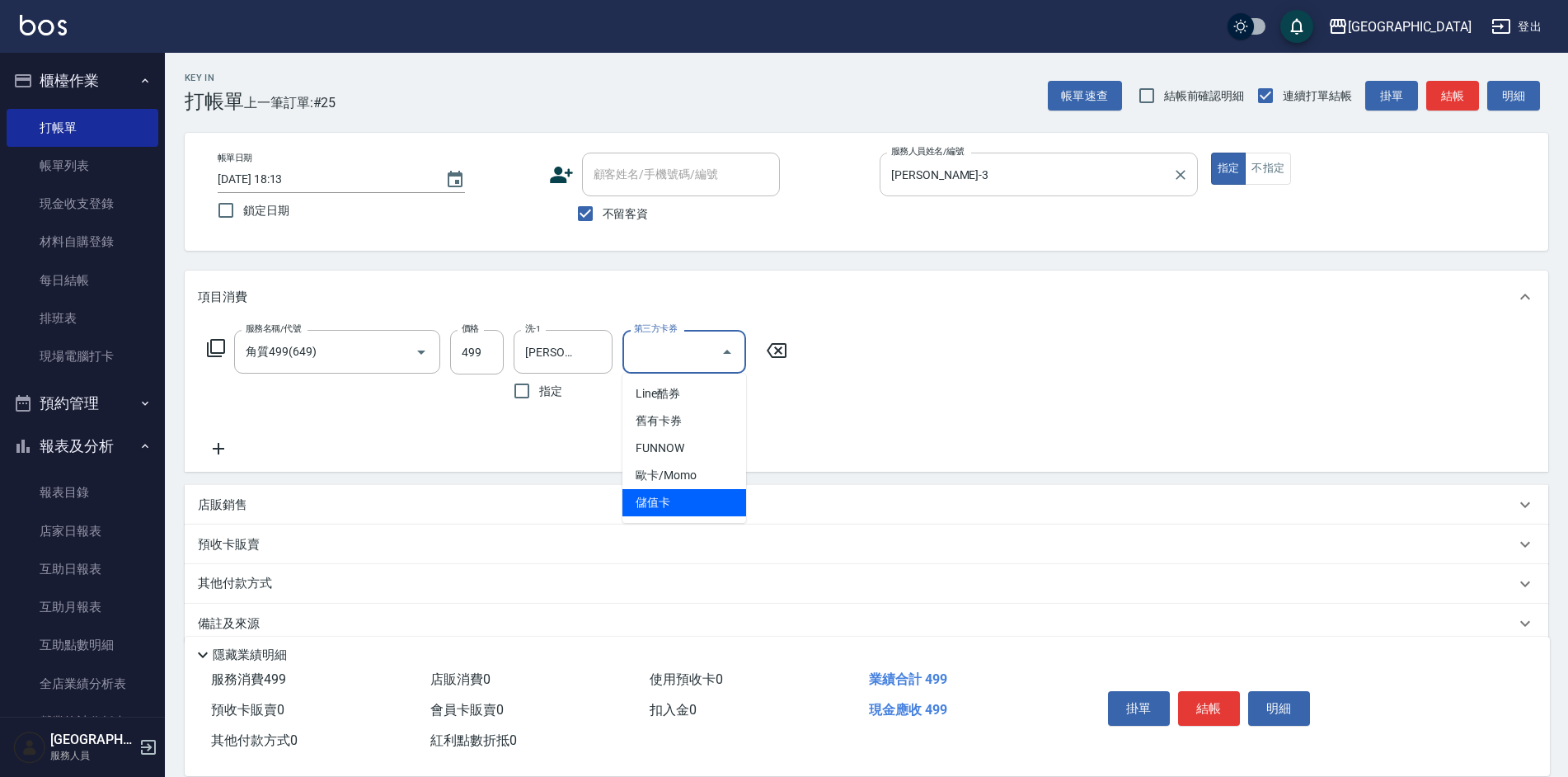
type input "儲值卡"
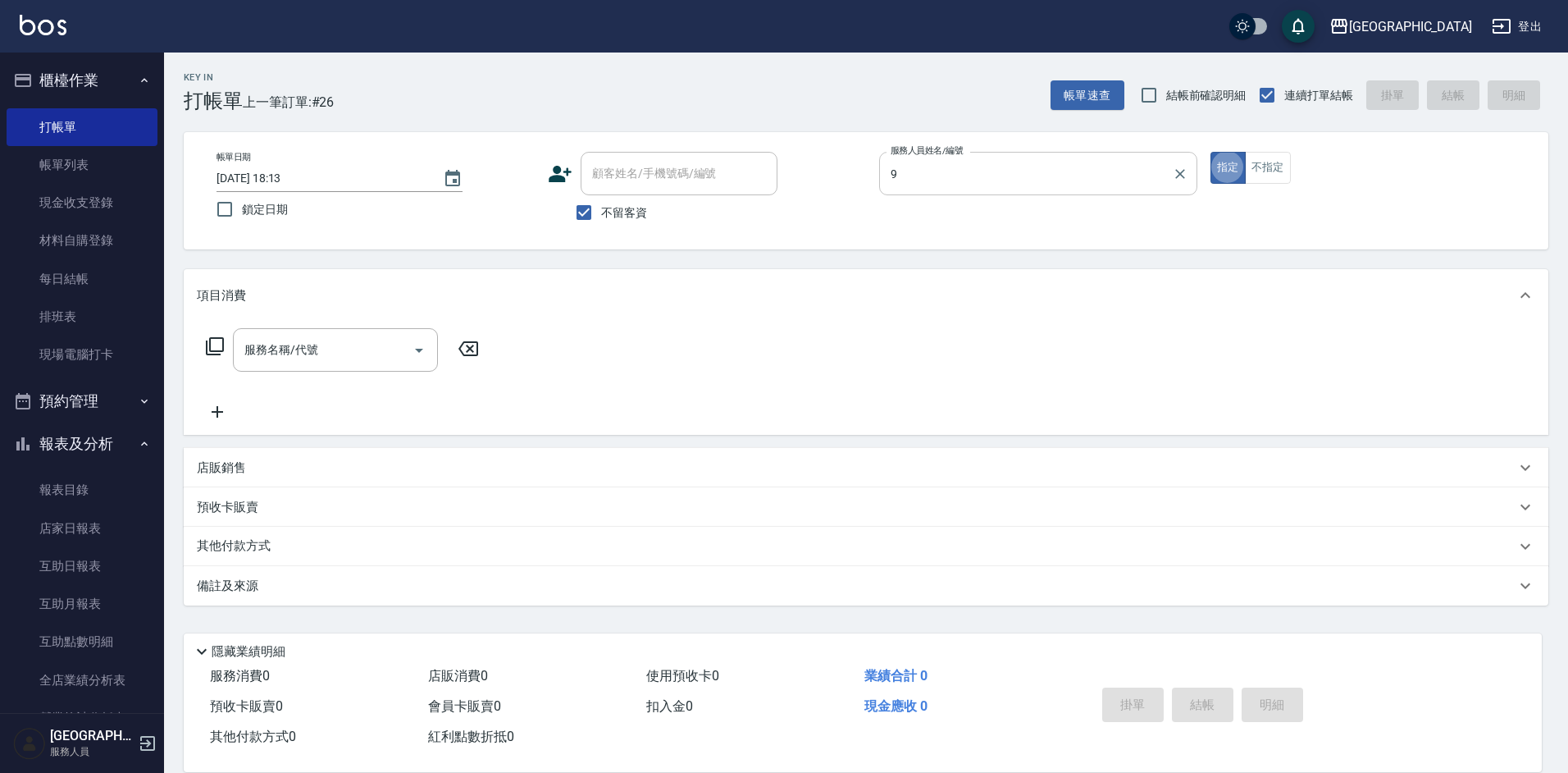
type input "[PERSON_NAME]-9"
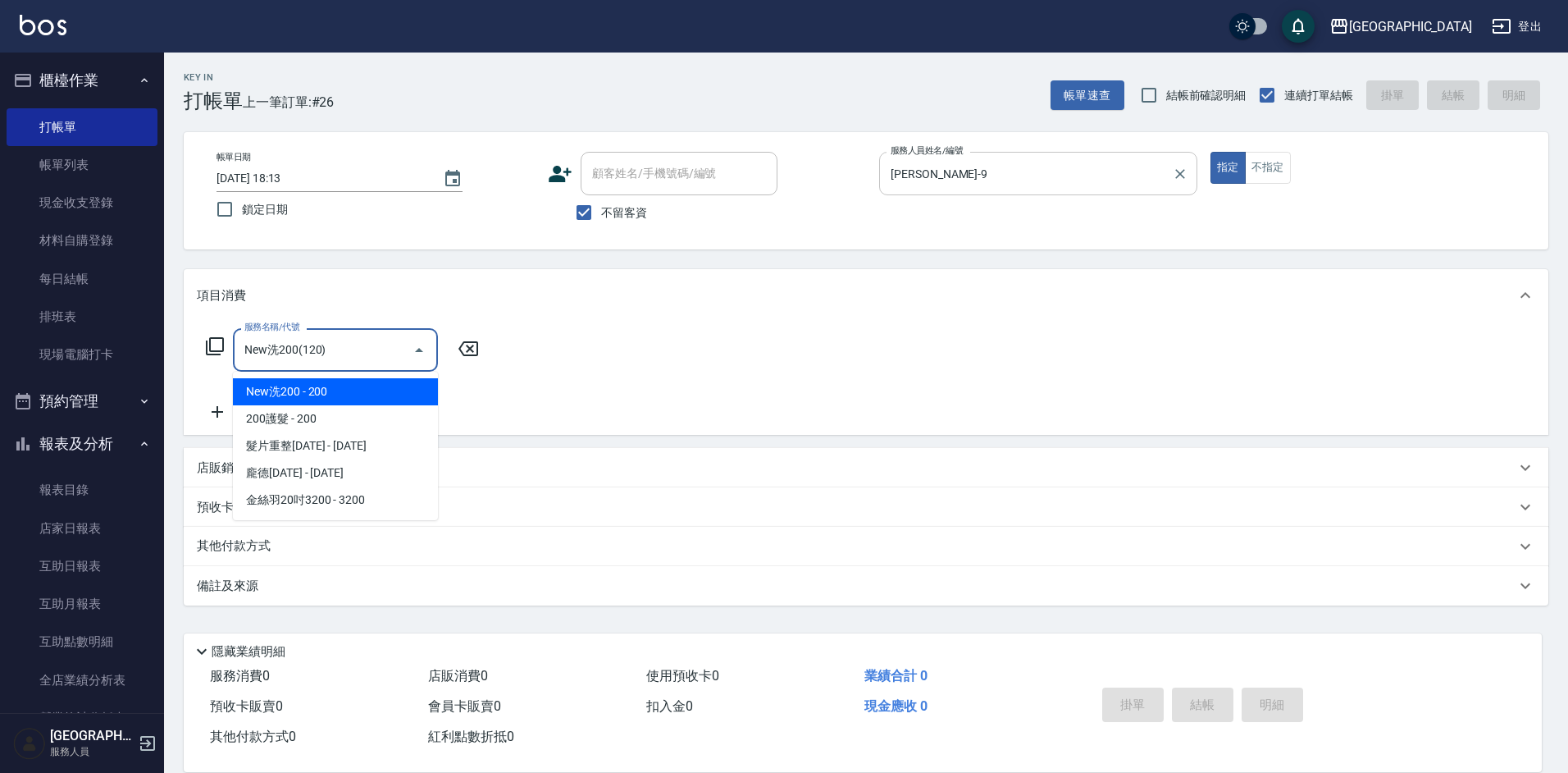
type input "New洗200(120)"
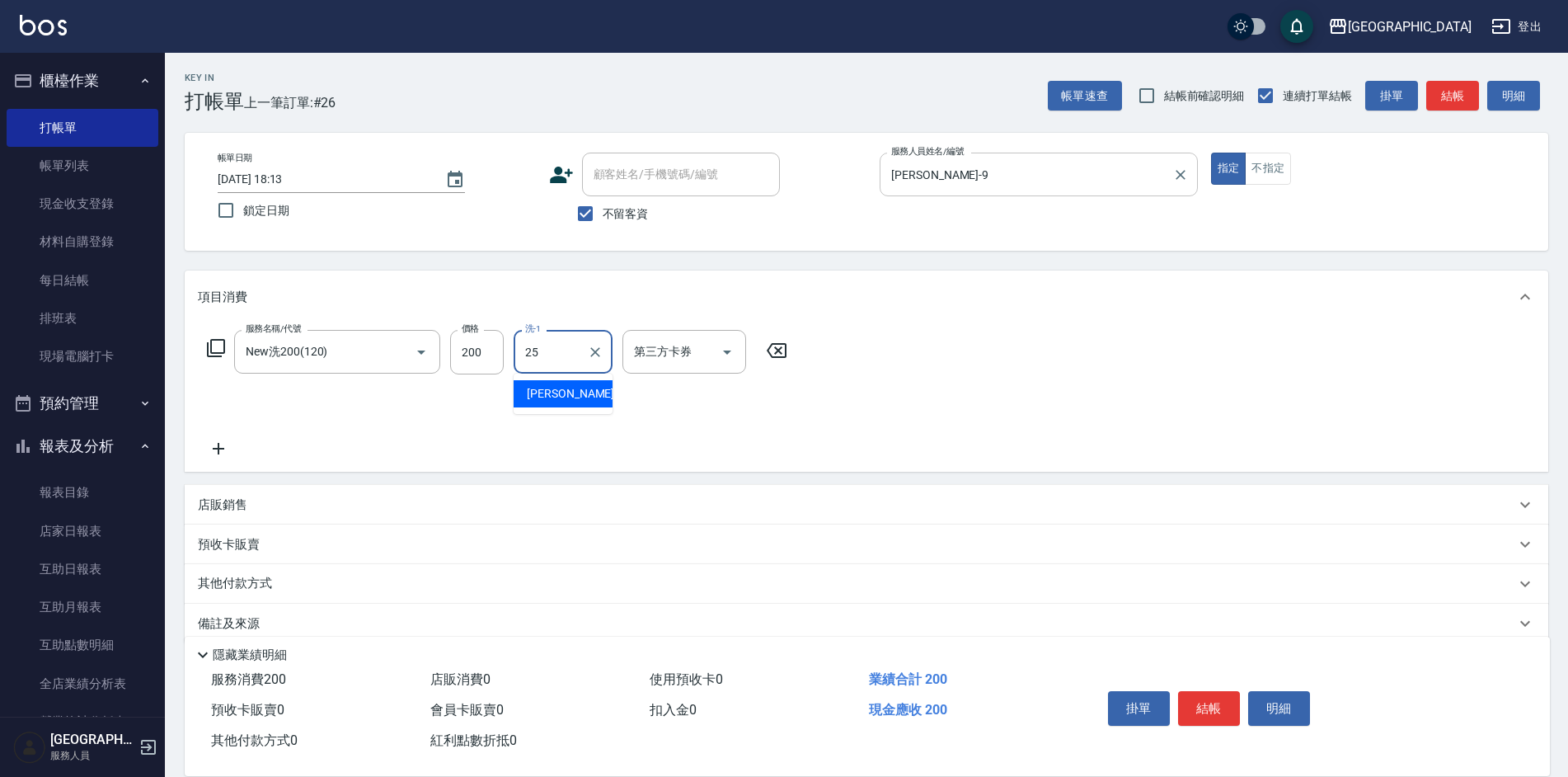
type input "[PERSON_NAME]25"
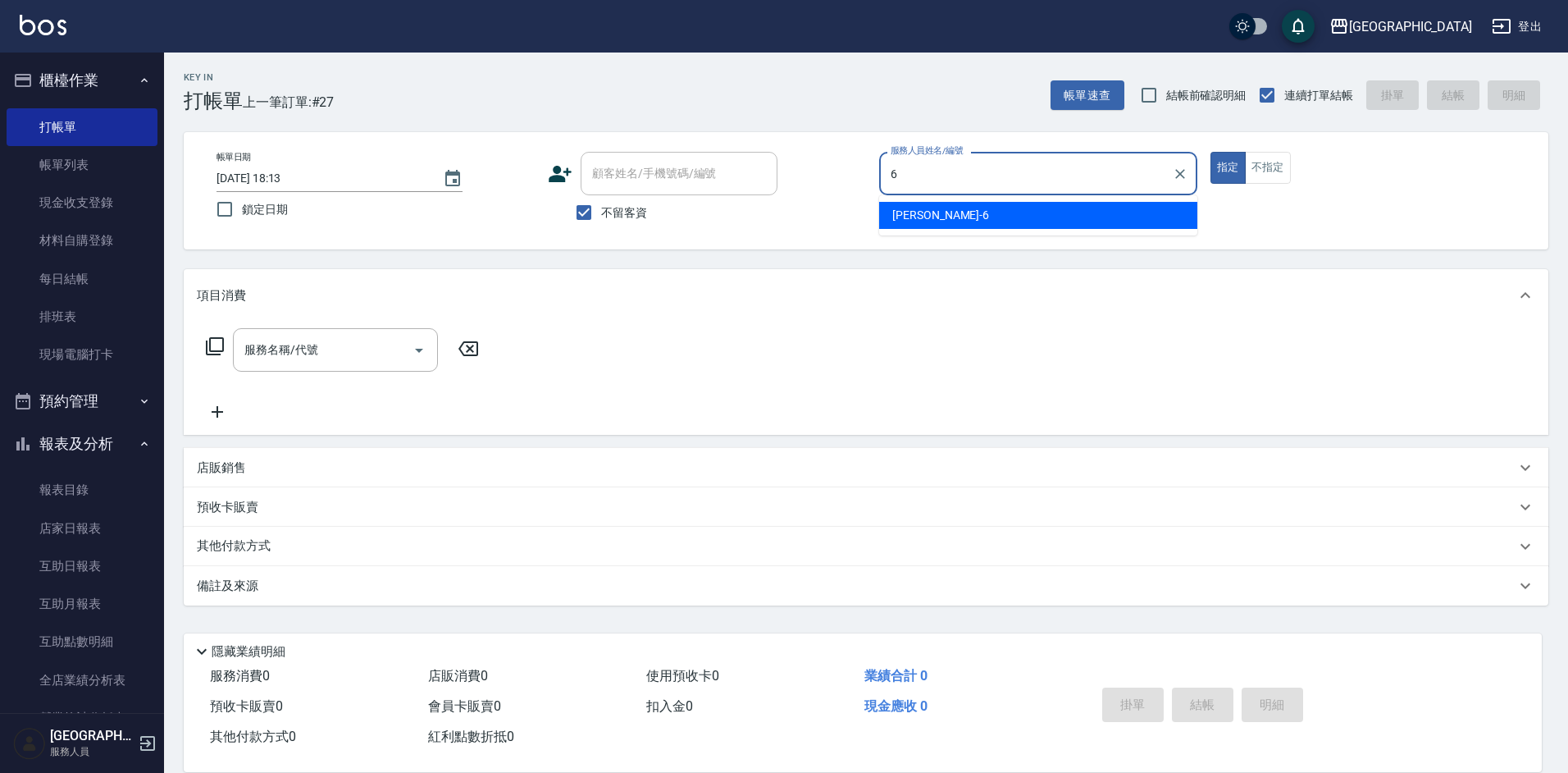
type input "[PERSON_NAME]-6"
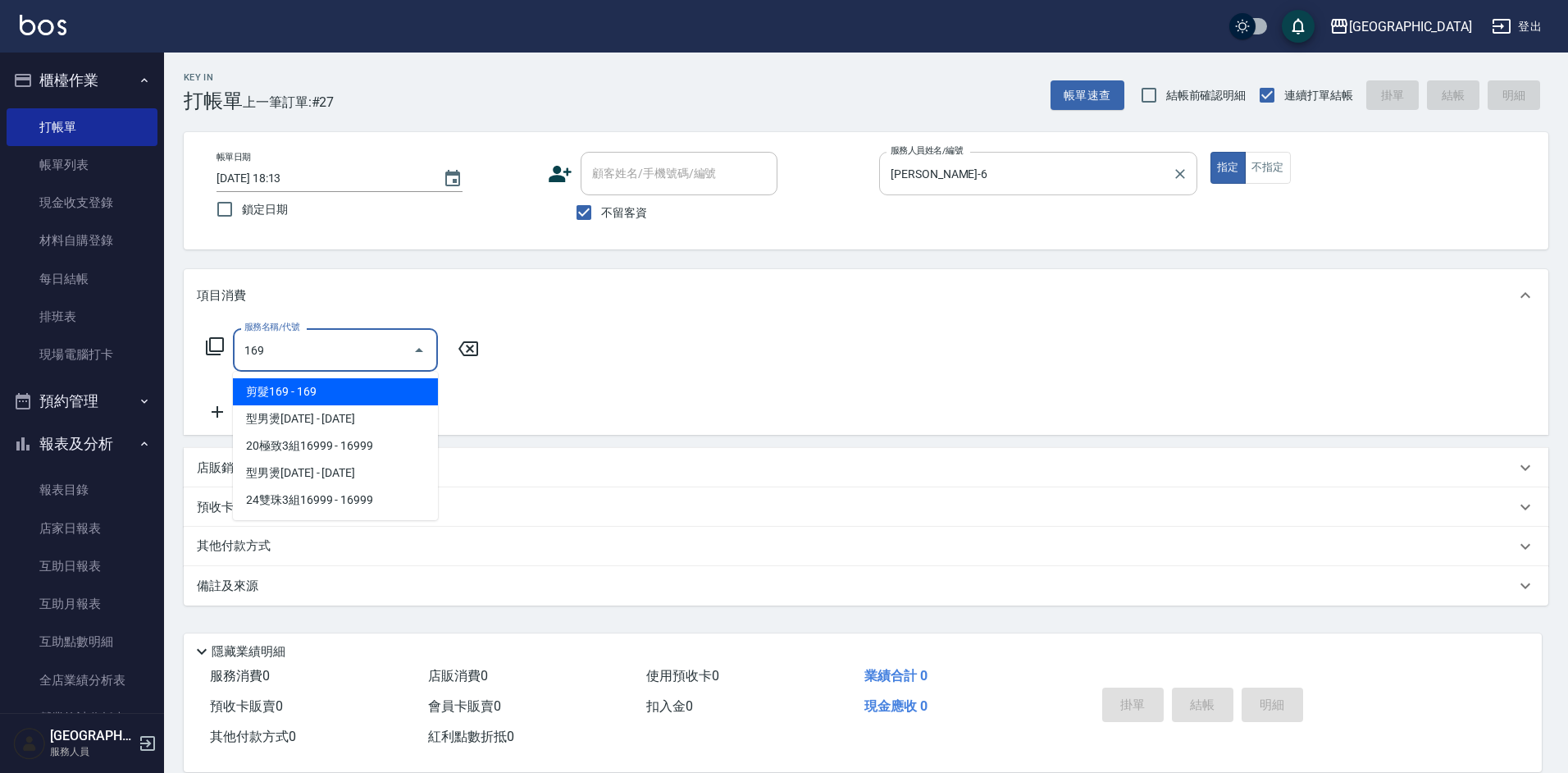
type input "剪髮169(216)"
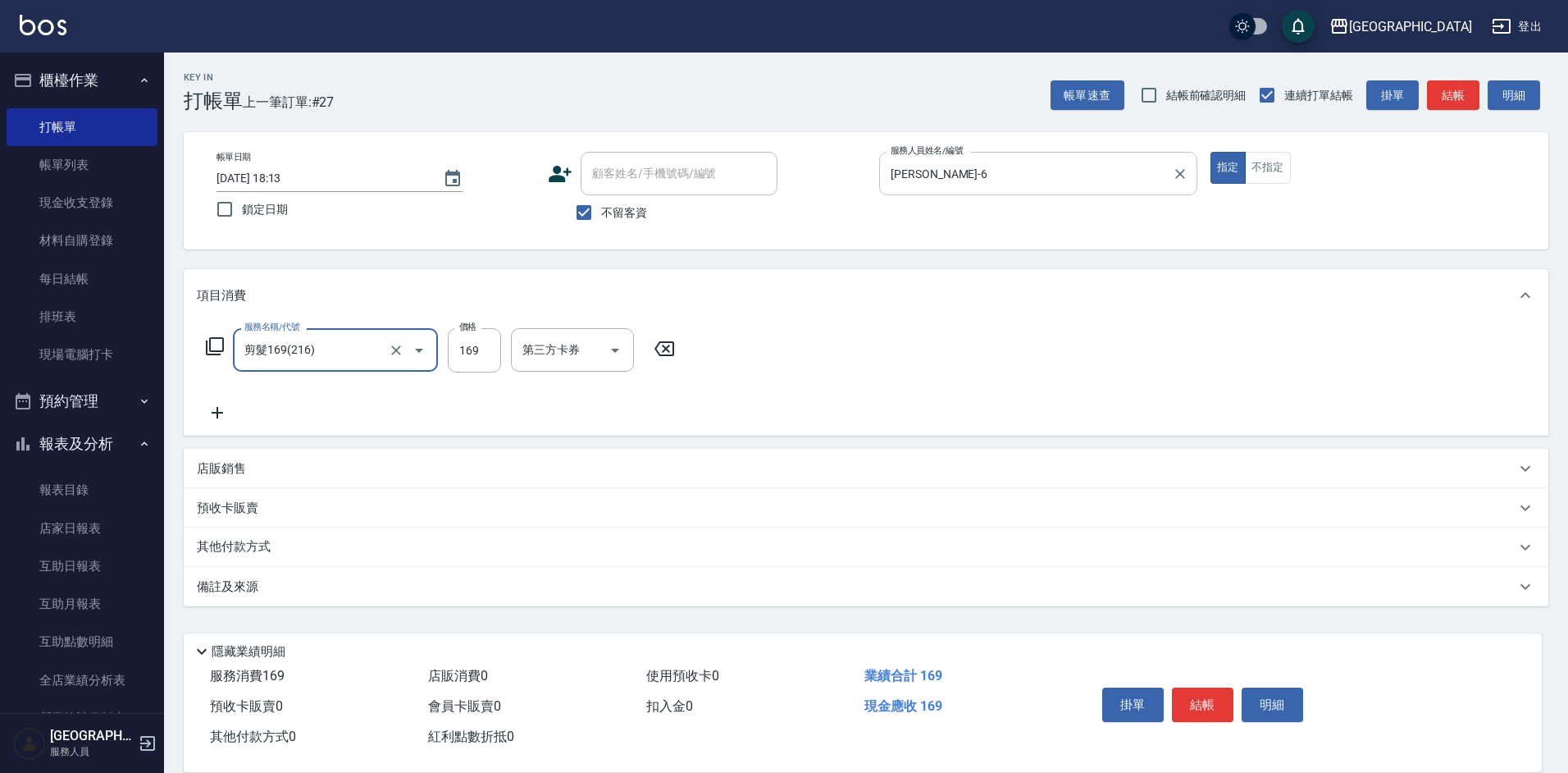
type input "剪髮169(216)"
type input "200"
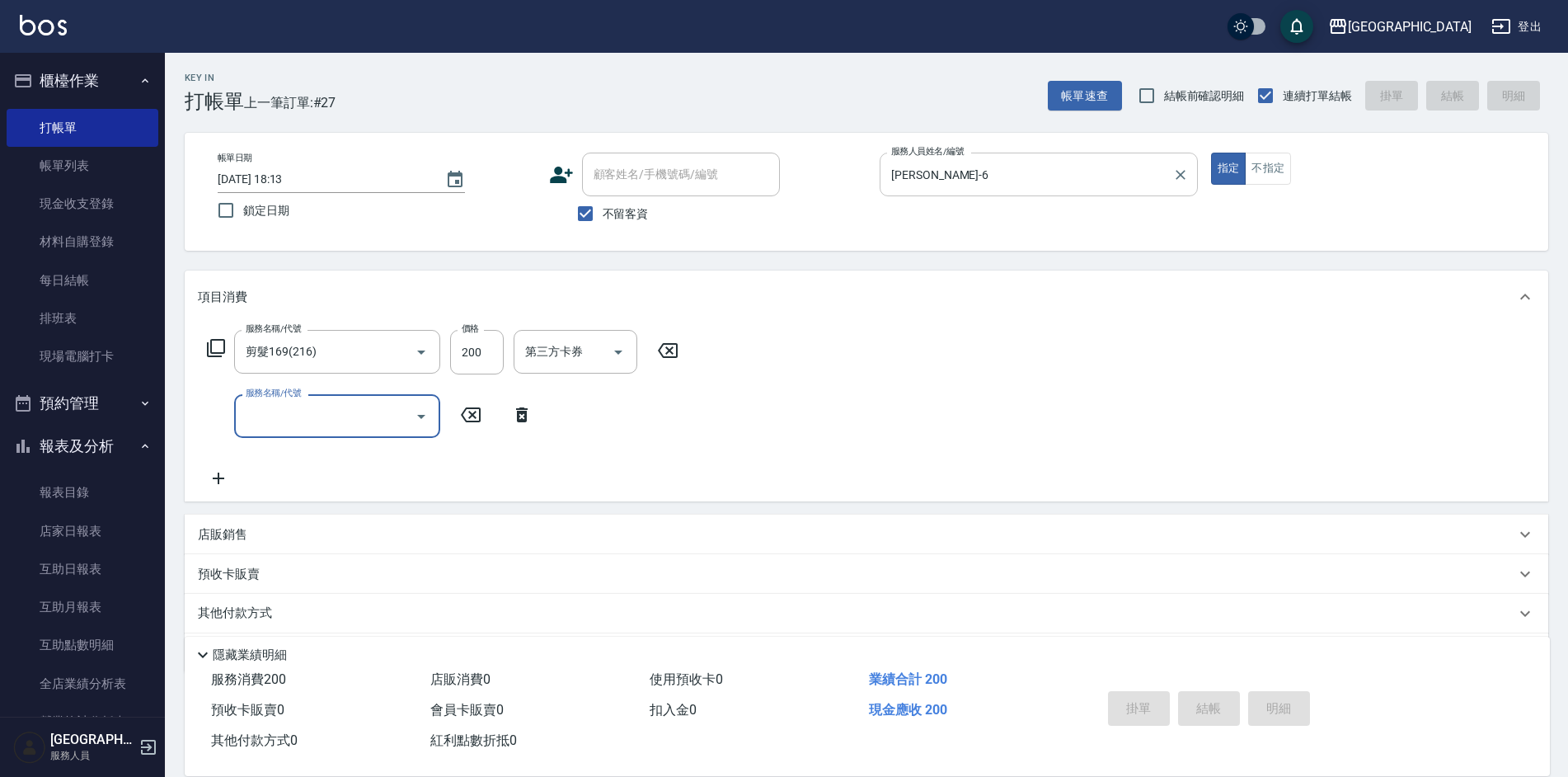
type input "[DATE] 18:14"
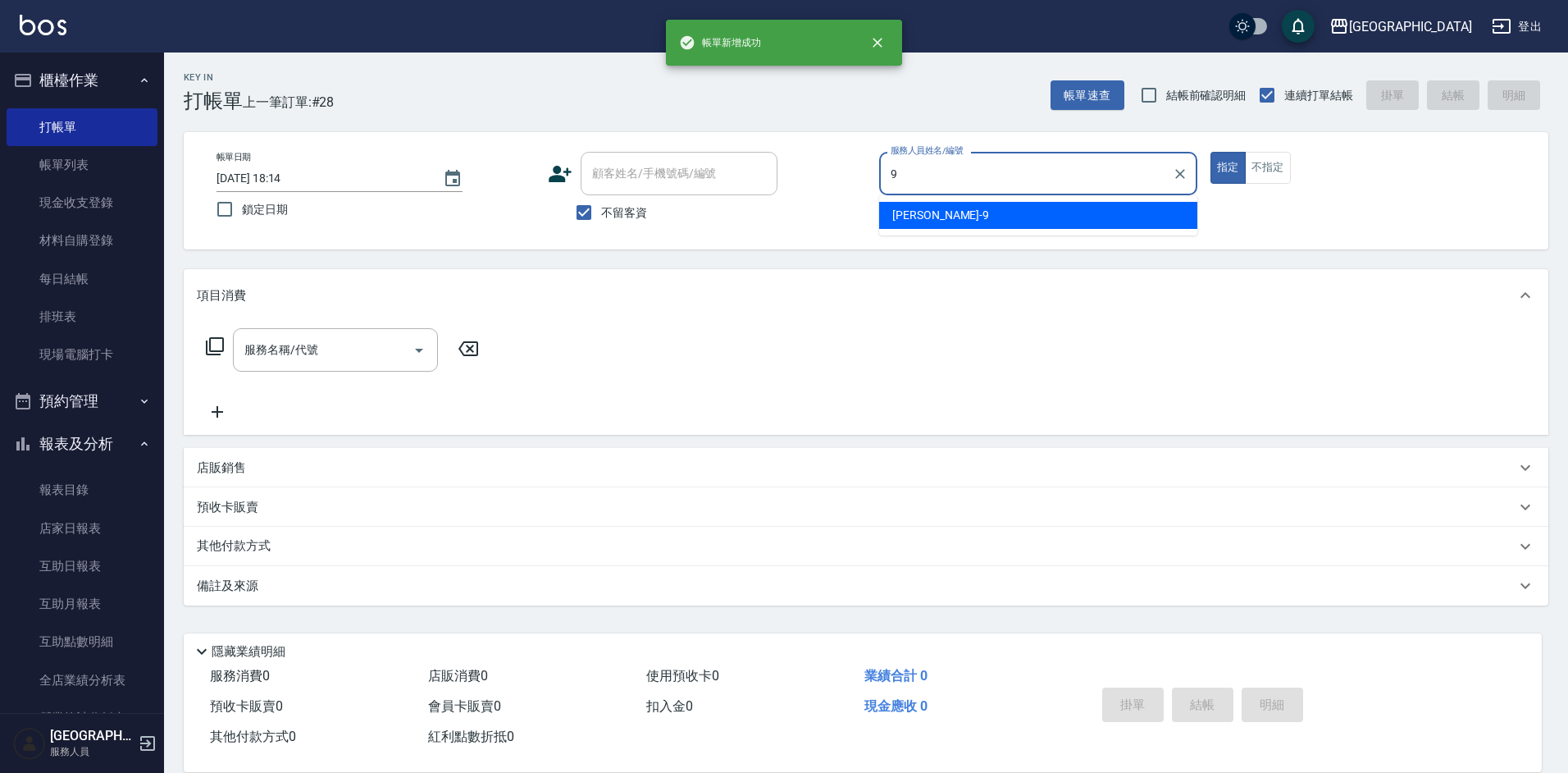
type input "[PERSON_NAME]-9"
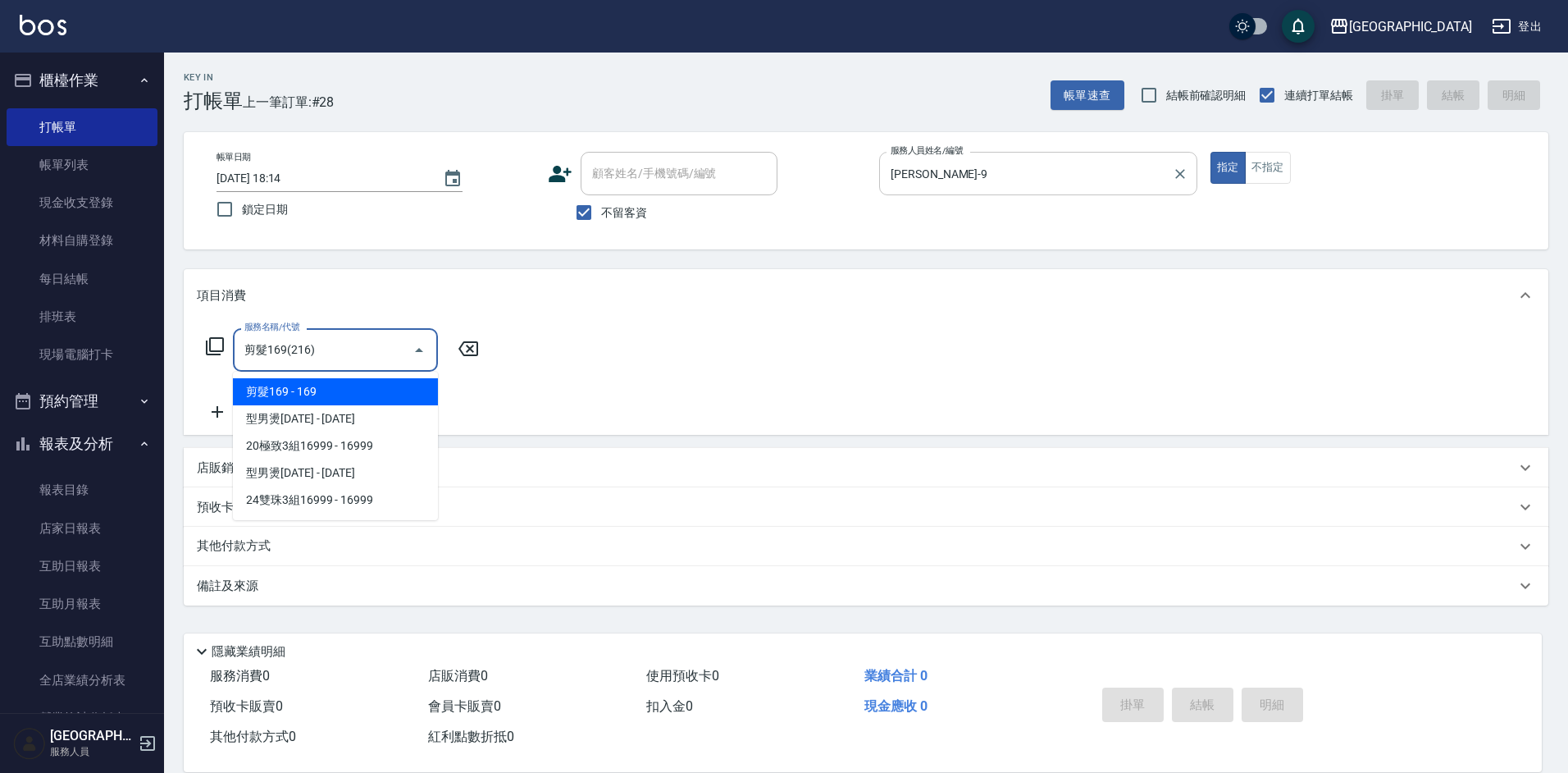
type input "剪髮169(216)"
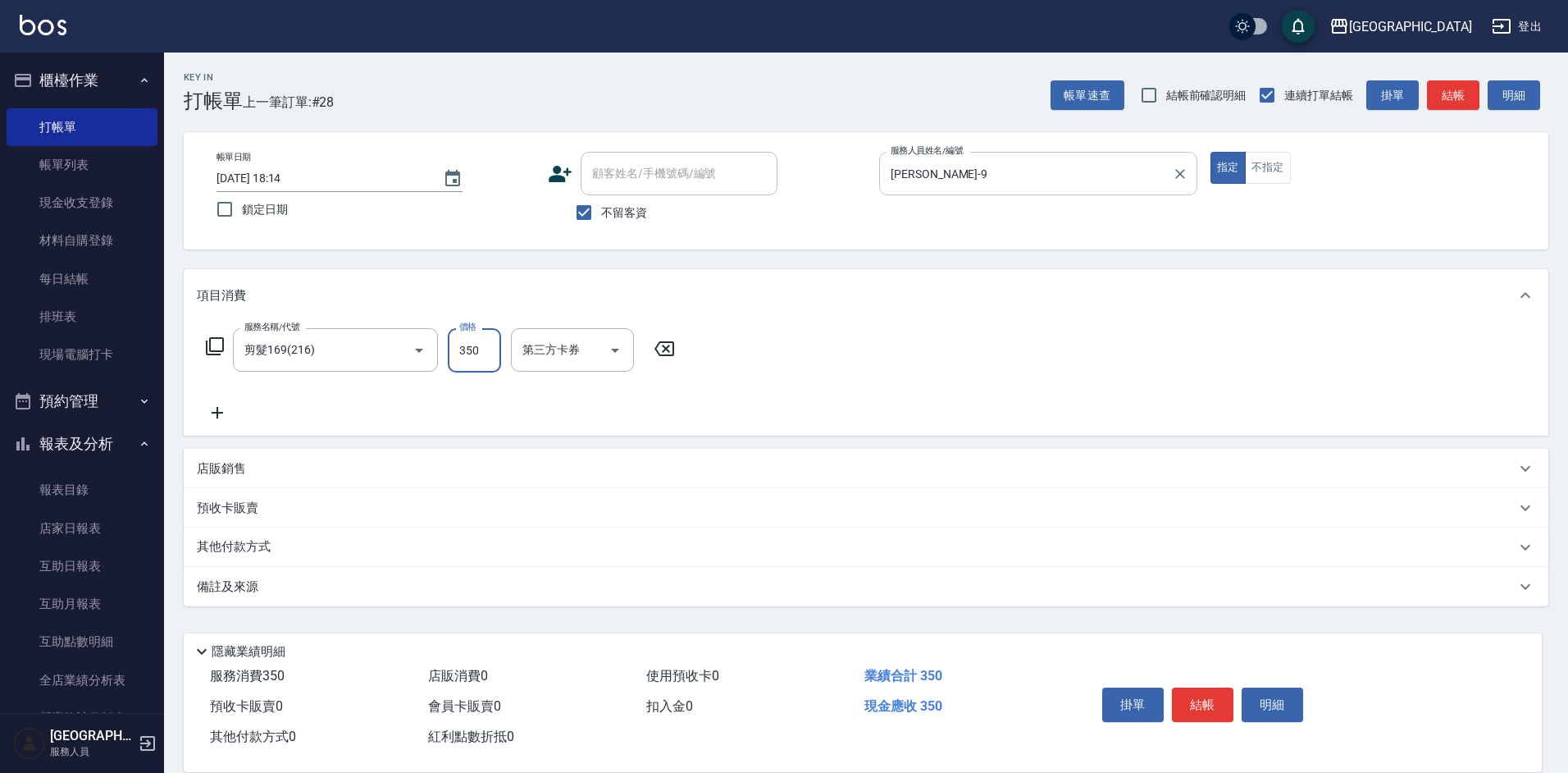
type input "350"
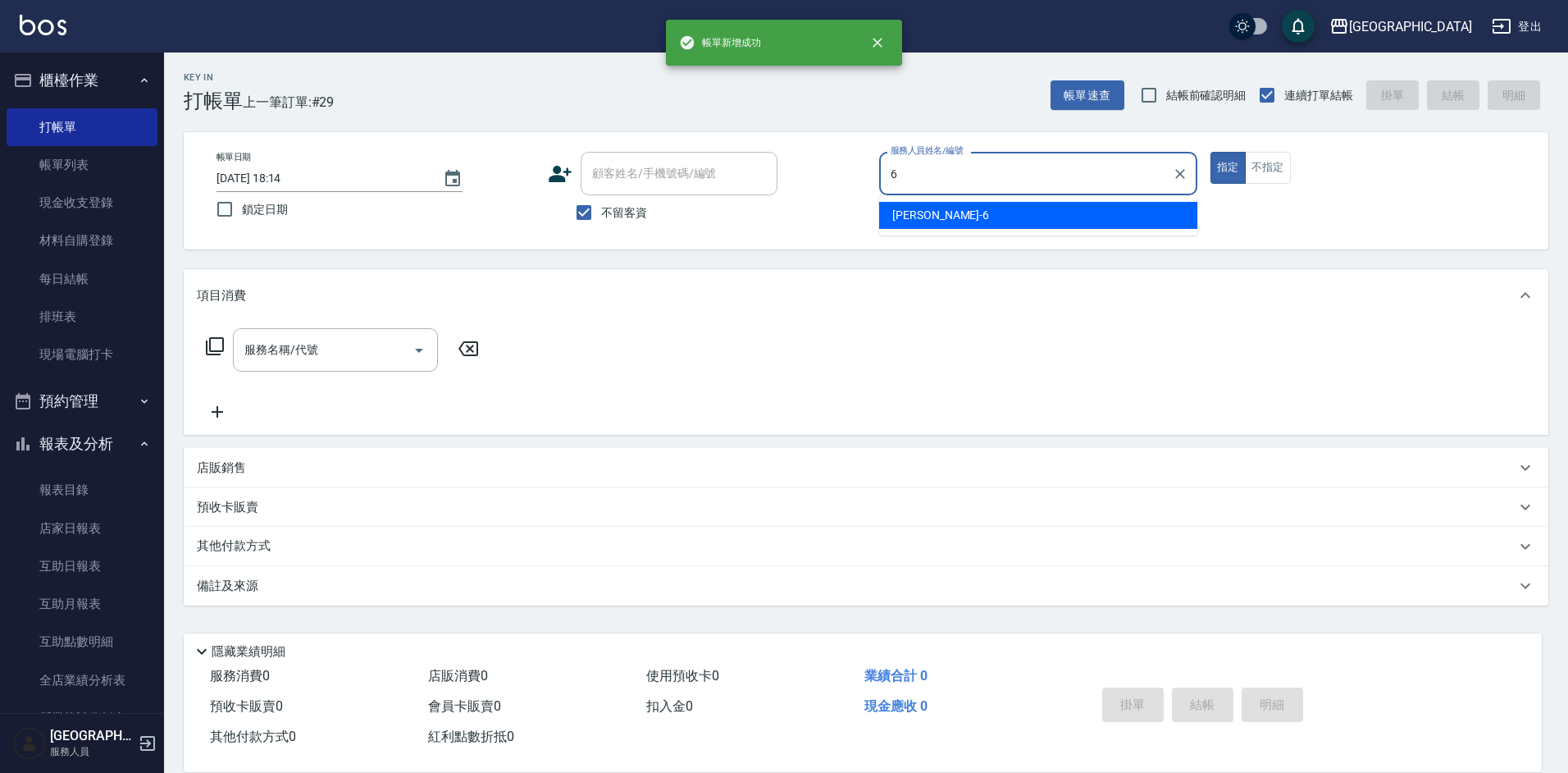
type input "[PERSON_NAME]-6"
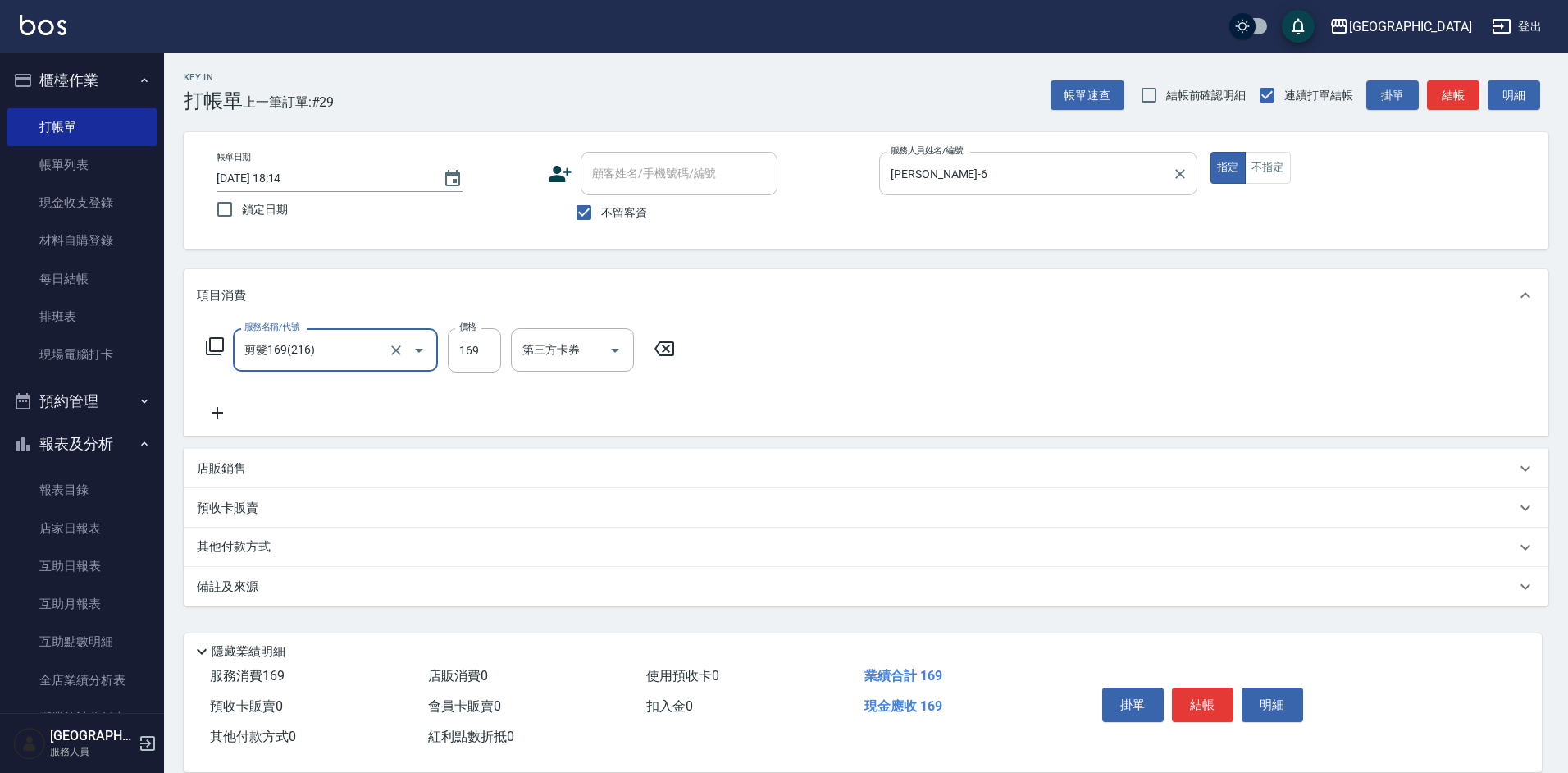
type input "剪髮169(216)"
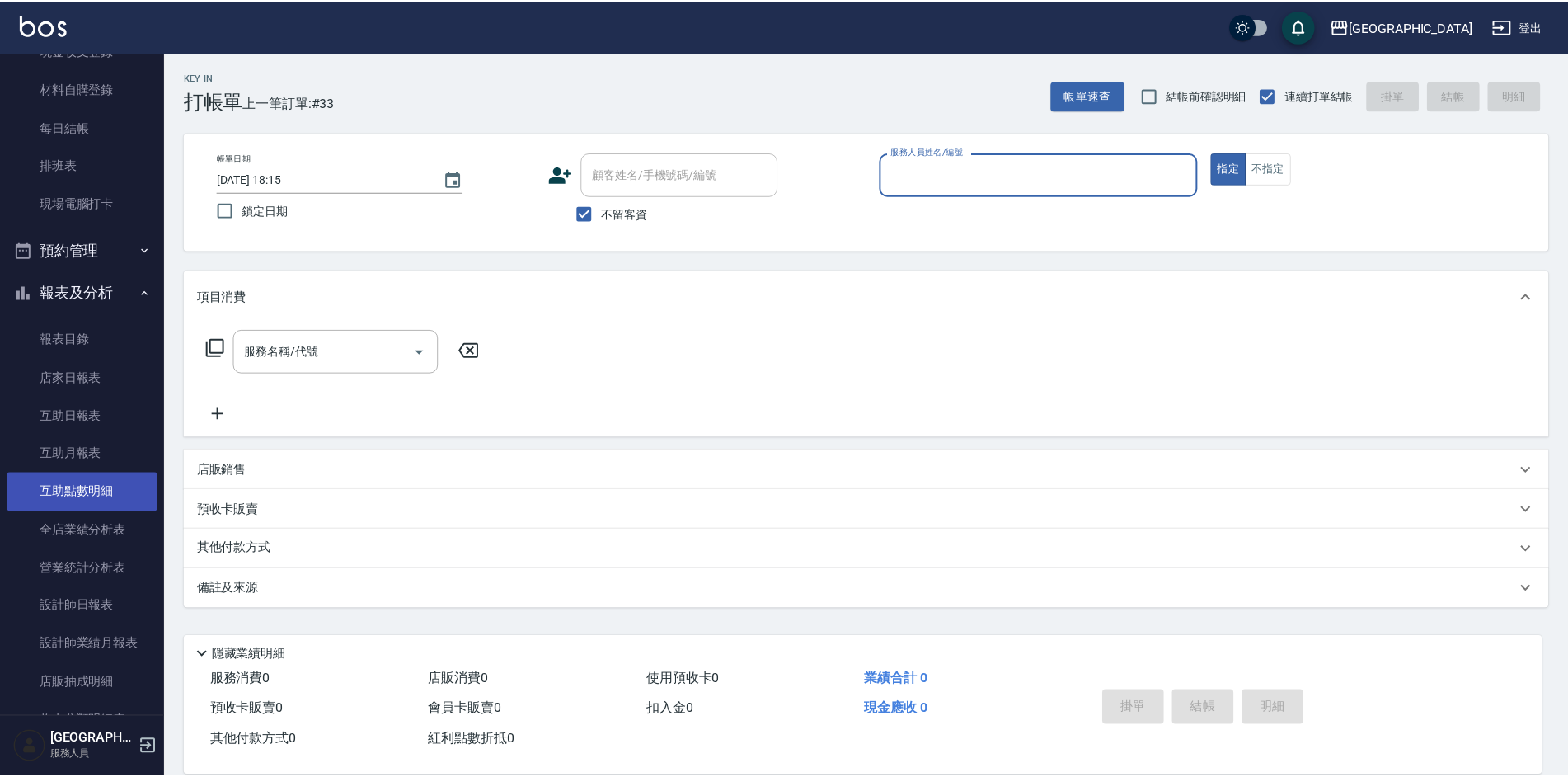
scroll to position [164, 0]
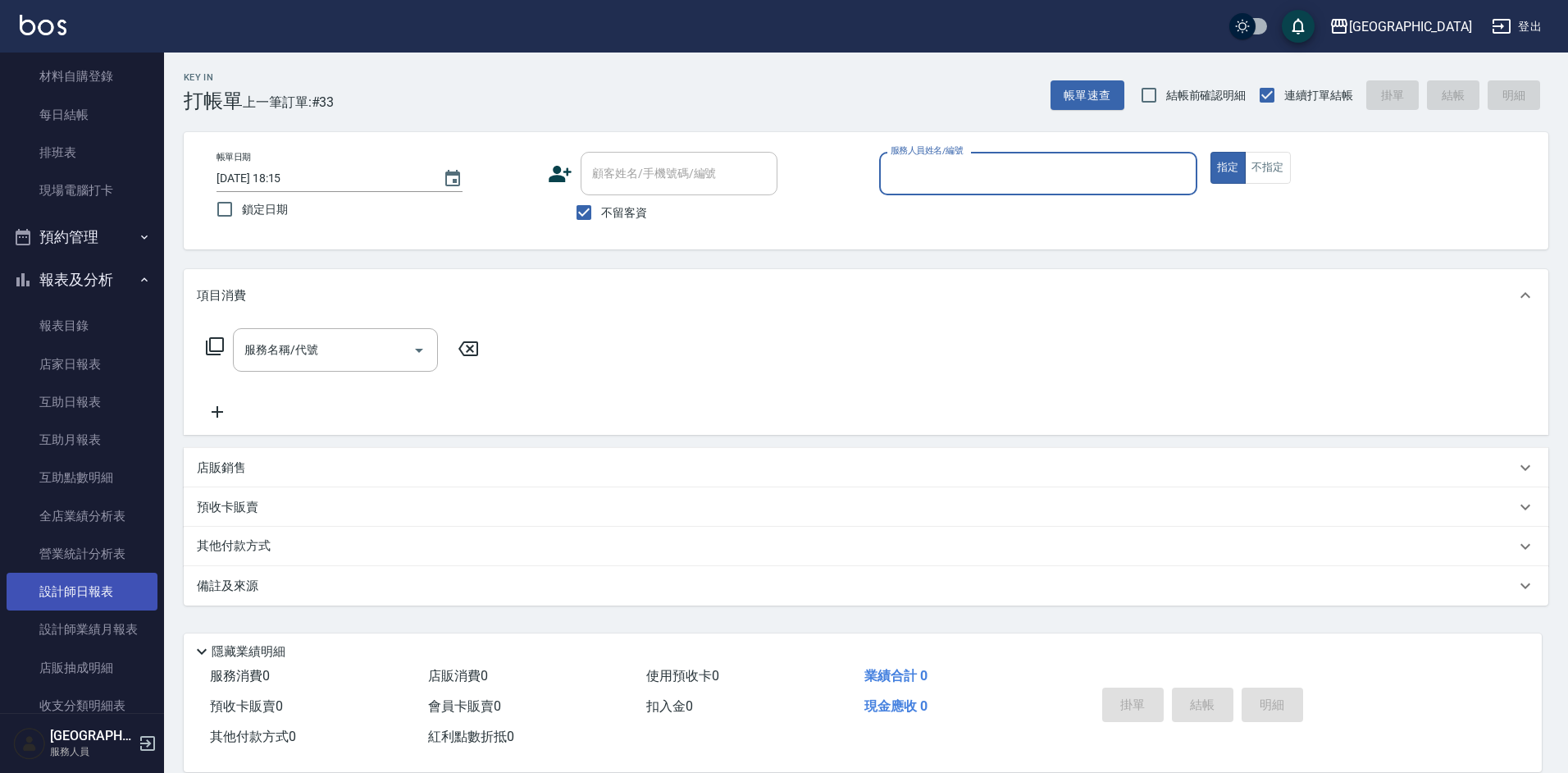
click at [93, 600] on link "設計師日報表" at bounding box center [82, 592] width 151 height 38
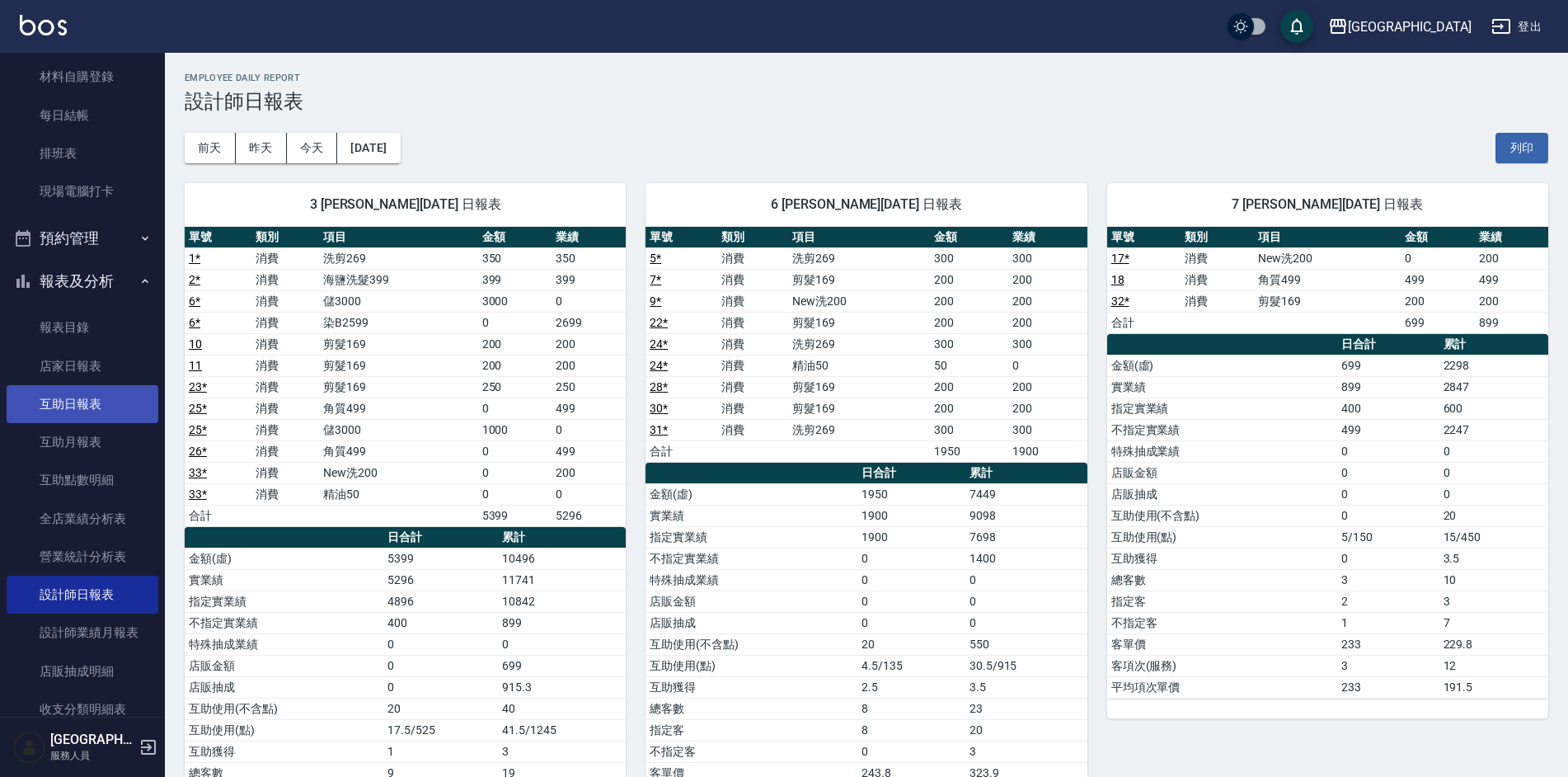
click at [89, 398] on link "互助日報表" at bounding box center [82, 404] width 152 height 38
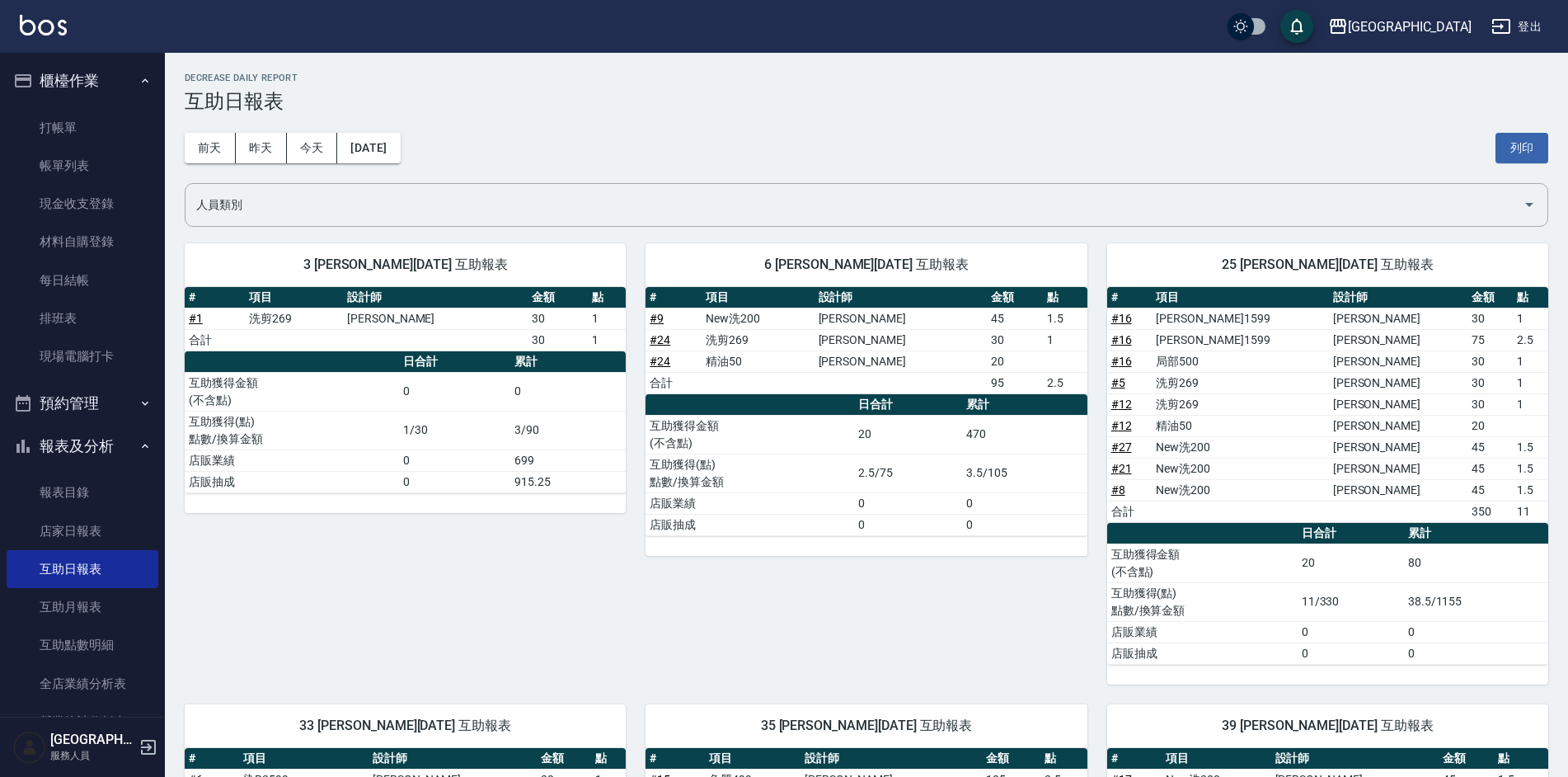
click at [71, 105] on ul "打帳單 帳單列表 現金收支登錄 材料自購登錄 每日結帳 排班表 現場電腦打卡" at bounding box center [82, 242] width 152 height 281
click at [75, 133] on link "打帳單" at bounding box center [82, 128] width 152 height 38
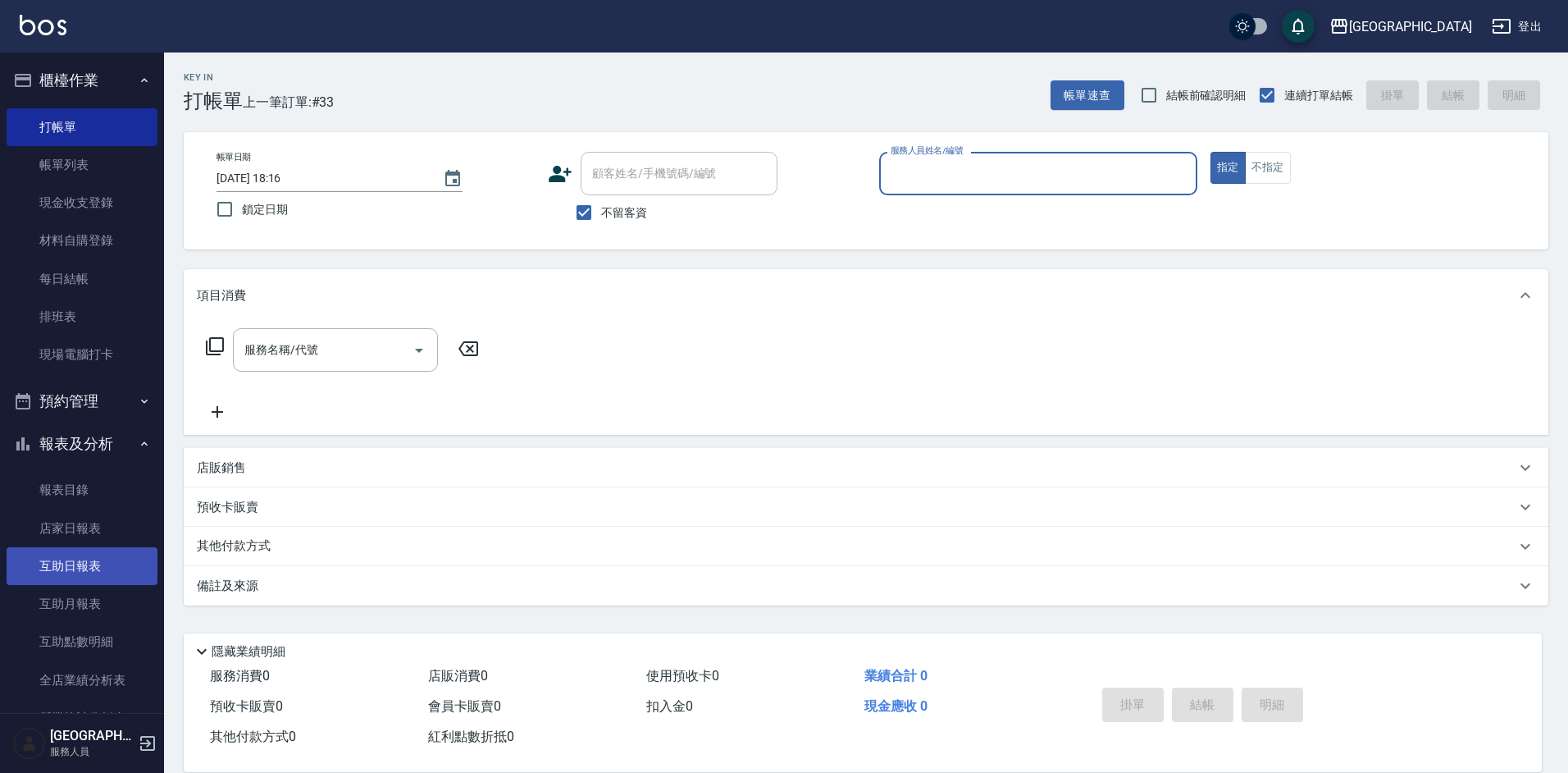
click at [95, 569] on link "互助日報表" at bounding box center [82, 566] width 151 height 38
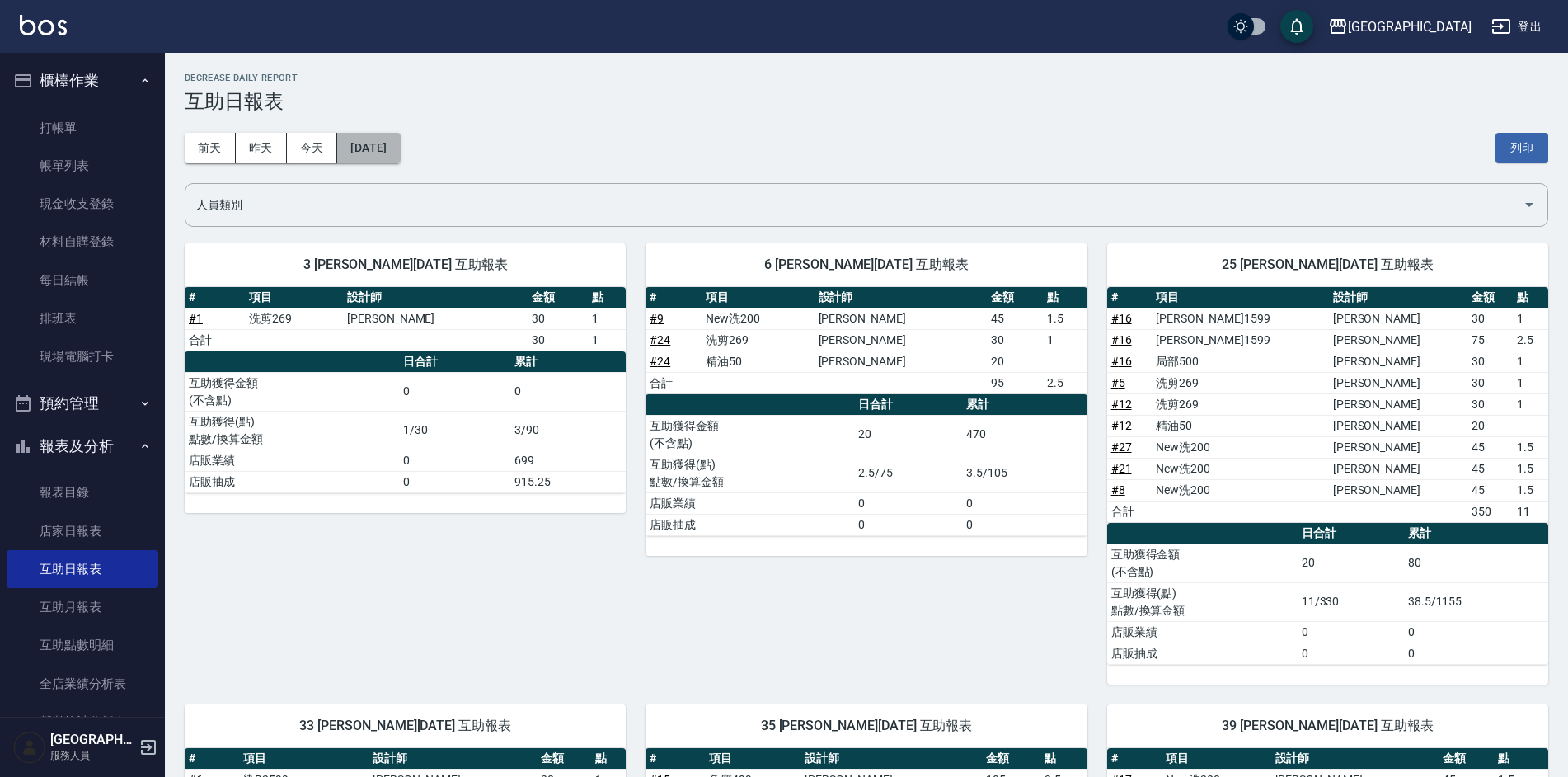
click at [361, 151] on button "[DATE]" at bounding box center [369, 147] width 62 height 30
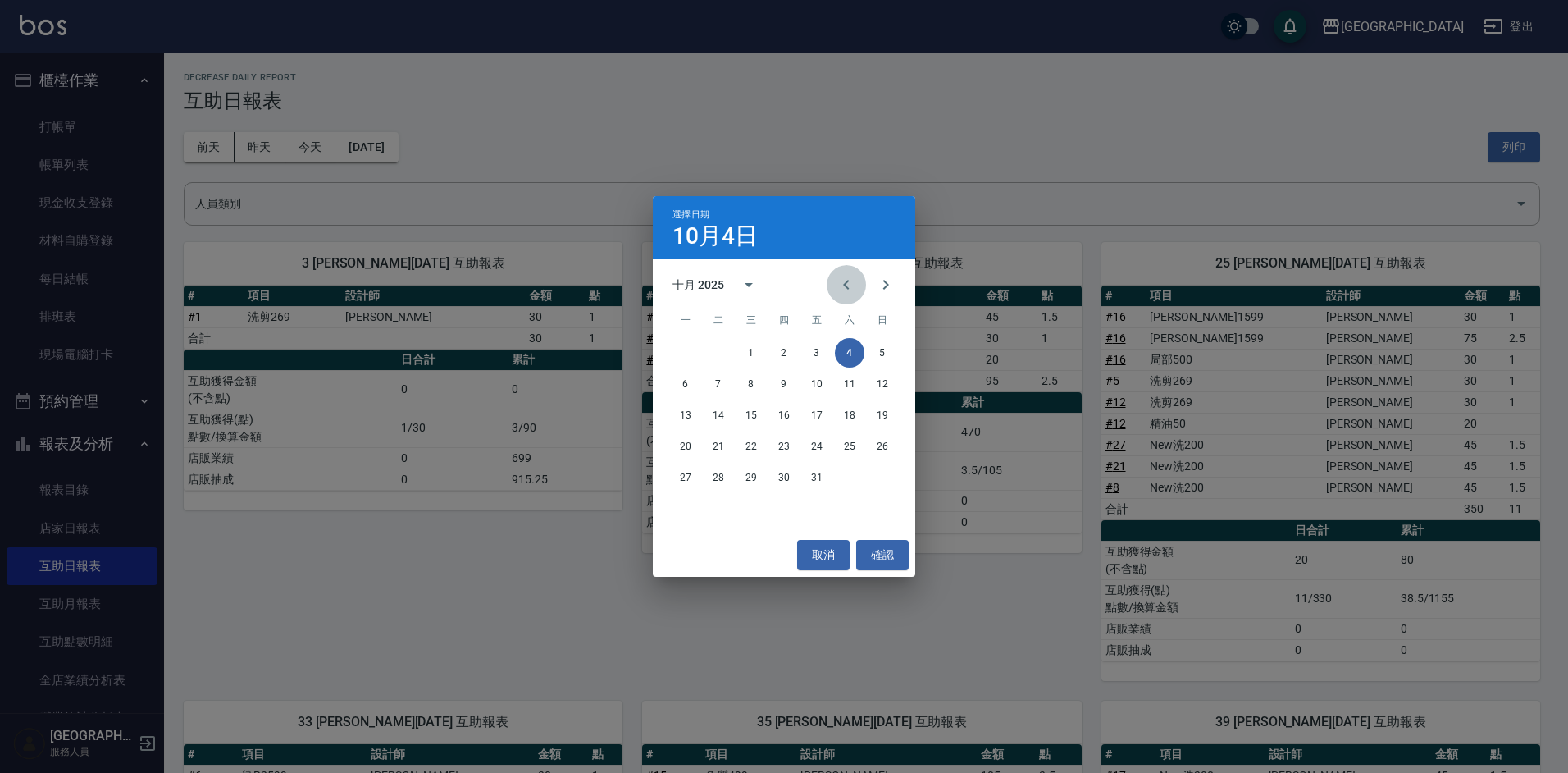
click at [840, 288] on icon "Previous month" at bounding box center [846, 284] width 20 height 20
click at [723, 479] on button "30" at bounding box center [718, 477] width 29 height 29
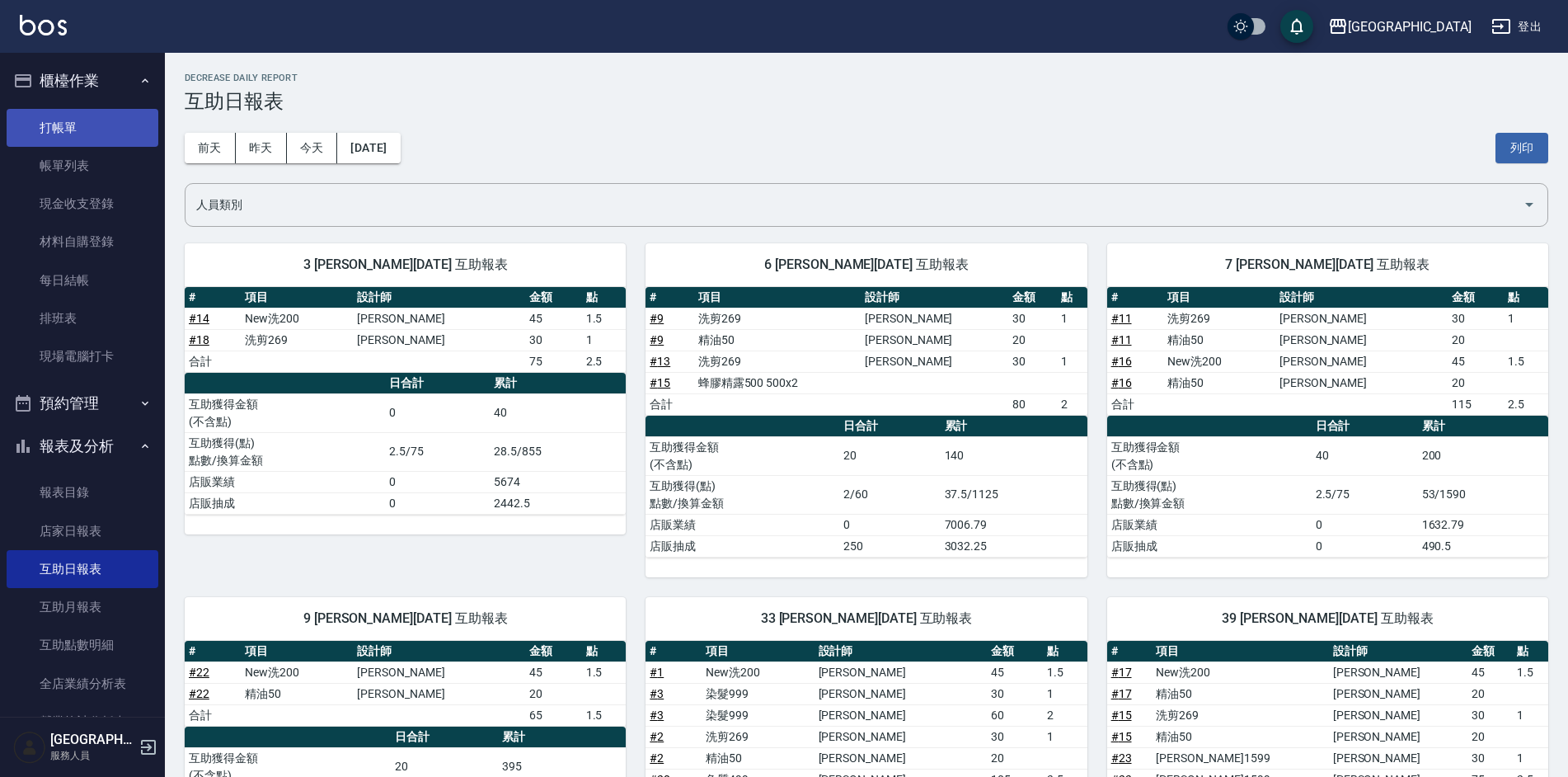
click at [84, 131] on link "打帳單" at bounding box center [82, 128] width 152 height 38
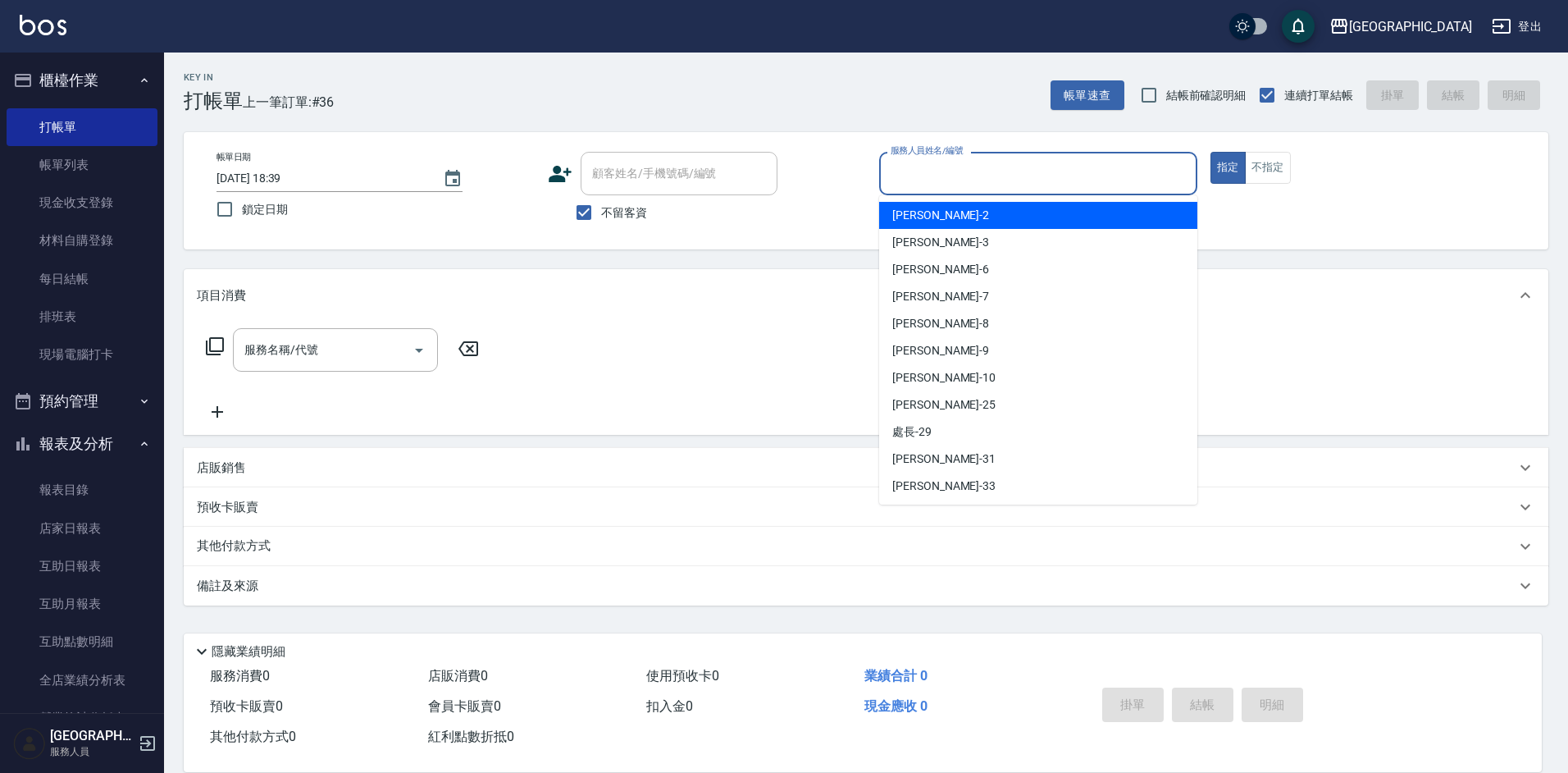
drag, startPoint x: 582, startPoint y: 387, endPoint x: 581, endPoint y: 370, distance: 17.0
click at [583, 389] on div "服務名稱/代號 服務名稱/代號" at bounding box center [866, 378] width 1365 height 113
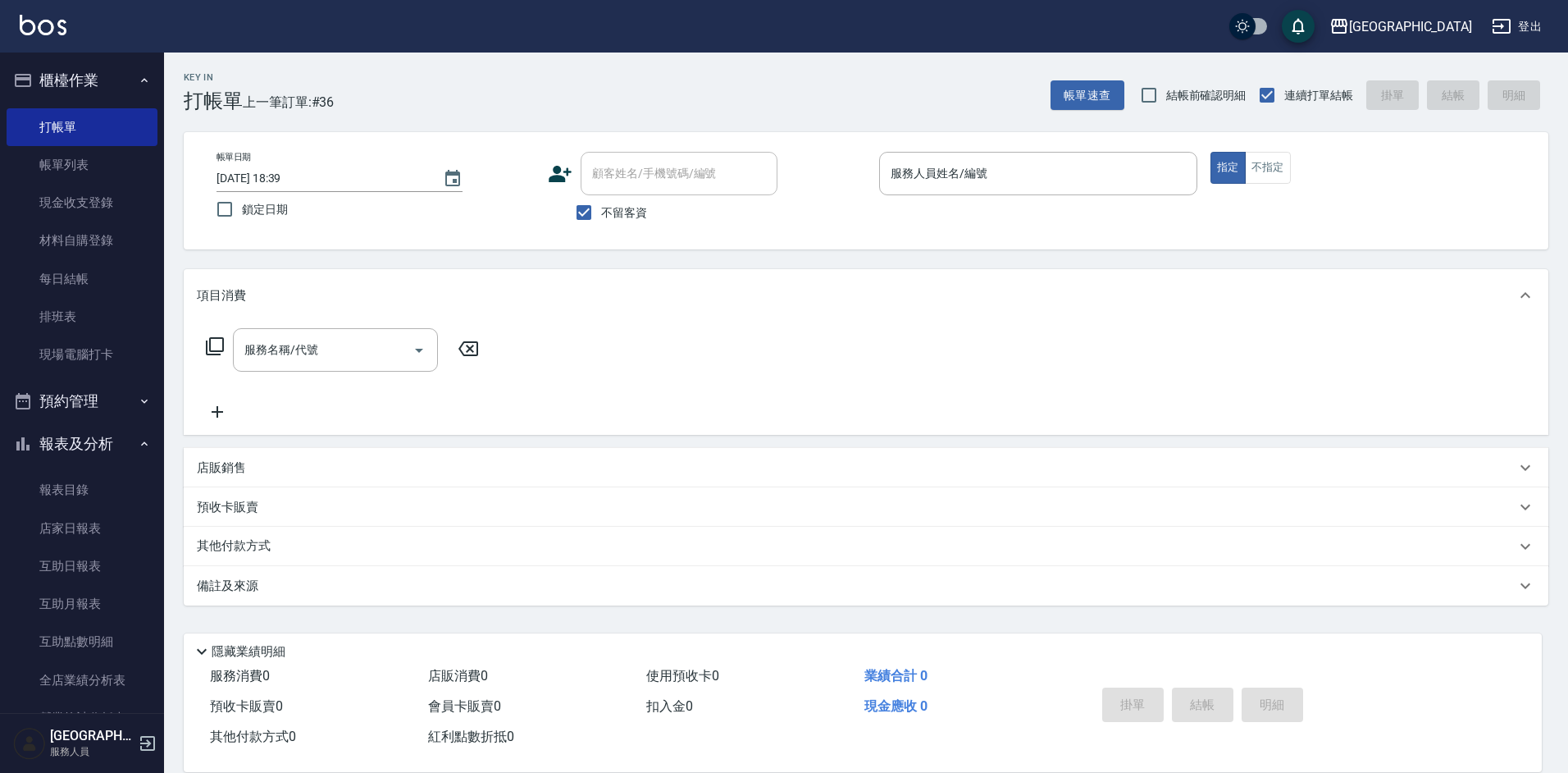
click at [232, 466] on p "店販銷售" at bounding box center [221, 468] width 49 height 17
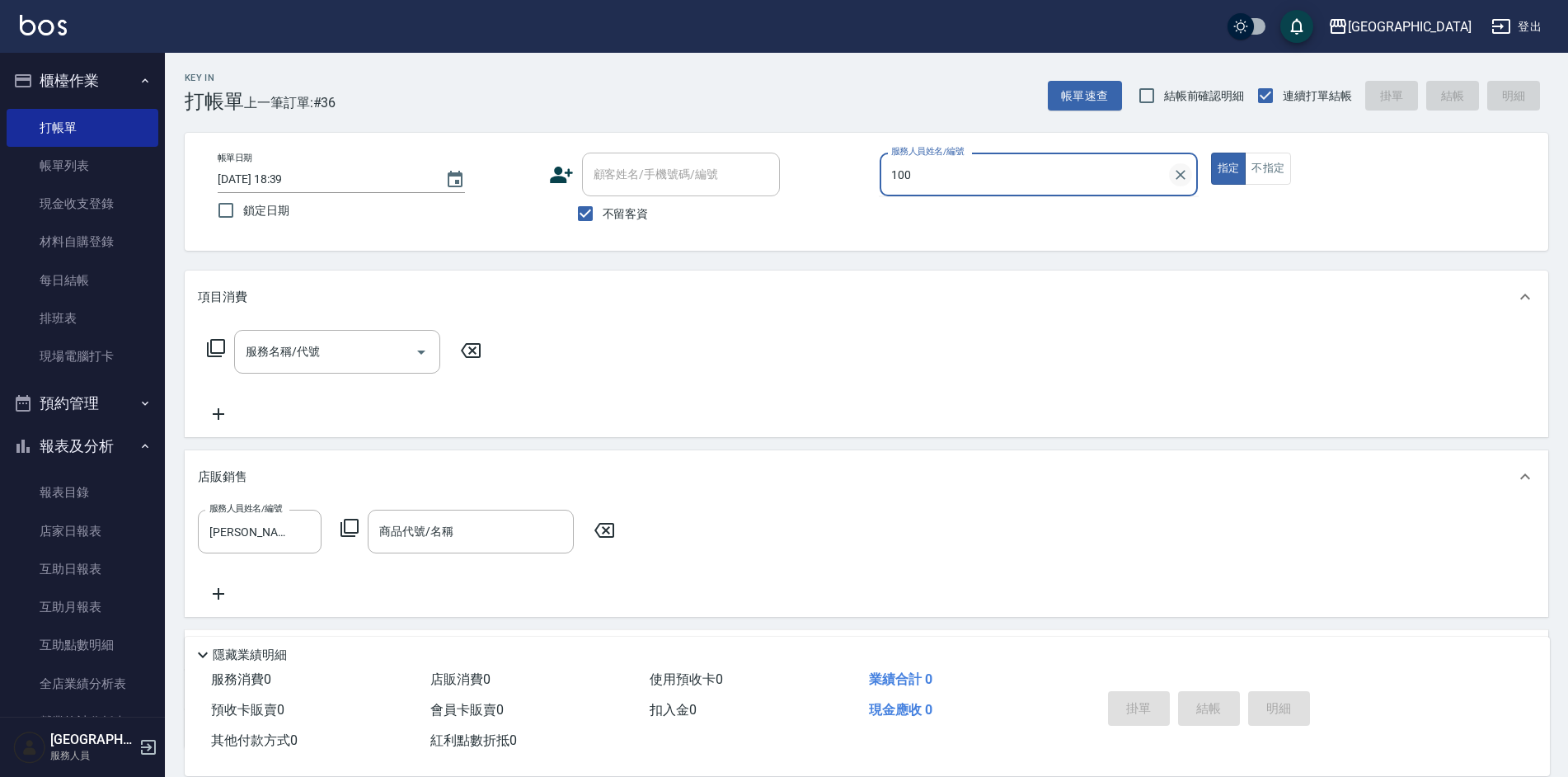
click at [1182, 174] on icon "Clear" at bounding box center [1180, 174] width 16 height 16
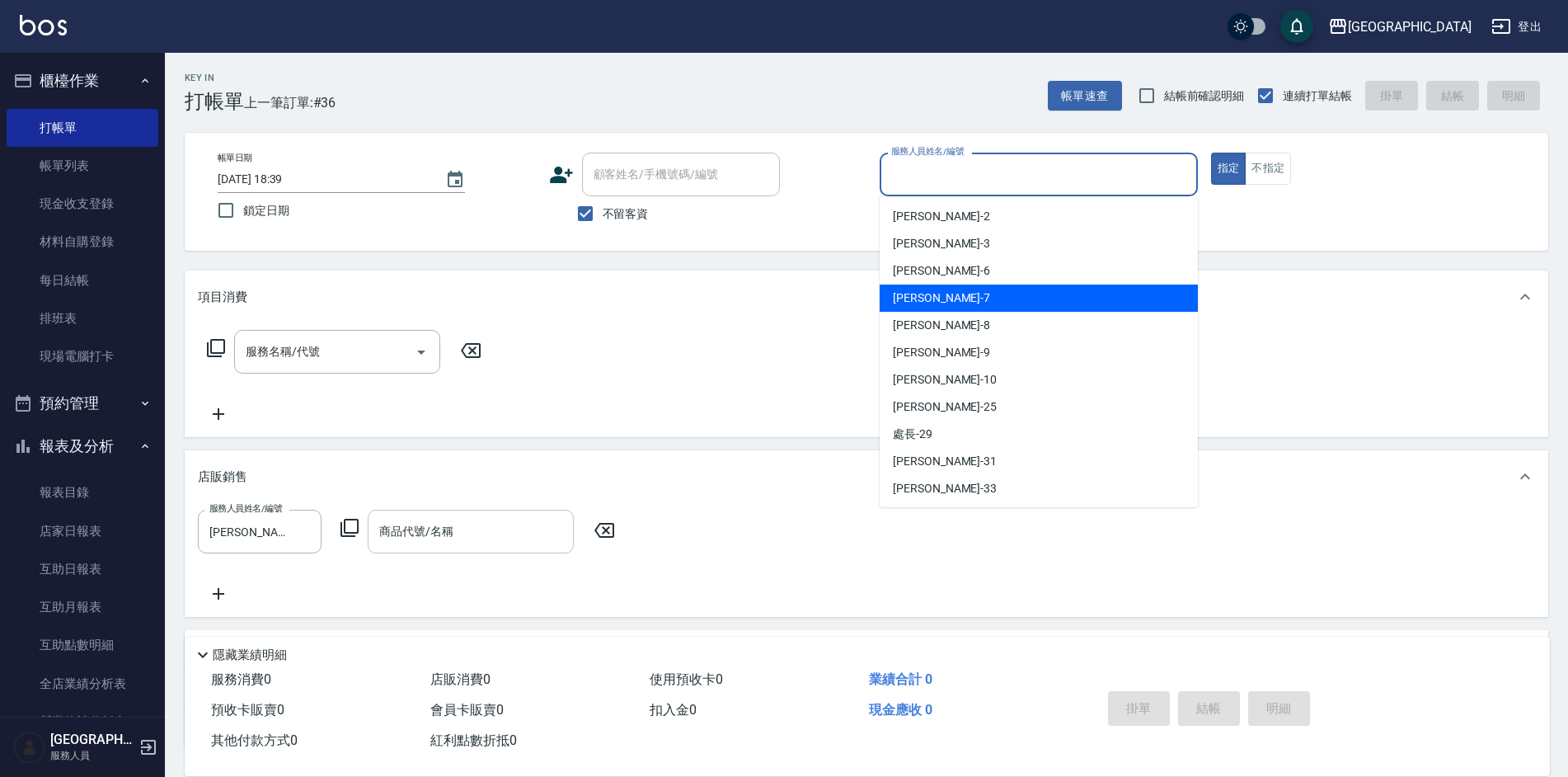
click at [453, 548] on div "商品代號/名稱" at bounding box center [471, 531] width 206 height 43
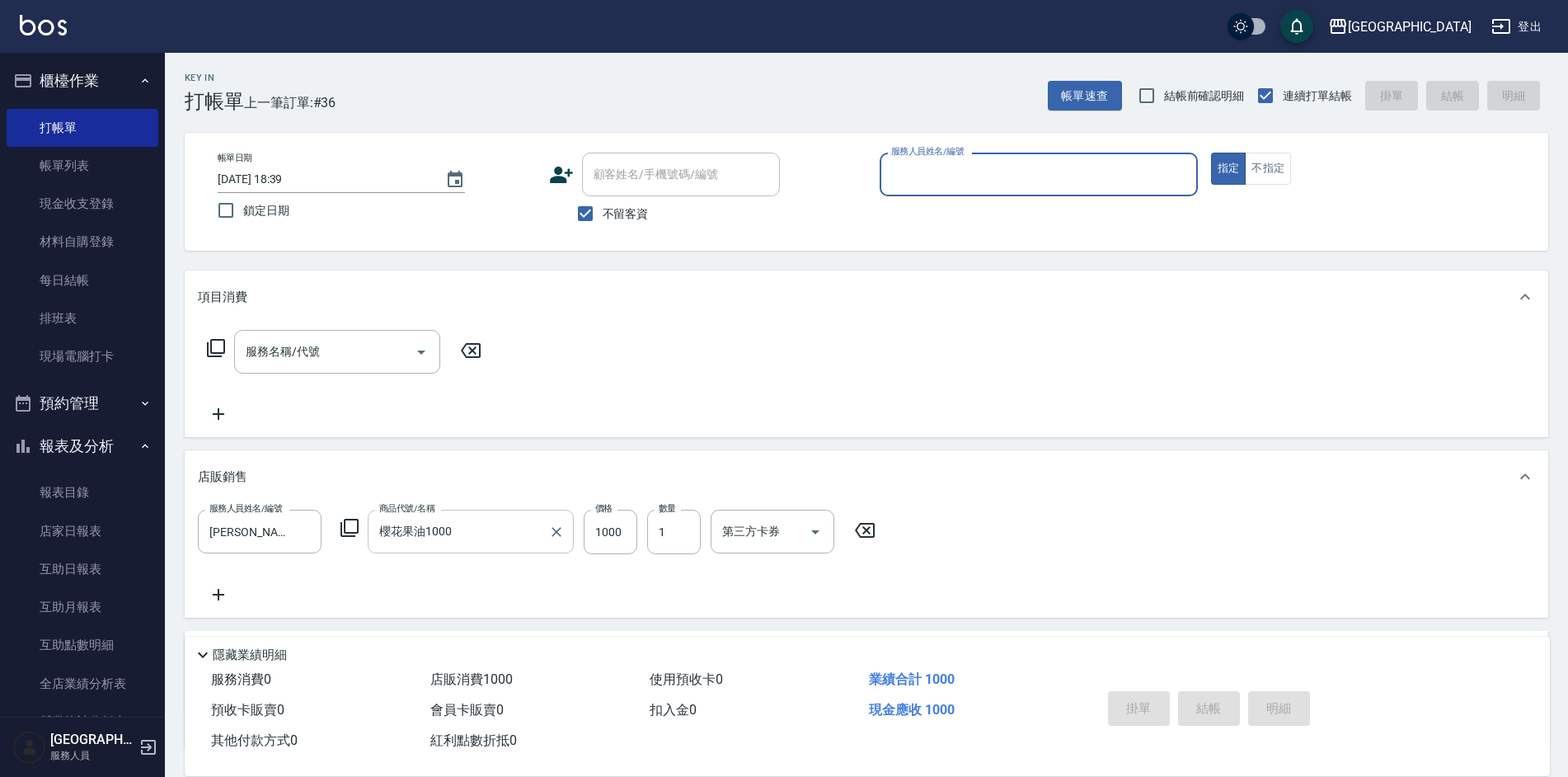
click at [1212, 152] on button "指定" at bounding box center [1230, 168] width 36 height 32
click at [619, 541] on input "1000" at bounding box center [611, 531] width 54 height 44
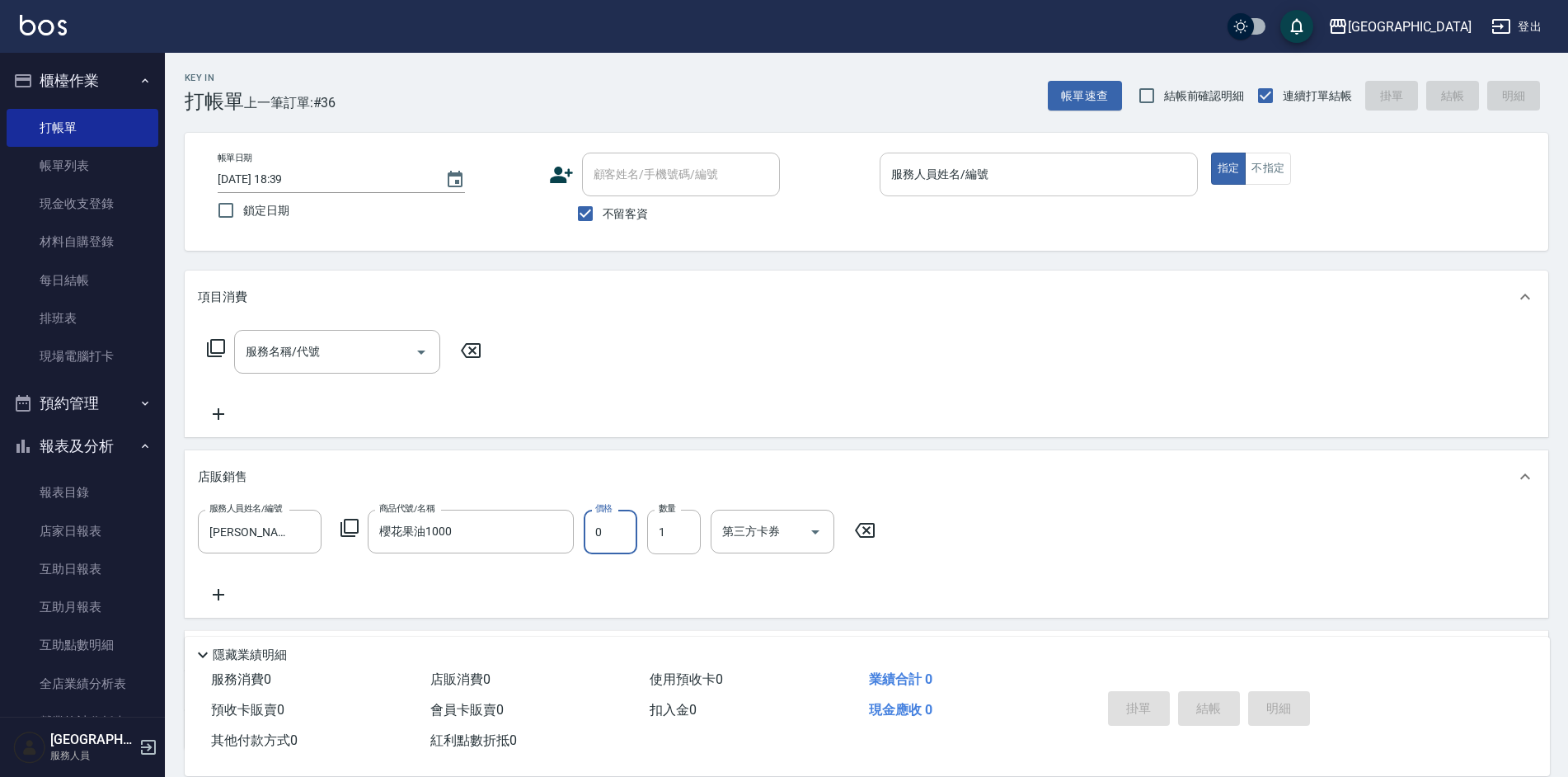
click at [619, 541] on input "0" at bounding box center [611, 531] width 54 height 44
click at [619, 541] on input "8" at bounding box center [611, 531] width 54 height 44
click at [1010, 159] on div "服務人員姓名/編號" at bounding box center [1039, 174] width 319 height 43
click at [610, 527] on input "8" at bounding box center [611, 531] width 54 height 44
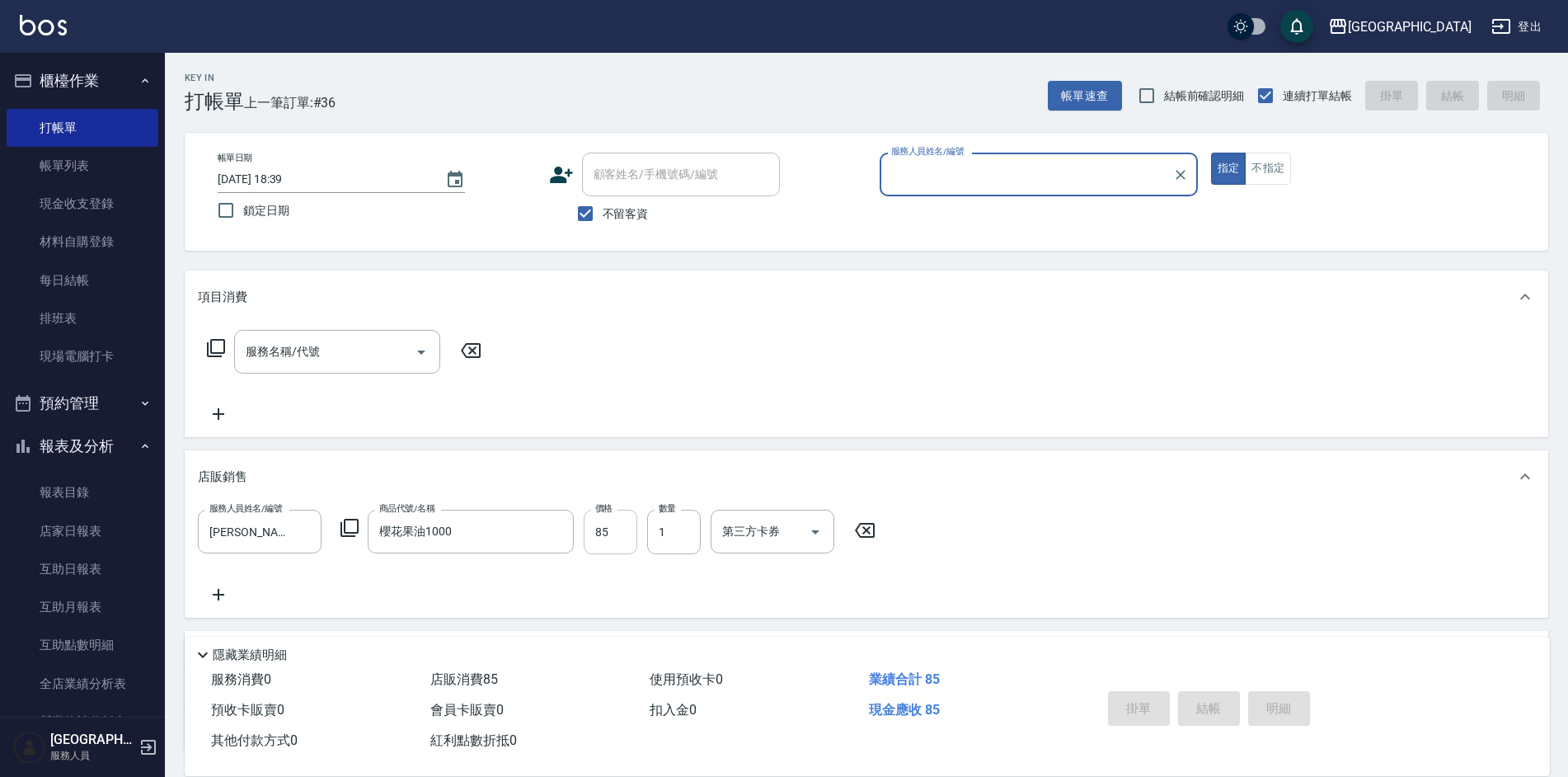
click at [610, 528] on input "85" at bounding box center [611, 531] width 54 height 44
click at [623, 527] on input "85" at bounding box center [611, 531] width 54 height 44
click at [1047, 172] on input "服務人員姓名/編號" at bounding box center [1039, 174] width 303 height 29
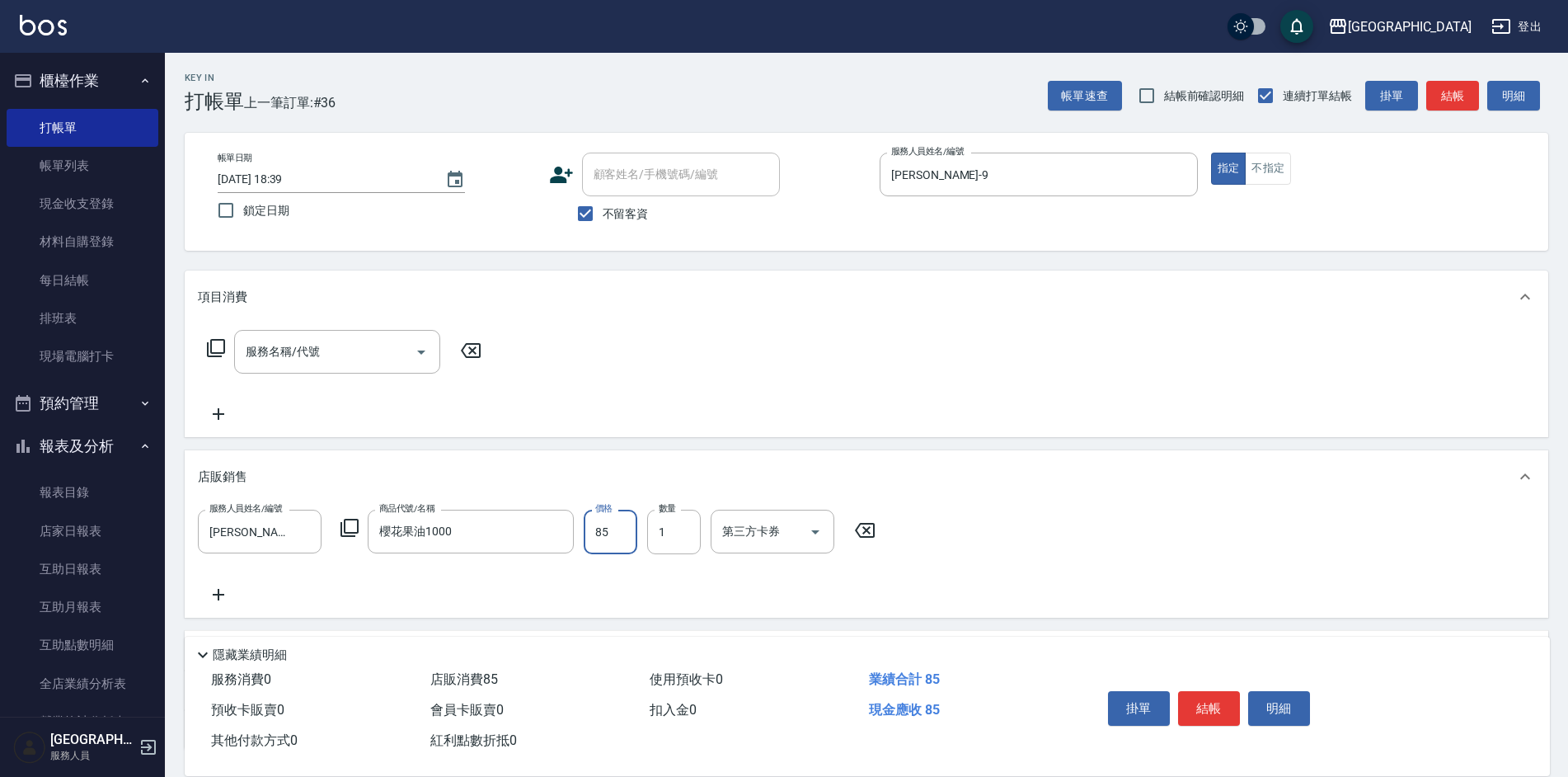
click at [628, 521] on input "85" at bounding box center [611, 531] width 54 height 44
